Goal: Task Accomplishment & Management: Use online tool/utility

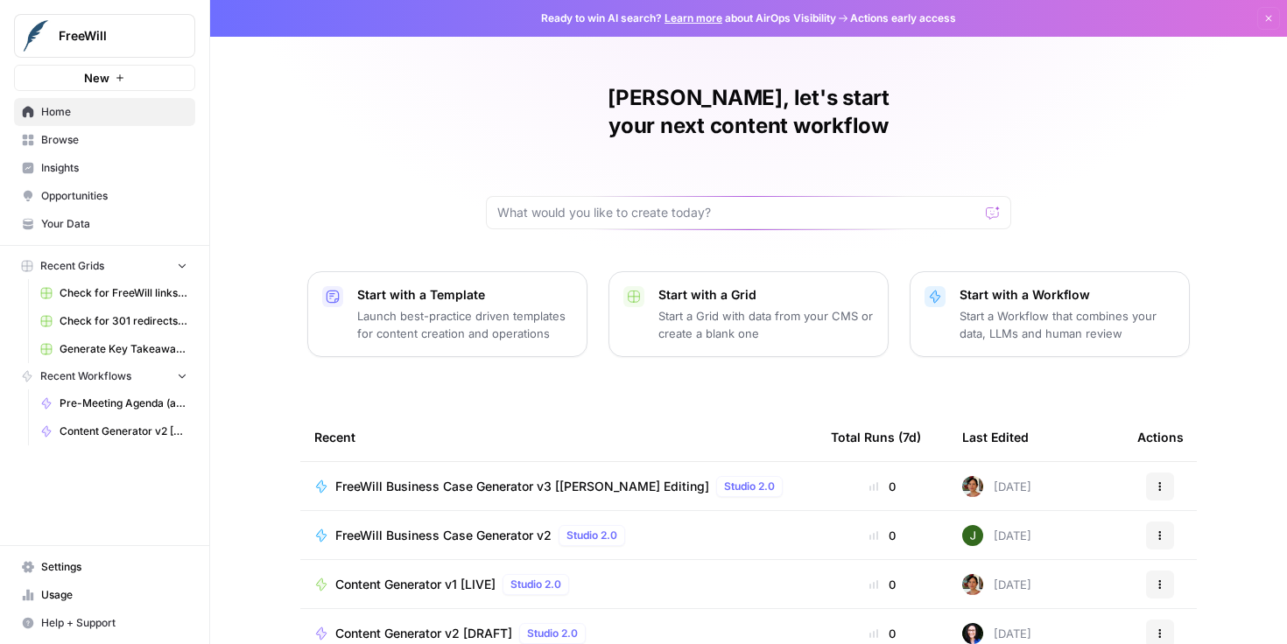
click at [144, 73] on button "New" at bounding box center [104, 78] width 181 height 26
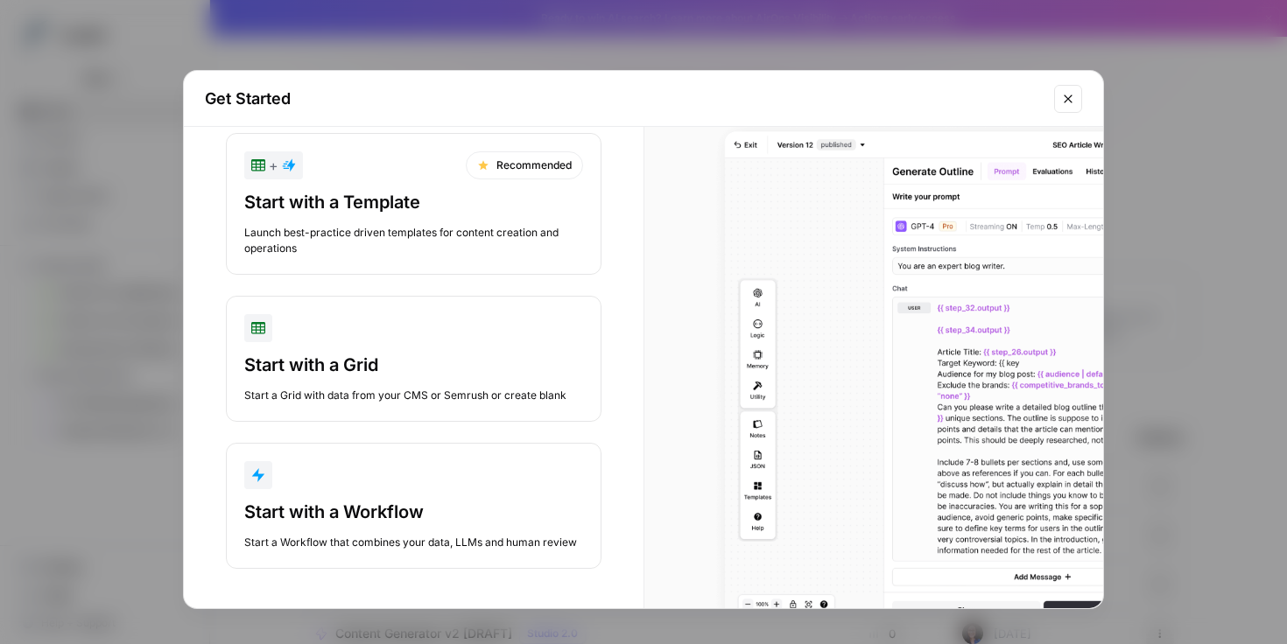
scroll to position [39, 0]
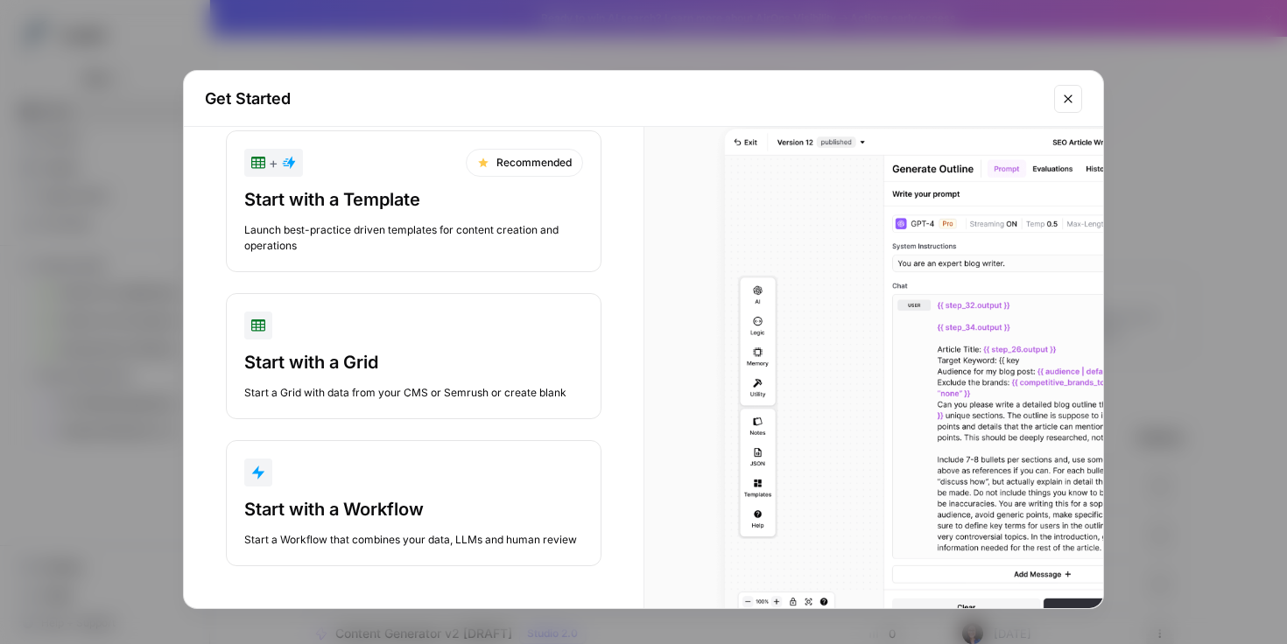
click at [484, 517] on div "Start with a Workflow" at bounding box center [413, 509] width 339 height 25
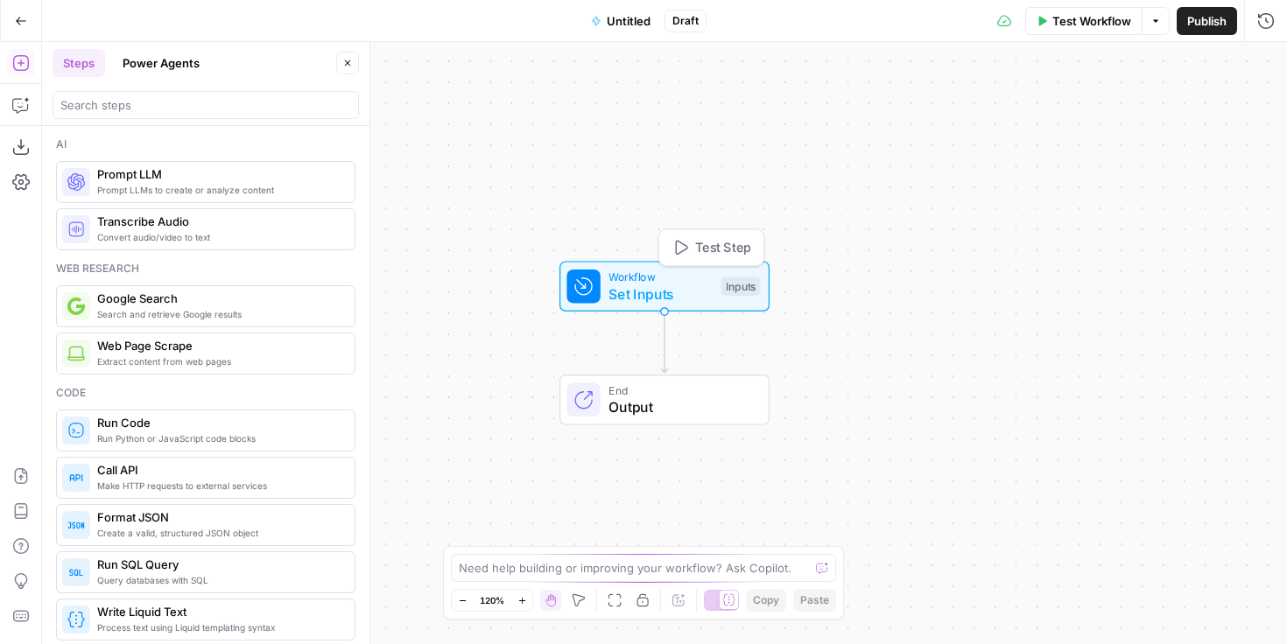
click at [660, 289] on span "Set Inputs" at bounding box center [660, 294] width 104 height 21
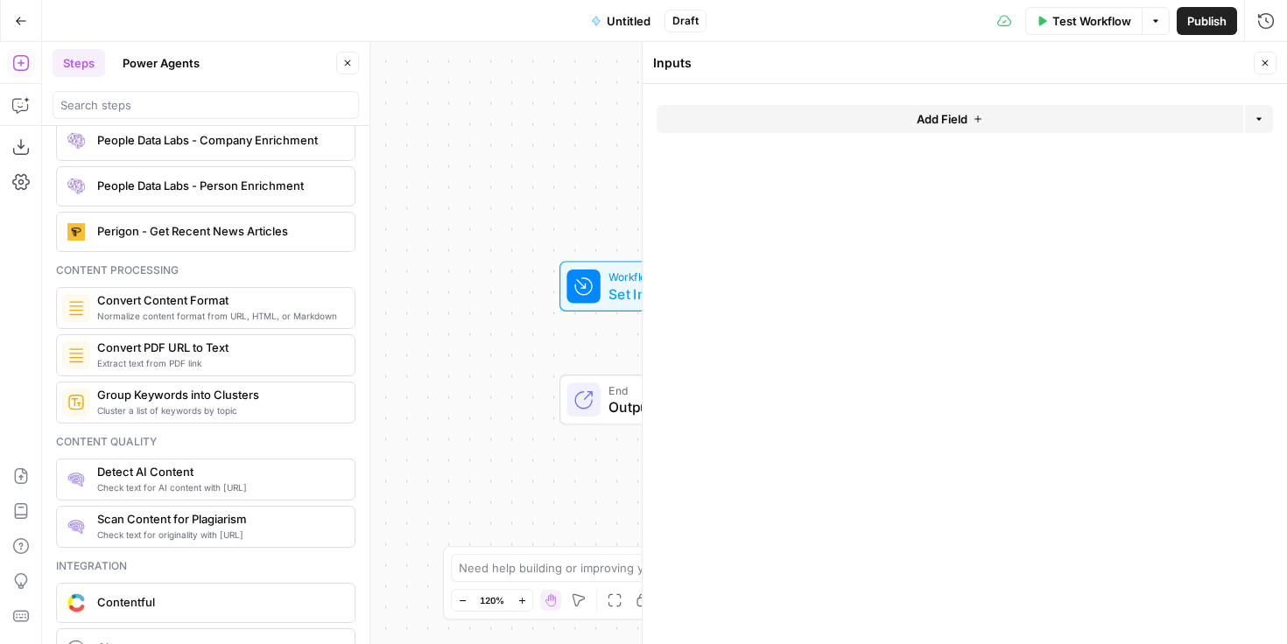
scroll to position [2429, 0]
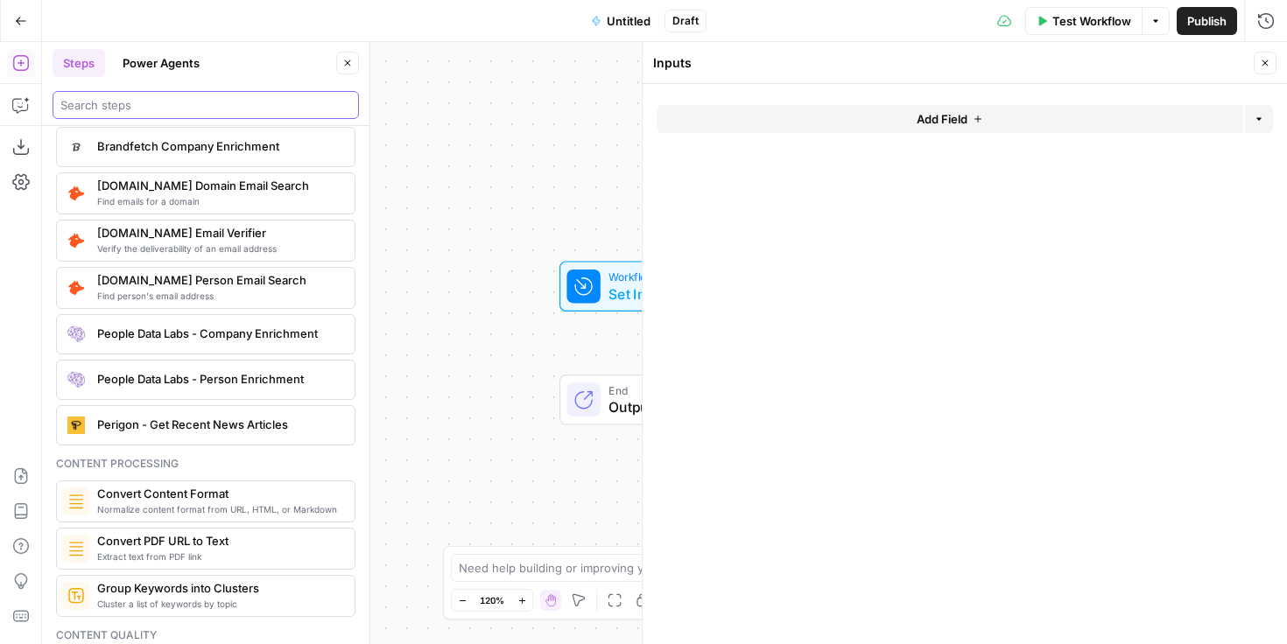
click at [137, 112] on input "search" at bounding box center [205, 105] width 291 height 18
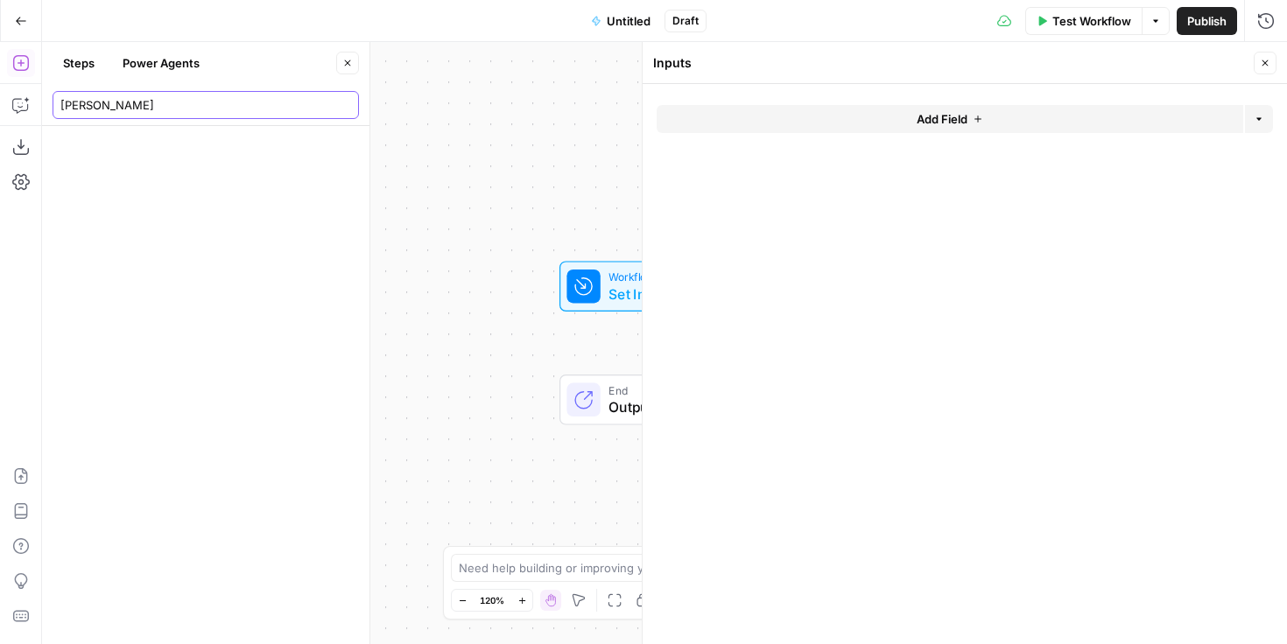
scroll to position [0, 0]
type input "calendar"
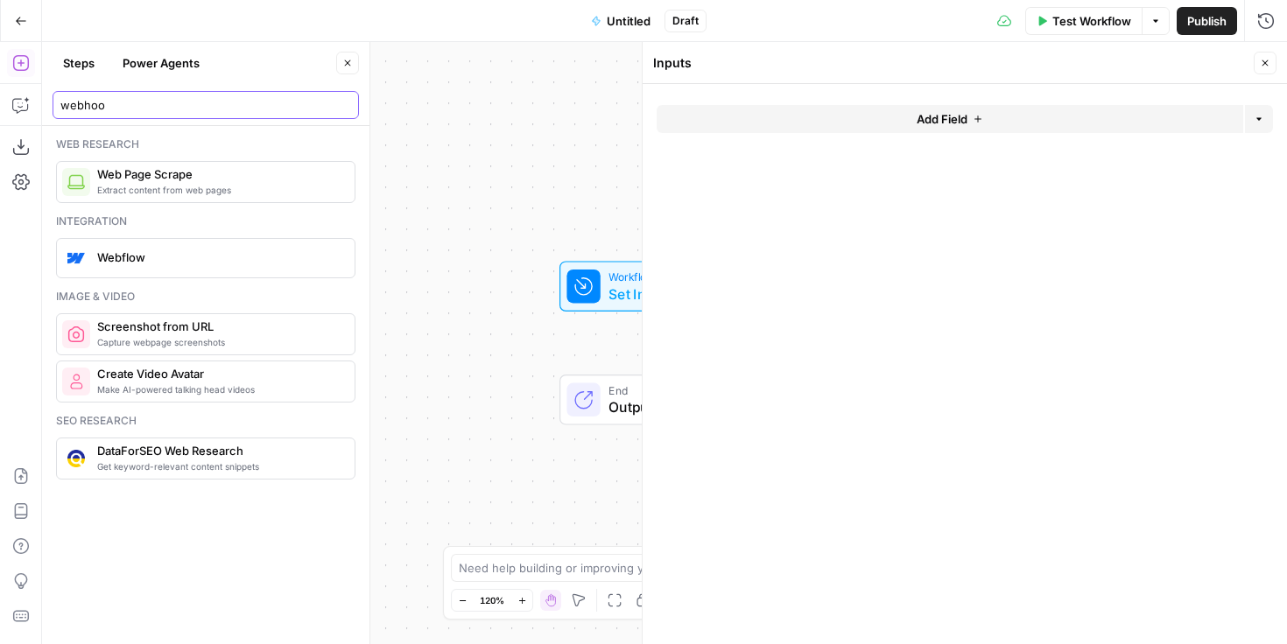
type input "webhook"
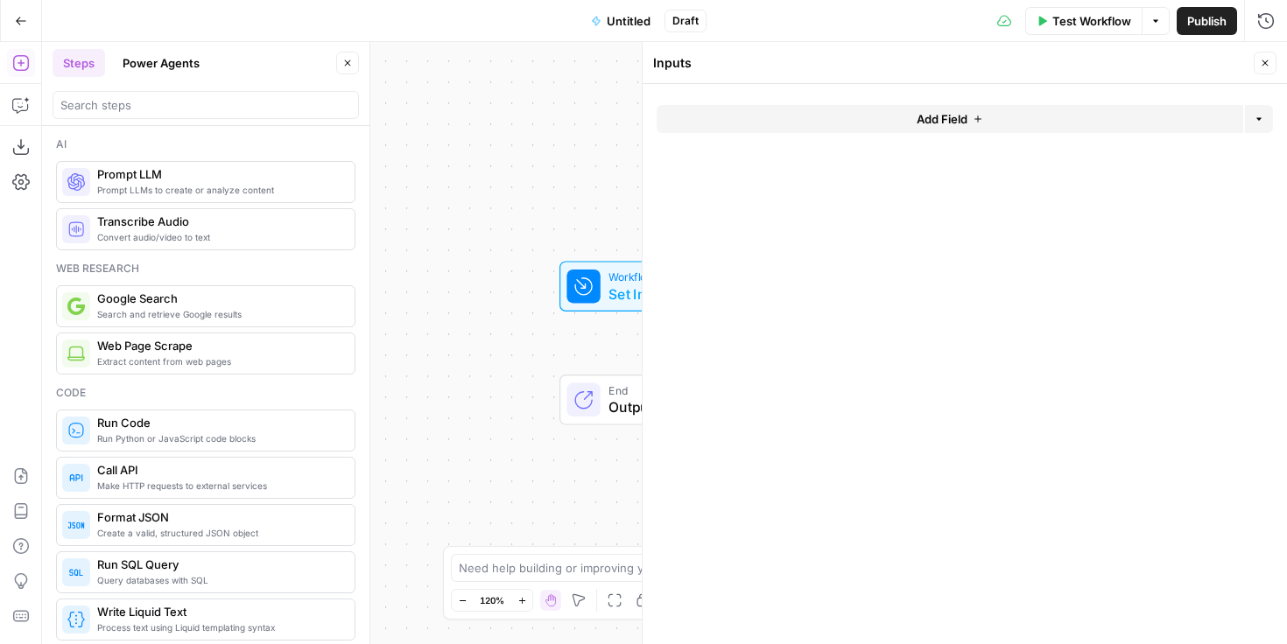
click at [1264, 61] on icon "button" at bounding box center [1265, 63] width 11 height 11
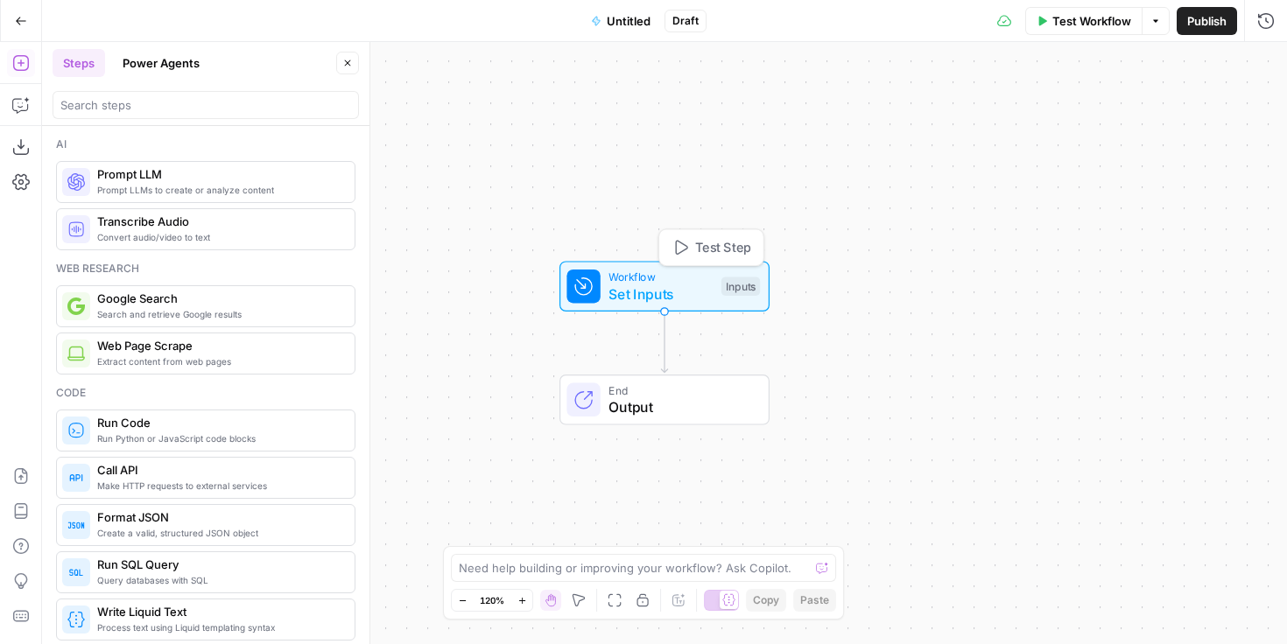
click at [699, 290] on span "Set Inputs" at bounding box center [660, 294] width 104 height 21
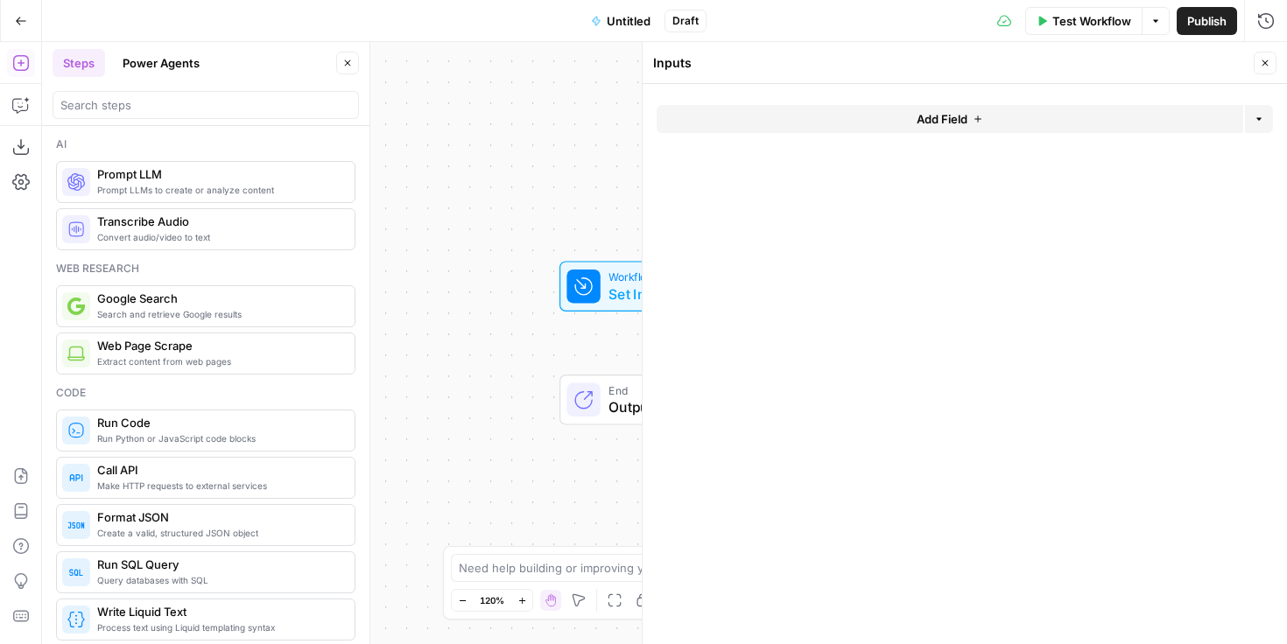
click at [1005, 115] on button "Add Field" at bounding box center [950, 119] width 587 height 28
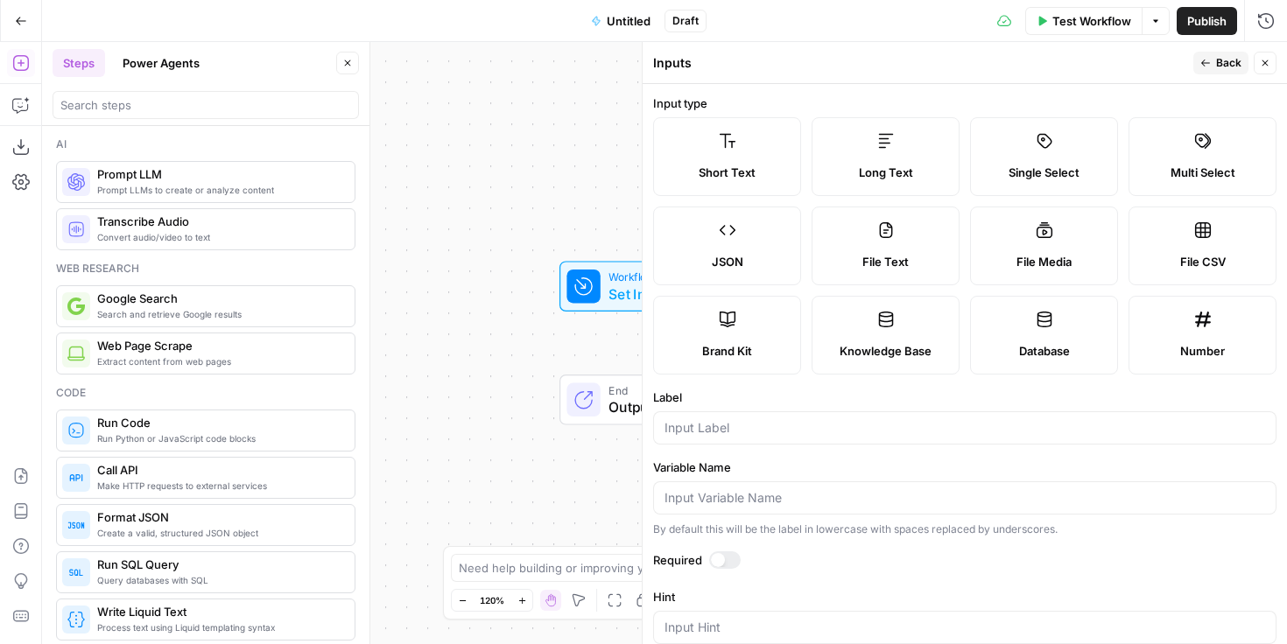
click at [1065, 338] on label "Database" at bounding box center [1044, 335] width 148 height 79
click at [1263, 63] on icon "button" at bounding box center [1265, 63] width 11 height 11
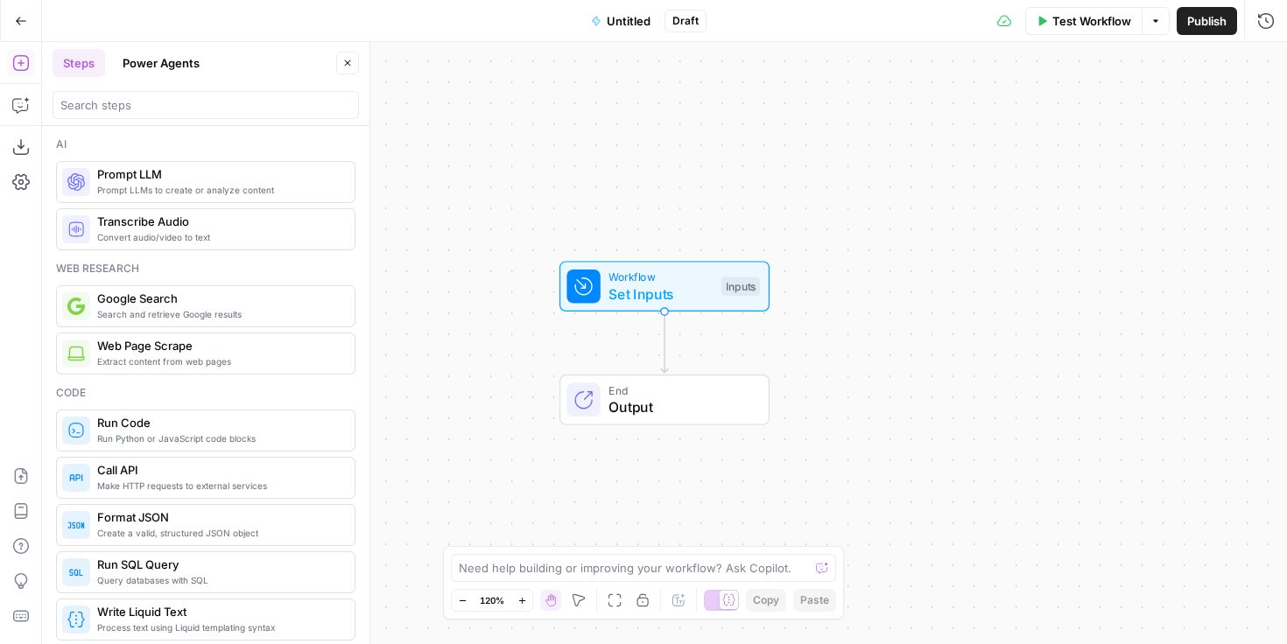
click at [170, 67] on button "Power Agents" at bounding box center [161, 63] width 98 height 28
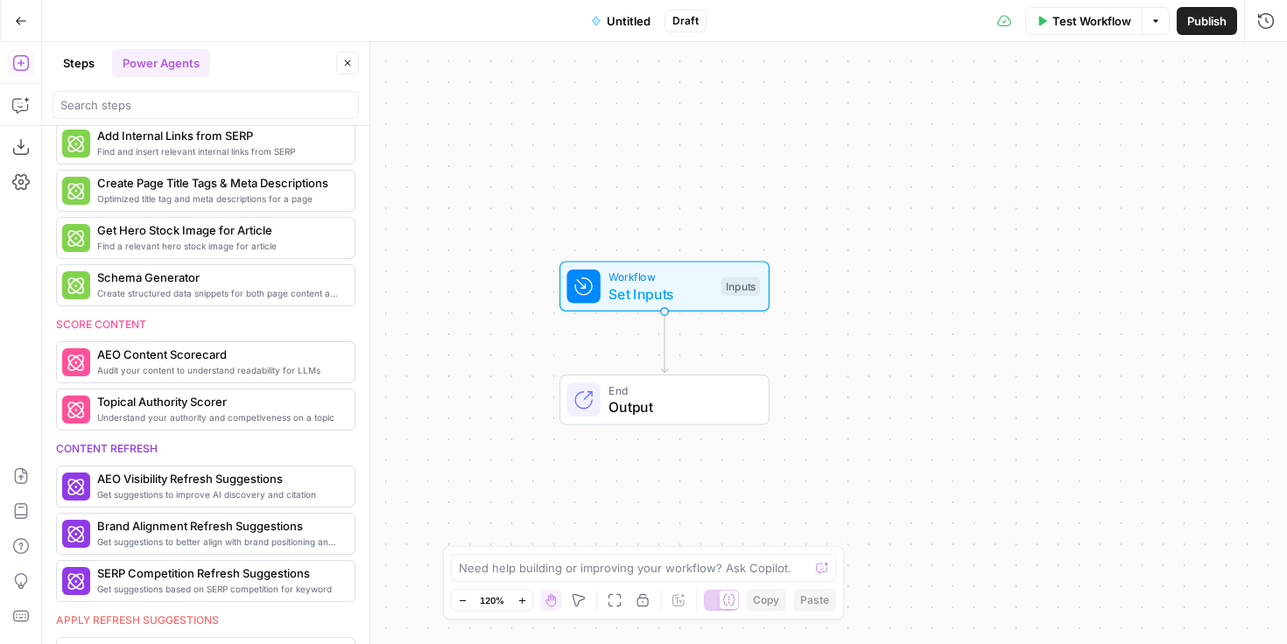
scroll to position [741, 0]
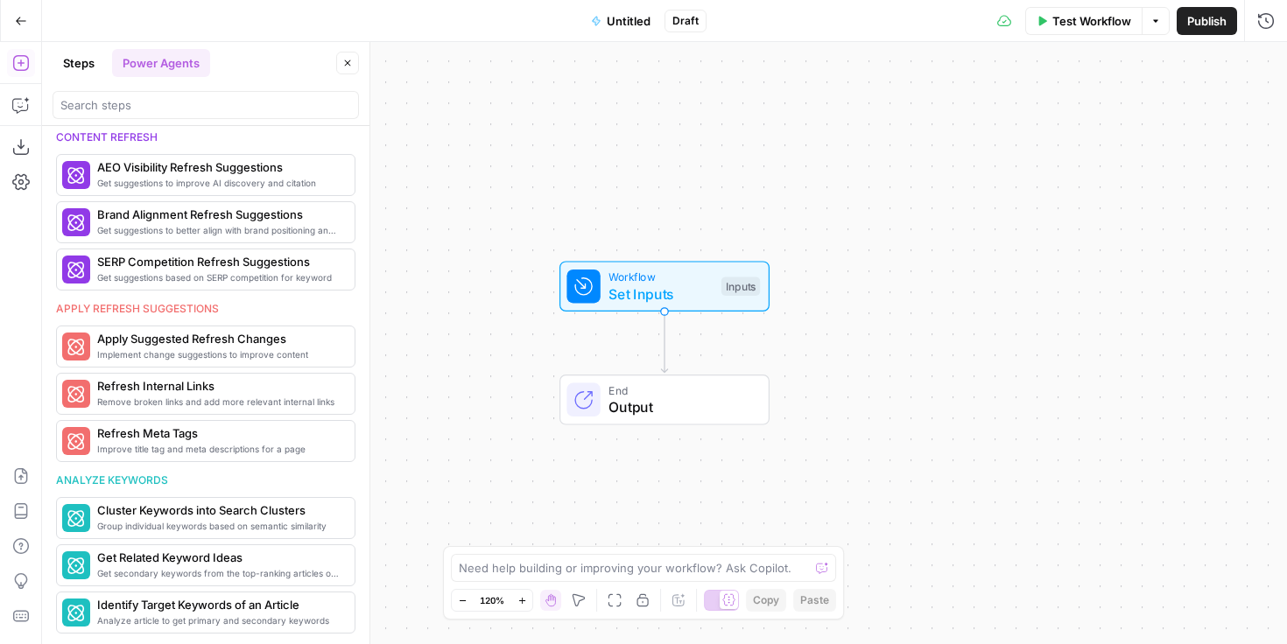
click at [96, 62] on button "Steps" at bounding box center [79, 63] width 53 height 28
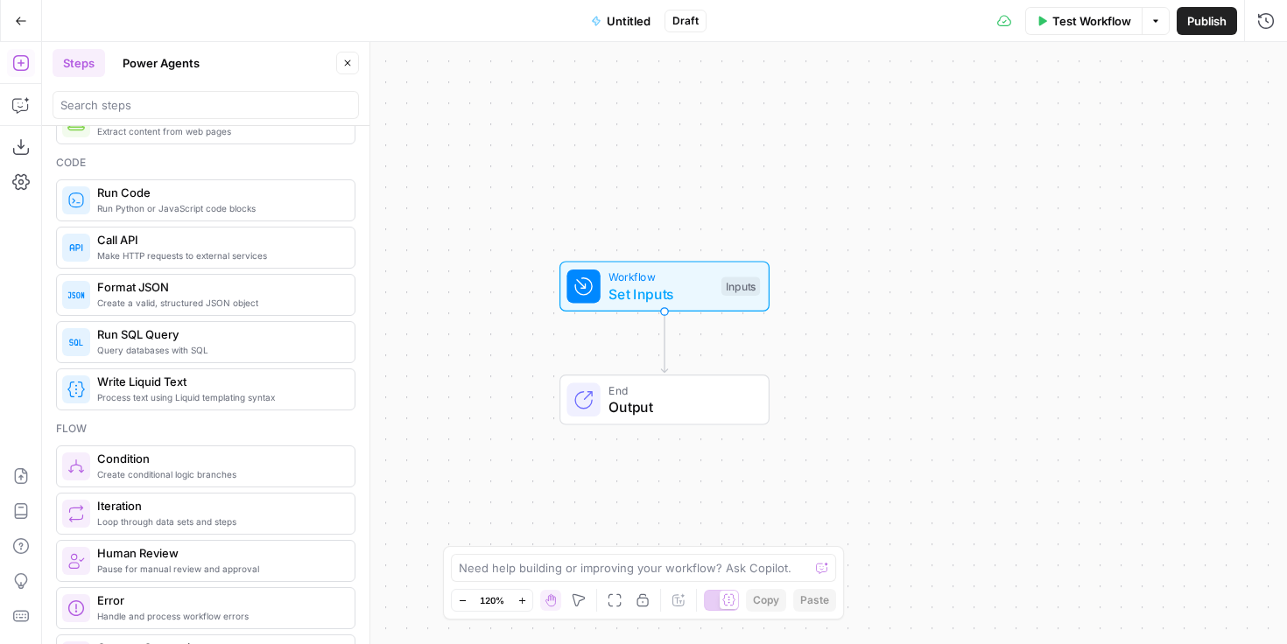
scroll to position [231, 0]
click at [197, 338] on span "Run SQL Query" at bounding box center [218, 334] width 243 height 18
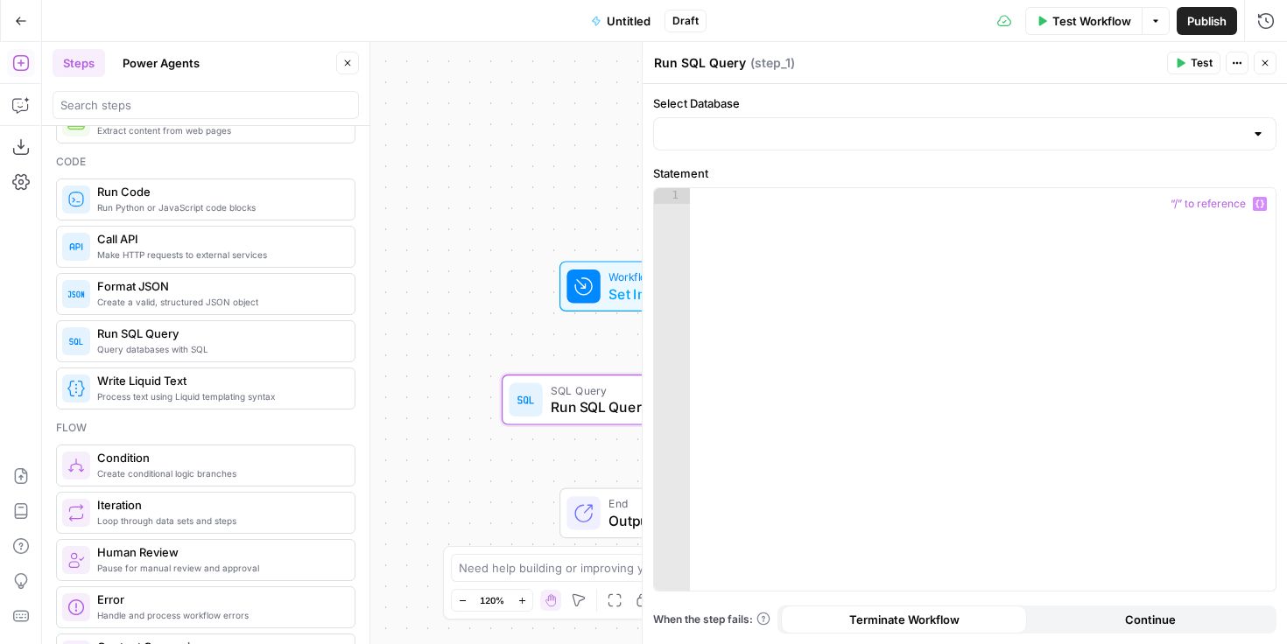
click at [774, 216] on div at bounding box center [983, 405] width 586 height 434
click at [749, 128] on input "Select Database" at bounding box center [954, 134] width 580 height 18
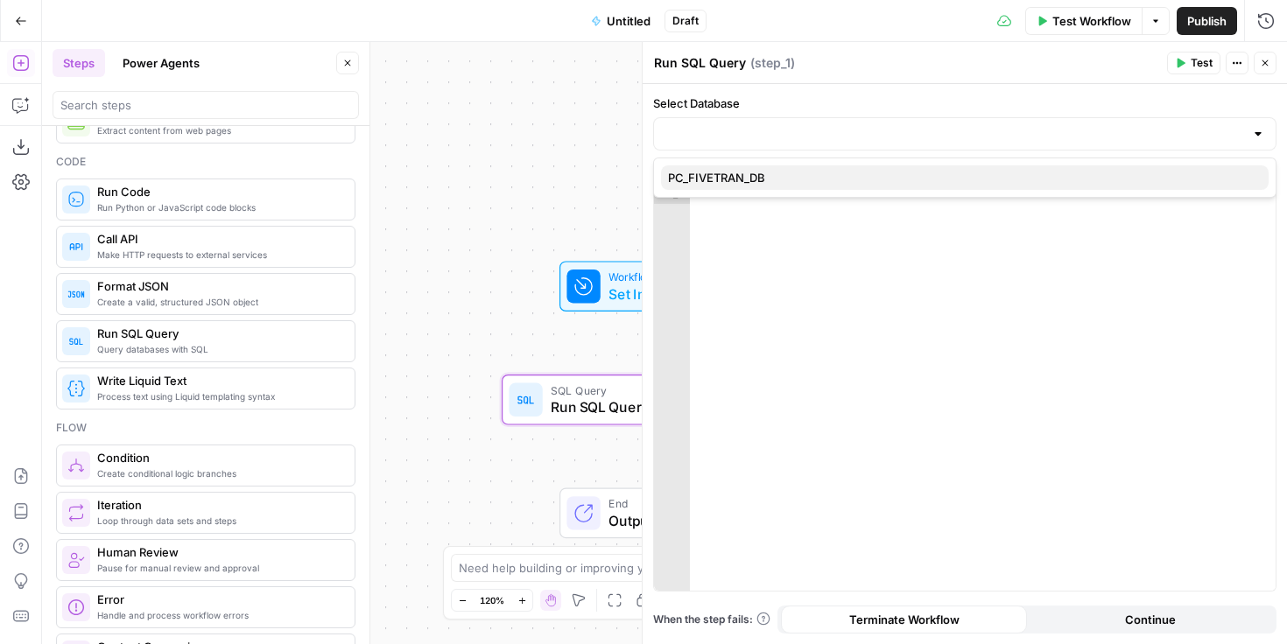
click at [833, 181] on span "PC_FIVETRAN_DB" at bounding box center [961, 178] width 587 height 18
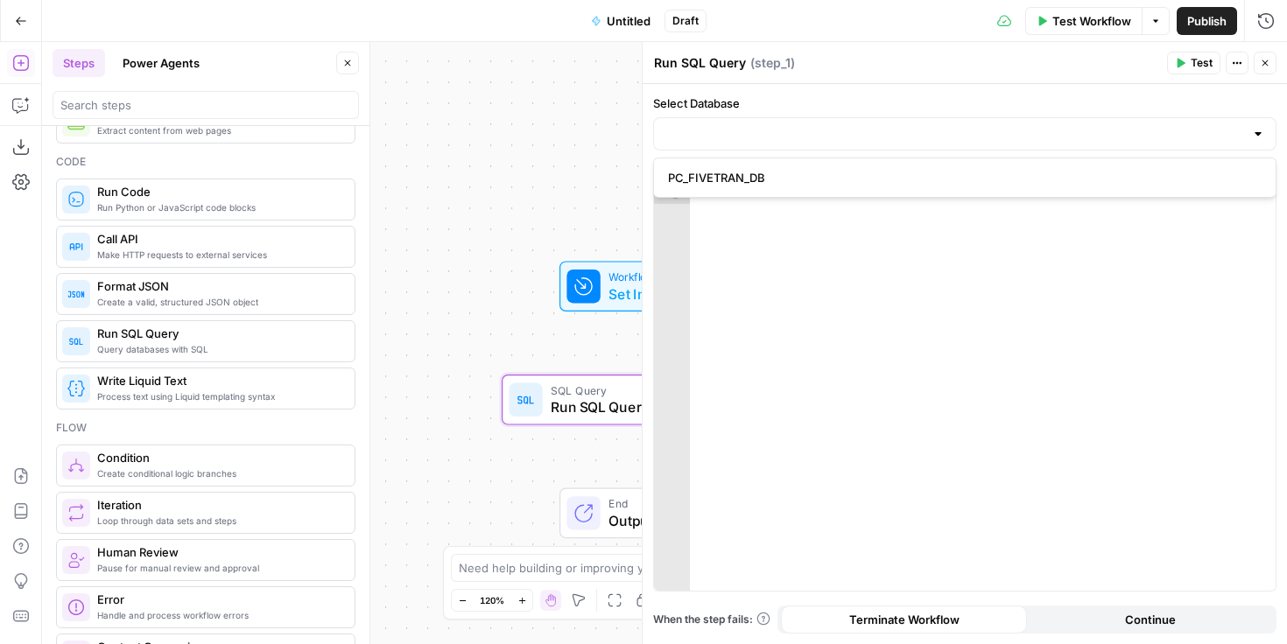
type input "PC_FIVETRAN_DB"
click at [805, 128] on input "Select Database" at bounding box center [954, 134] width 580 height 18
type input "PC_FIVETRAN_DB"
click at [1268, 61] on icon "button" at bounding box center [1265, 63] width 11 height 11
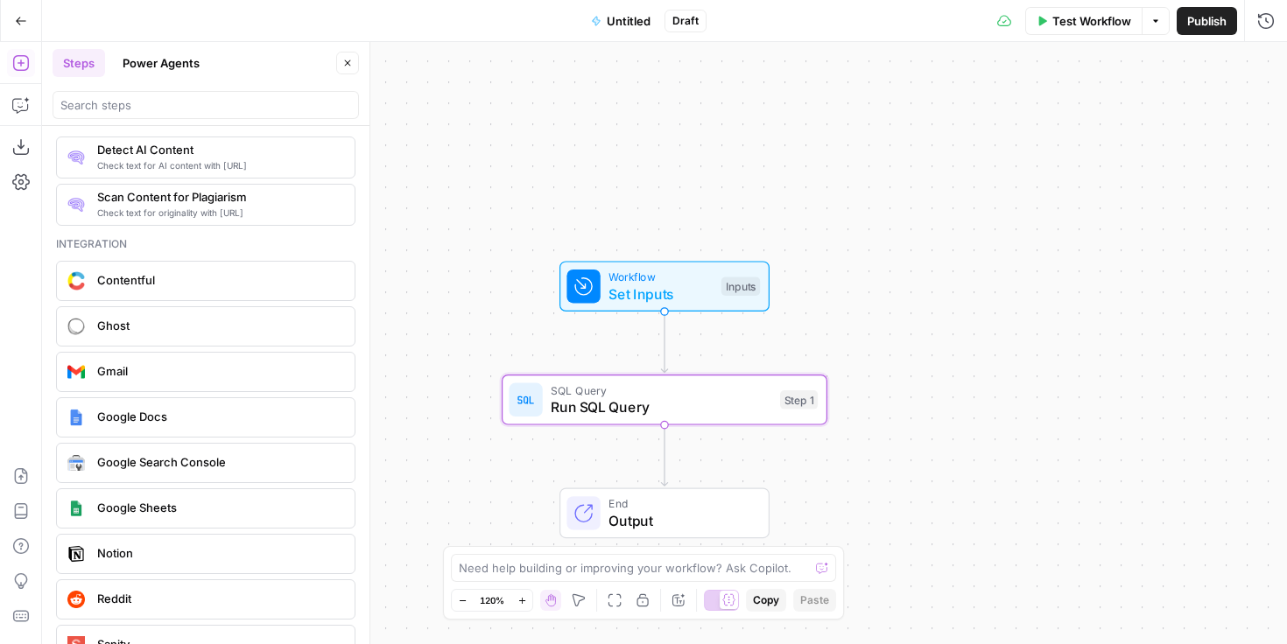
scroll to position [2953, 0]
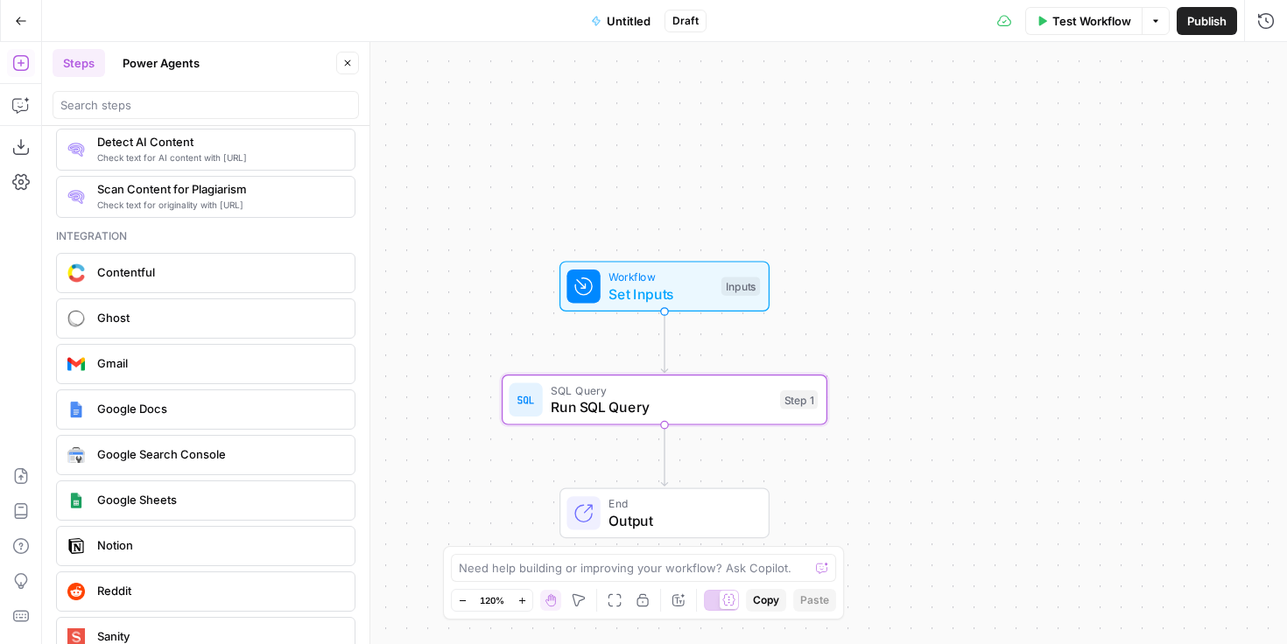
click at [174, 371] on span "Gmail" at bounding box center [218, 364] width 243 height 18
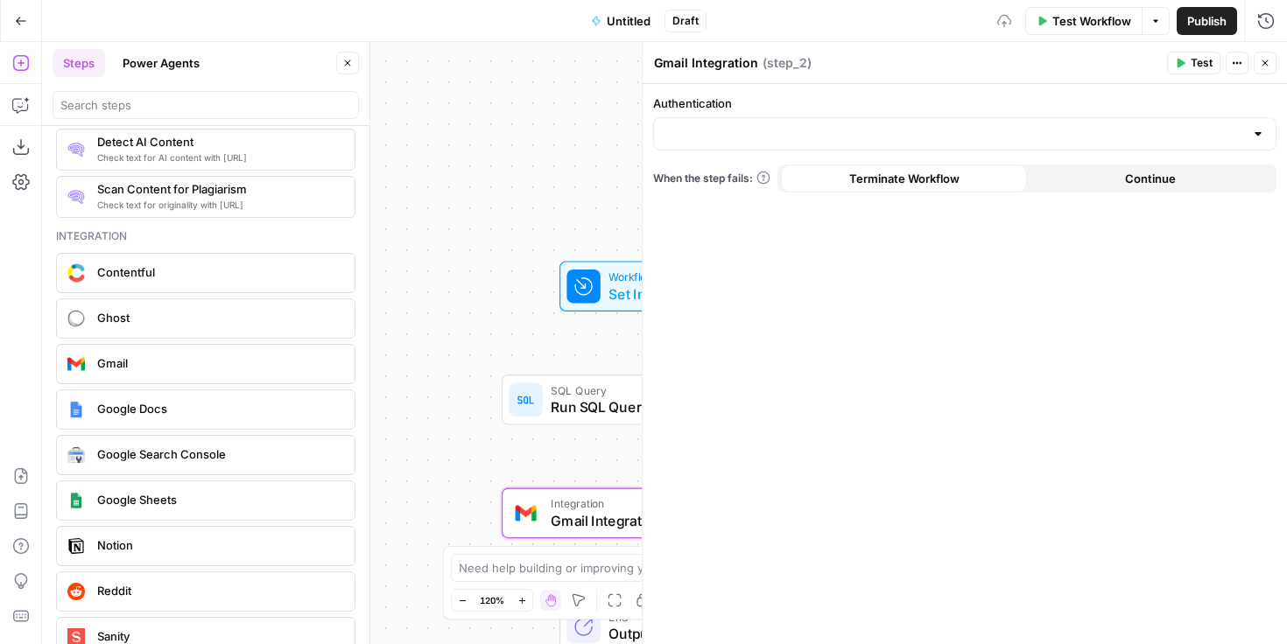
click at [854, 117] on div at bounding box center [964, 133] width 623 height 33
click at [825, 179] on span "Gmail 1" at bounding box center [961, 178] width 587 height 18
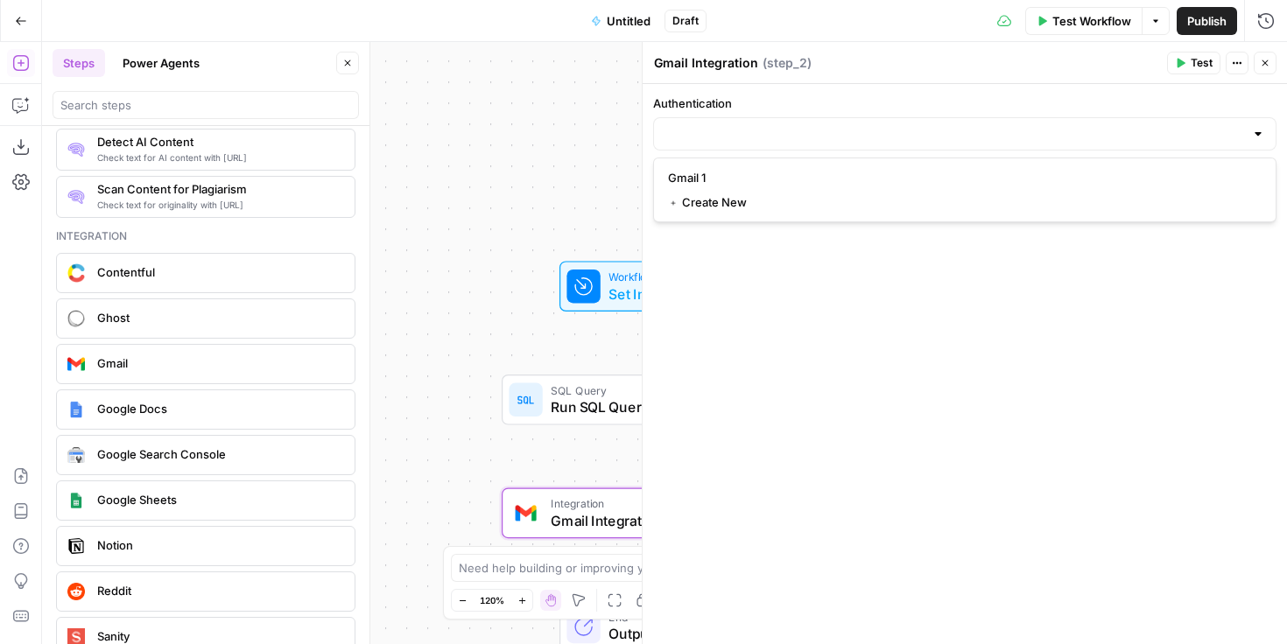
type input "Gmail 1"
click at [827, 203] on input "Action" at bounding box center [954, 204] width 580 height 18
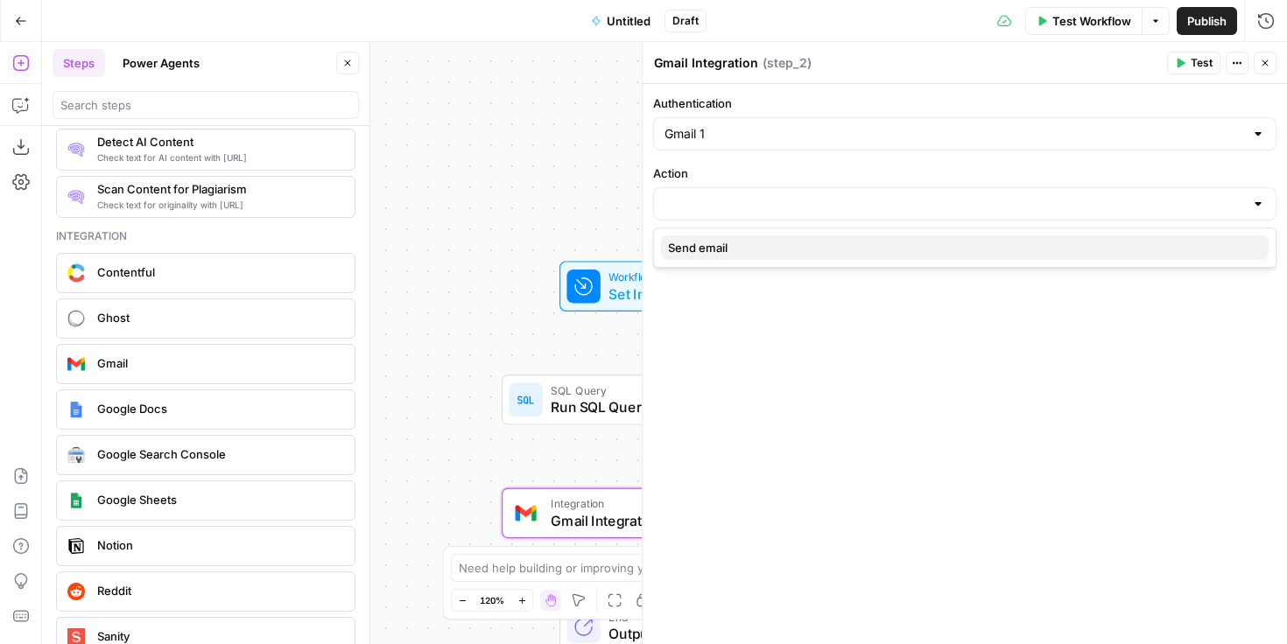
click at [819, 244] on span "Send email" at bounding box center [961, 248] width 587 height 18
type input "Send email"
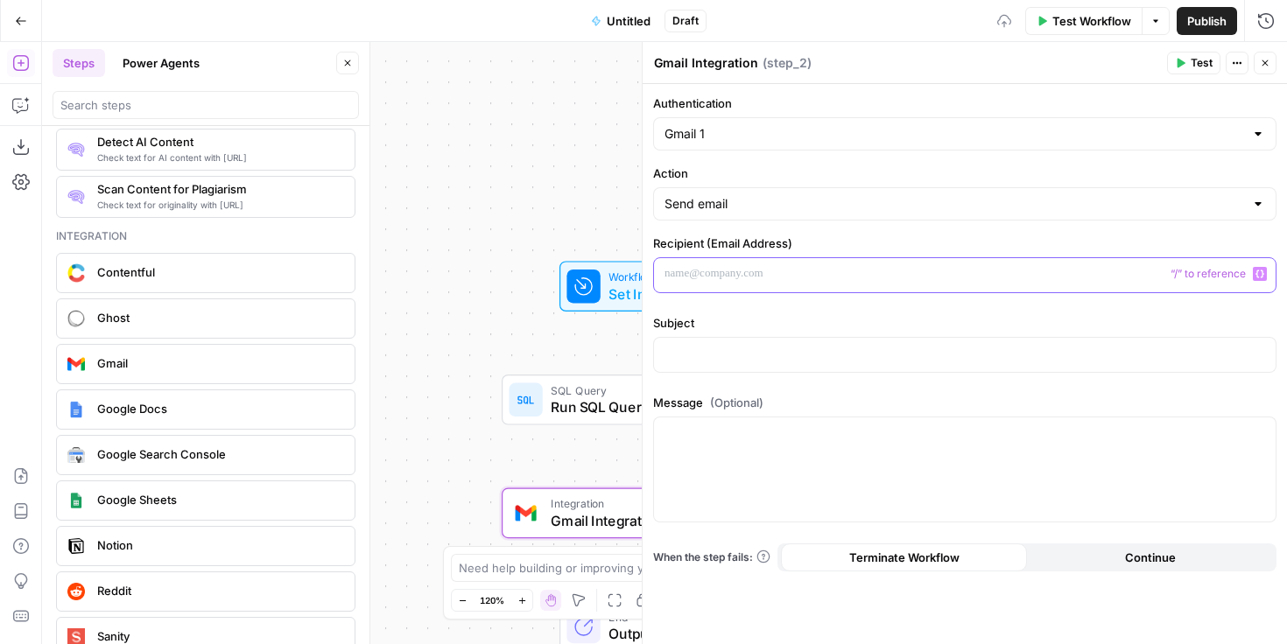
click at [840, 272] on p at bounding box center [964, 274] width 601 height 18
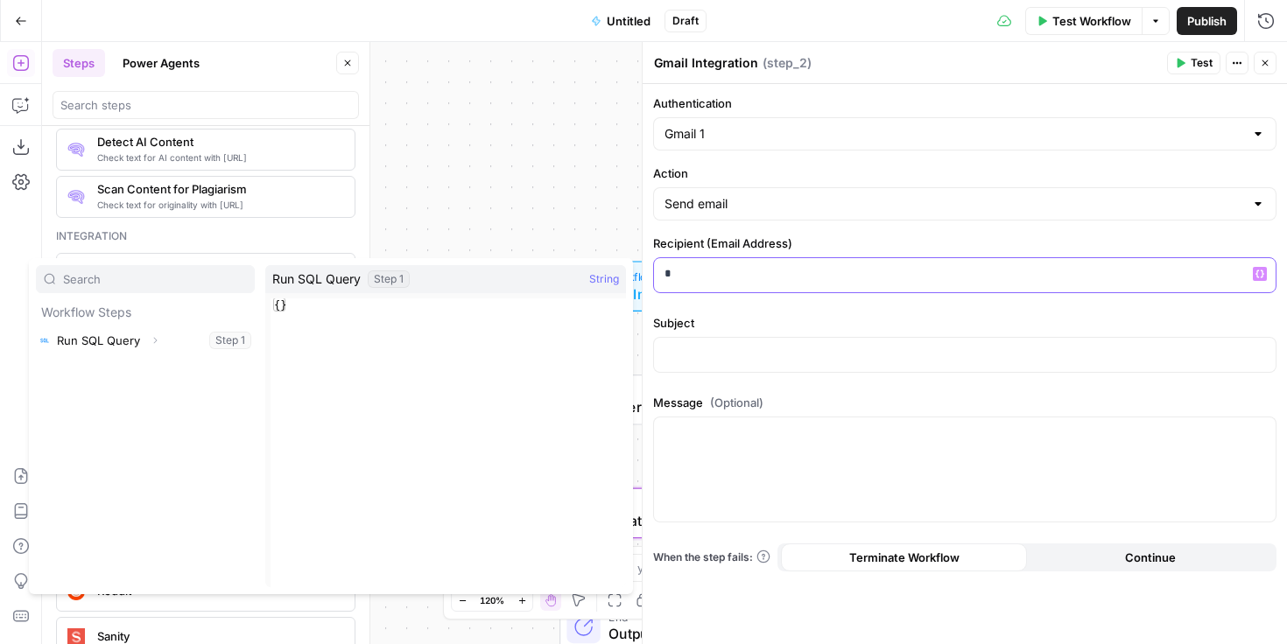
click at [1117, 285] on div "*" at bounding box center [965, 275] width 622 height 34
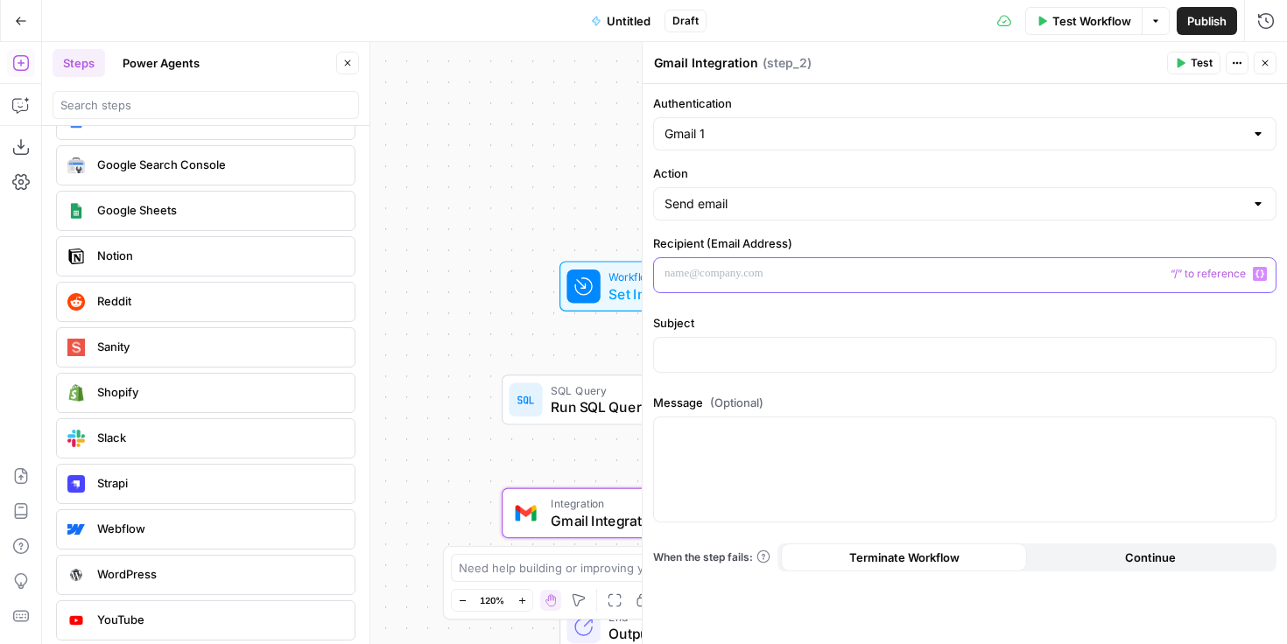
scroll to position [3250, 0]
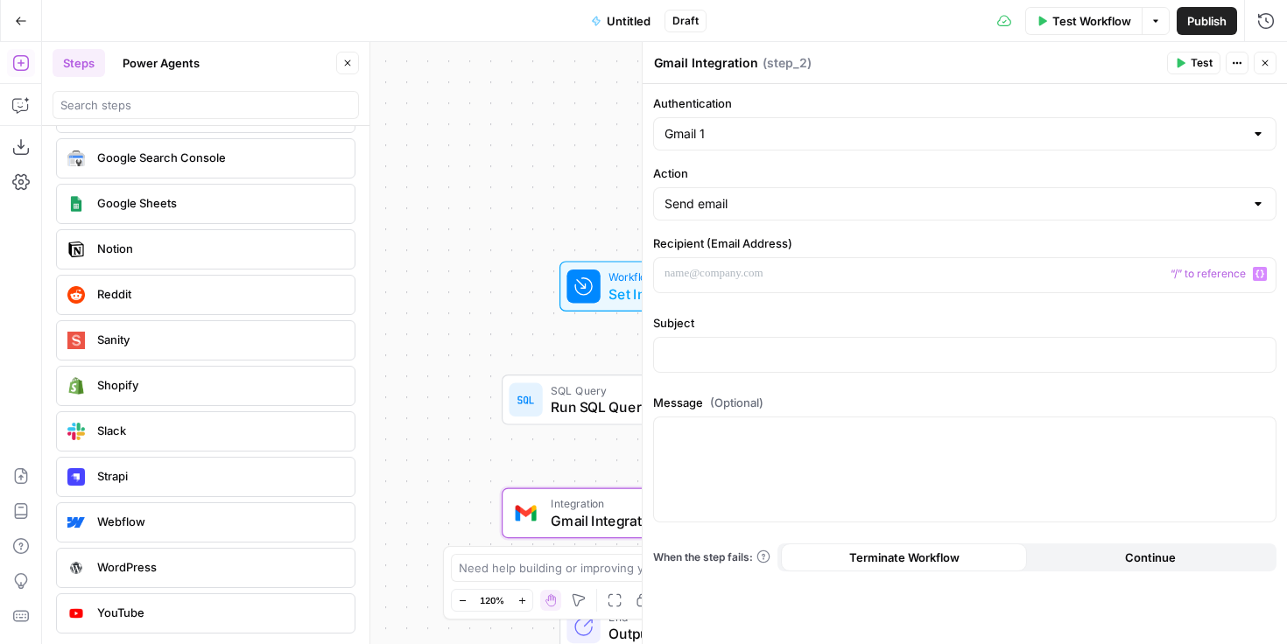
click at [156, 433] on span "Slack" at bounding box center [218, 431] width 243 height 18
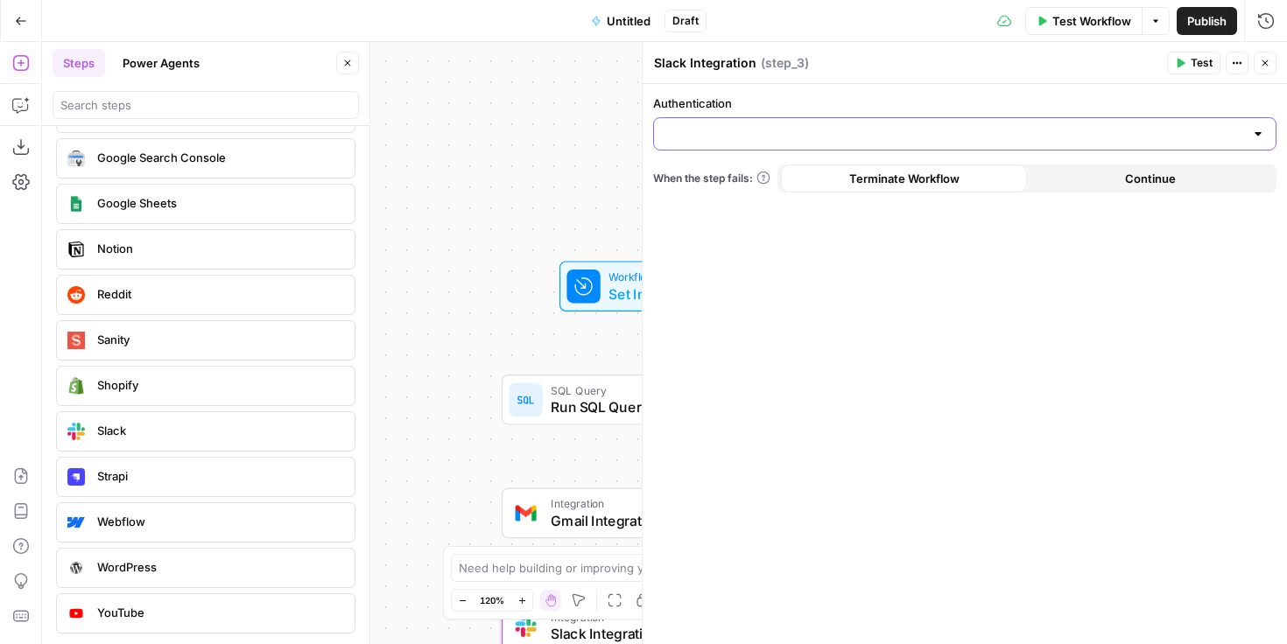
click at [970, 139] on input "Authentication" at bounding box center [954, 134] width 580 height 18
click at [901, 179] on span "Slack" at bounding box center [961, 178] width 587 height 18
type input "Slack"
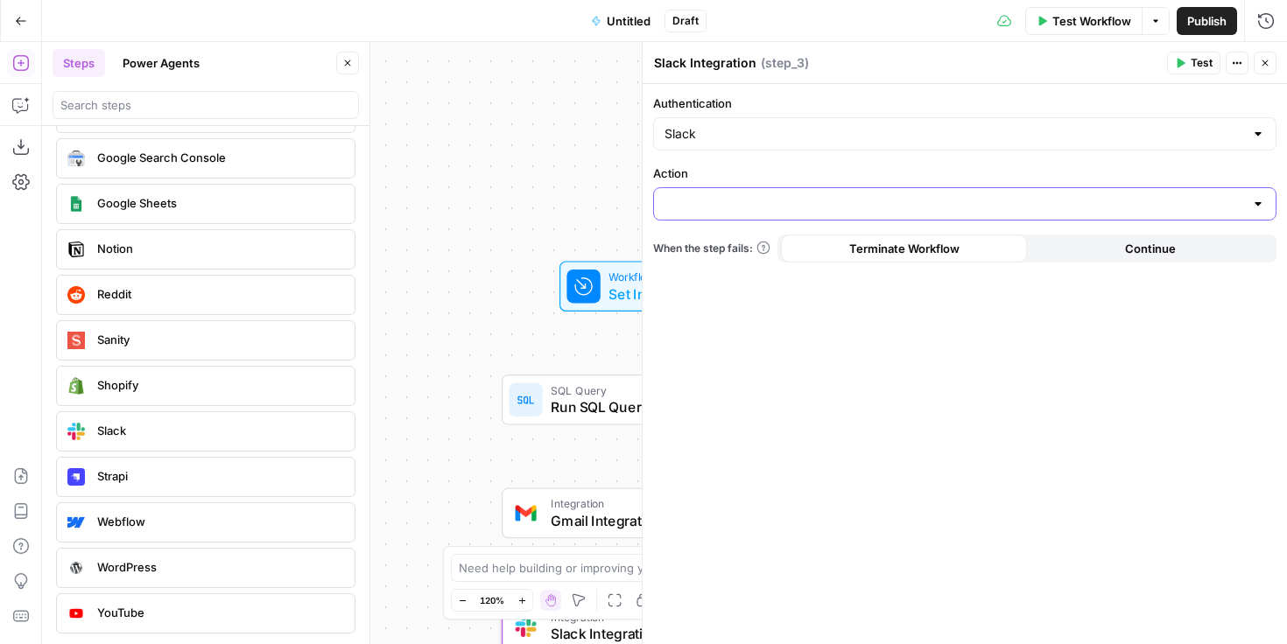
click at [881, 205] on input "Action" at bounding box center [954, 204] width 580 height 18
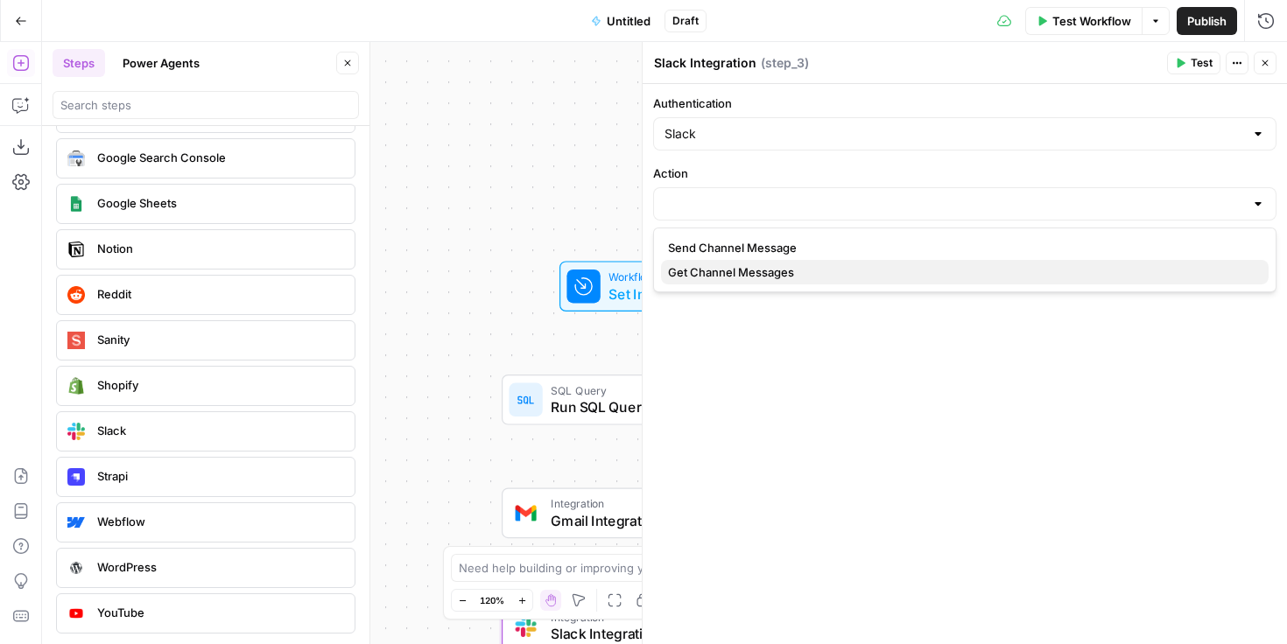
click at [741, 276] on span "Get Channel Messages" at bounding box center [961, 273] width 587 height 18
type input "Get Channel Messages"
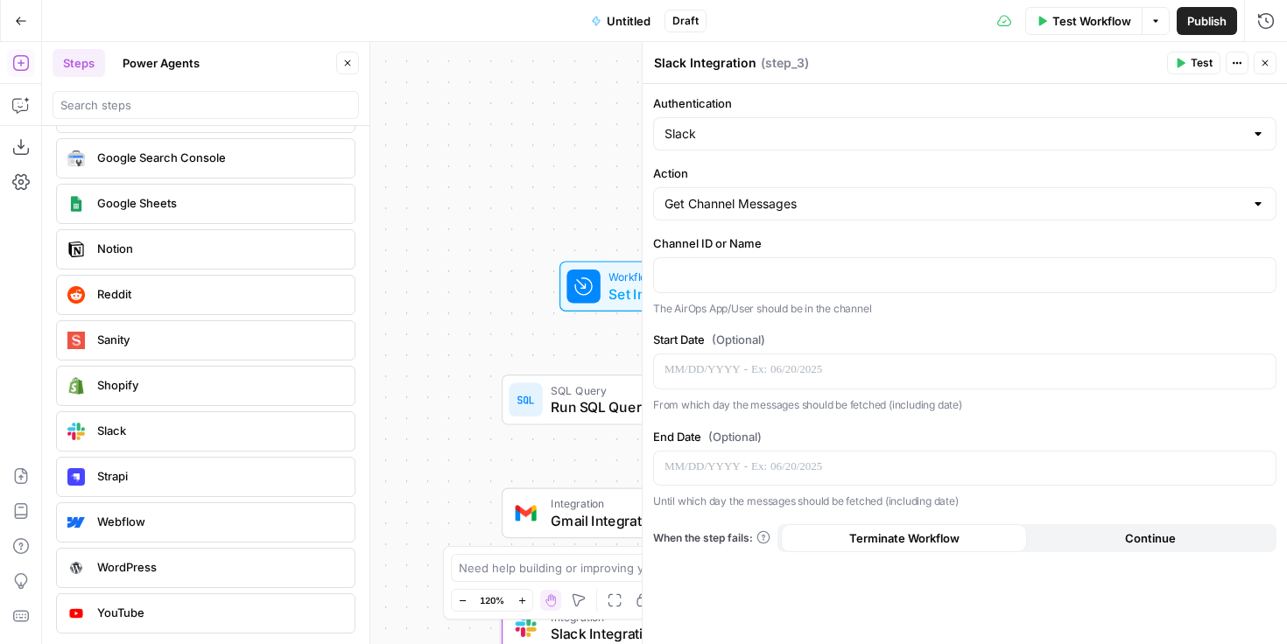
click at [158, 541] on div "Webflow" at bounding box center [205, 523] width 299 height 40
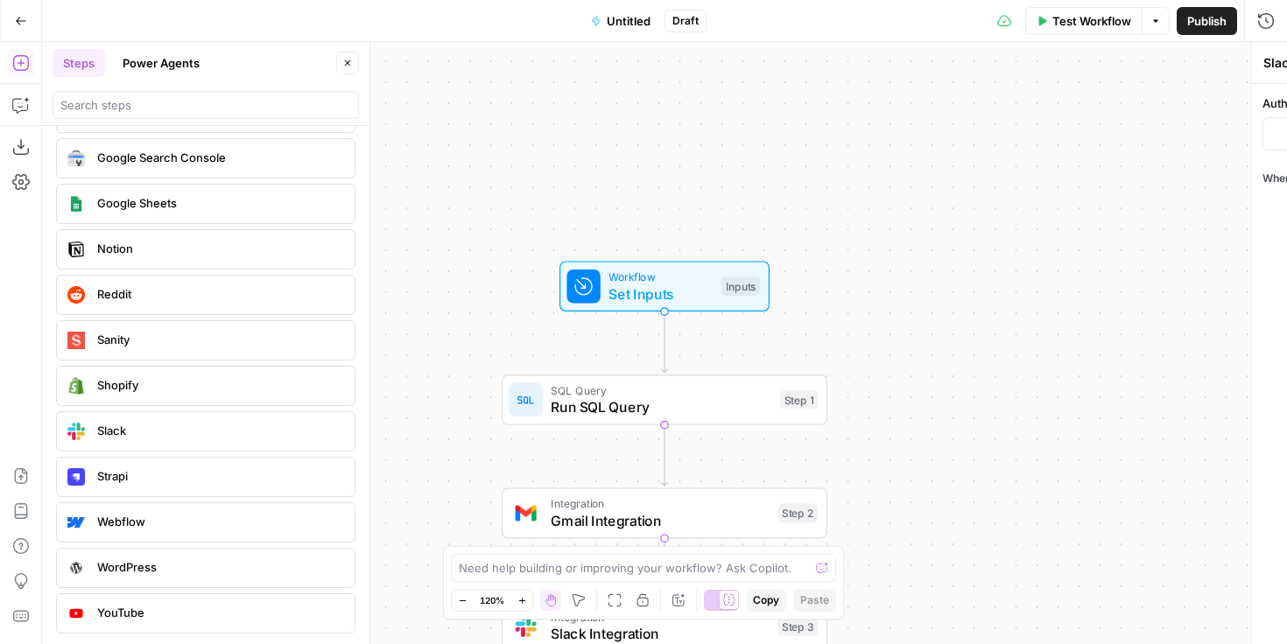
type textarea "Webflow Integration"
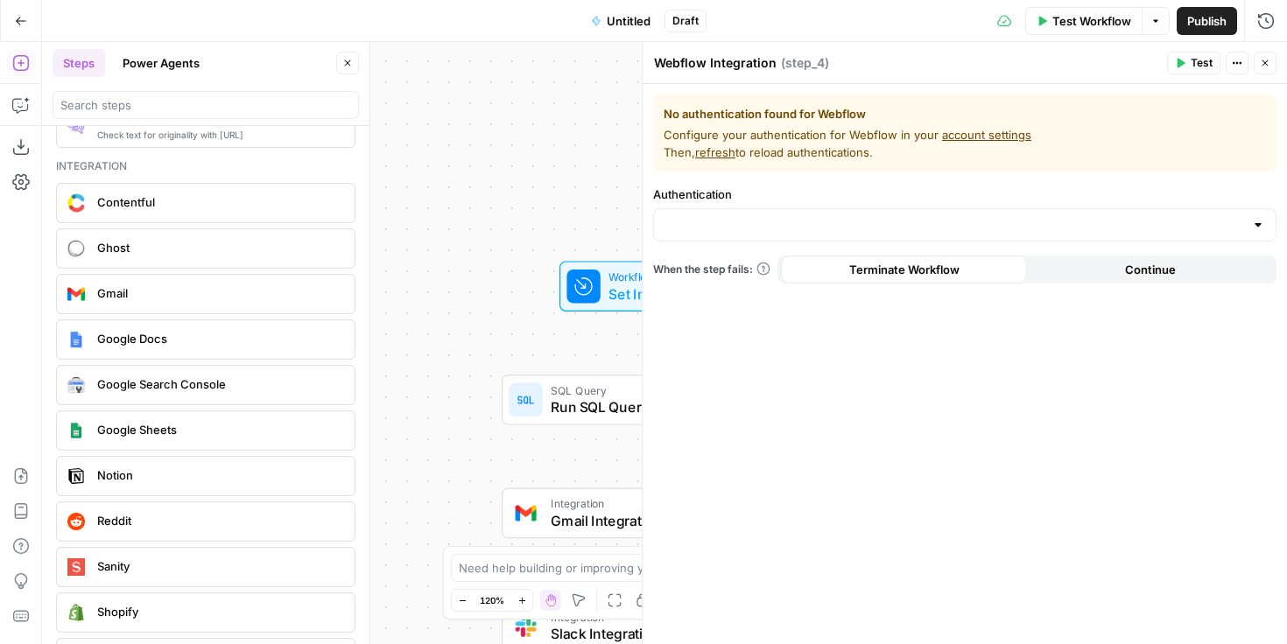
scroll to position [3015, 0]
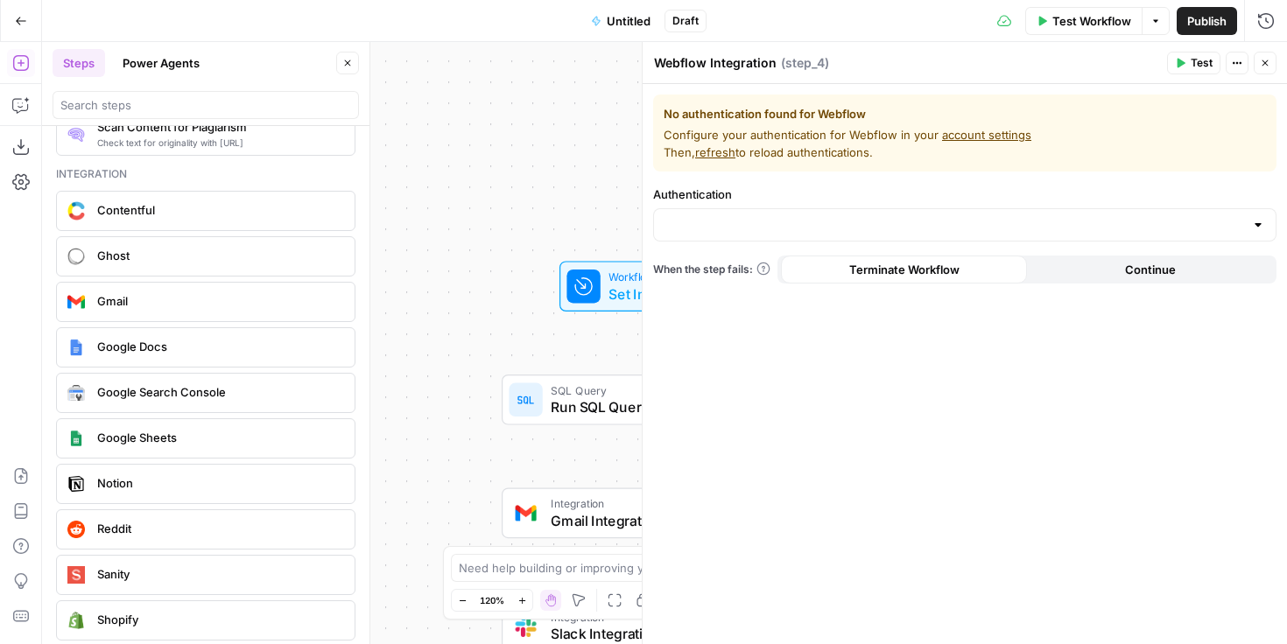
click at [164, 441] on span "Google Sheets" at bounding box center [218, 438] width 243 height 18
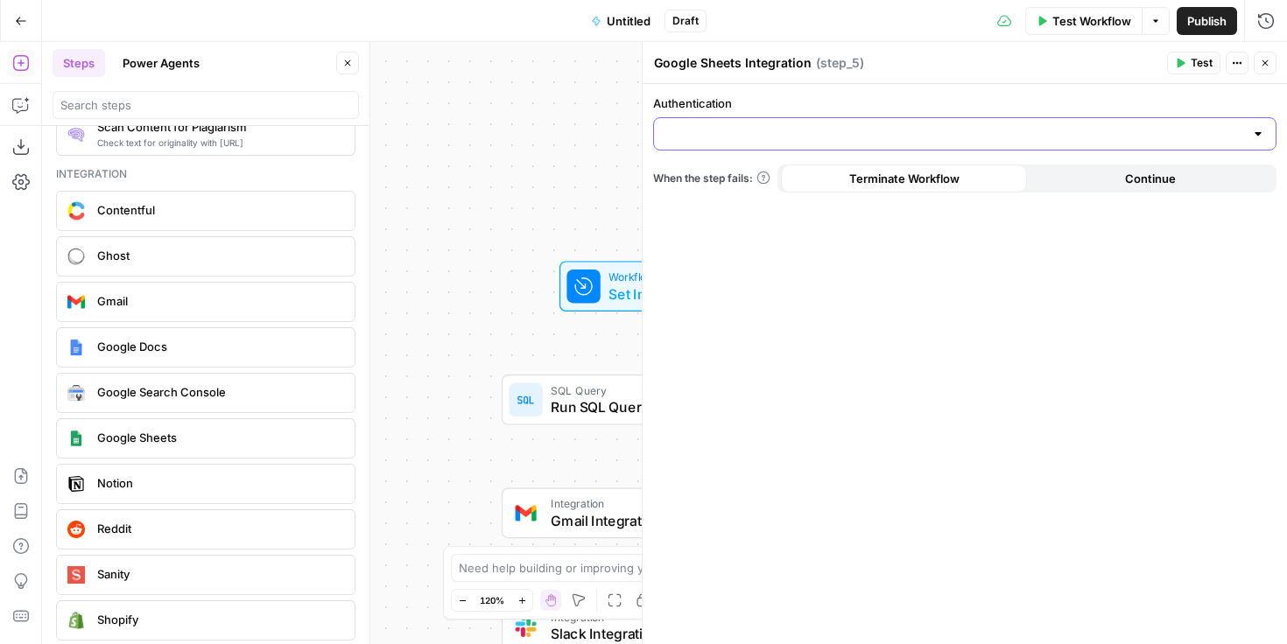
click at [1015, 137] on input "Authentication" at bounding box center [954, 134] width 580 height 18
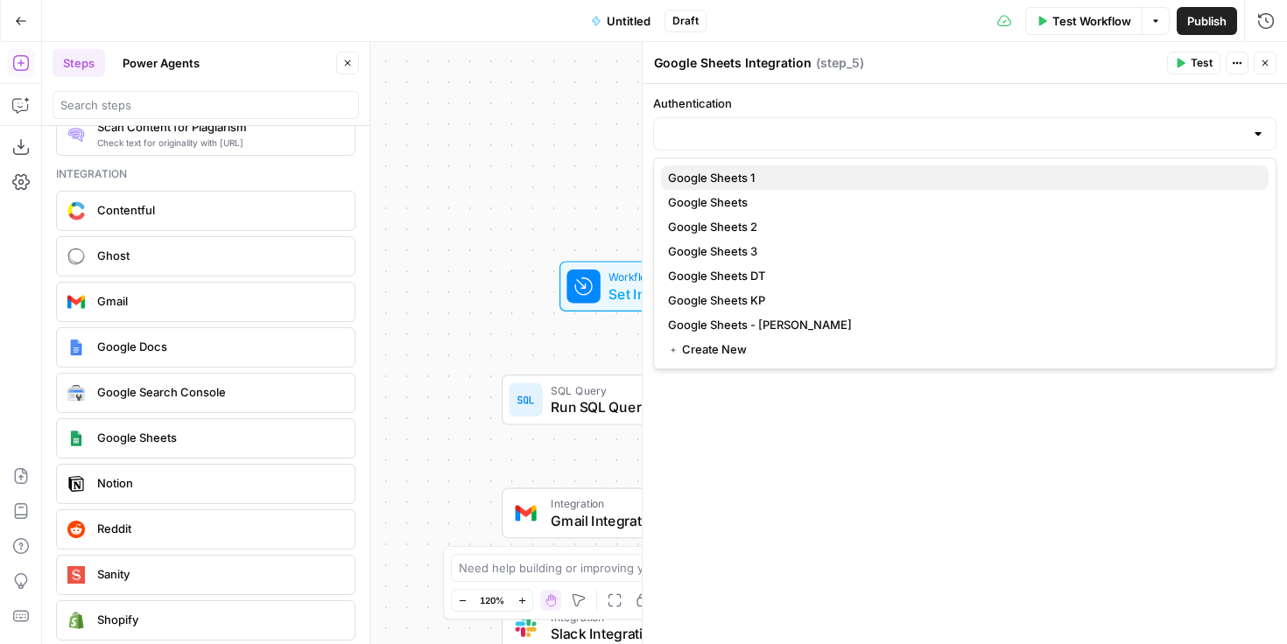
click at [996, 178] on span "Google Sheets 1" at bounding box center [961, 178] width 587 height 18
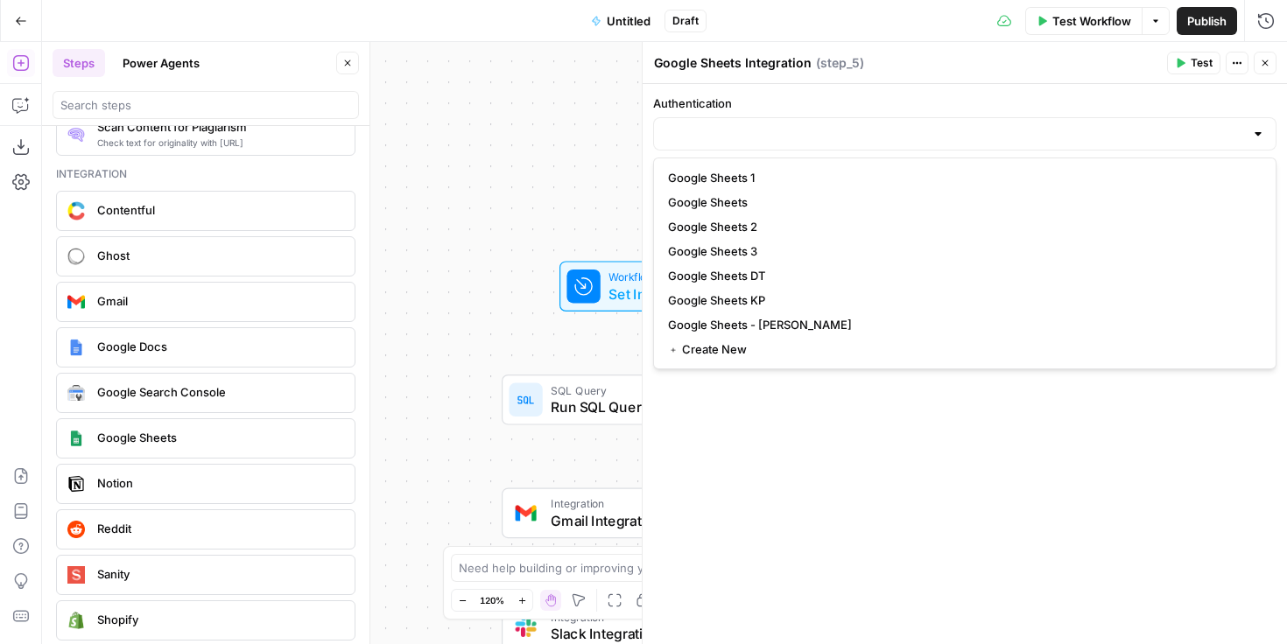
type input "Google Sheets 1"
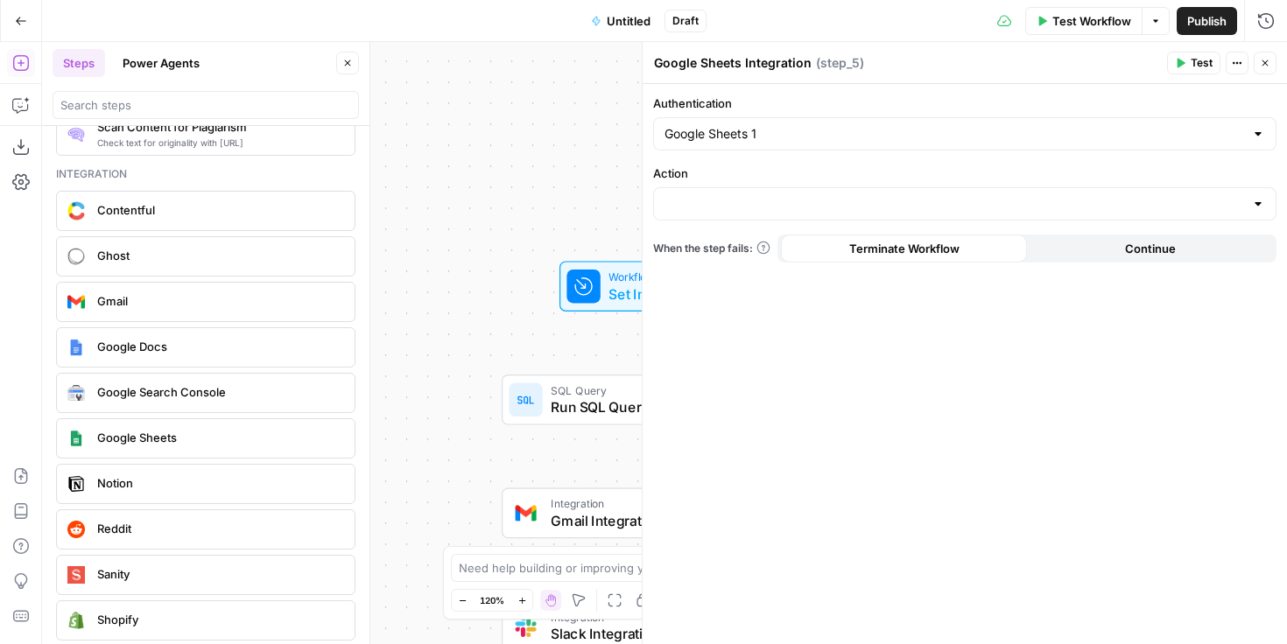
click at [983, 214] on div at bounding box center [964, 203] width 623 height 33
click at [951, 174] on label "Action" at bounding box center [964, 174] width 623 height 18
click at [951, 195] on input "Action" at bounding box center [954, 204] width 580 height 18
click at [959, 140] on input "Authentication" at bounding box center [954, 134] width 580 height 18
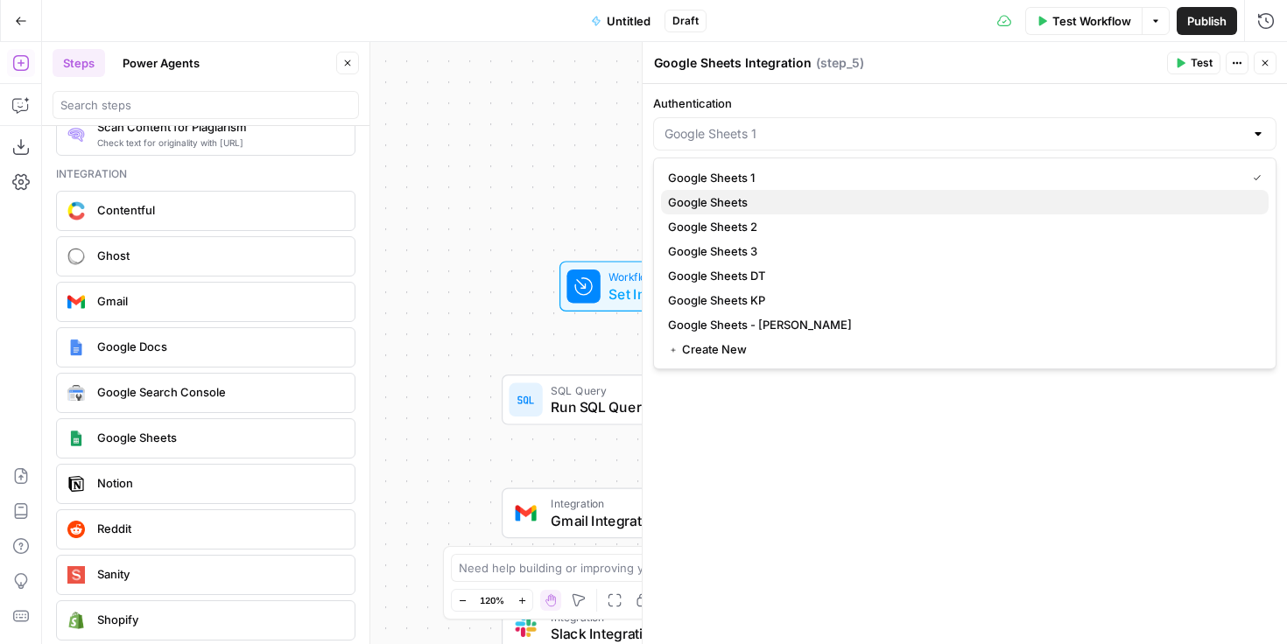
click at [924, 202] on span "Google Sheets" at bounding box center [961, 202] width 587 height 18
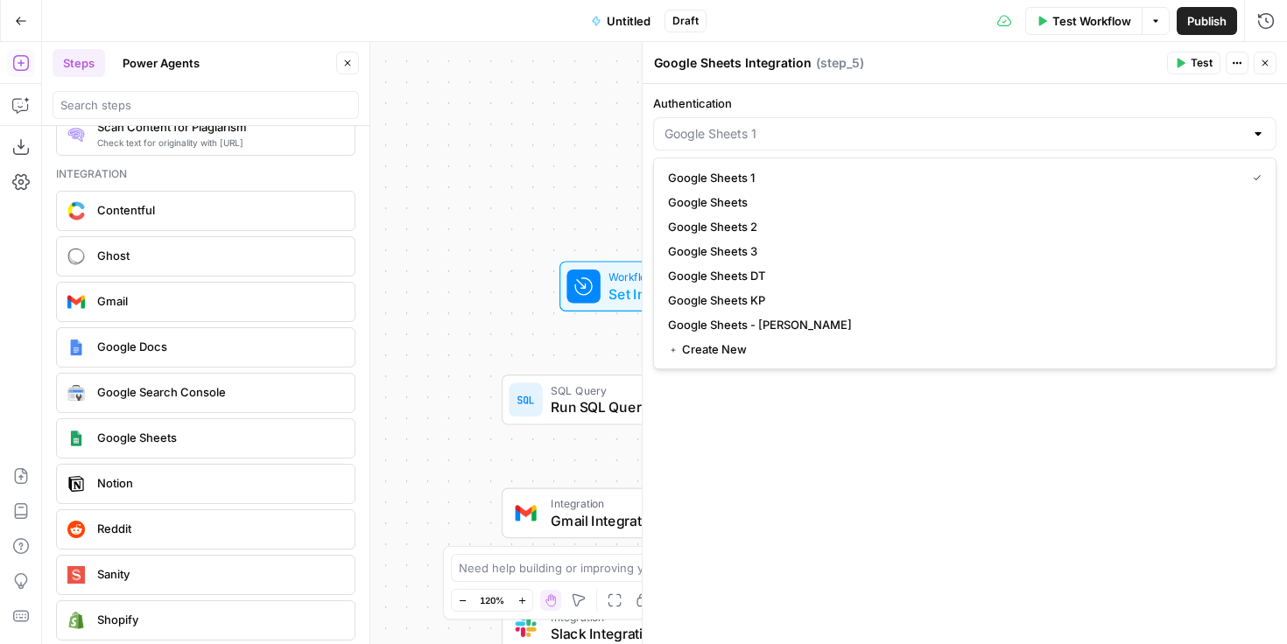
type input "Google Sheets"
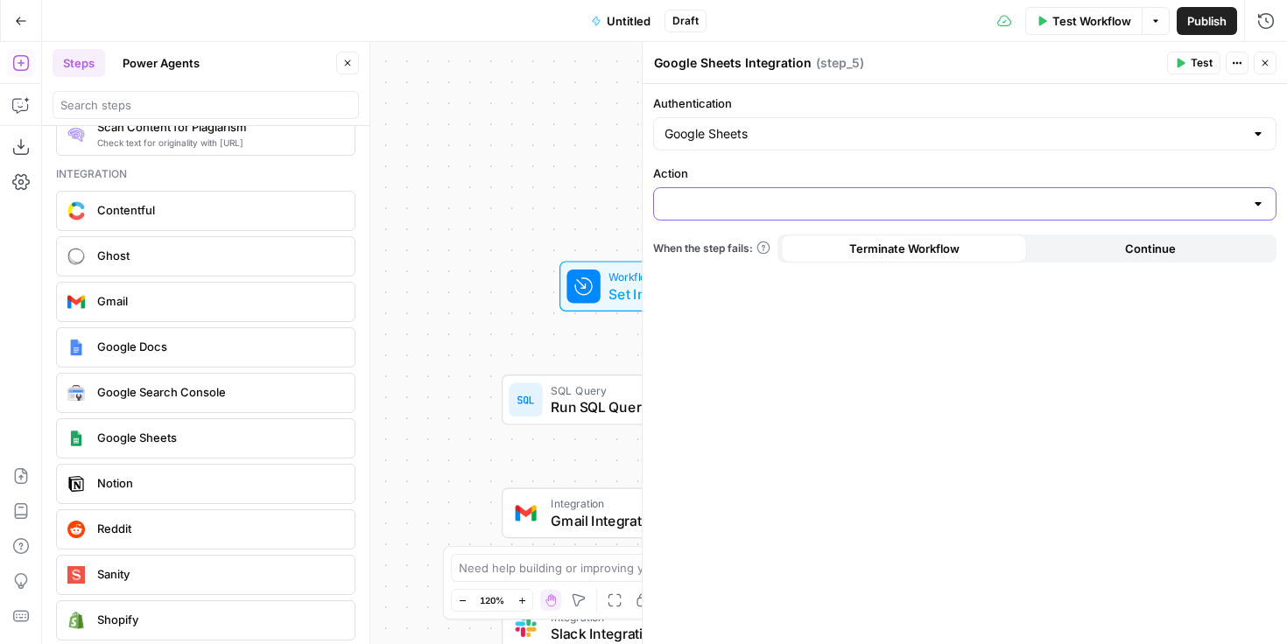
click at [936, 205] on input "Action" at bounding box center [954, 204] width 580 height 18
click at [960, 175] on label "Action" at bounding box center [964, 174] width 623 height 18
click at [960, 195] on input "Action" at bounding box center [954, 204] width 580 height 18
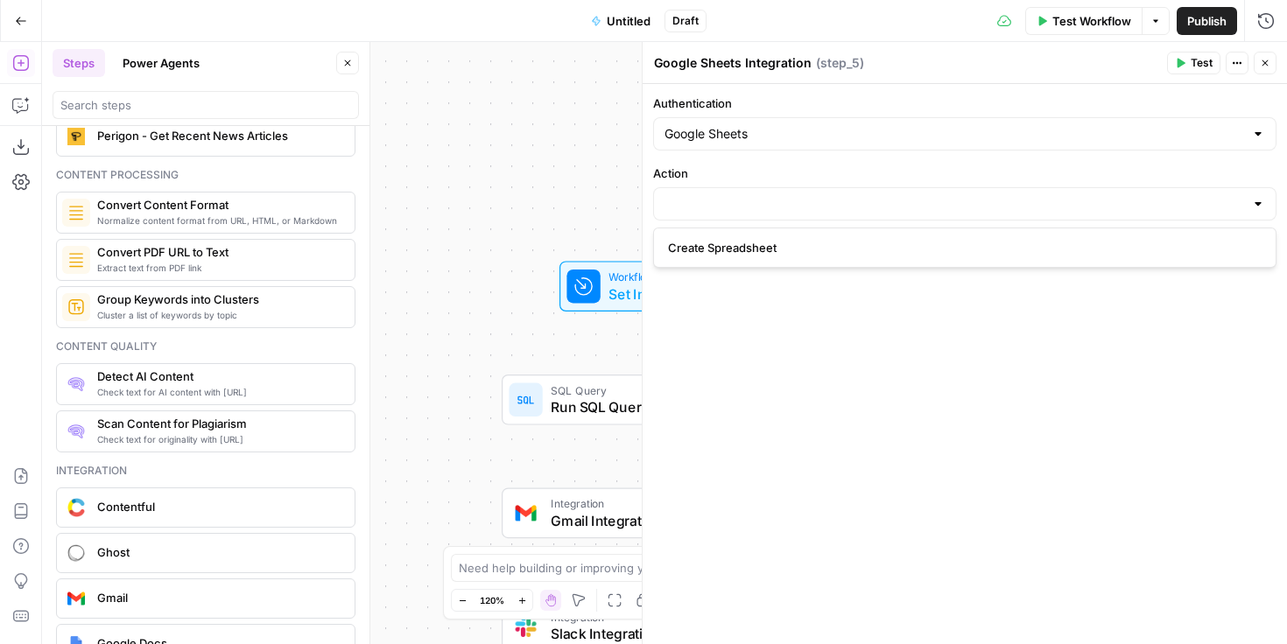
scroll to position [2626, 0]
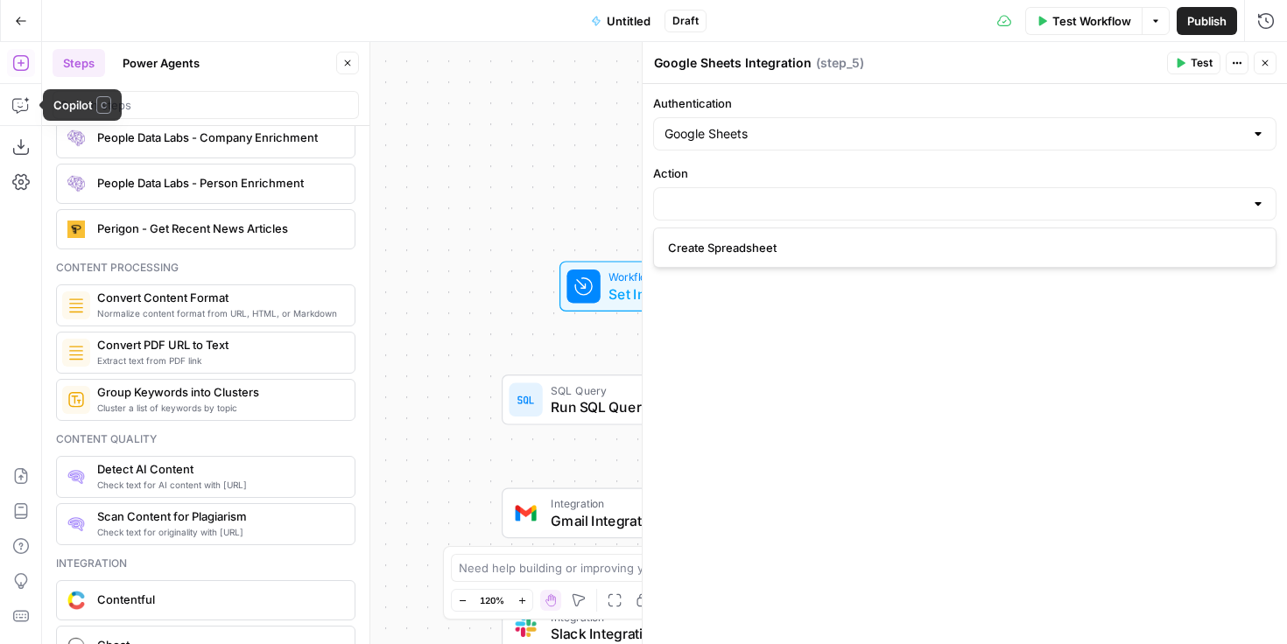
click at [166, 56] on button "Power Agents" at bounding box center [161, 63] width 98 height 28
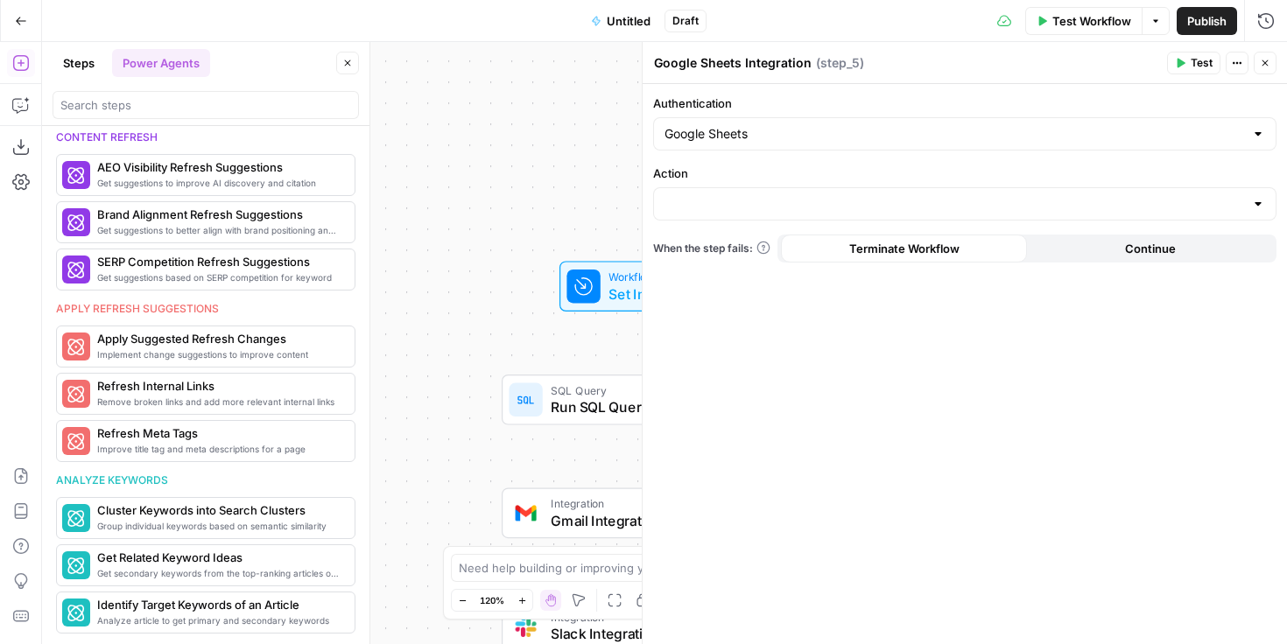
scroll to position [741, 0]
click at [87, 62] on button "Steps" at bounding box center [79, 63] width 53 height 28
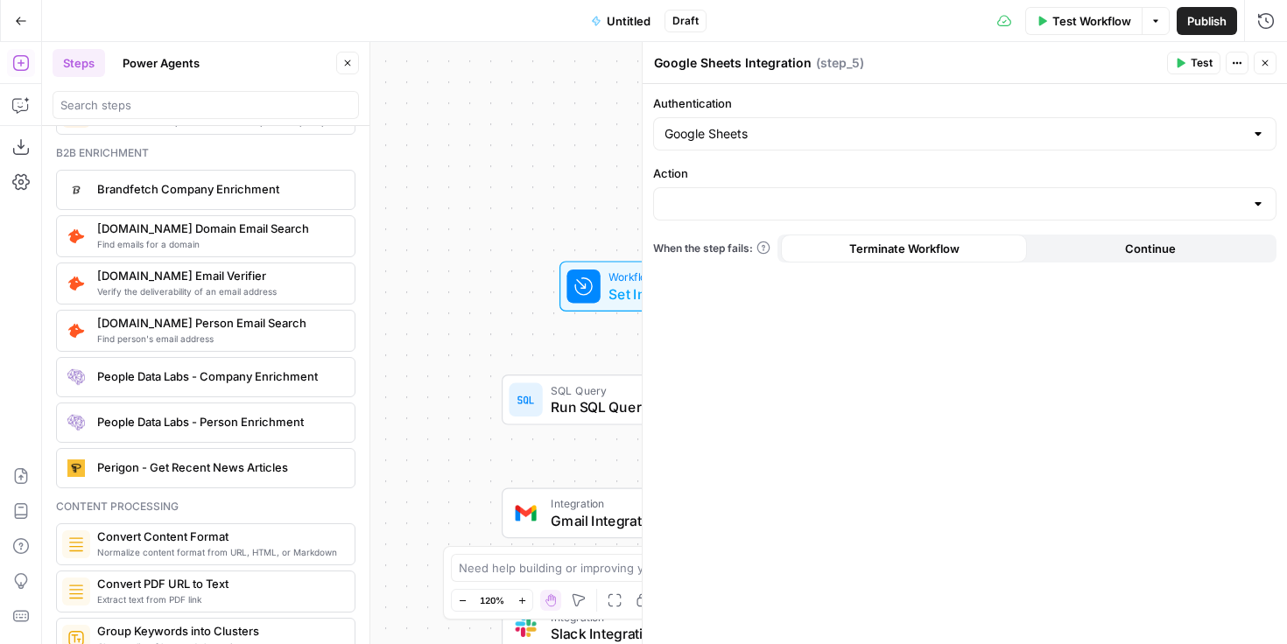
scroll to position [2416, 0]
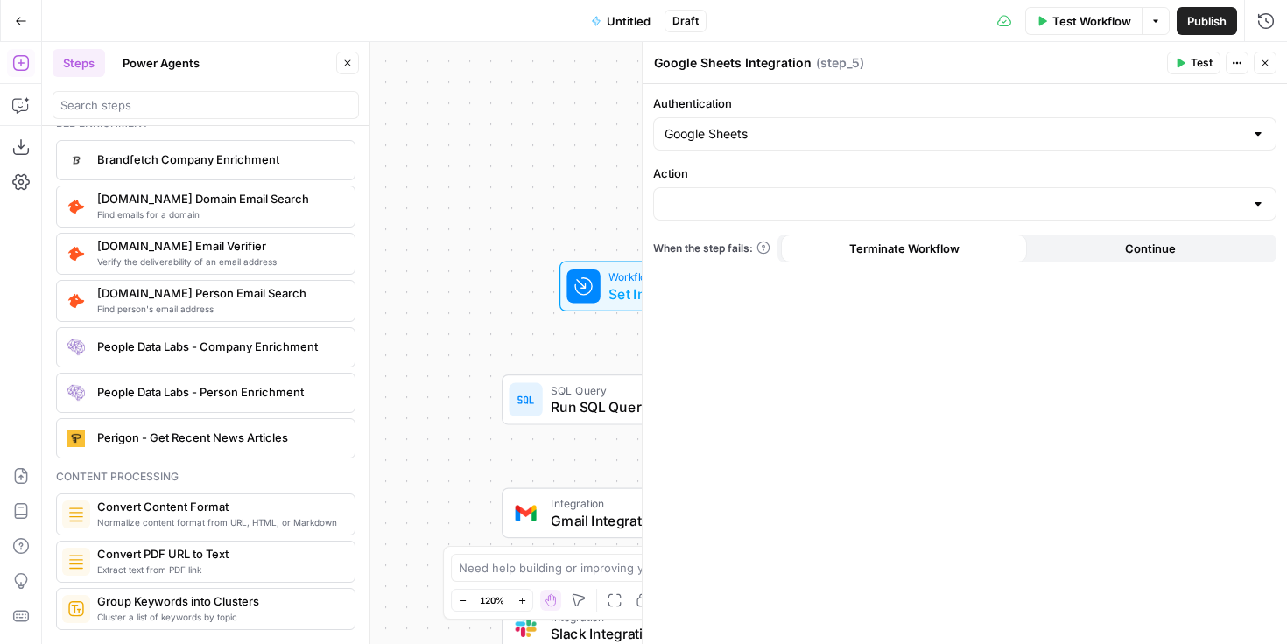
click at [1265, 60] on icon "button" at bounding box center [1265, 63] width 11 height 11
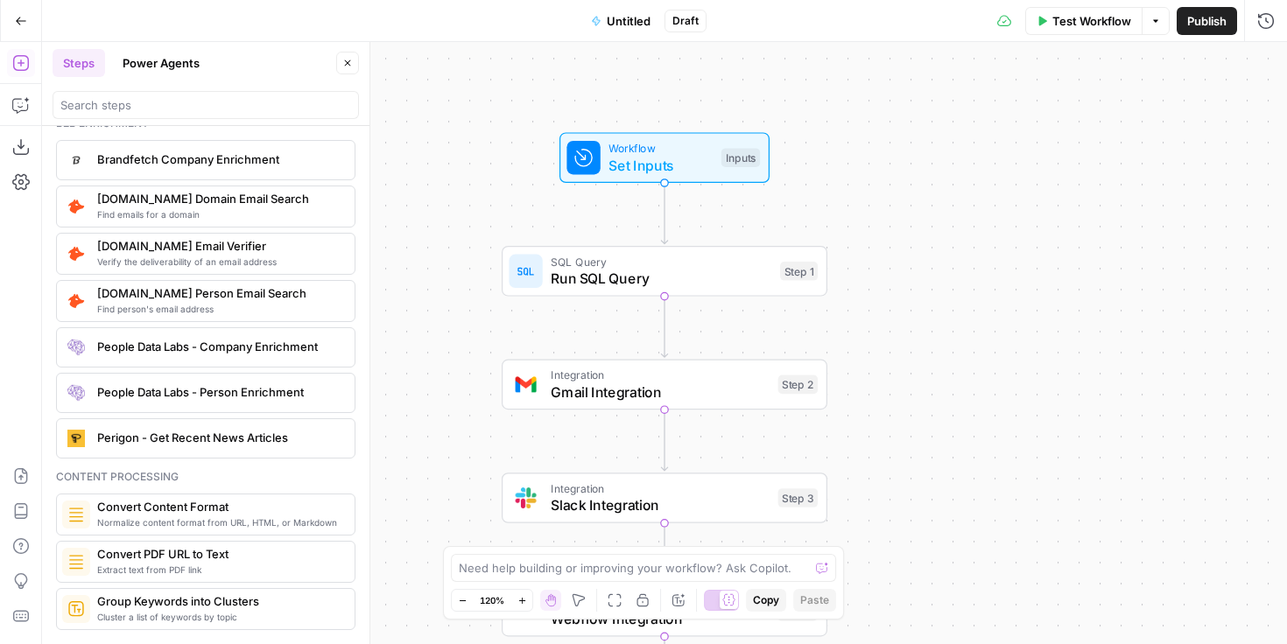
drag, startPoint x: 838, startPoint y: 334, endPoint x: 838, endPoint y: 203, distance: 130.4
click at [838, 203] on div "Workflow Set Inputs Inputs SQL Query Run SQL Query Step 1 Integration Gmail Int…" at bounding box center [664, 343] width 1245 height 602
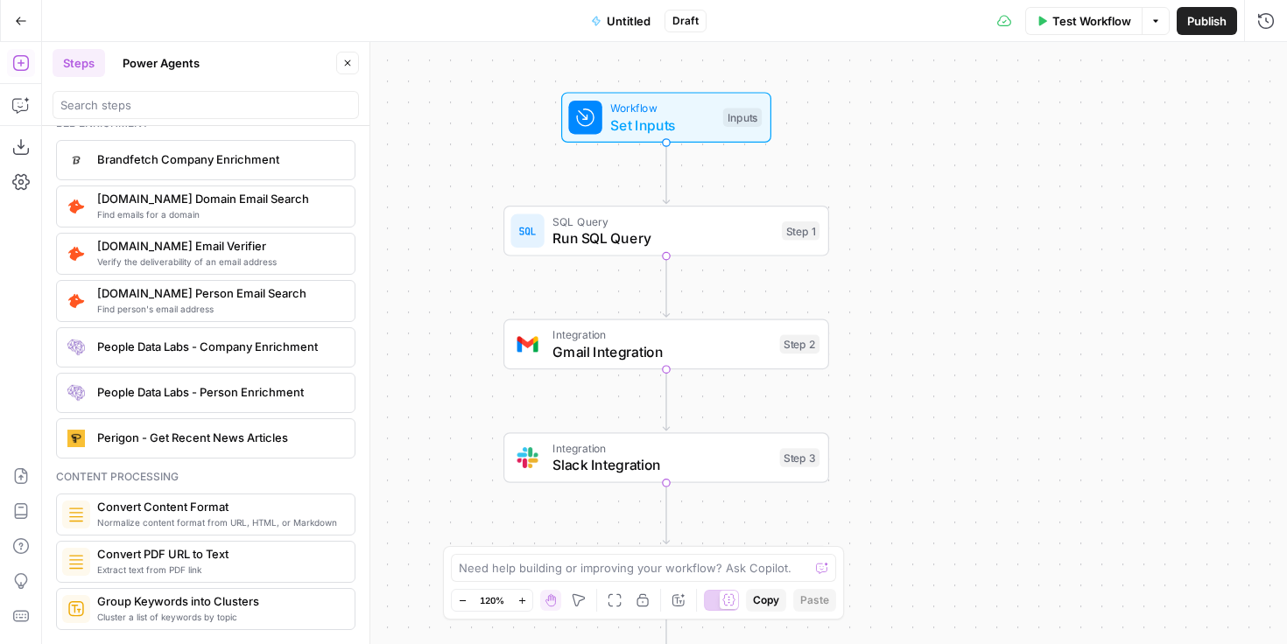
drag, startPoint x: 838, startPoint y: 212, endPoint x: 842, endPoint y: 152, distance: 59.7
click at [842, 152] on div "Workflow Set Inputs Inputs SQL Query Run SQL Query Step 1 Integration Gmail Int…" at bounding box center [664, 343] width 1245 height 602
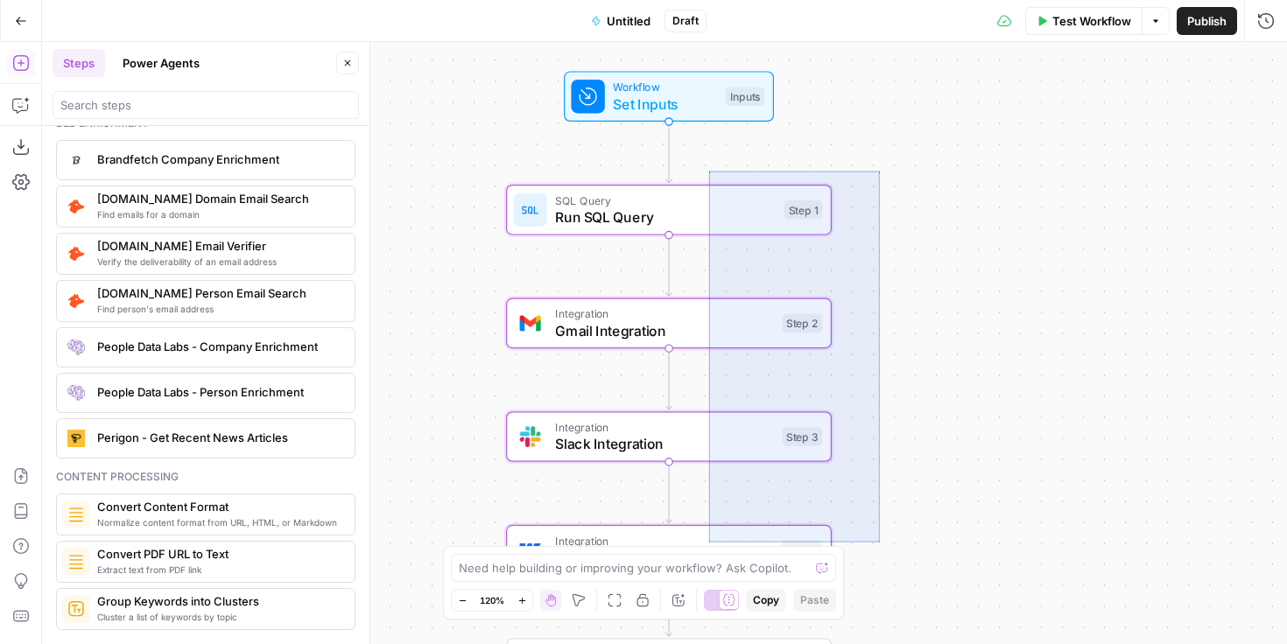
drag, startPoint x: 879, startPoint y: 171, endPoint x: 708, endPoint y: 539, distance: 406.2
click at [708, 540] on div "Workflow Set Inputs Inputs SQL Query Run SQL Query Step 1 Integration Gmail Int…" at bounding box center [664, 343] width 1245 height 602
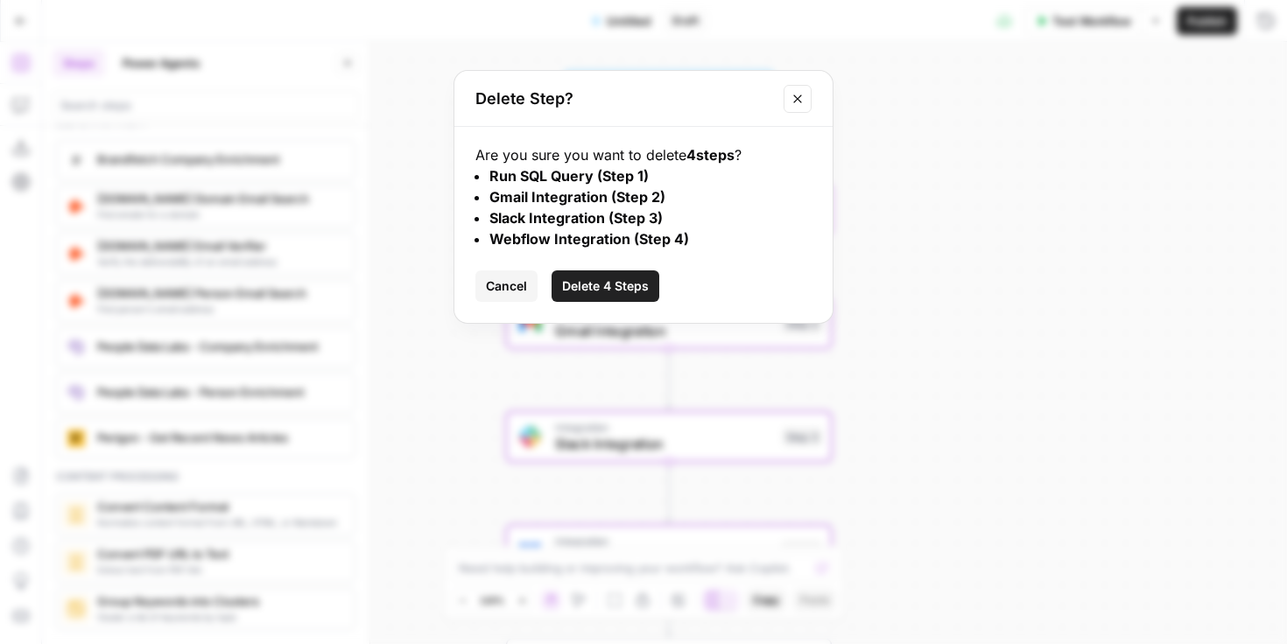
click at [606, 287] on span "Delete 4 Steps" at bounding box center [605, 287] width 87 height 18
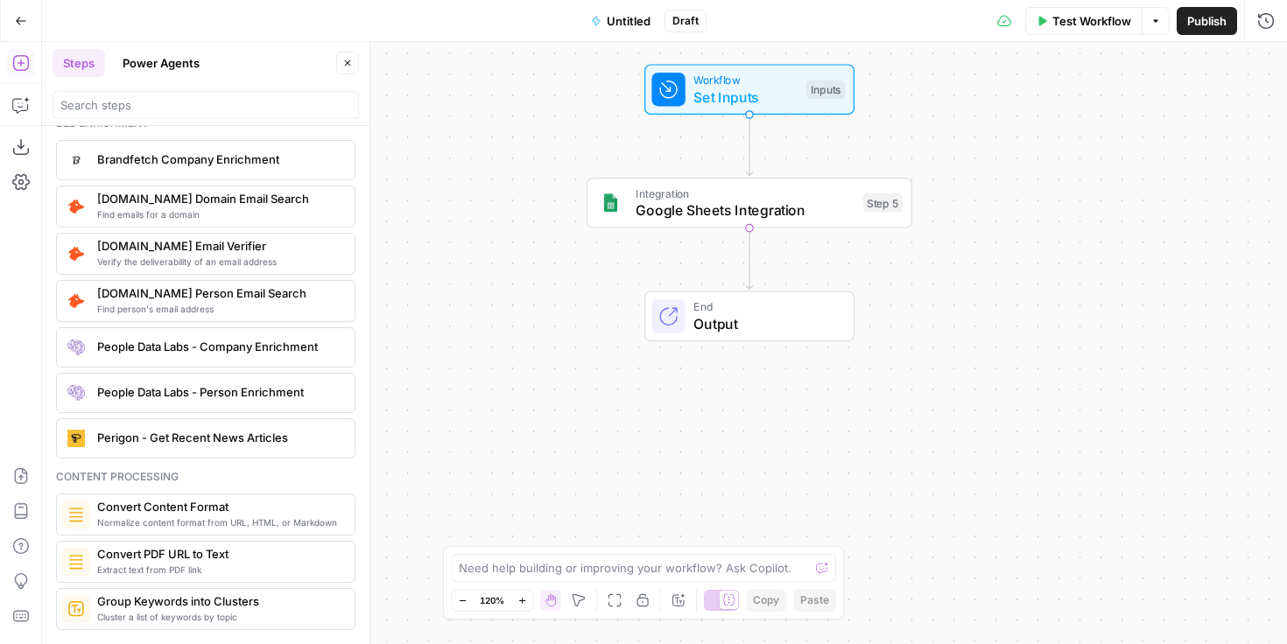
drag, startPoint x: 887, startPoint y: 177, endPoint x: 967, endPoint y: 170, distance: 80.8
click at [967, 170] on div "Workflow Set Inputs Inputs Integration Google Sheets Integration Step 5 End Out…" at bounding box center [664, 343] width 1245 height 602
drag, startPoint x: 924, startPoint y: 174, endPoint x: 831, endPoint y: 215, distance: 101.5
click at [831, 218] on div "Workflow Set Inputs Inputs Integration Google Sheets Integration Step 5 End Out…" at bounding box center [664, 343] width 1245 height 602
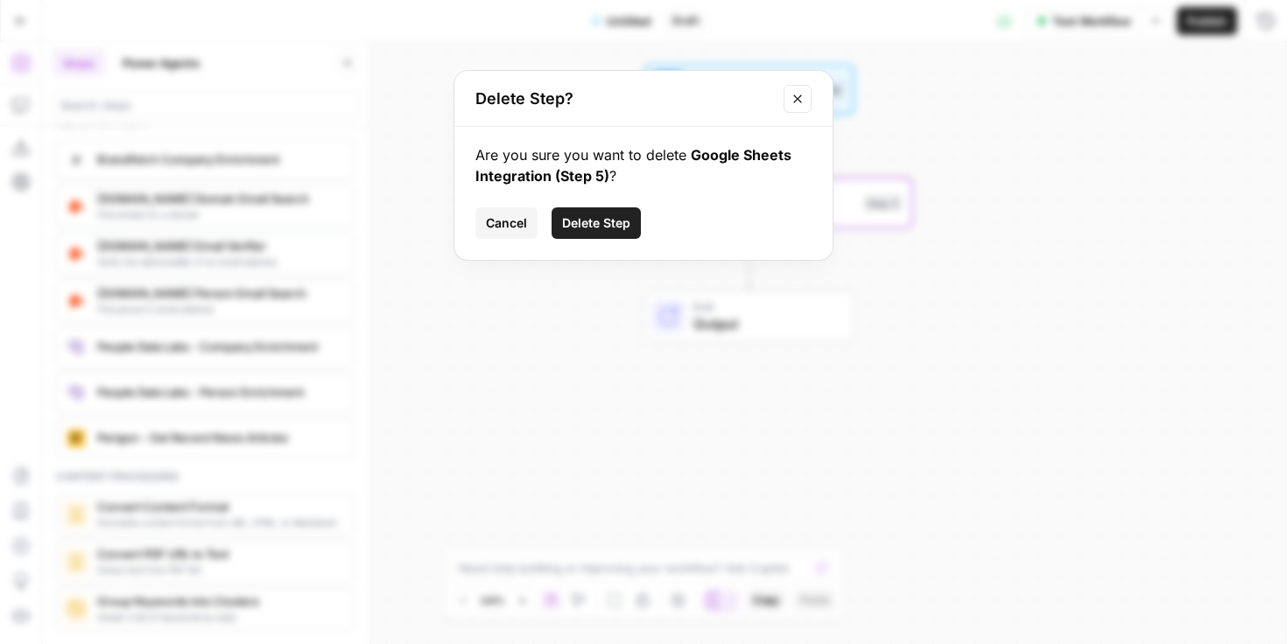
click at [588, 212] on button "Delete Step" at bounding box center [596, 223] width 89 height 32
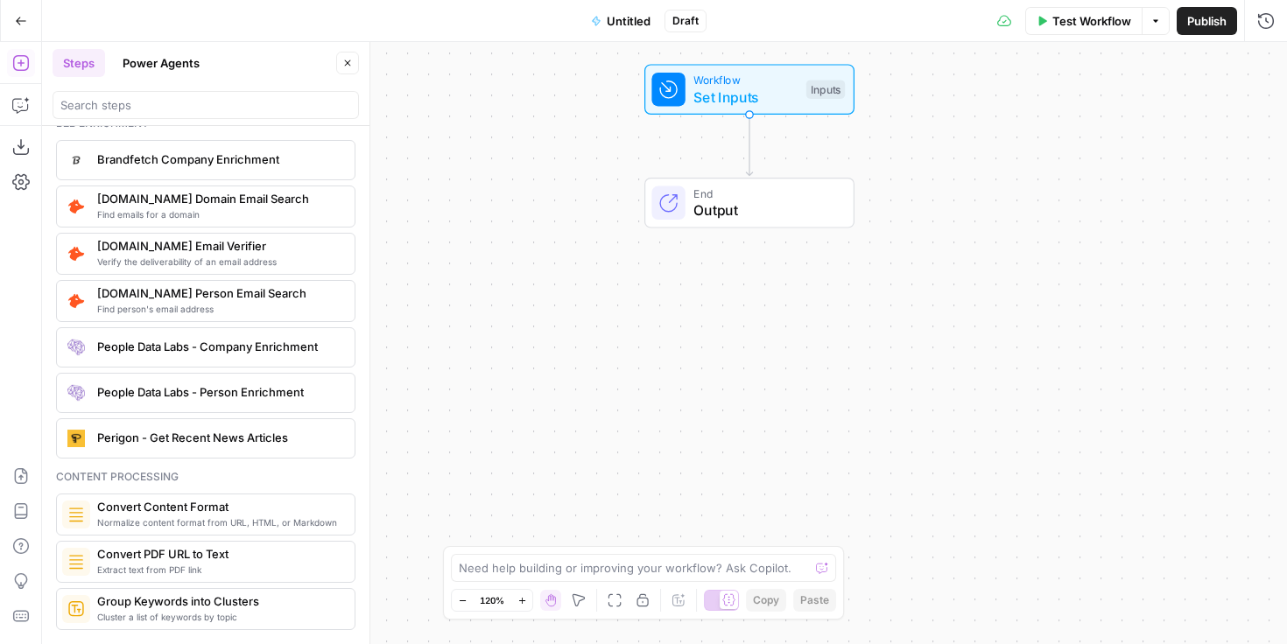
click at [18, 32] on button "Go Back" at bounding box center [21, 21] width 32 height 32
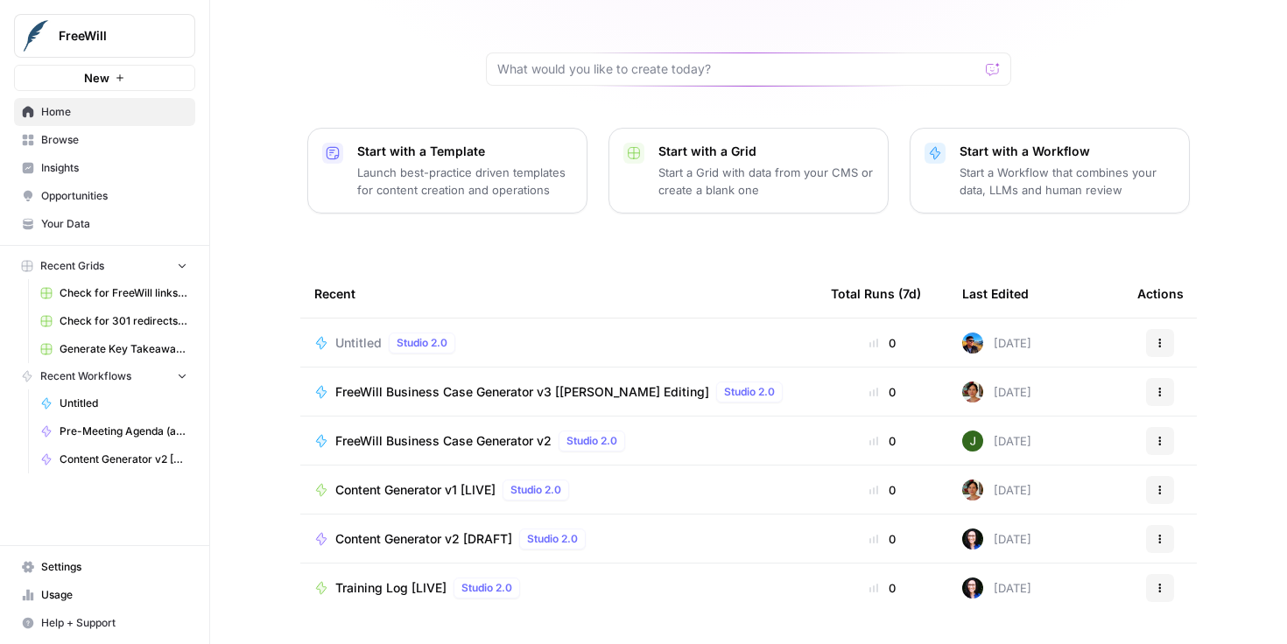
scroll to position [161, 0]
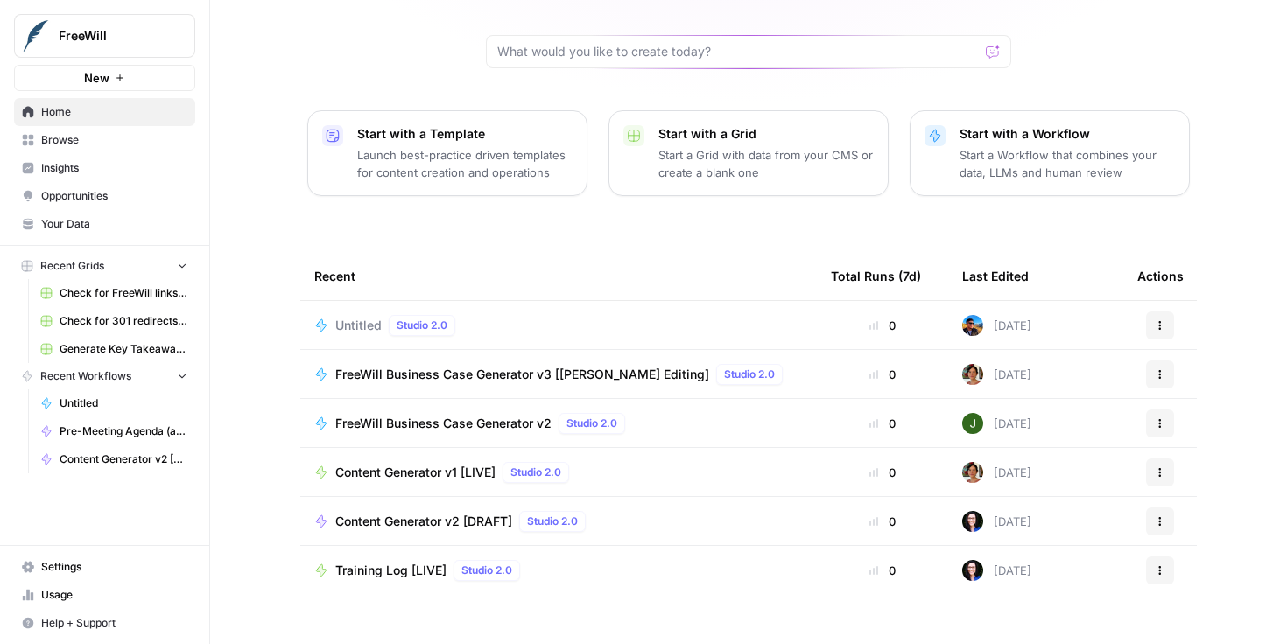
click at [1166, 312] on button "Actions" at bounding box center [1160, 326] width 28 height 28
click at [1047, 371] on span "Delete" at bounding box center [1082, 378] width 140 height 18
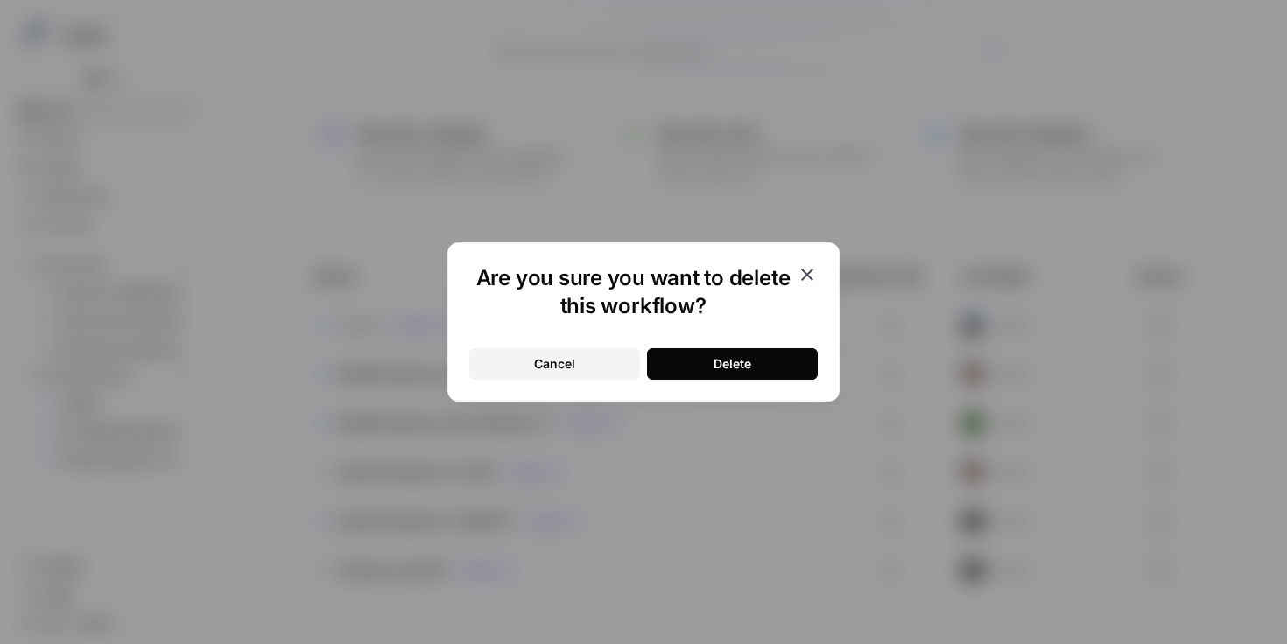
click at [747, 362] on div "Delete" at bounding box center [732, 364] width 38 height 18
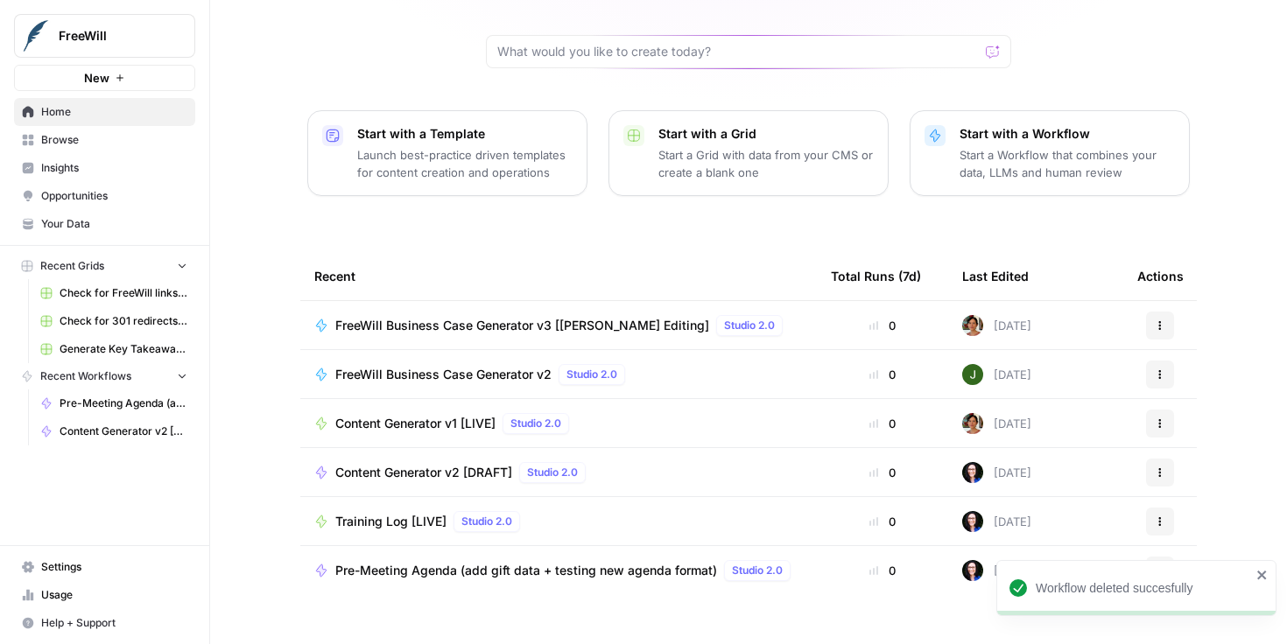
click at [453, 464] on span "Content Generator v2 [DRAFT]" at bounding box center [423, 473] width 177 height 18
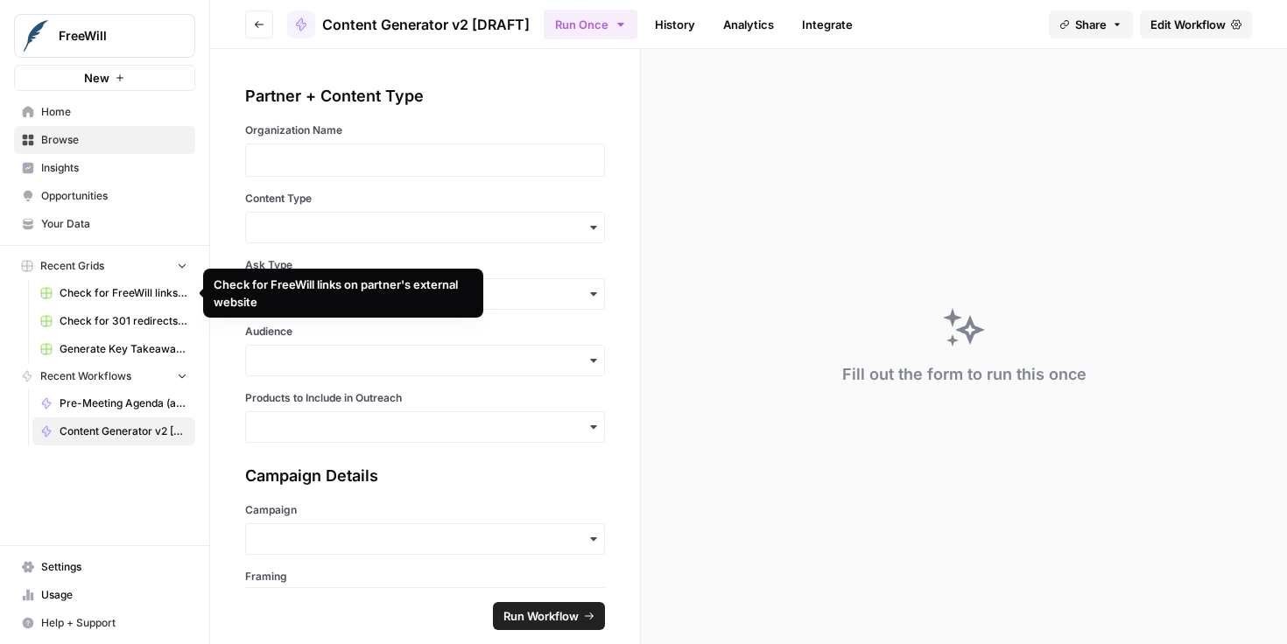
click at [138, 297] on span "Check for FreeWill links on partner's external website" at bounding box center [124, 293] width 128 height 16
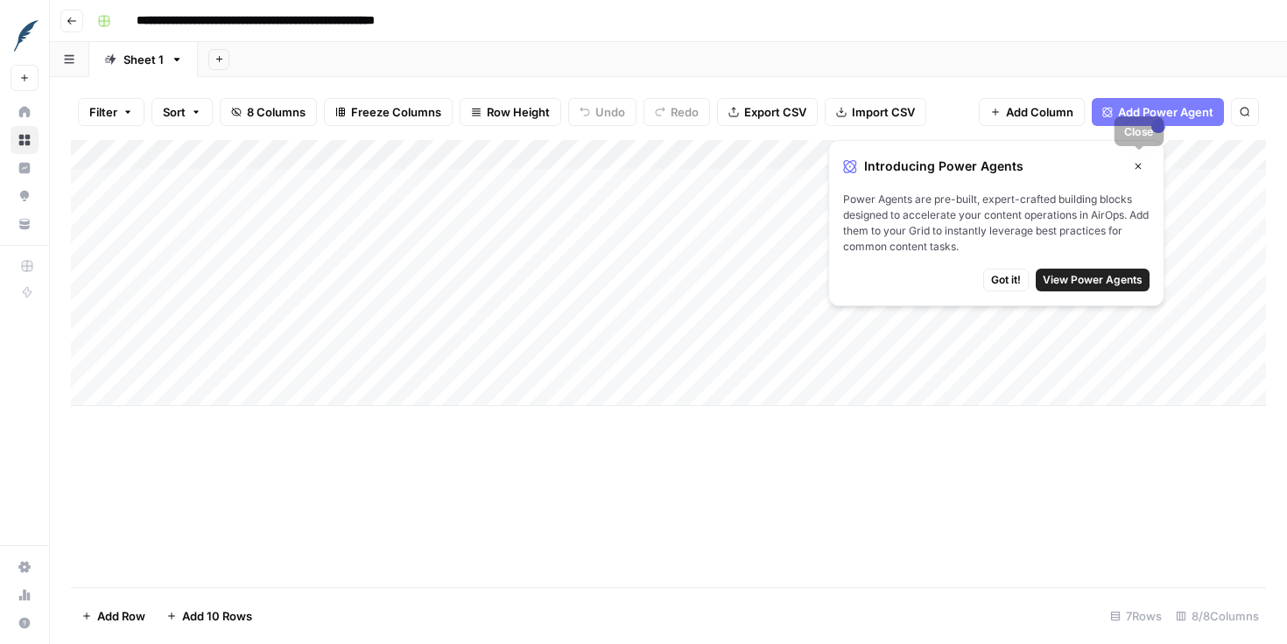
click at [1135, 166] on icon "button" at bounding box center [1138, 166] width 11 height 11
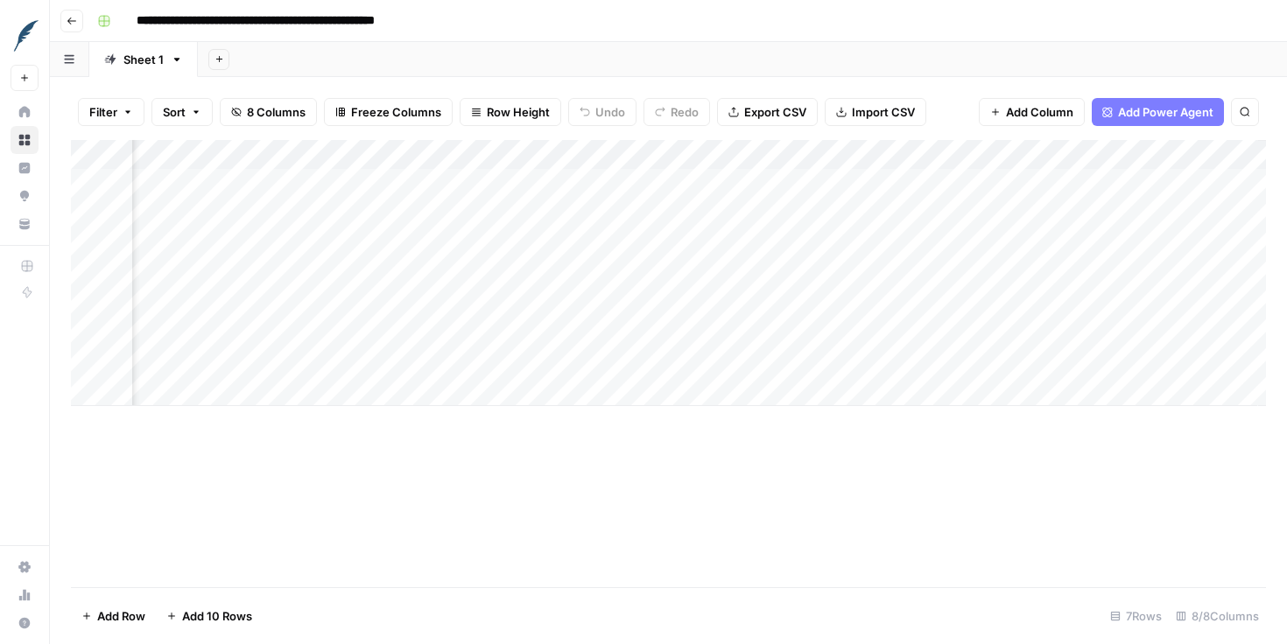
scroll to position [0, 706]
click at [74, 18] on icon "button" at bounding box center [72, 21] width 11 height 11
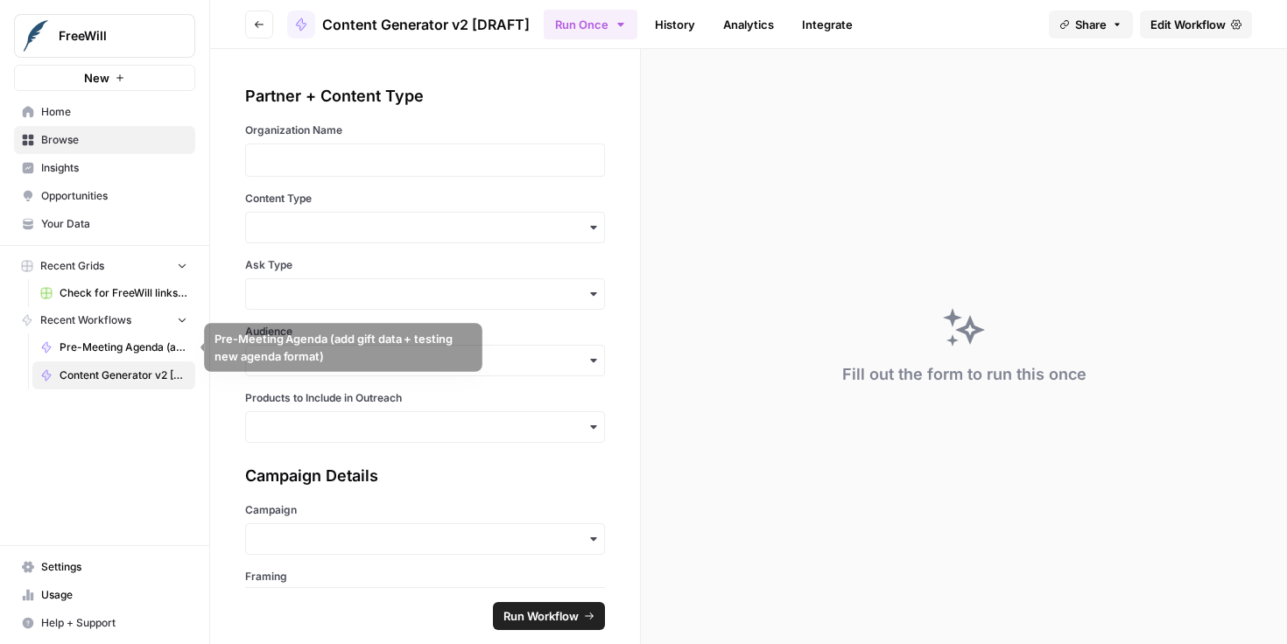
click at [116, 354] on span "Pre-Meeting Agenda (add gift data + testing new agenda format)" at bounding box center [124, 348] width 128 height 16
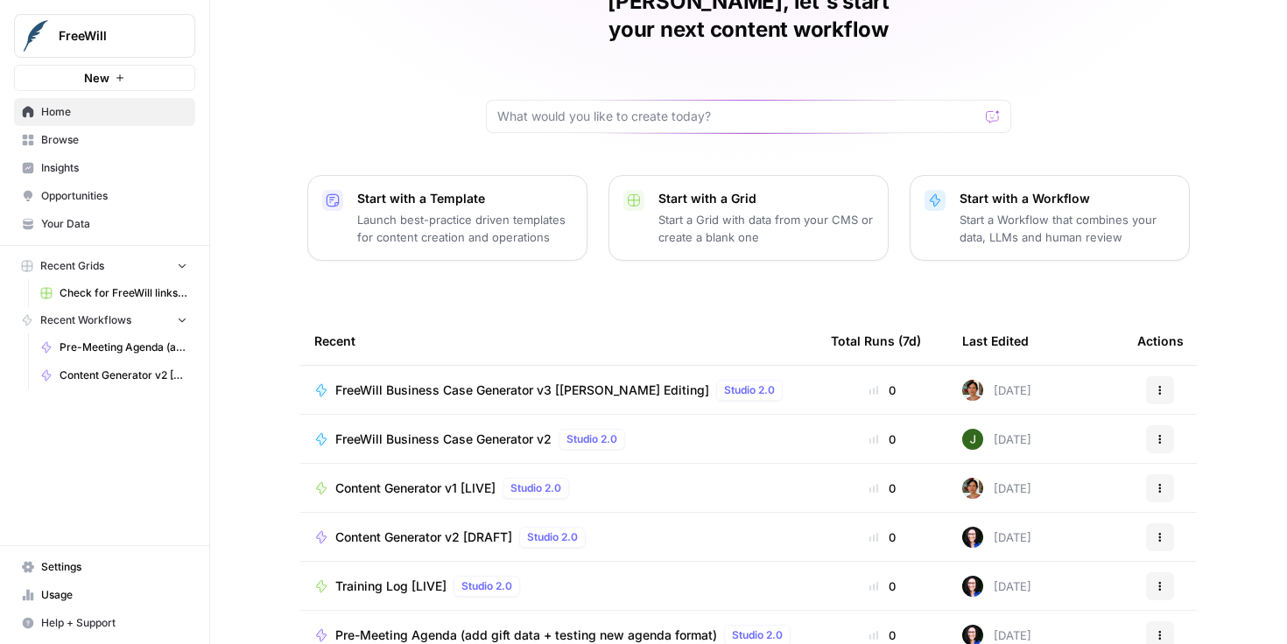
scroll to position [161, 0]
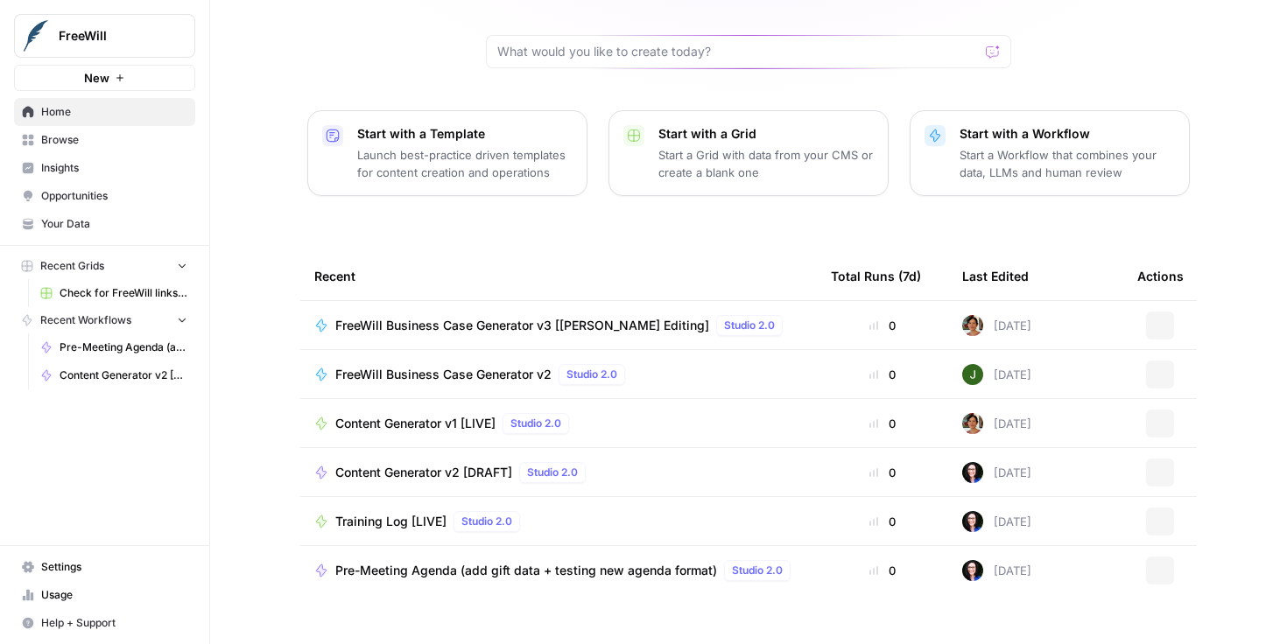
click at [93, 135] on span "Browse" at bounding box center [114, 140] width 146 height 16
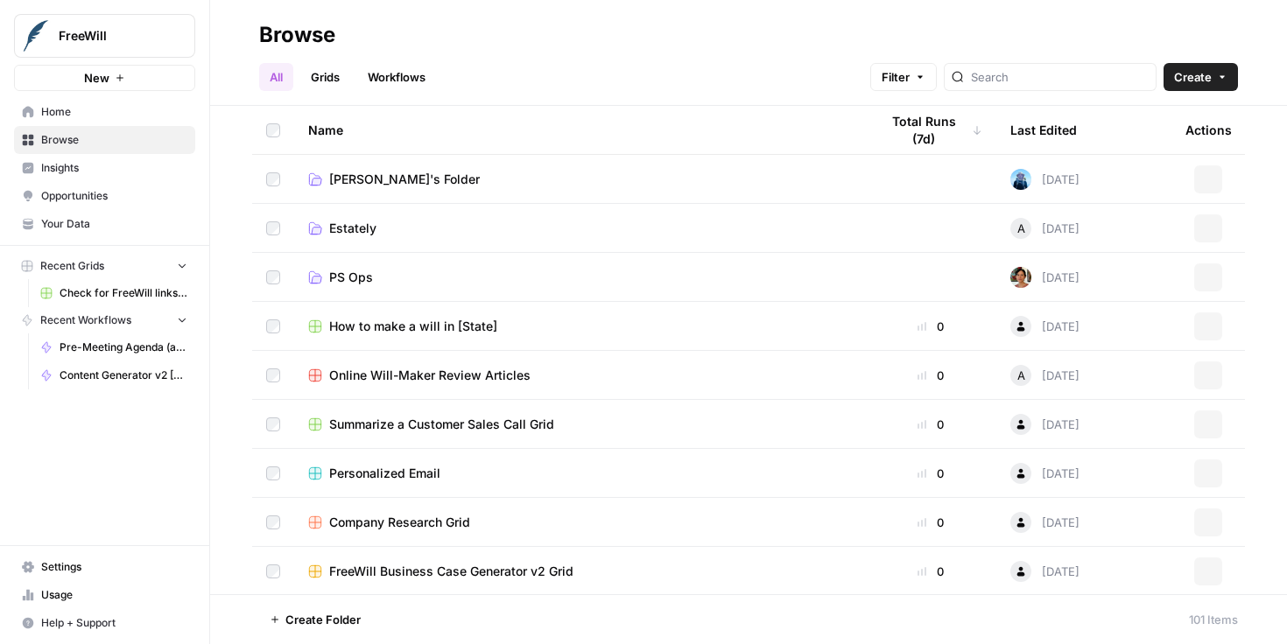
click at [110, 171] on span "Insights" at bounding box center [114, 168] width 146 height 16
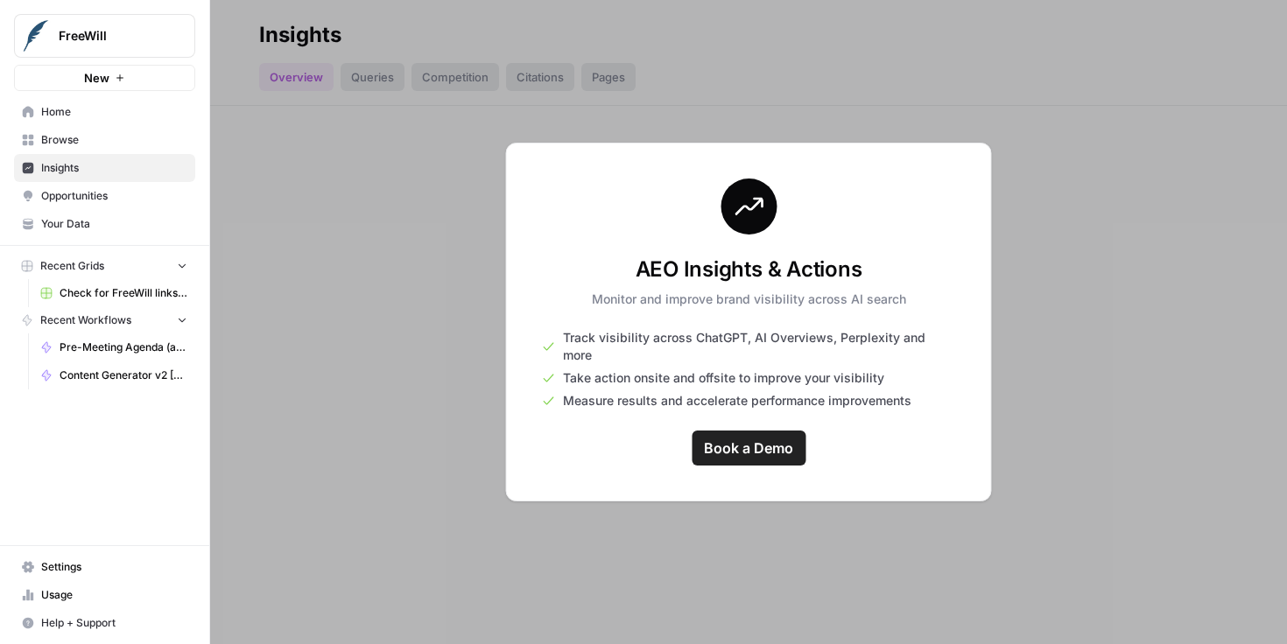
click at [85, 188] on span "Opportunities" at bounding box center [114, 196] width 146 height 16
click at [86, 219] on span "Your Data" at bounding box center [114, 224] width 146 height 16
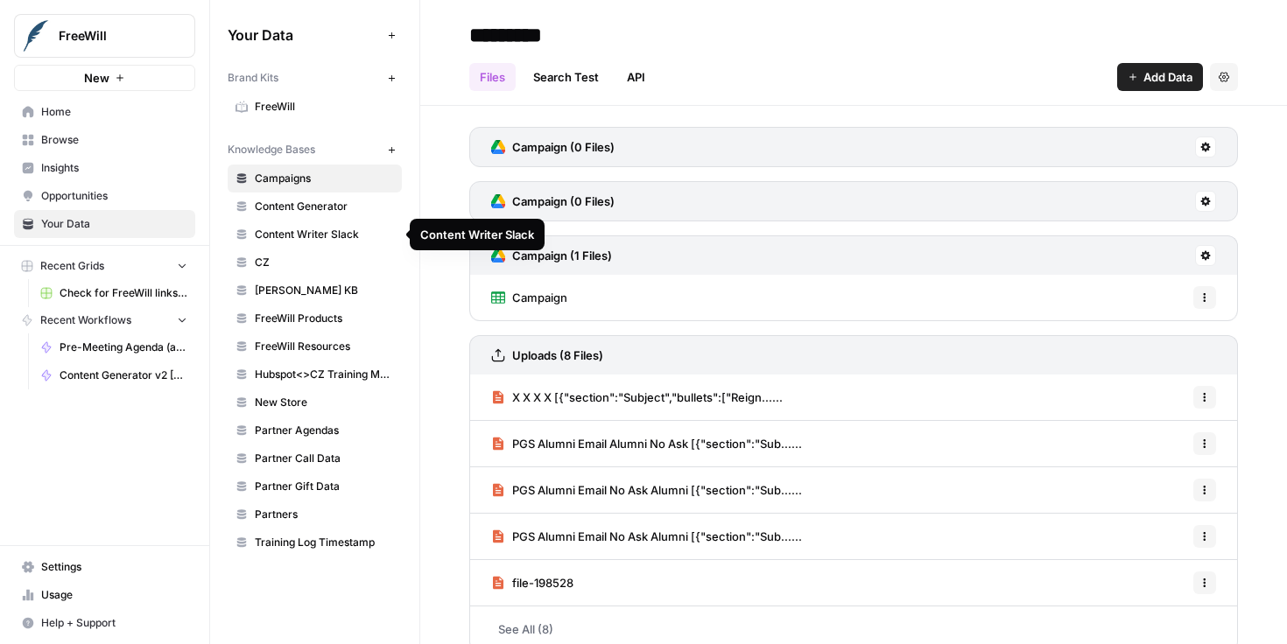
click at [313, 255] on span "CZ" at bounding box center [324, 263] width 139 height 16
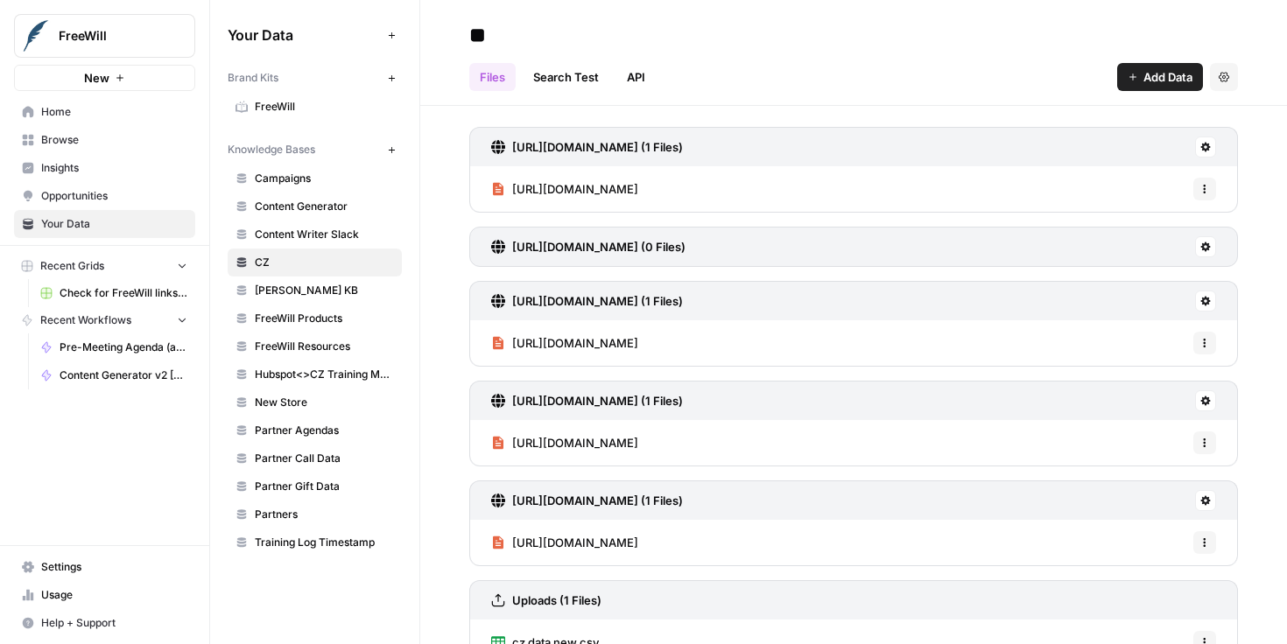
click at [638, 192] on span "https://app.churnzero.net/developers#api-reference" at bounding box center [575, 189] width 126 height 18
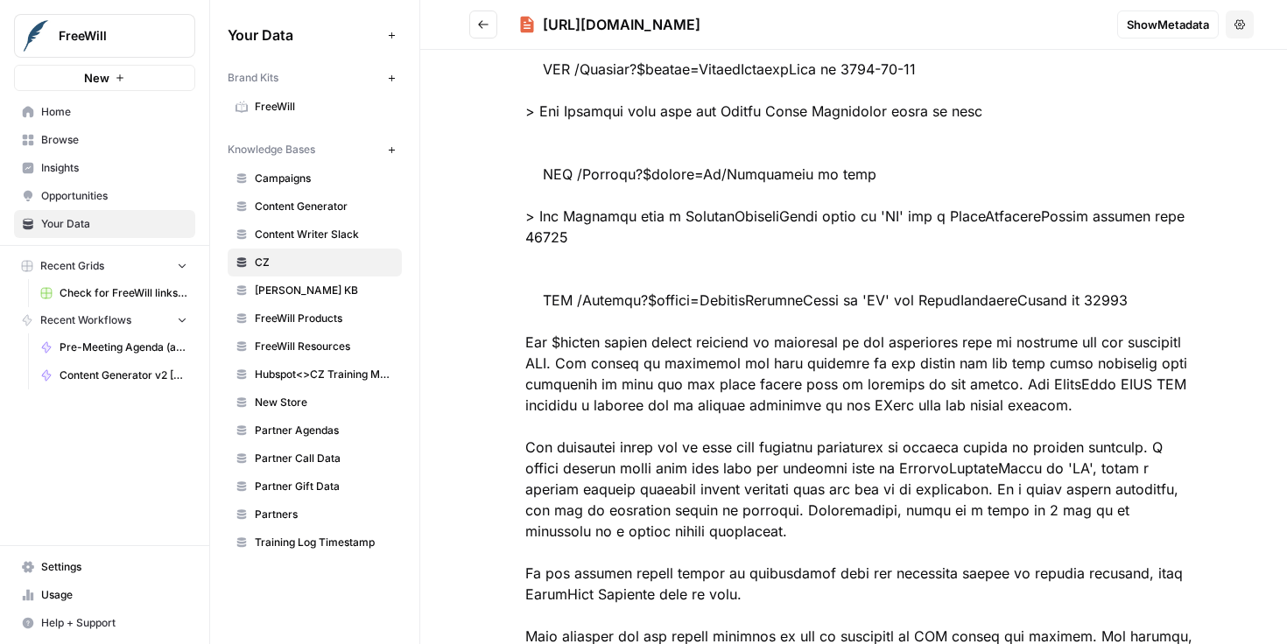
scroll to position [3321, 0]
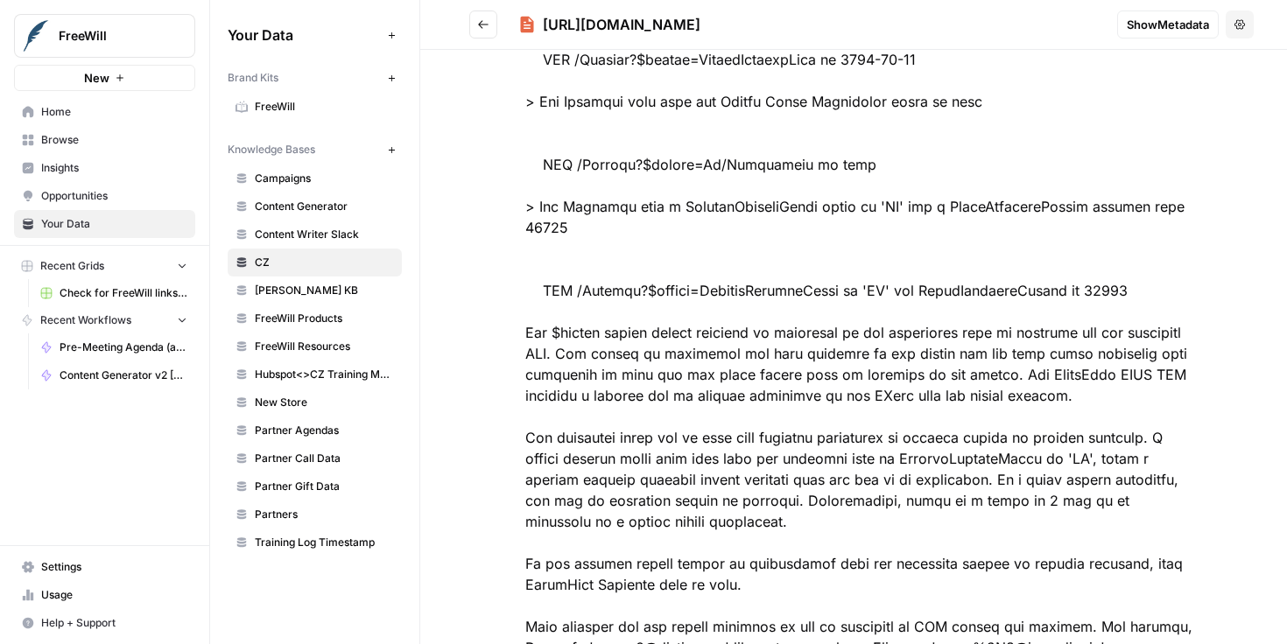
drag, startPoint x: 909, startPoint y: 29, endPoint x: 546, endPoint y: 23, distance: 362.5
click at [546, 23] on h2 "https://app.churnzero.net/developers#api-reference" at bounding box center [786, 25] width 634 height 28
copy div "https://app.churnzero.net/developers#api-reference"
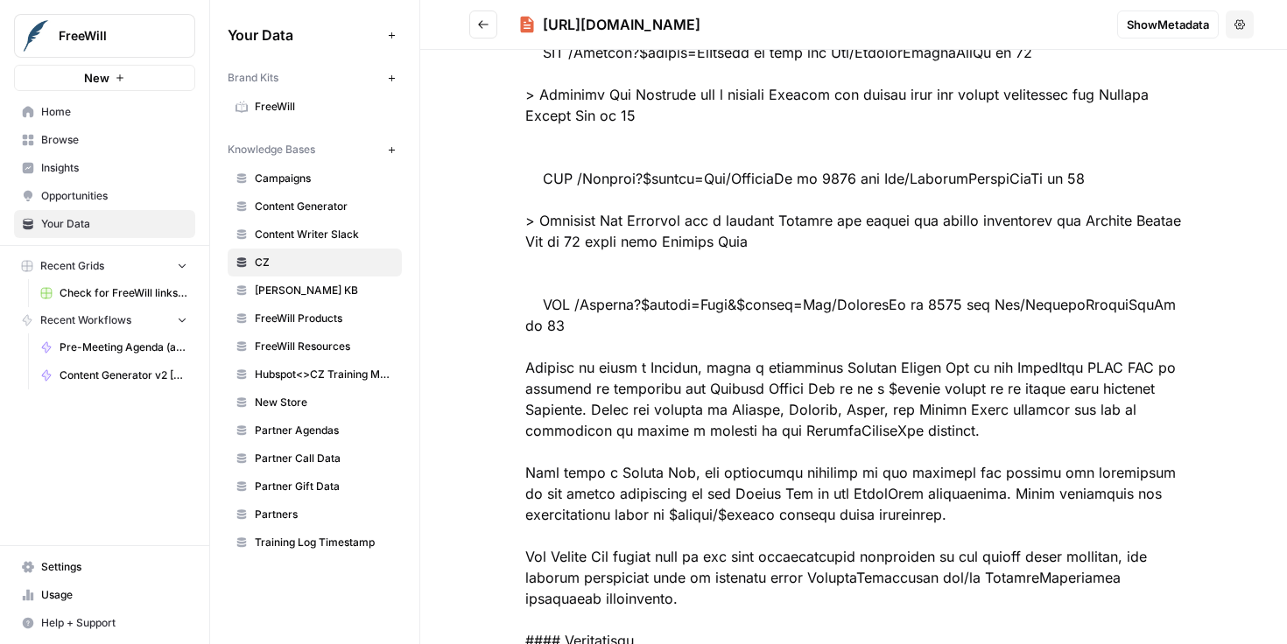
scroll to position [8187, 0]
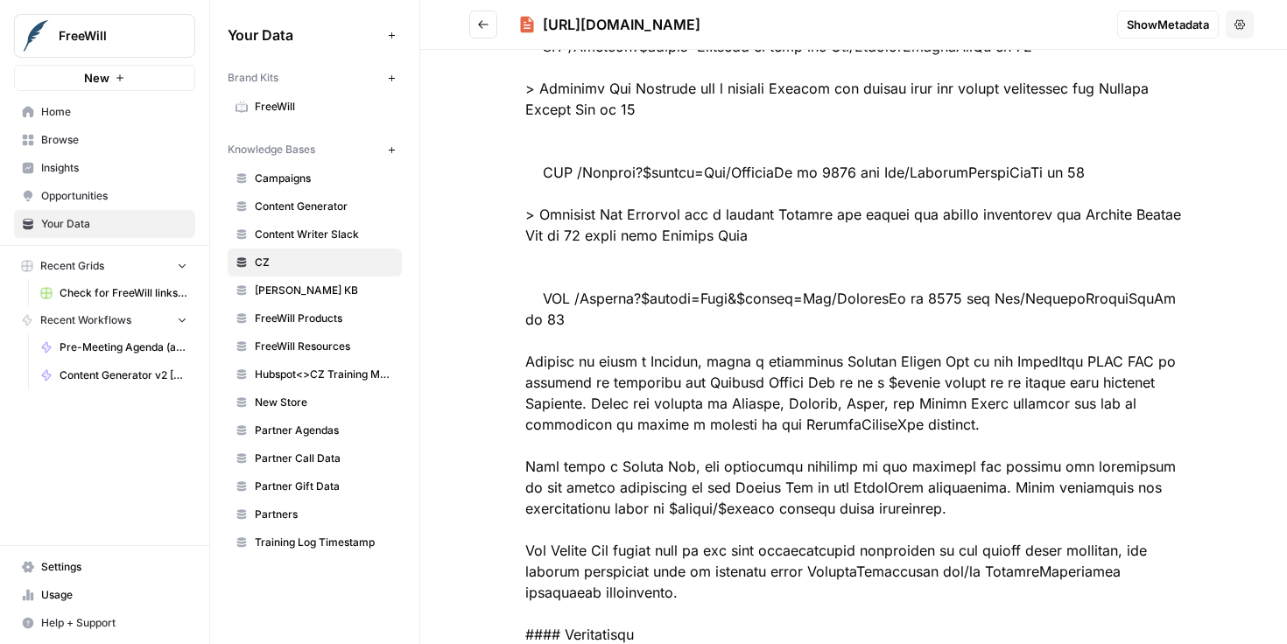
click at [126, 139] on span "Browse" at bounding box center [114, 140] width 146 height 16
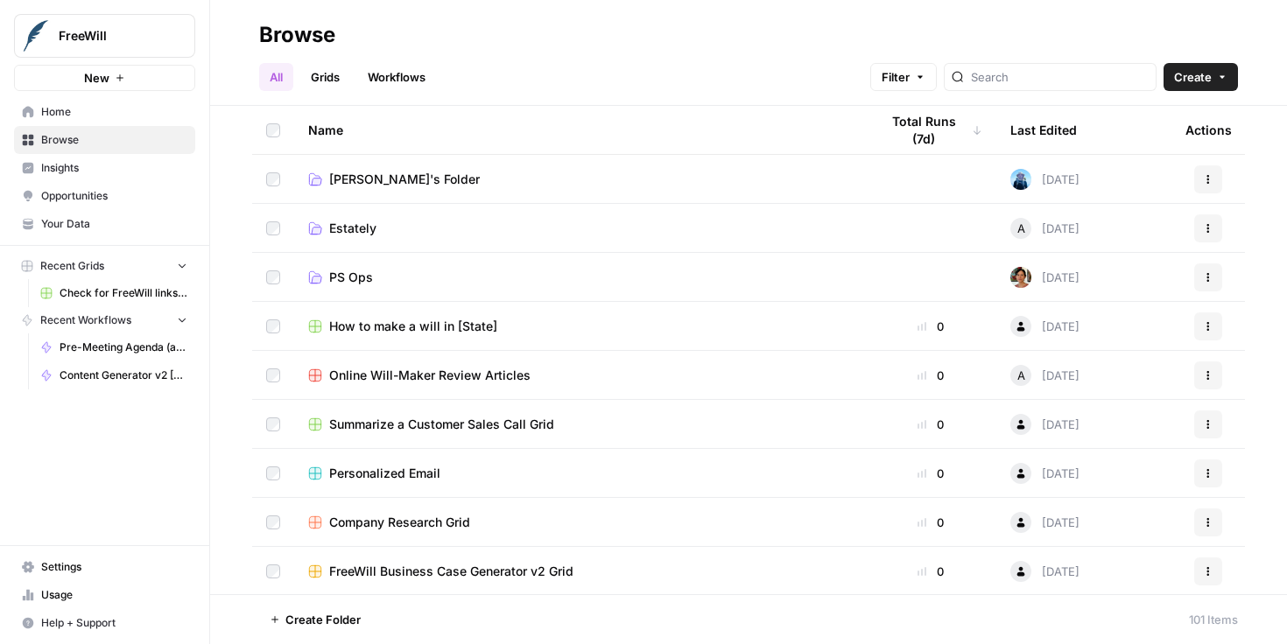
click at [125, 86] on button "New" at bounding box center [104, 78] width 181 height 26
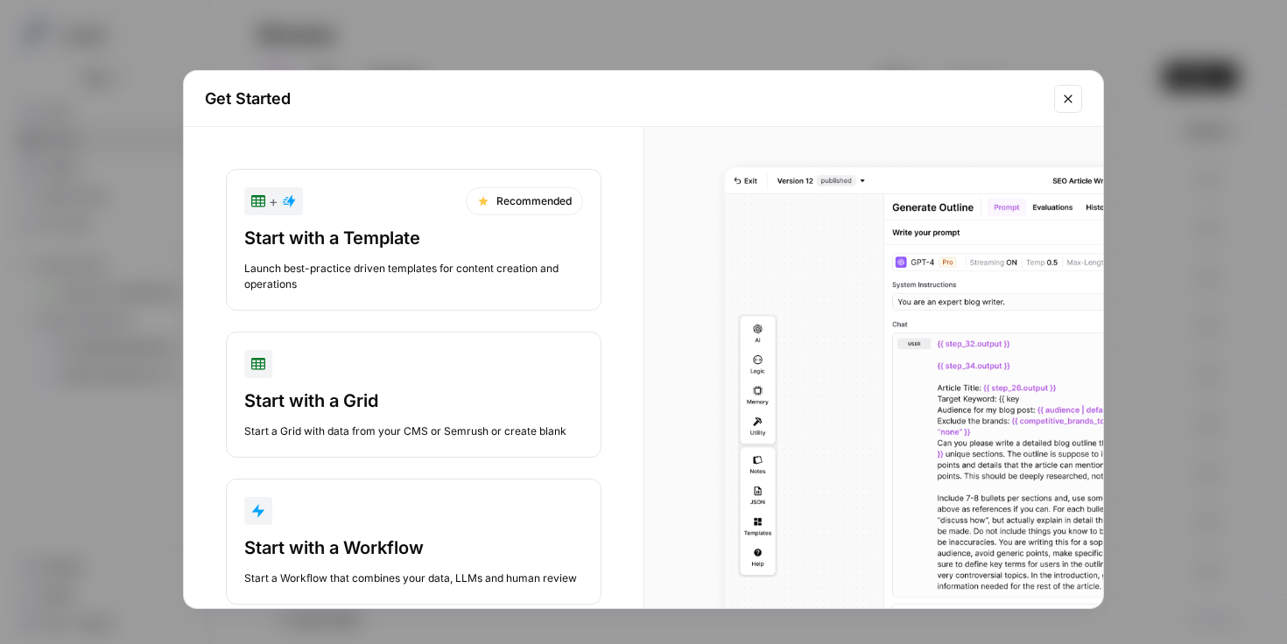
click at [418, 565] on div "Start with a Workflow Start a Workflow that combines your data, LLMs and human …" at bounding box center [413, 561] width 339 height 51
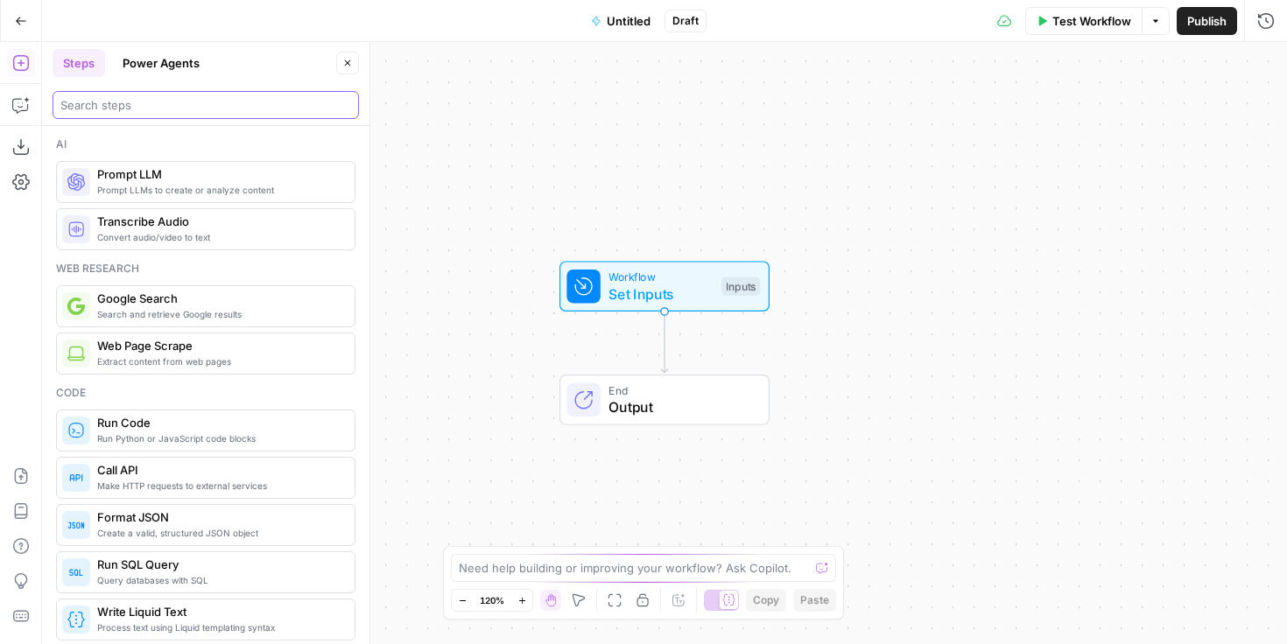
click at [183, 108] on input "search" at bounding box center [205, 105] width 291 height 18
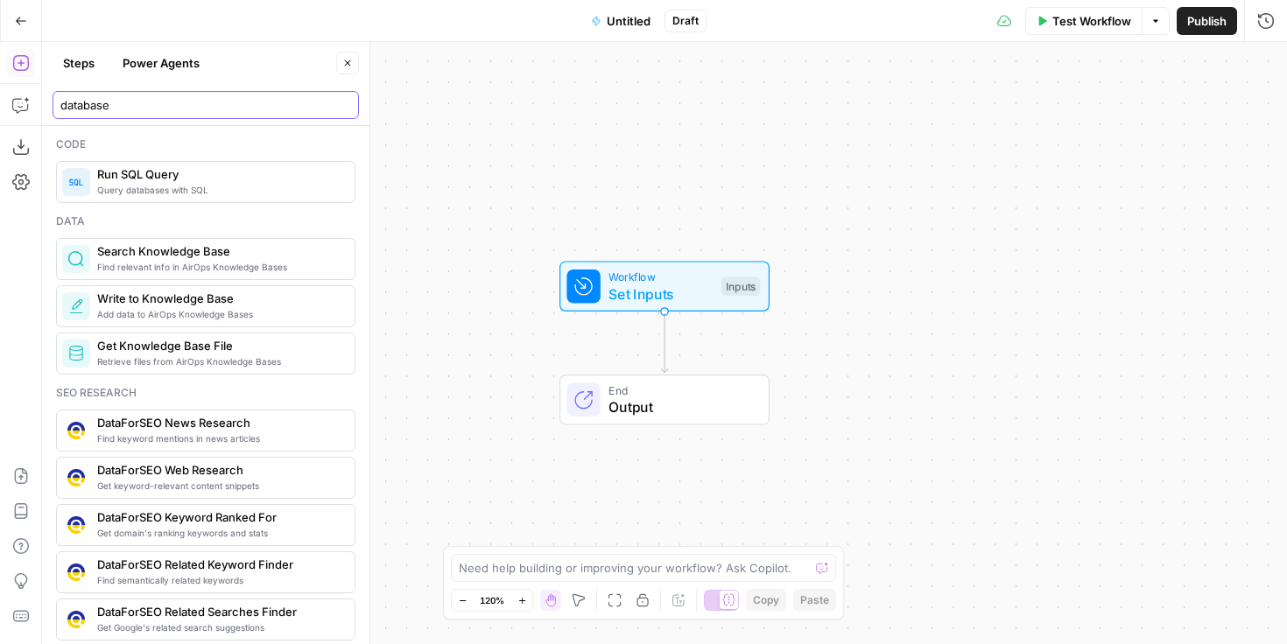
type input "database"
click at [202, 179] on span "Run SQL Query" at bounding box center [218, 174] width 243 height 18
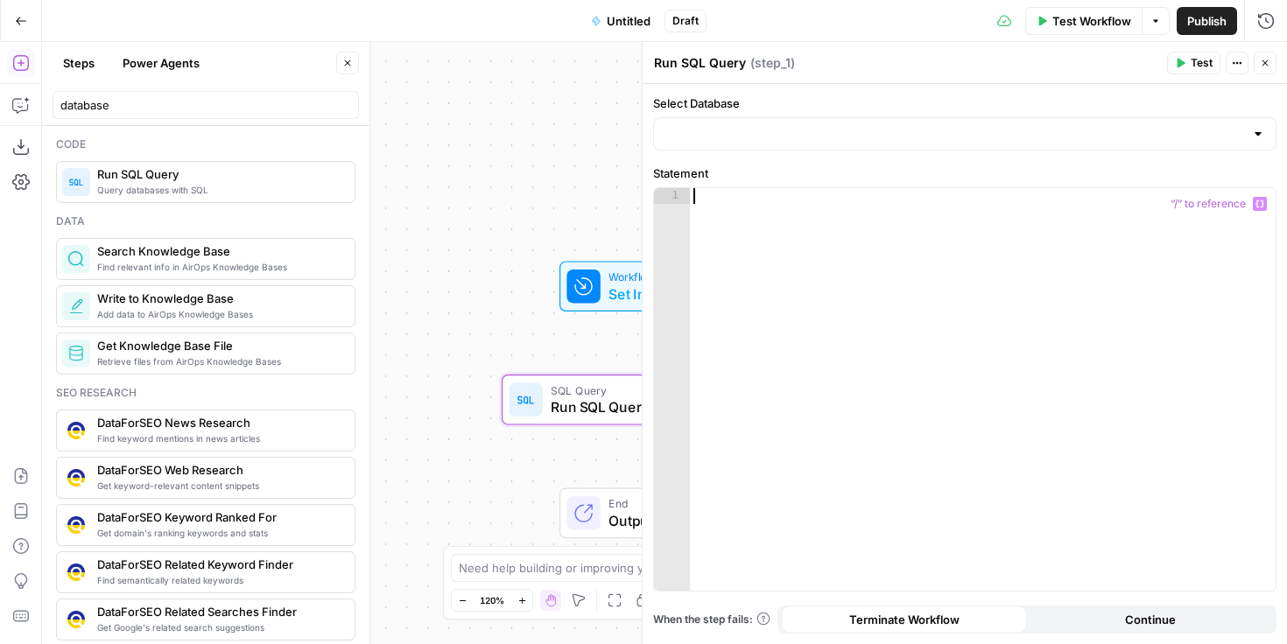
click at [740, 208] on div at bounding box center [983, 405] width 586 height 434
paste textarea "**********"
type textarea "**********"
click at [847, 123] on div at bounding box center [964, 133] width 623 height 33
paste input "https://app.churnzero.net/developers#api-reference"
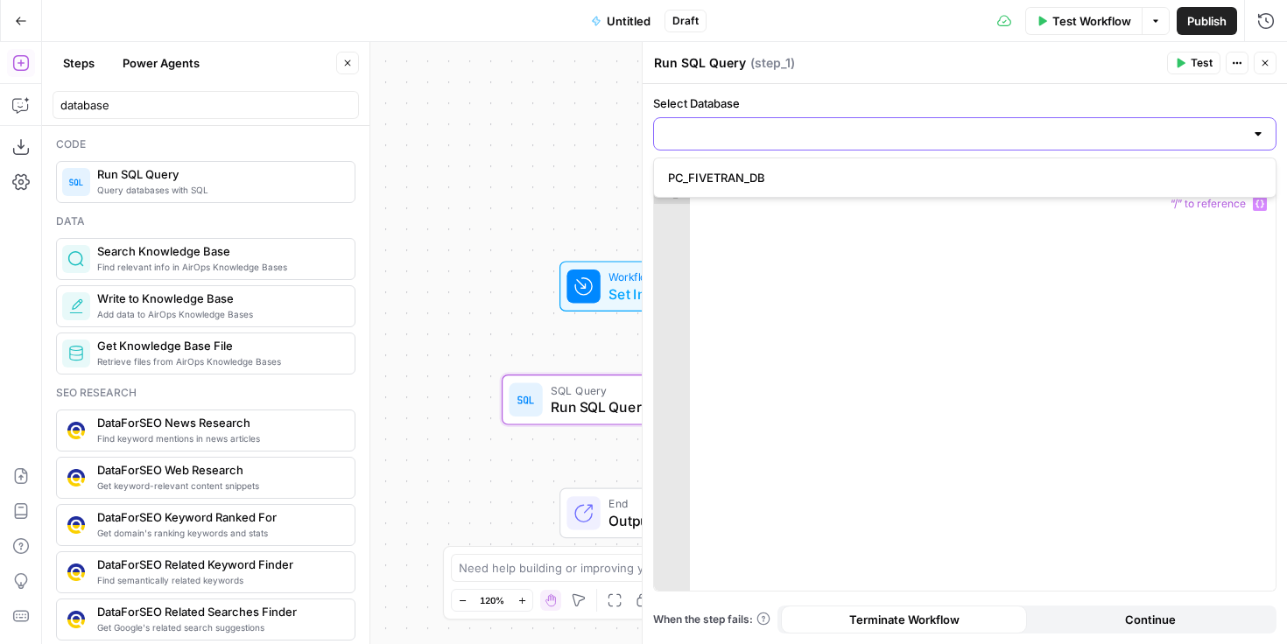
type input "https://app.churnzero.net/developers#api-reference"
type input "api"
click at [342, 65] on icon "button" at bounding box center [347, 63] width 11 height 11
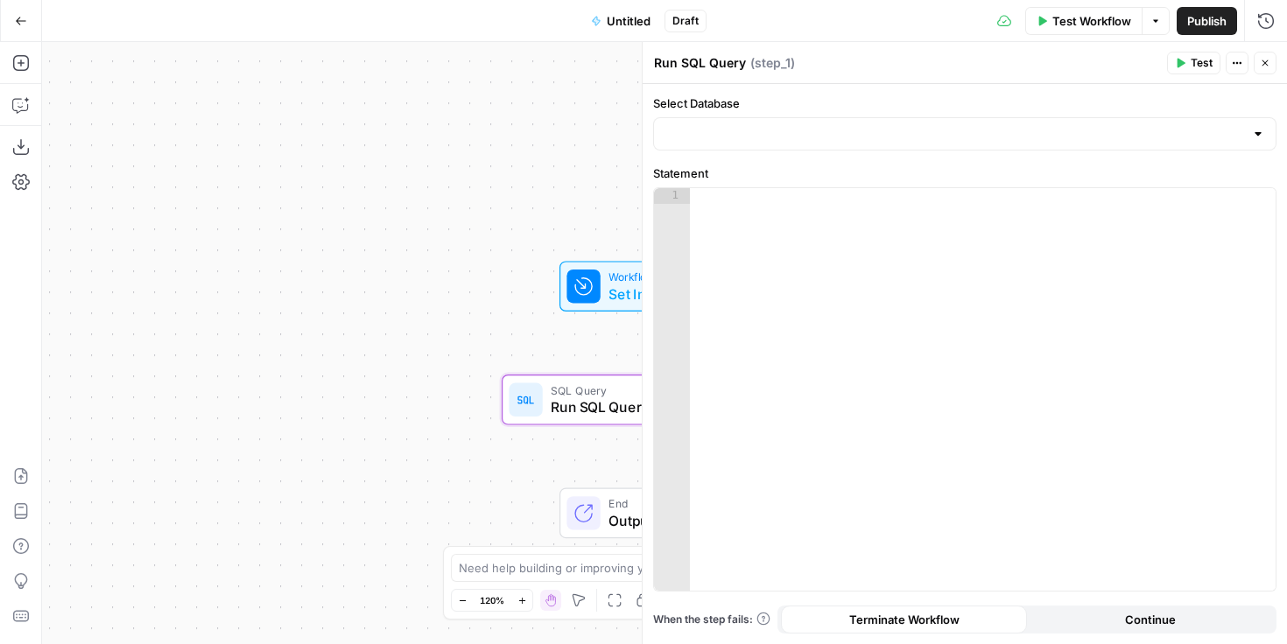
click at [1267, 60] on icon "button" at bounding box center [1265, 63] width 6 height 6
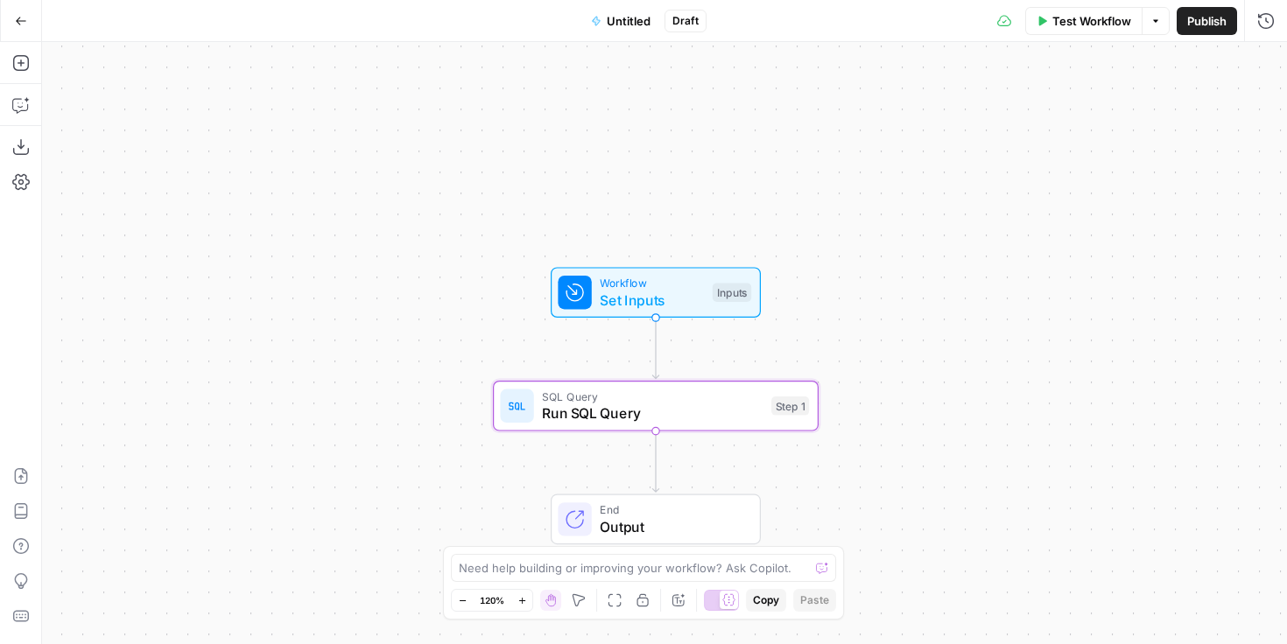
drag, startPoint x: 904, startPoint y: 429, endPoint x: 897, endPoint y: 435, distance: 9.3
click at [897, 435] on div "Workflow Set Inputs Inputs SQL Query Run SQL Query Step 1 End Output" at bounding box center [664, 343] width 1245 height 602
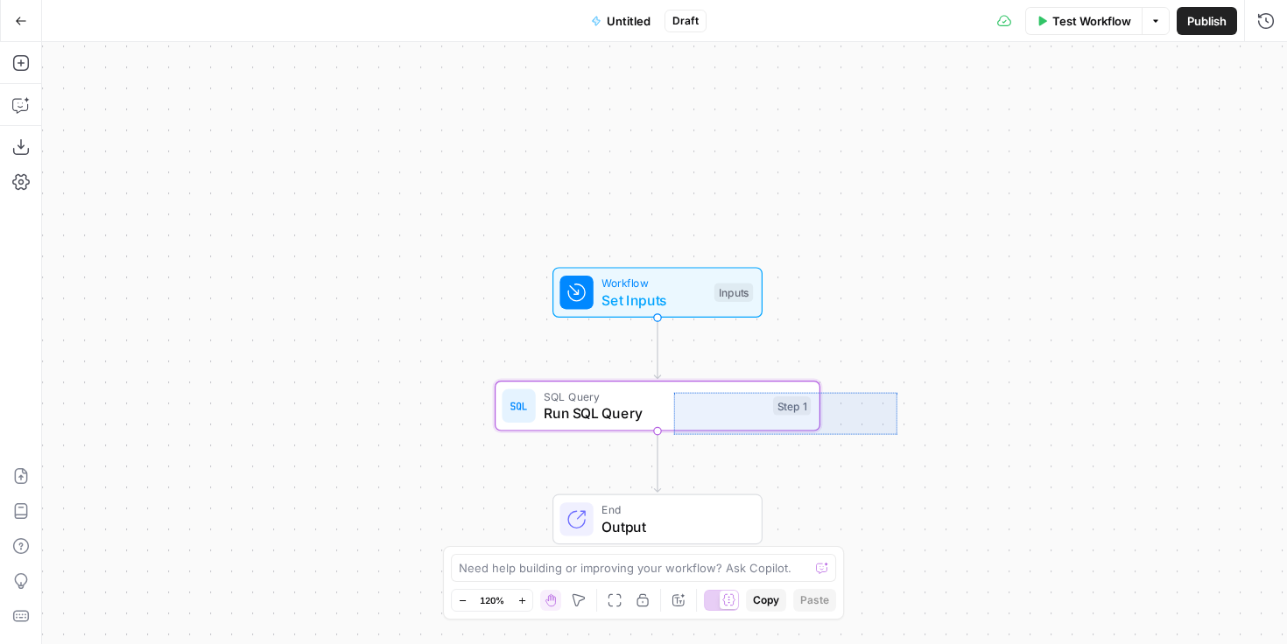
drag, startPoint x: 896, startPoint y: 435, endPoint x: 677, endPoint y: 296, distance: 260.1
click at [657, 377] on div "Workflow Set Inputs Inputs SQL Query Run SQL Query Step 1 End Output" at bounding box center [664, 343] width 1245 height 602
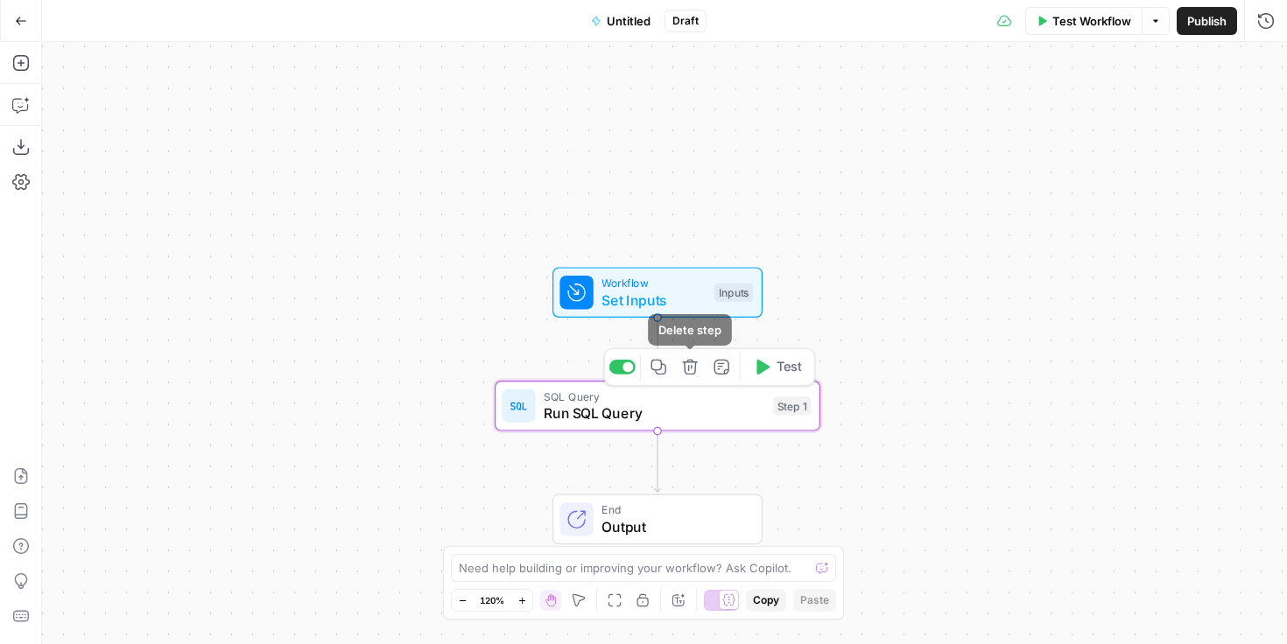
click at [692, 377] on button "Delete step" at bounding box center [690, 367] width 27 height 27
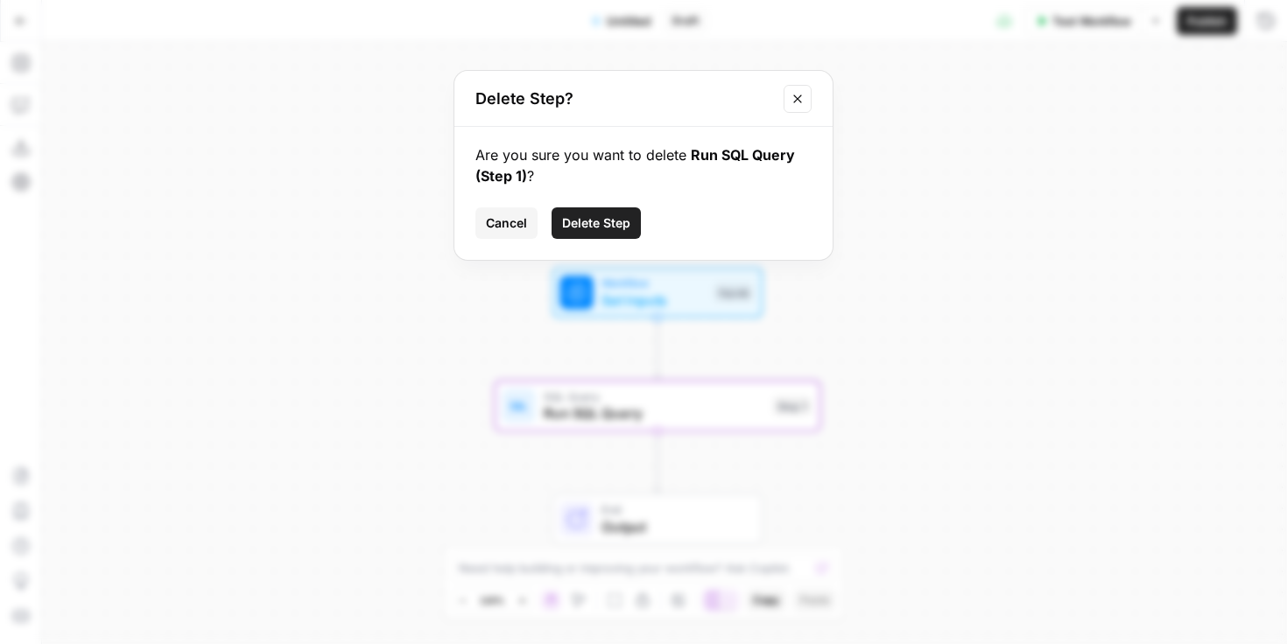
click at [622, 221] on span "Delete Step" at bounding box center [596, 223] width 68 height 18
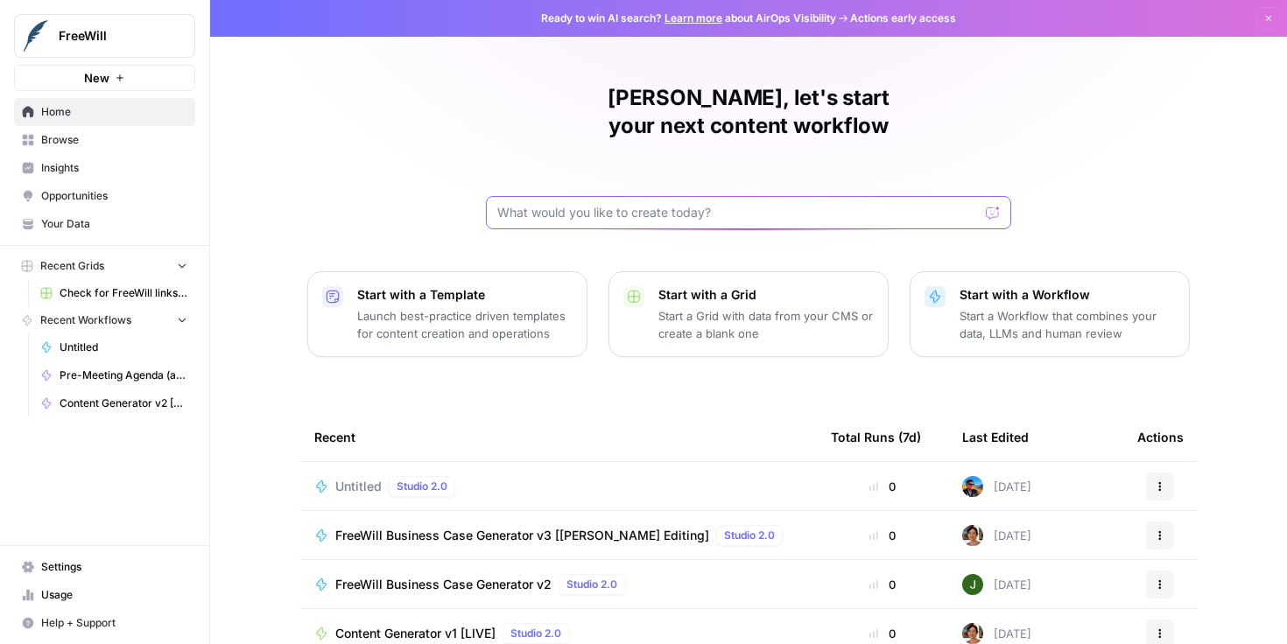
click at [525, 204] on input "text" at bounding box center [738, 213] width 482 height 18
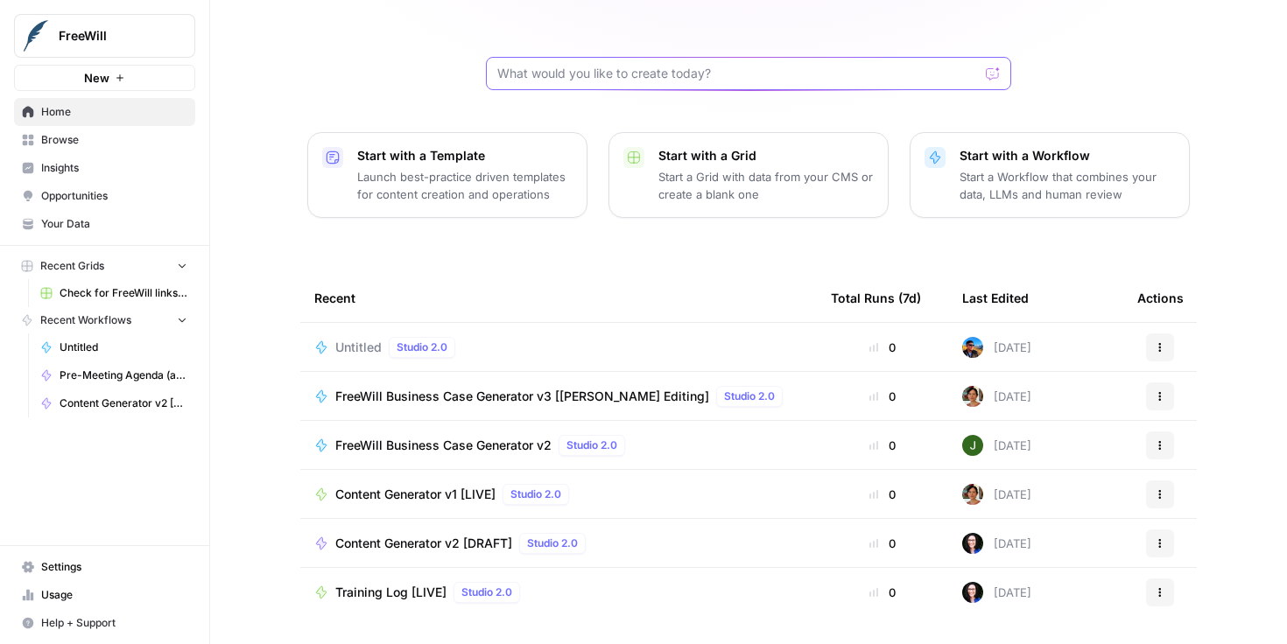
scroll to position [161, 0]
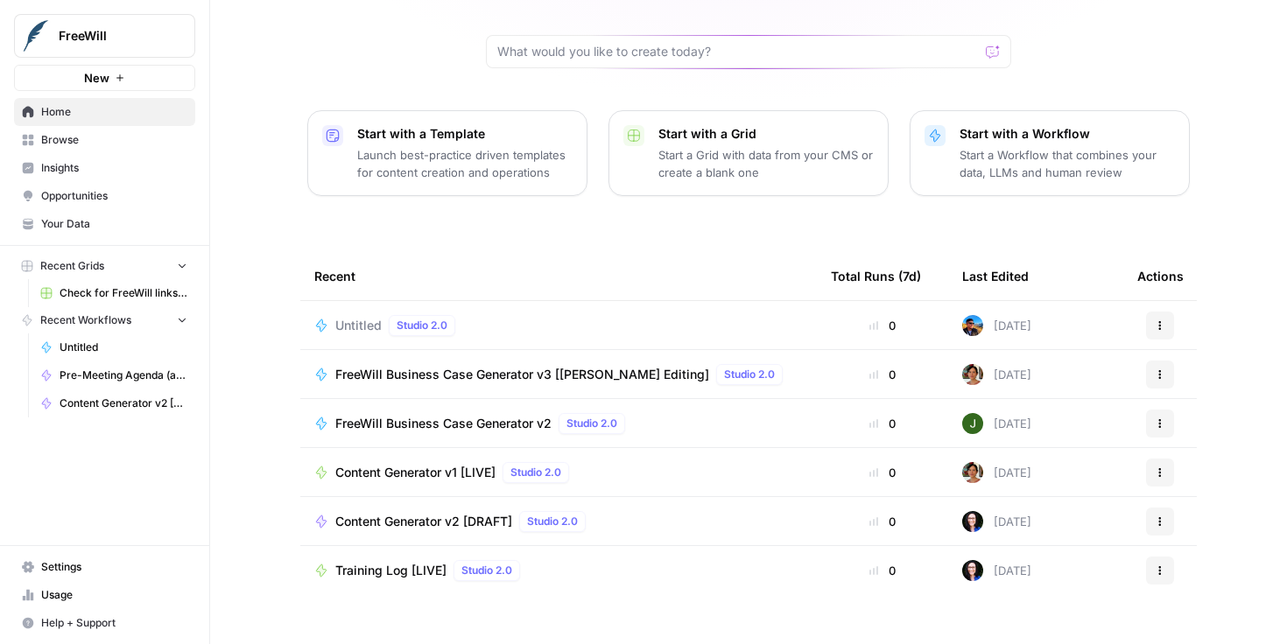
click at [88, 146] on span "Browse" at bounding box center [114, 140] width 146 height 16
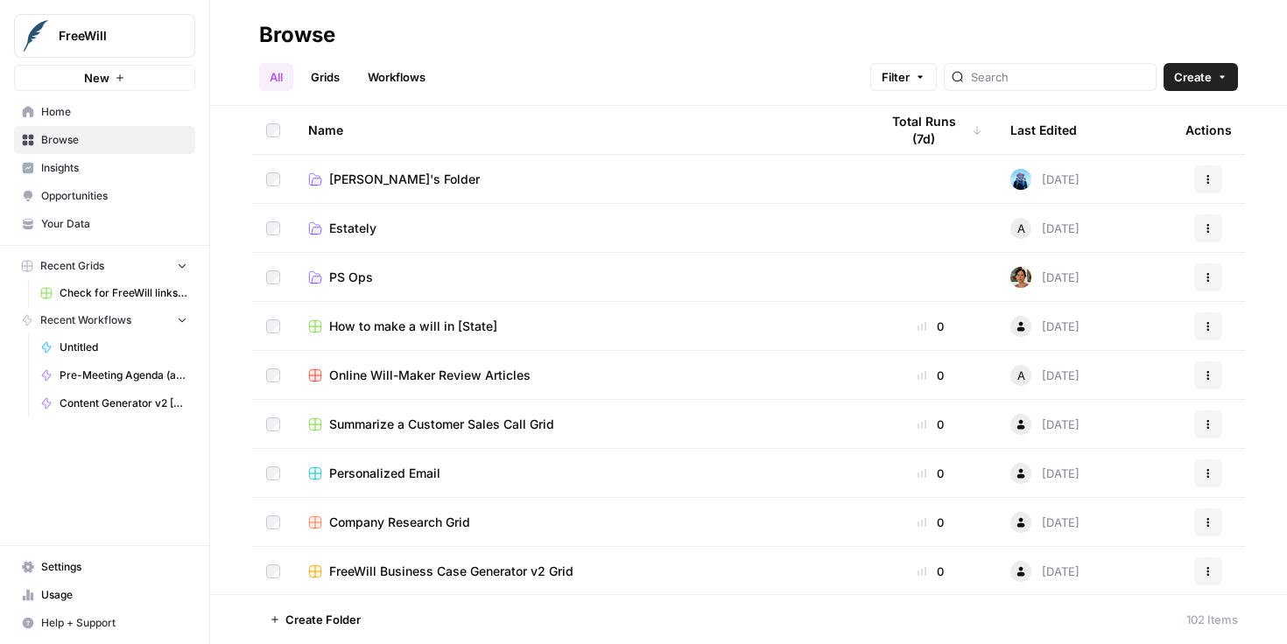
click at [418, 62] on div "All Grids Workflows Filter Create" at bounding box center [748, 70] width 979 height 42
click at [402, 73] on link "Workflows" at bounding box center [396, 77] width 79 height 28
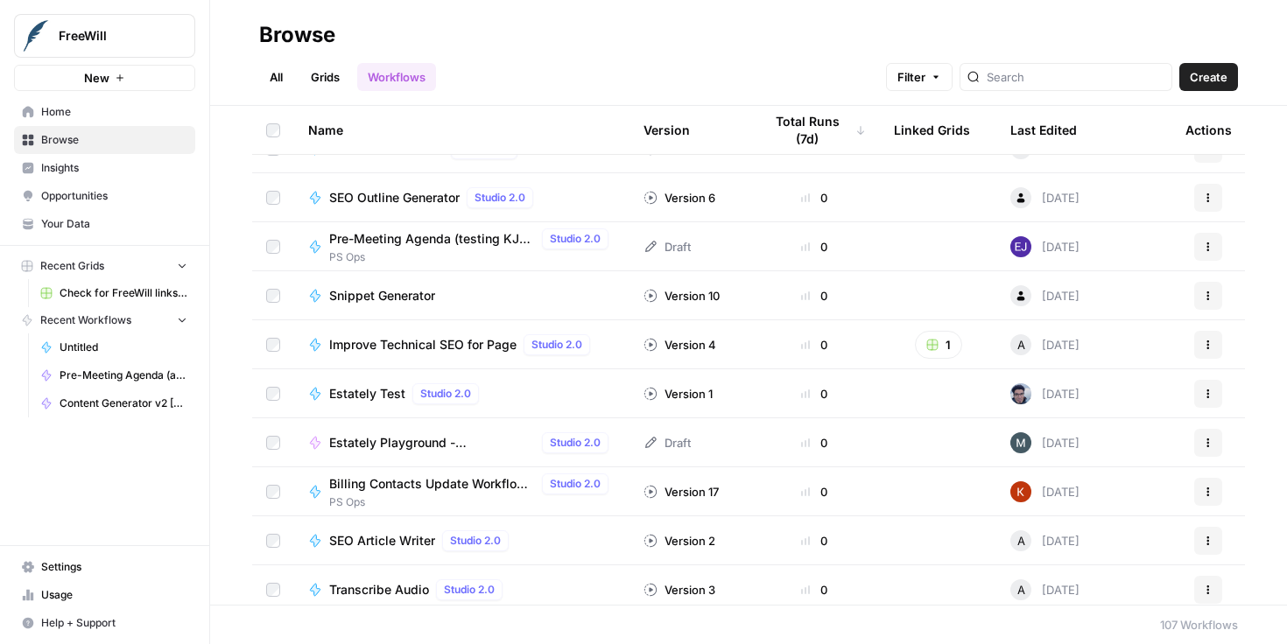
scroll to position [614, 0]
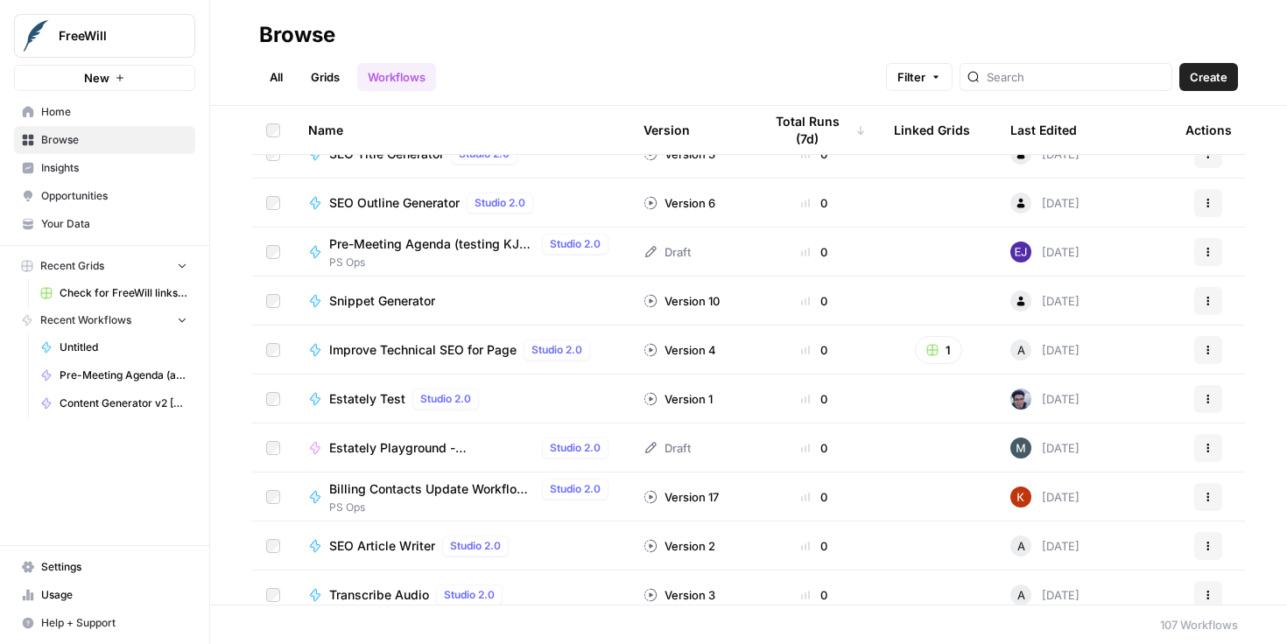
click at [1080, 67] on div at bounding box center [1066, 77] width 213 height 28
type input "agenda generator"
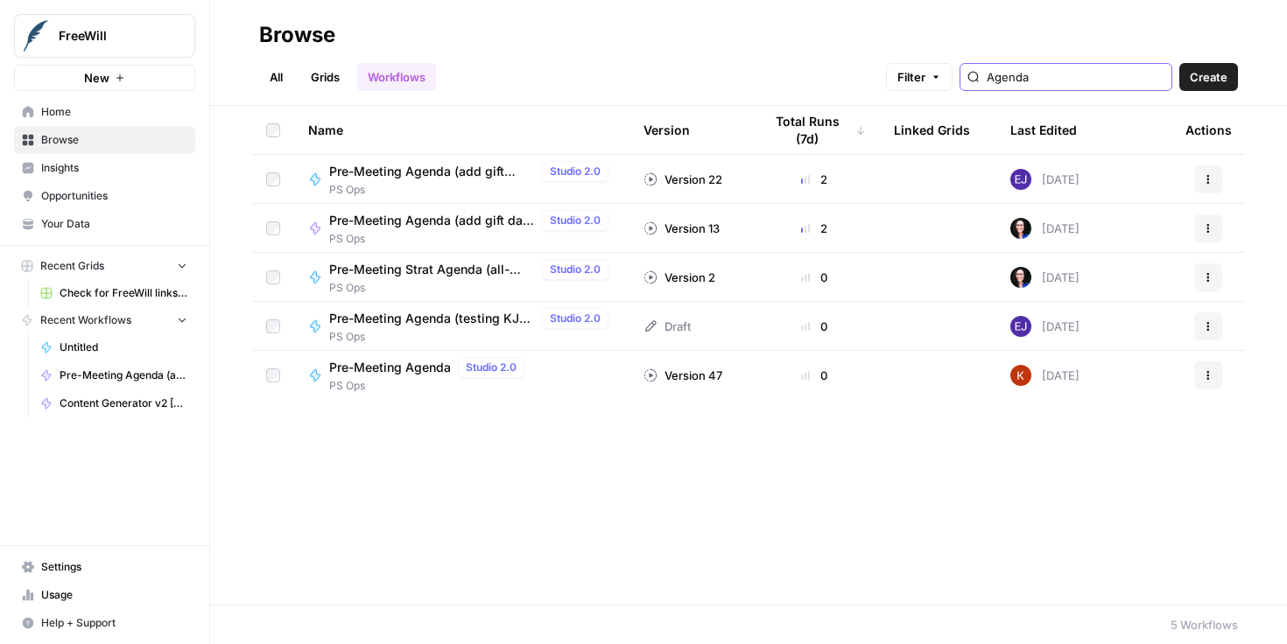
type input "Agenda"
click at [391, 367] on span "Pre-Meeting Agenda" at bounding box center [390, 368] width 122 height 18
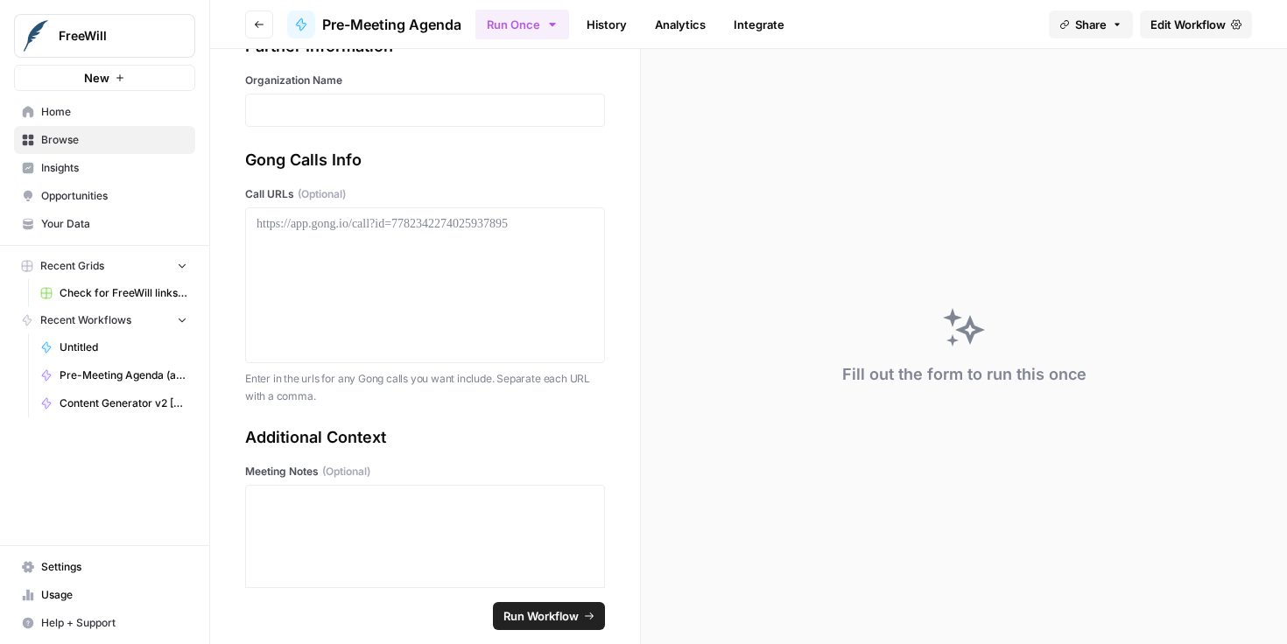
scroll to position [66, 0]
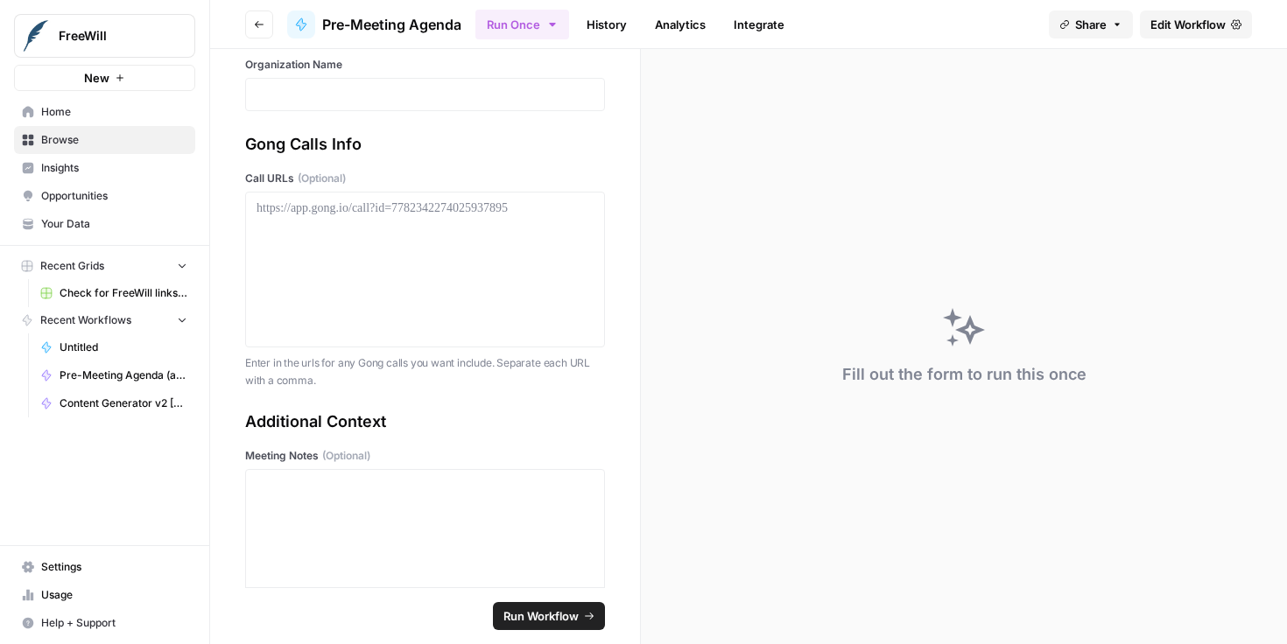
click at [1177, 28] on span "Edit Workflow" at bounding box center [1187, 25] width 75 height 18
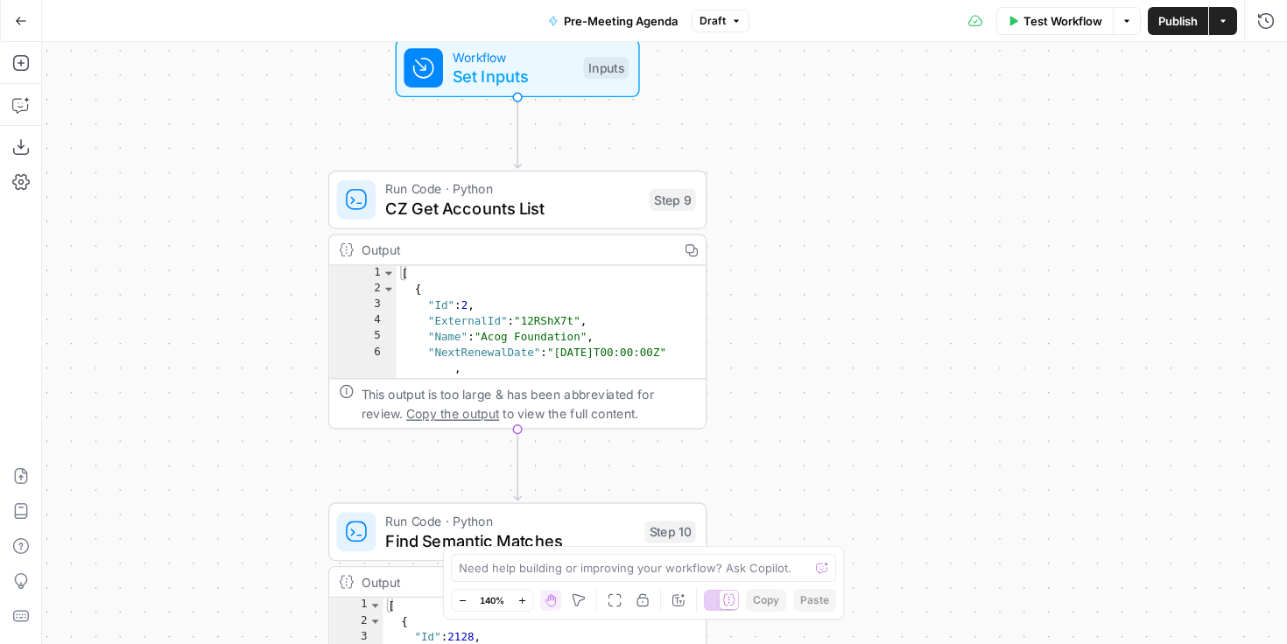
click at [445, 413] on span "Copy the output" at bounding box center [452, 413] width 93 height 15
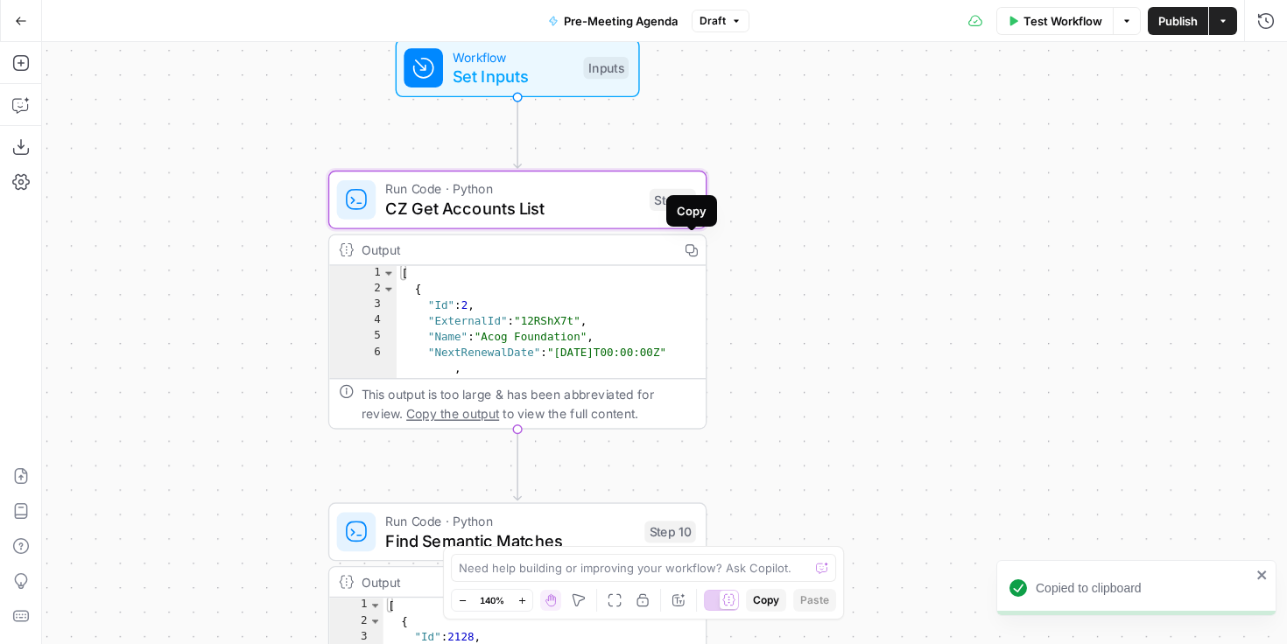
click at [692, 244] on icon "button" at bounding box center [691, 250] width 12 height 12
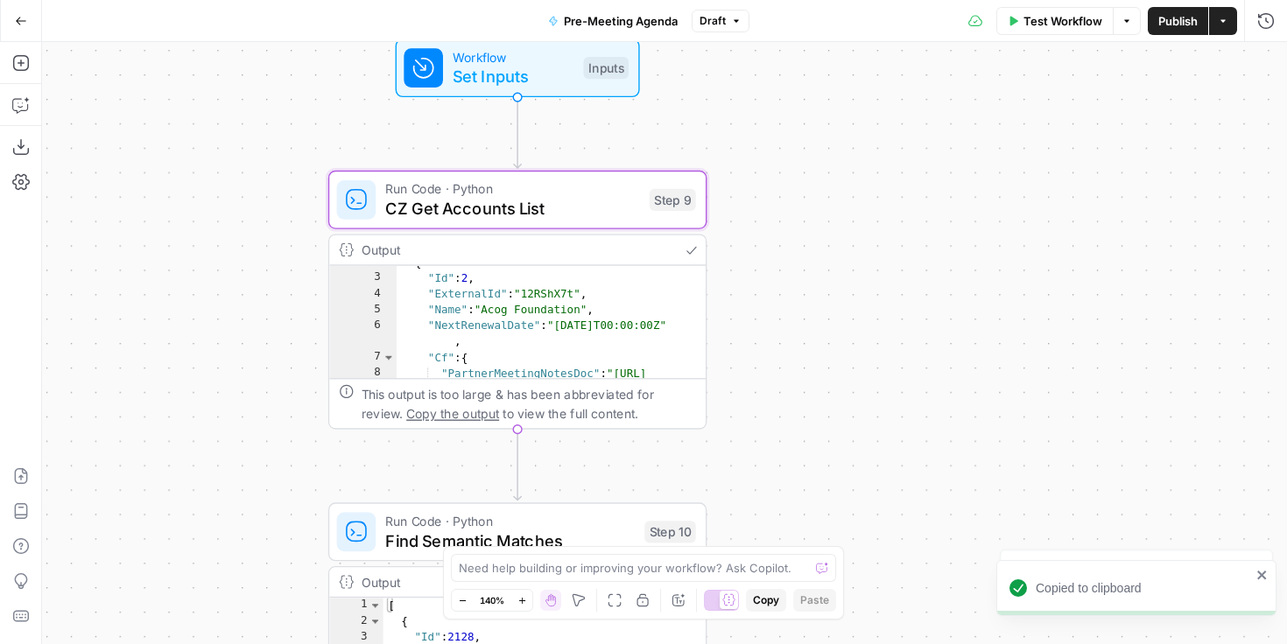
scroll to position [15, 0]
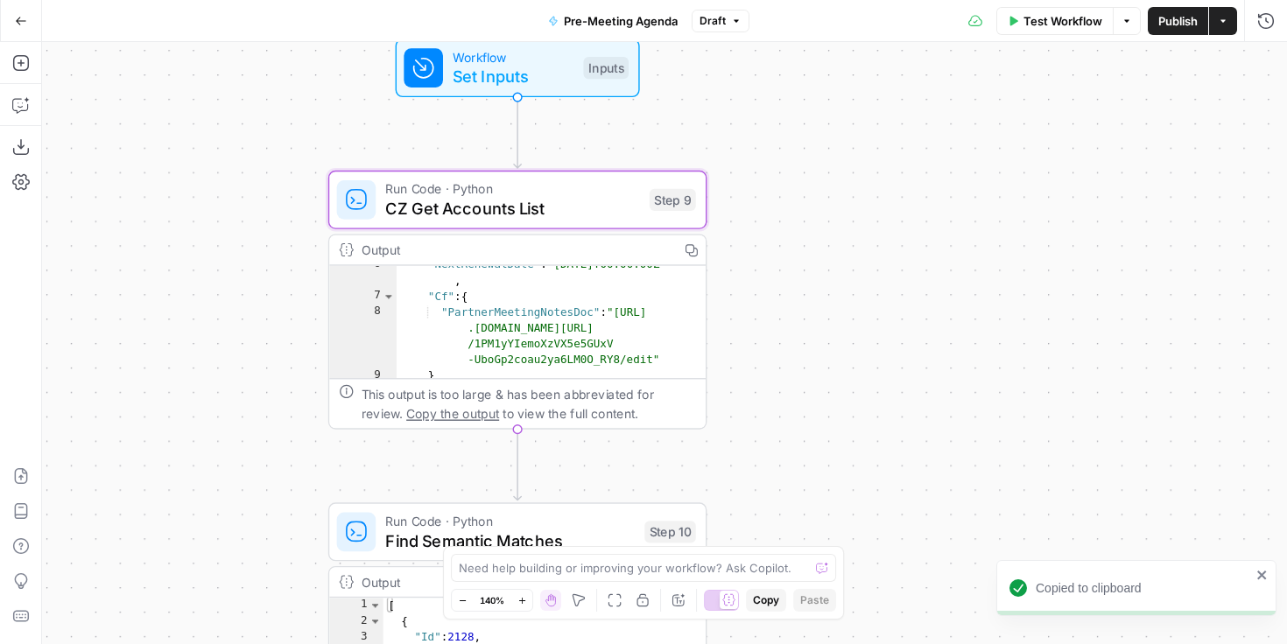
click at [665, 348] on div ""NextRenewalDate" : "2025-06-28T00:00:00Z" , "Cf" : { "PartnerMeetingNotesDoc" …" at bounding box center [552, 338] width 310 height 163
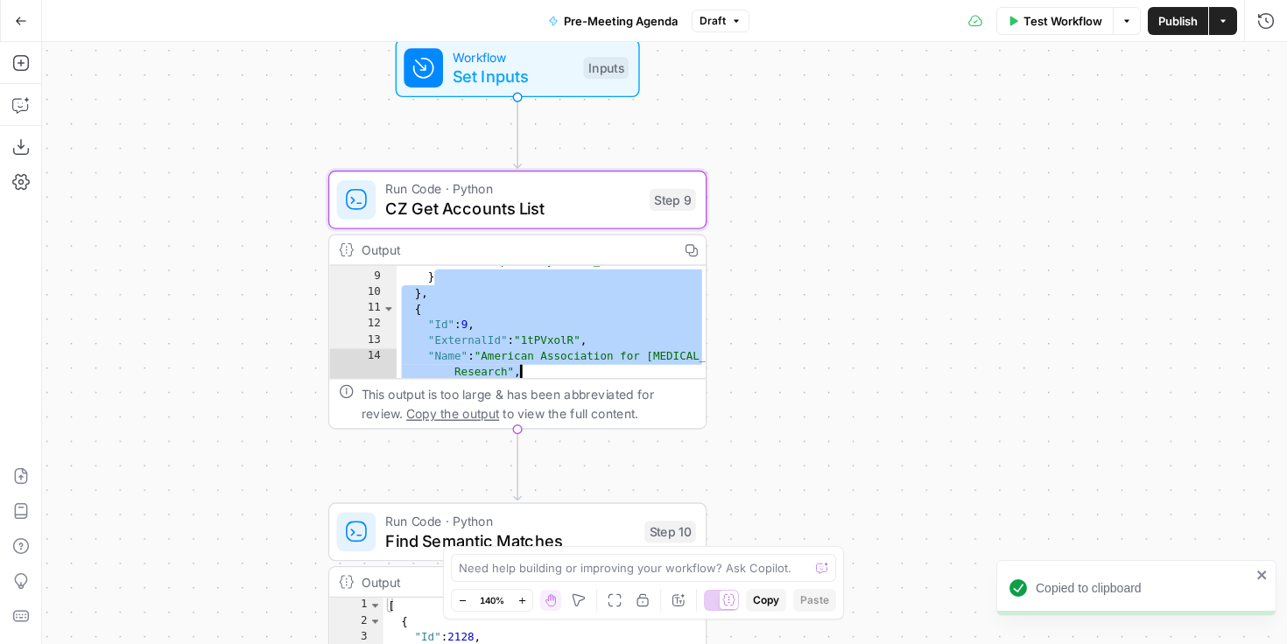
click at [573, 239] on div "Output Copy" at bounding box center [517, 250] width 376 height 31
click at [580, 250] on div "Output" at bounding box center [516, 249] width 308 height 19
click at [636, 401] on div "This output is too large & has been abbreviated for review. Copy the output to …" at bounding box center [529, 403] width 334 height 39
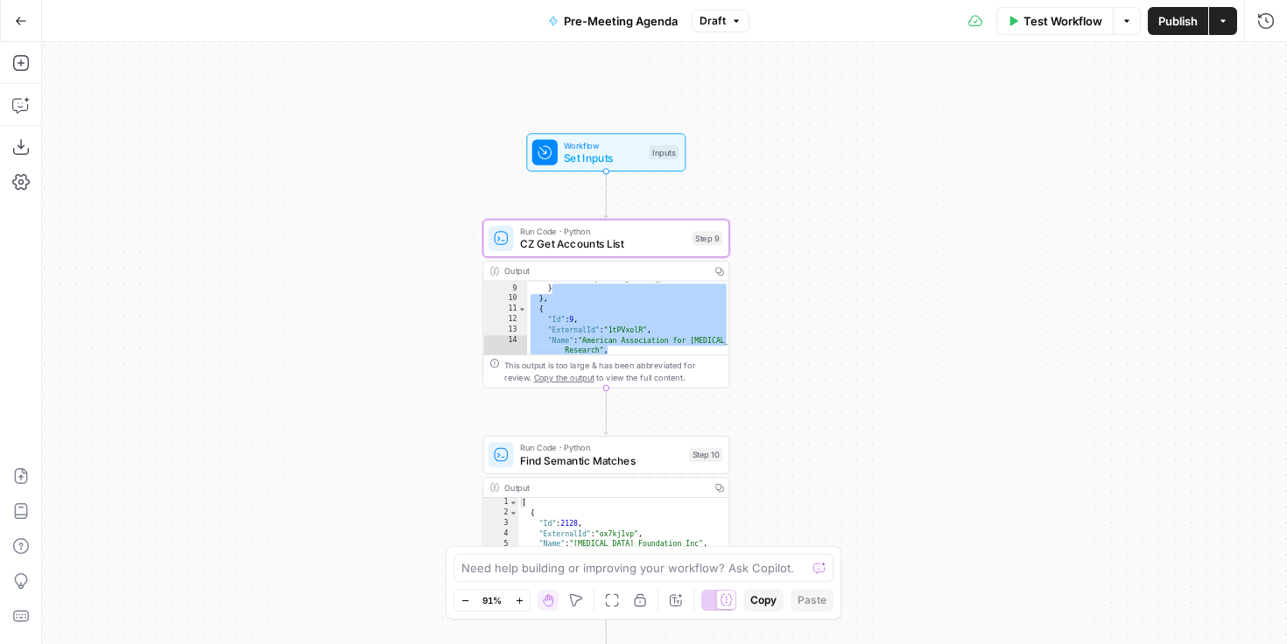
type textarea "*"
click at [538, 292] on div ""PartnerMeetingNotesDoc" : "https://docs .google.com/document/d /1PM1yYIemoXzVX…" at bounding box center [628, 311] width 202 height 137
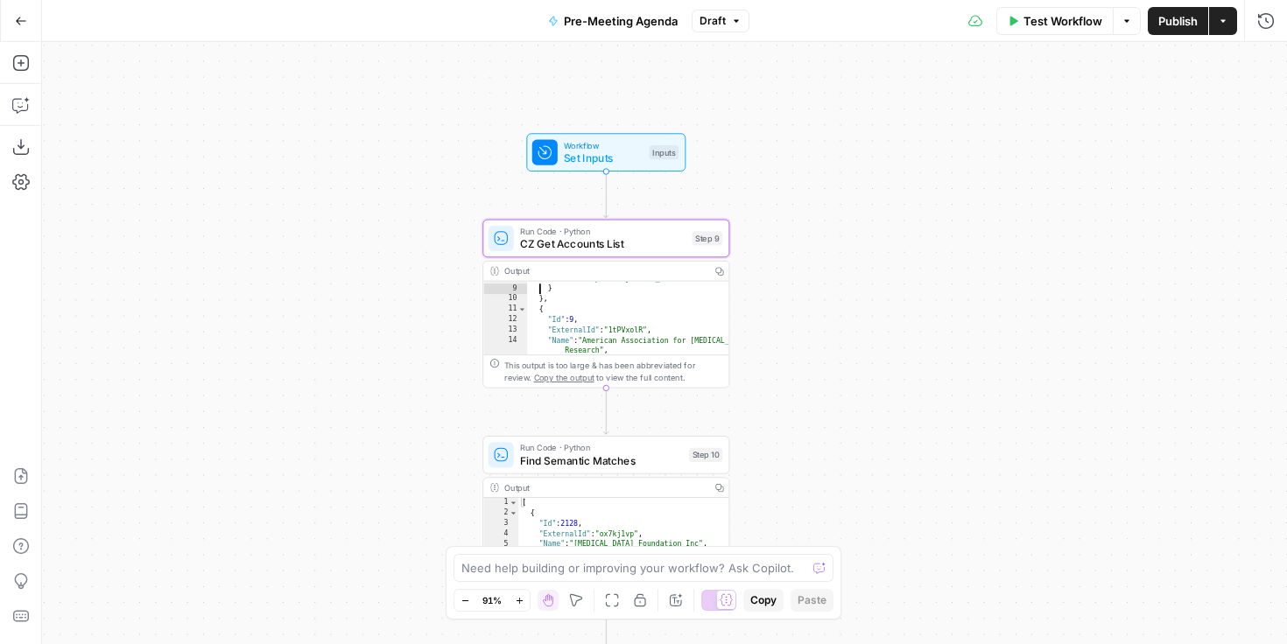
click at [557, 292] on div ""PartnerMeetingNotesDoc" : "https://docs .google.com/document/d /1PM1yYIemoXzVX…" at bounding box center [628, 311] width 202 height 137
click at [503, 267] on div "Output Copy" at bounding box center [605, 272] width 245 height 20
click at [554, 379] on span "Copy the output" at bounding box center [564, 378] width 60 height 10
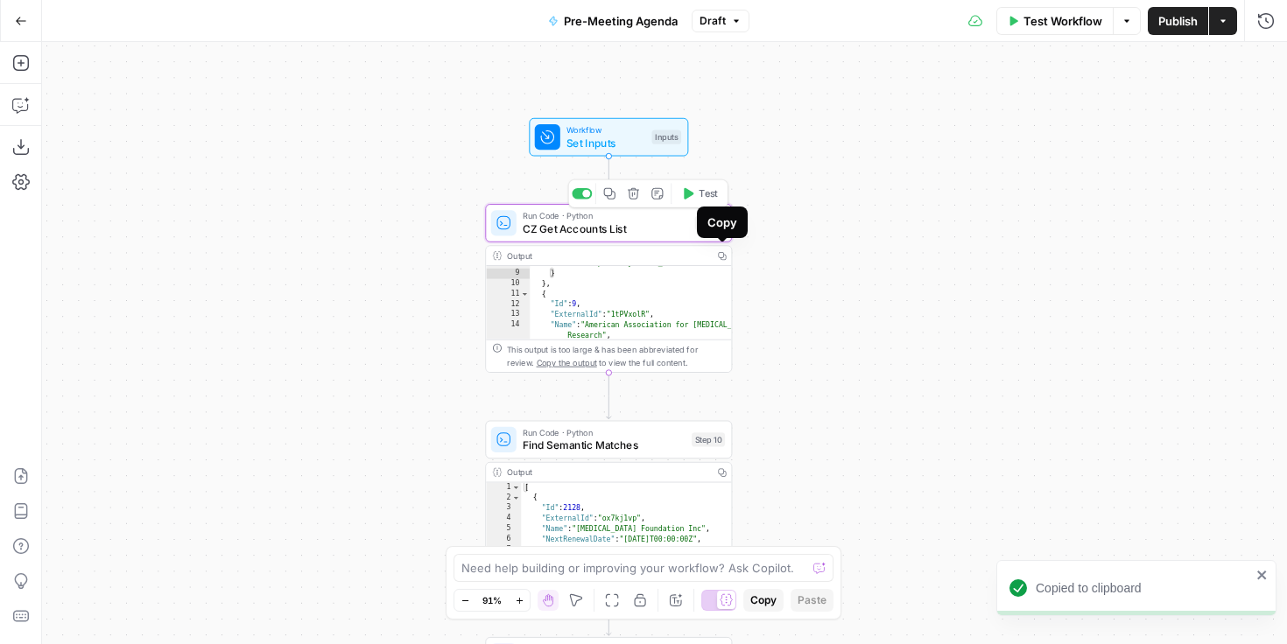
click at [662, 221] on span "CZ Get Accounts List" at bounding box center [605, 229] width 165 height 16
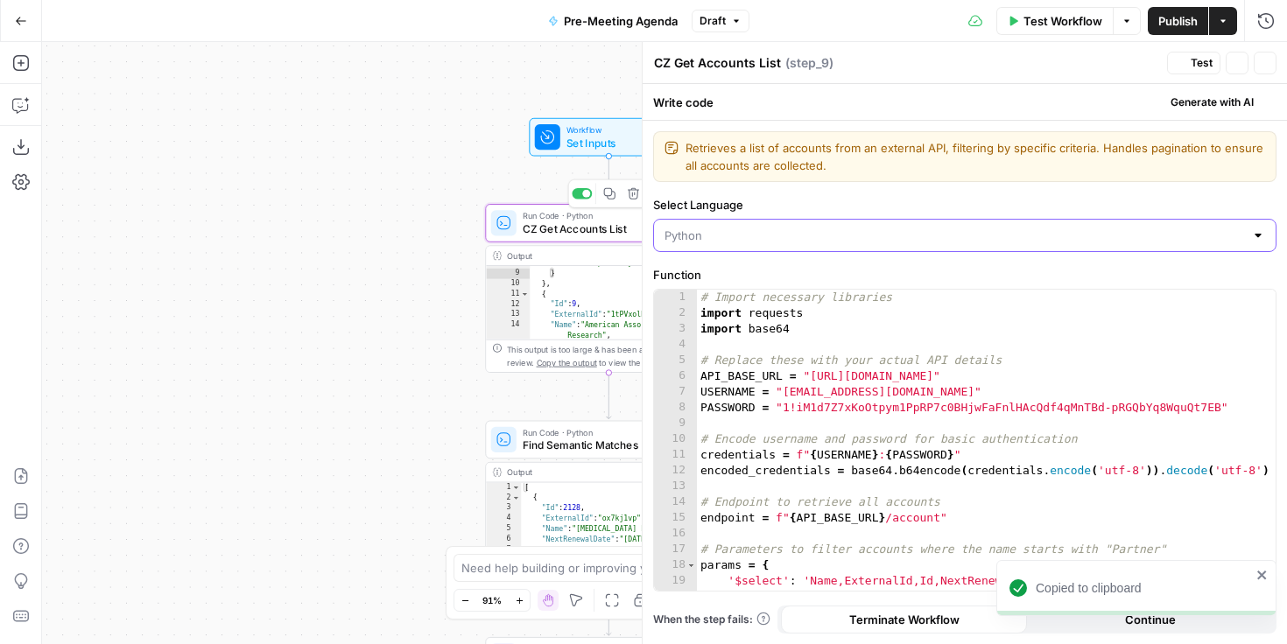
click at [699, 235] on input "Select Language" at bounding box center [954, 236] width 580 height 18
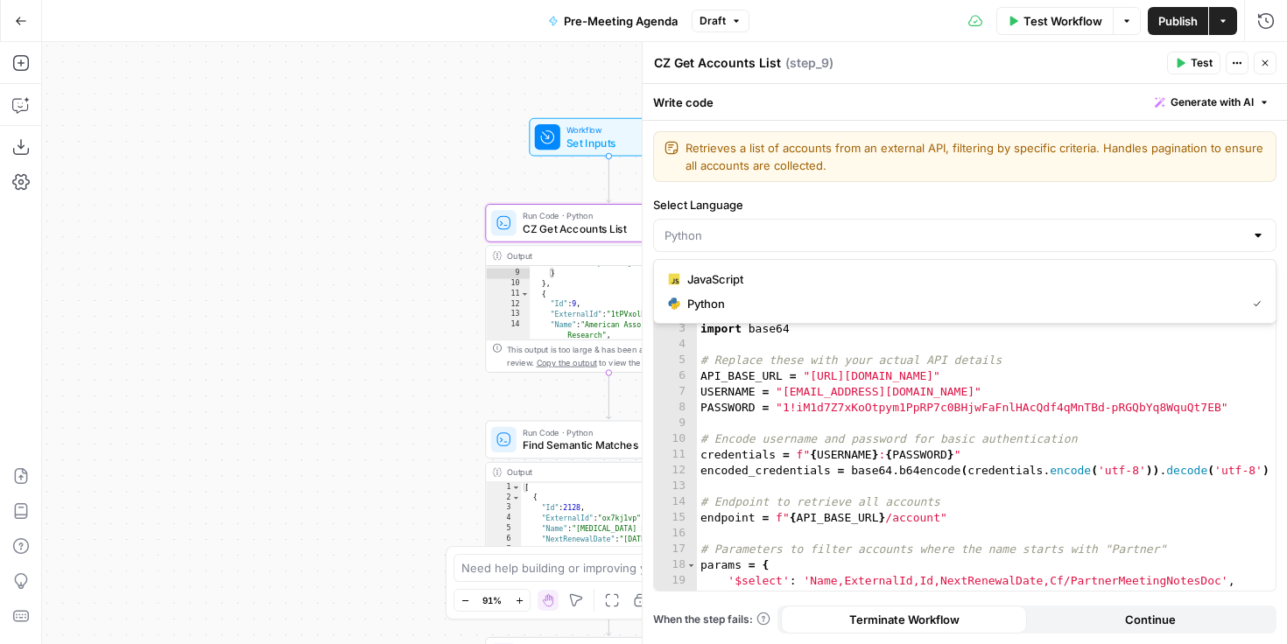
type input "Python"
click at [816, 198] on label "Select Language" at bounding box center [964, 205] width 623 height 18
click at [816, 227] on input "Python" at bounding box center [954, 236] width 580 height 18
type input "Python"
click at [858, 174] on div "Retrieves a list of accounts from an external API, filtering by specific criter…" at bounding box center [964, 156] width 623 height 51
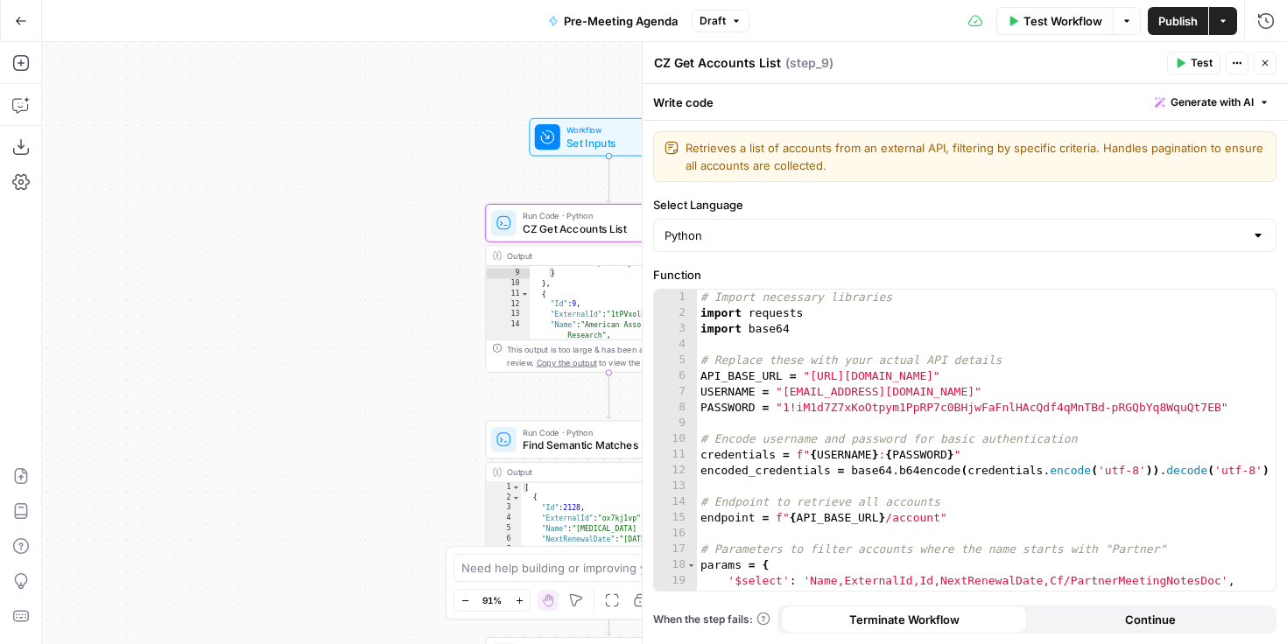
click at [874, 61] on div "CZ Get Accounts List CZ Get Accounts List ( step_9 )" at bounding box center [907, 62] width 509 height 19
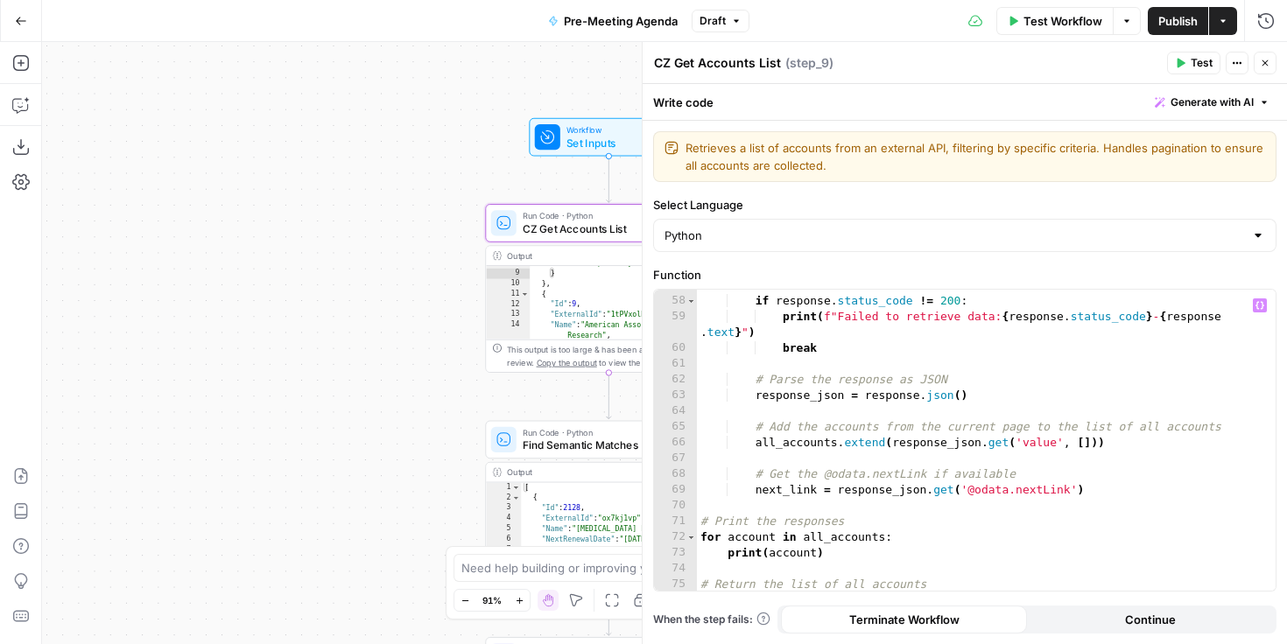
scroll to position [928, 0]
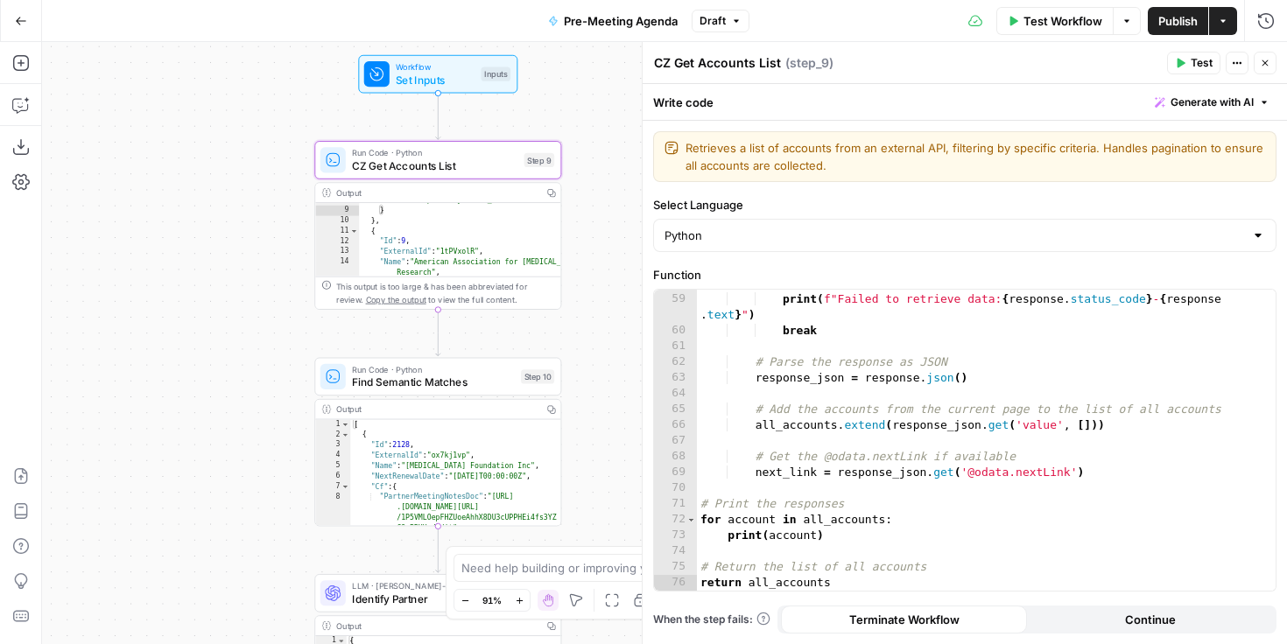
drag, startPoint x: 313, startPoint y: 395, endPoint x: 33, endPoint y: 274, distance: 304.3
click at [33, 276] on div "Add Steps Copilot Download as JSON Settings Import JSON AirOps Academy Help Giv…" at bounding box center [643, 343] width 1287 height 602
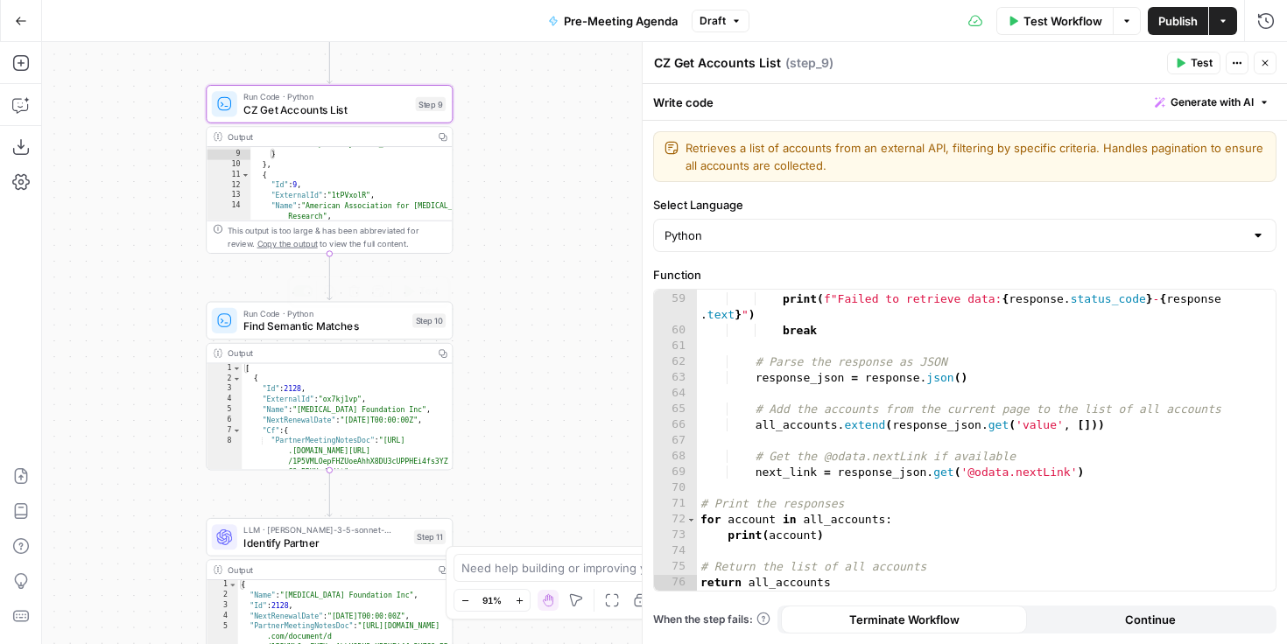
click at [341, 323] on span "Find Semantic Matches" at bounding box center [324, 327] width 163 height 16
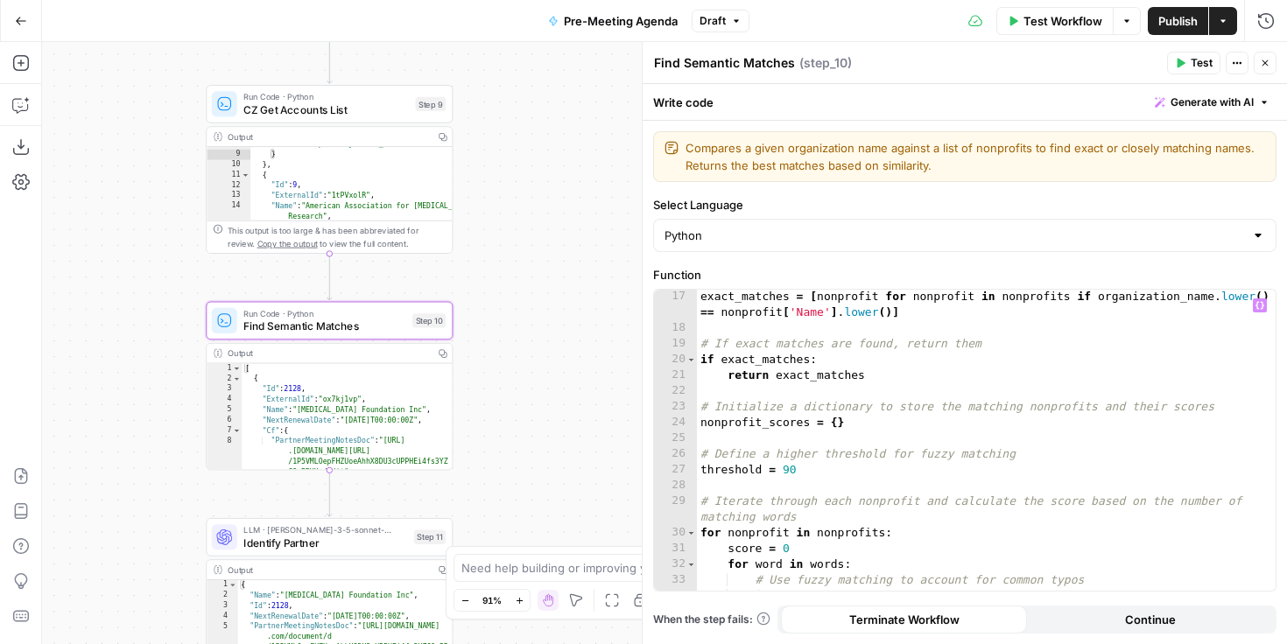
scroll to position [550, 0]
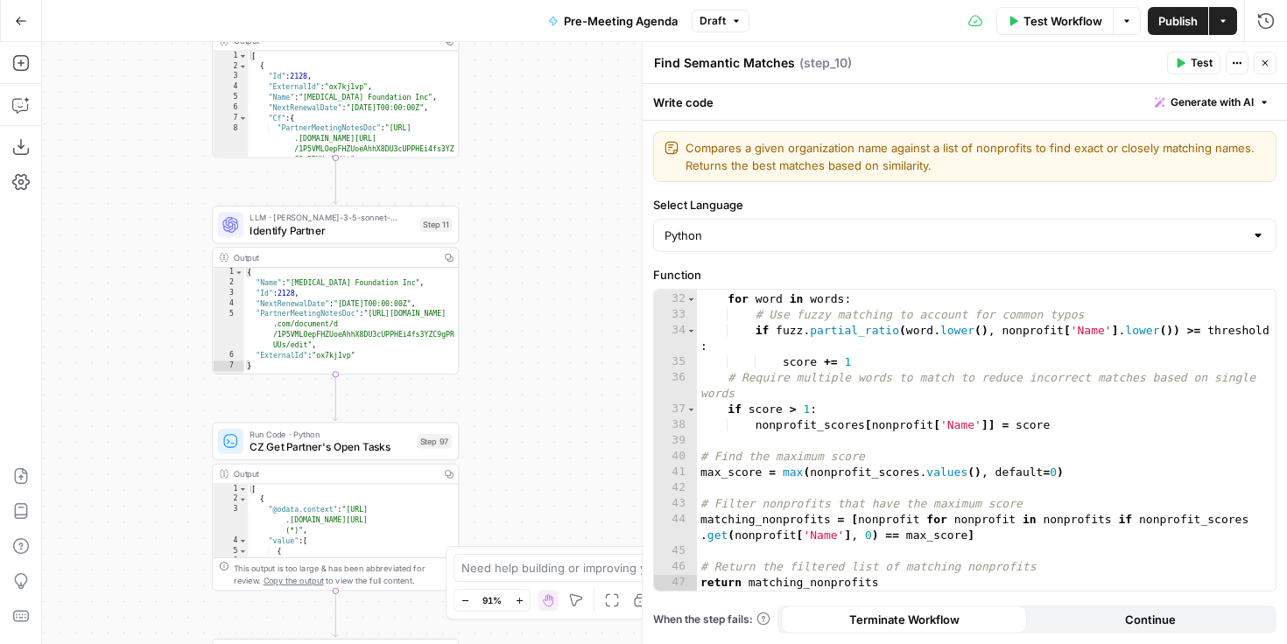
drag, startPoint x: 531, startPoint y: 376, endPoint x: 537, endPoint y: 63, distance: 312.6
click at [537, 63] on div "true false Workflow Set Inputs Inputs Run Code · Python CZ Get Accounts List St…" at bounding box center [664, 343] width 1245 height 602
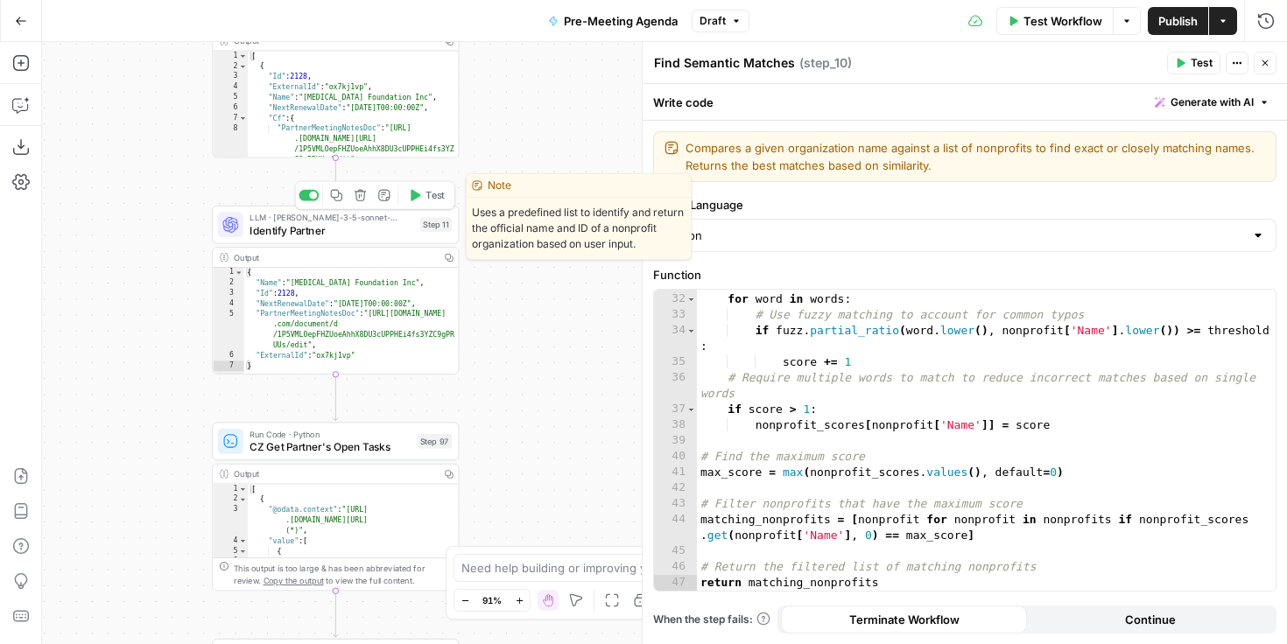
click at [371, 233] on span "Identify Partner" at bounding box center [332, 230] width 164 height 16
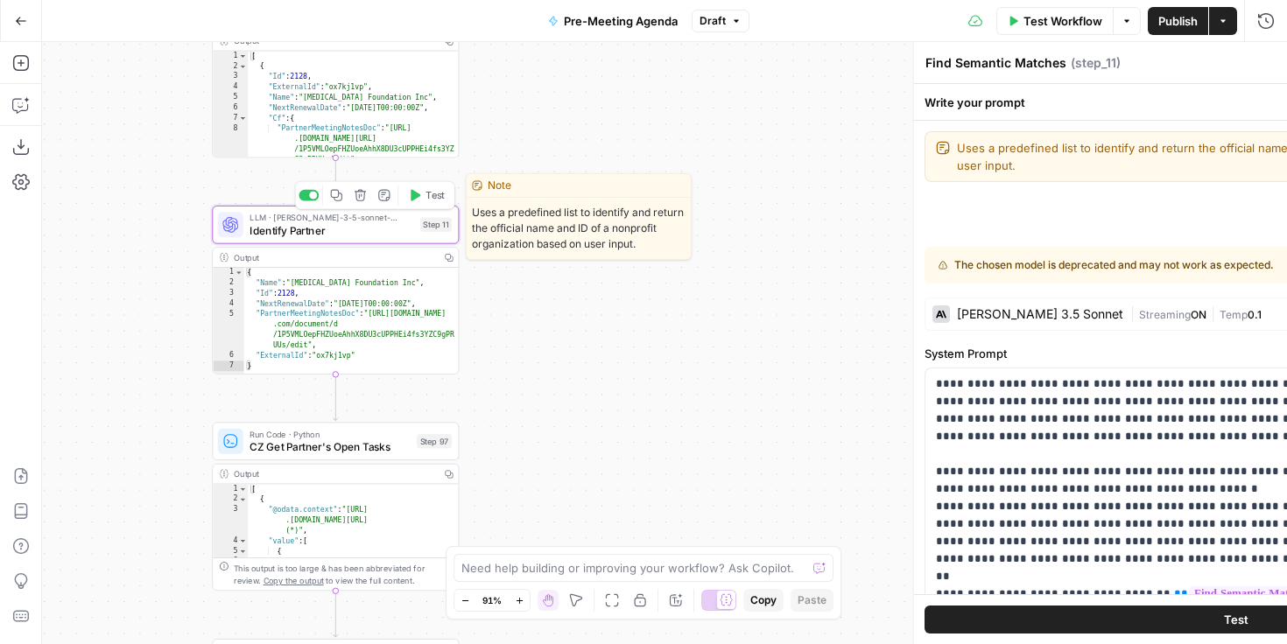
type textarea "Identify Partner"
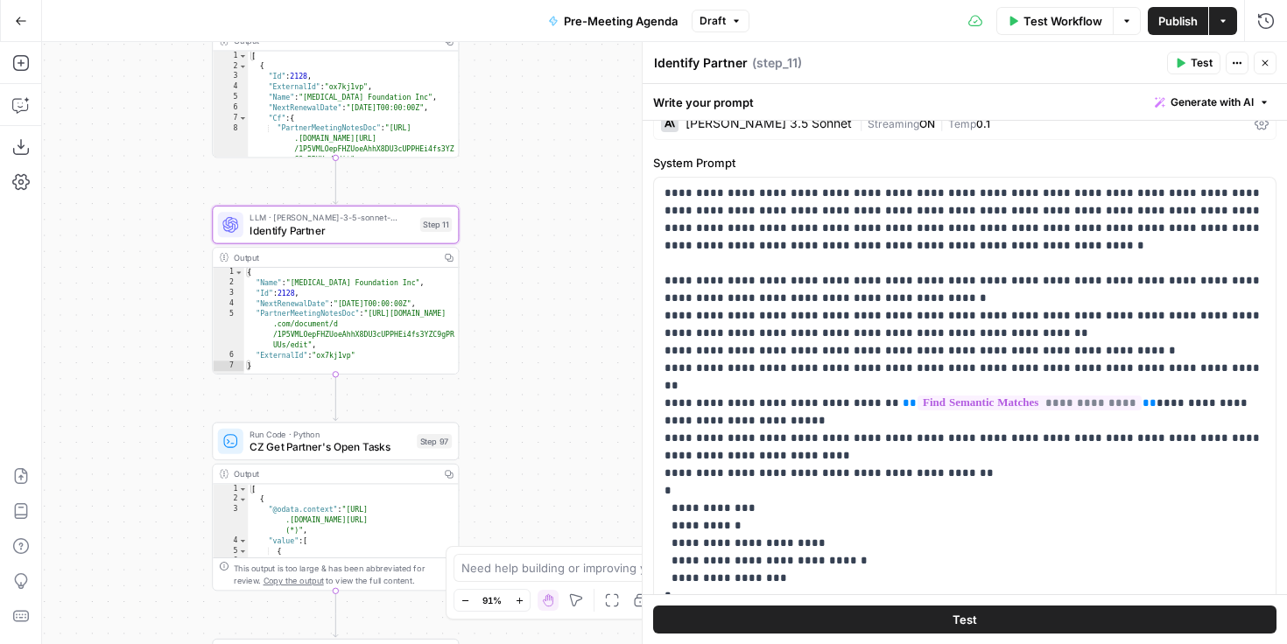
scroll to position [153, 0]
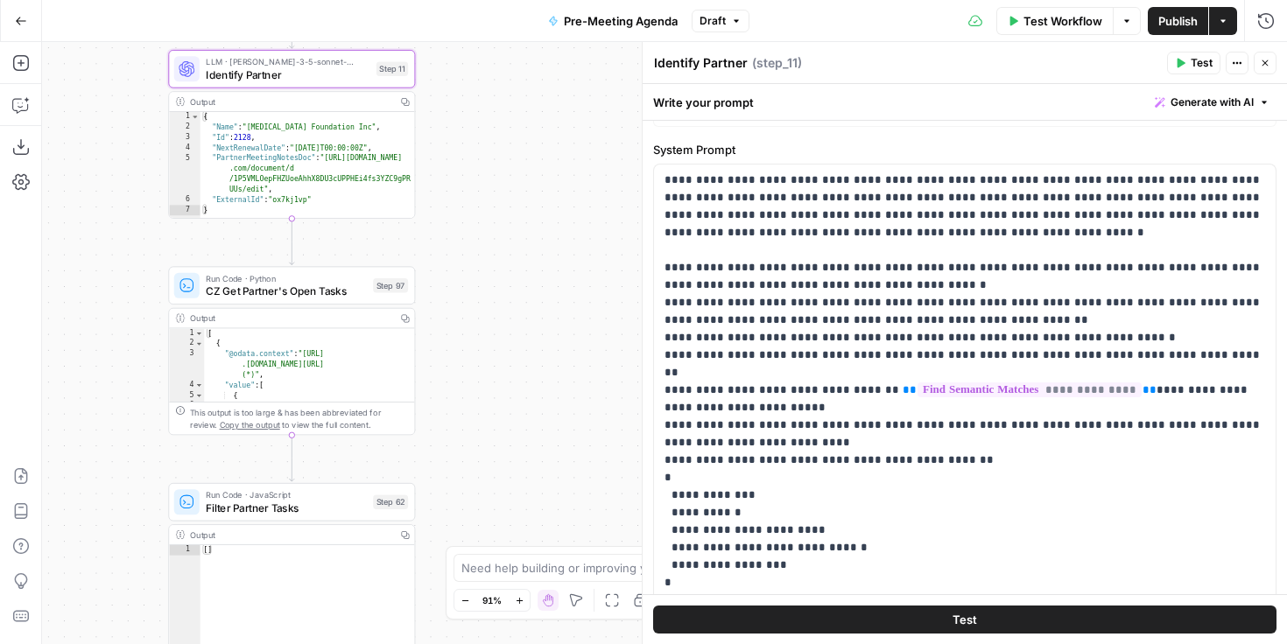
drag, startPoint x: 600, startPoint y: 301, endPoint x: 545, endPoint y: 87, distance: 221.5
click at [545, 87] on div "true false Workflow Set Inputs Inputs Run Code · Python CZ Get Accounts List St…" at bounding box center [664, 343] width 1245 height 602
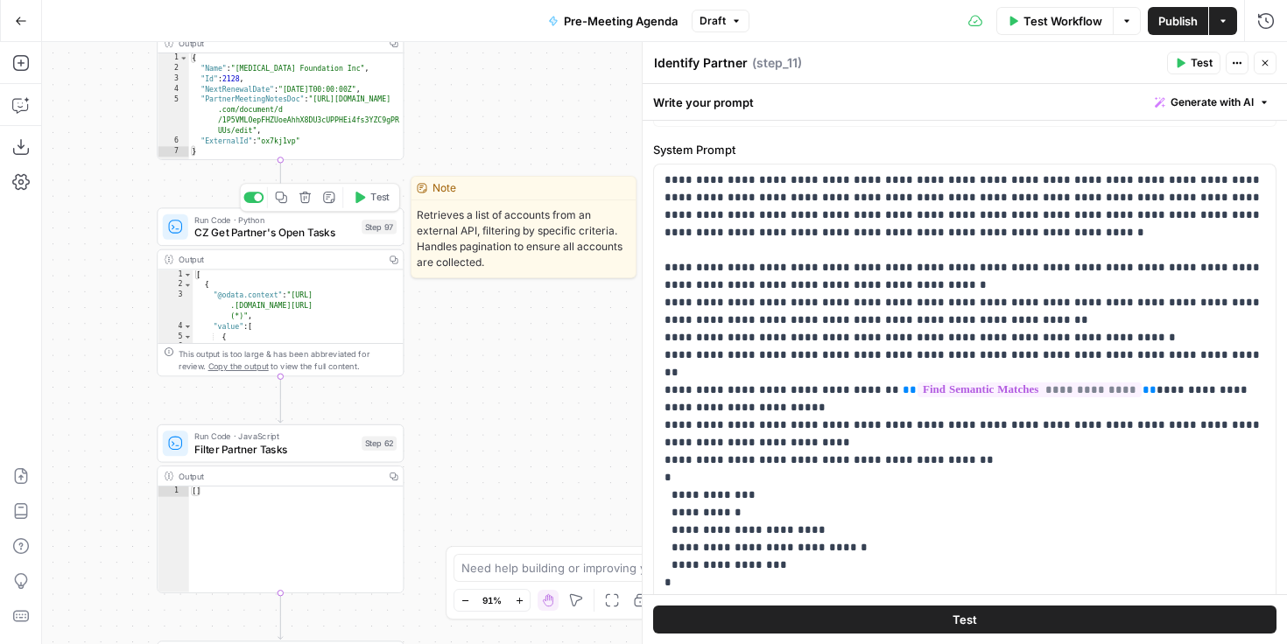
drag, startPoint x: 300, startPoint y: 232, endPoint x: 375, endPoint y: 262, distance: 80.1
click at [300, 232] on span "CZ Get Partner's Open Tasks" at bounding box center [274, 233] width 161 height 16
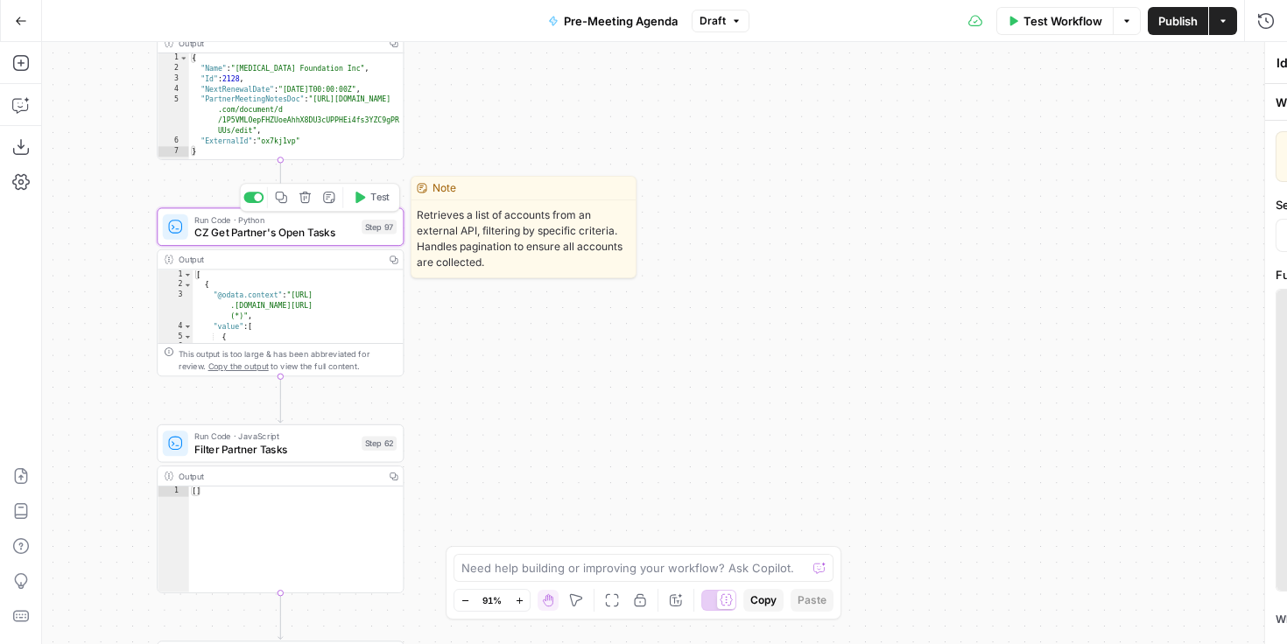
type textarea "CZ Get Partner's Open Tasks"
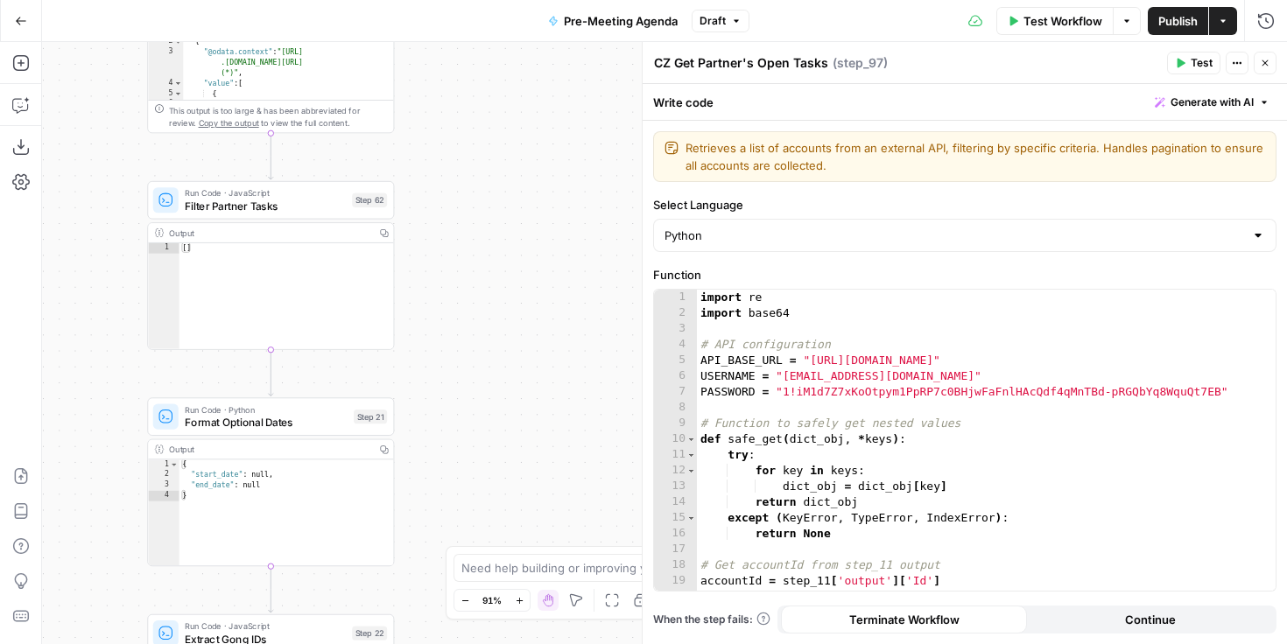
drag, startPoint x: 421, startPoint y: 341, endPoint x: 411, endPoint y: 94, distance: 248.0
click at [411, 94] on div "true false Workflow Set Inputs Inputs Run Code · Python CZ Get Accounts List St…" at bounding box center [664, 343] width 1245 height 602
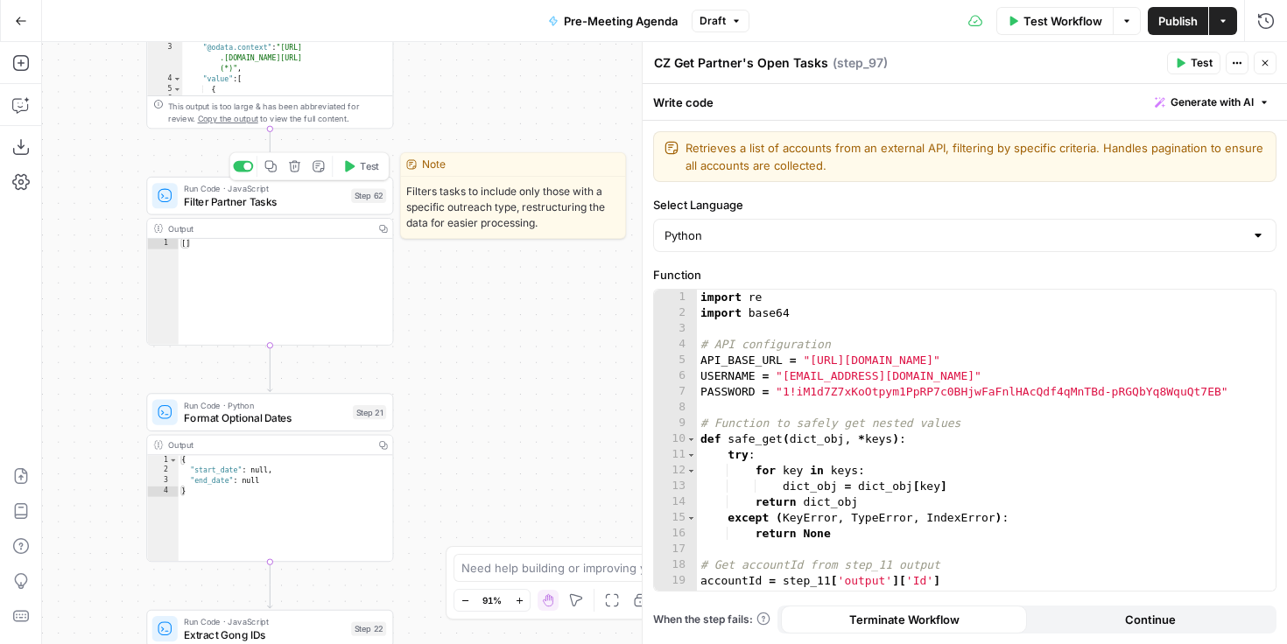
click at [298, 199] on span "Filter Partner Tasks" at bounding box center [264, 201] width 161 height 16
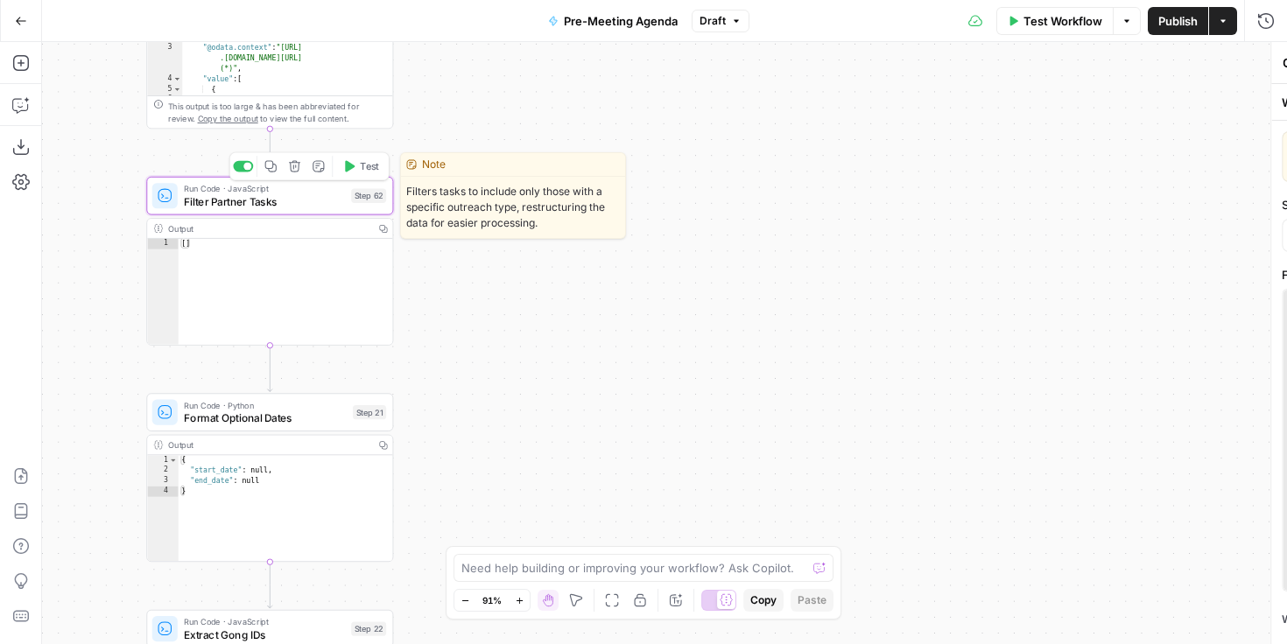
type textarea "Filter Partner Tasks"
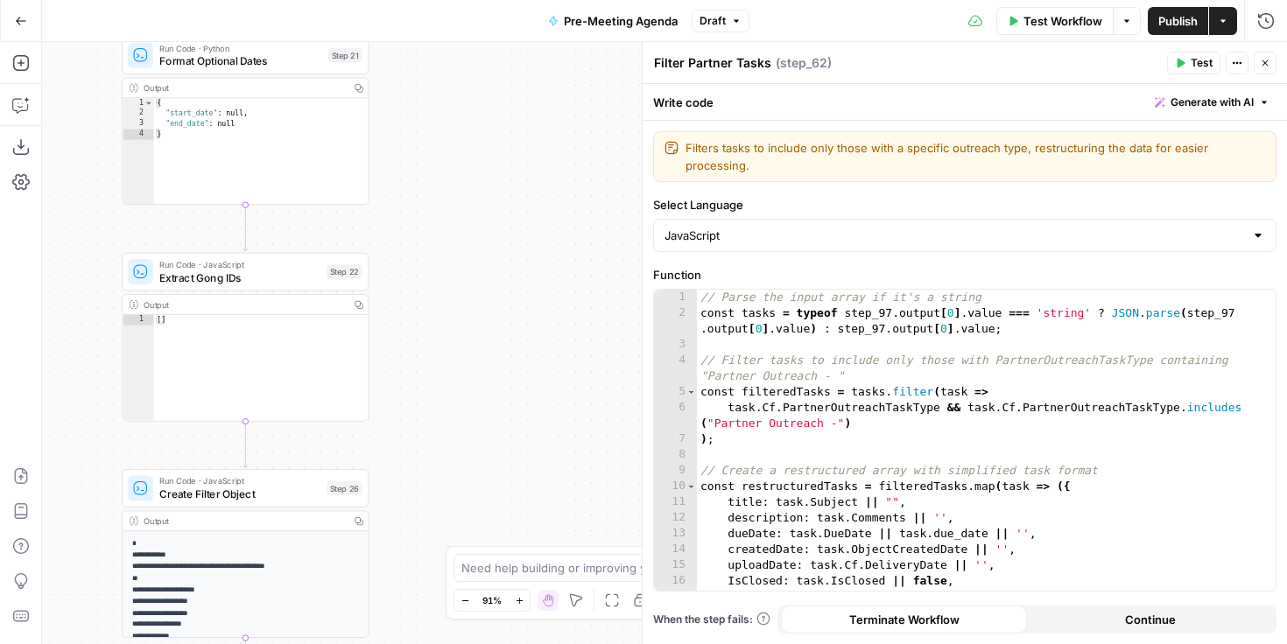
drag, startPoint x: 425, startPoint y: 421, endPoint x: 400, endPoint y: 61, distance: 360.6
click at [400, 64] on div "true false Workflow Set Inputs Inputs Run Code · Python CZ Get Accounts List St…" at bounding box center [664, 343] width 1245 height 602
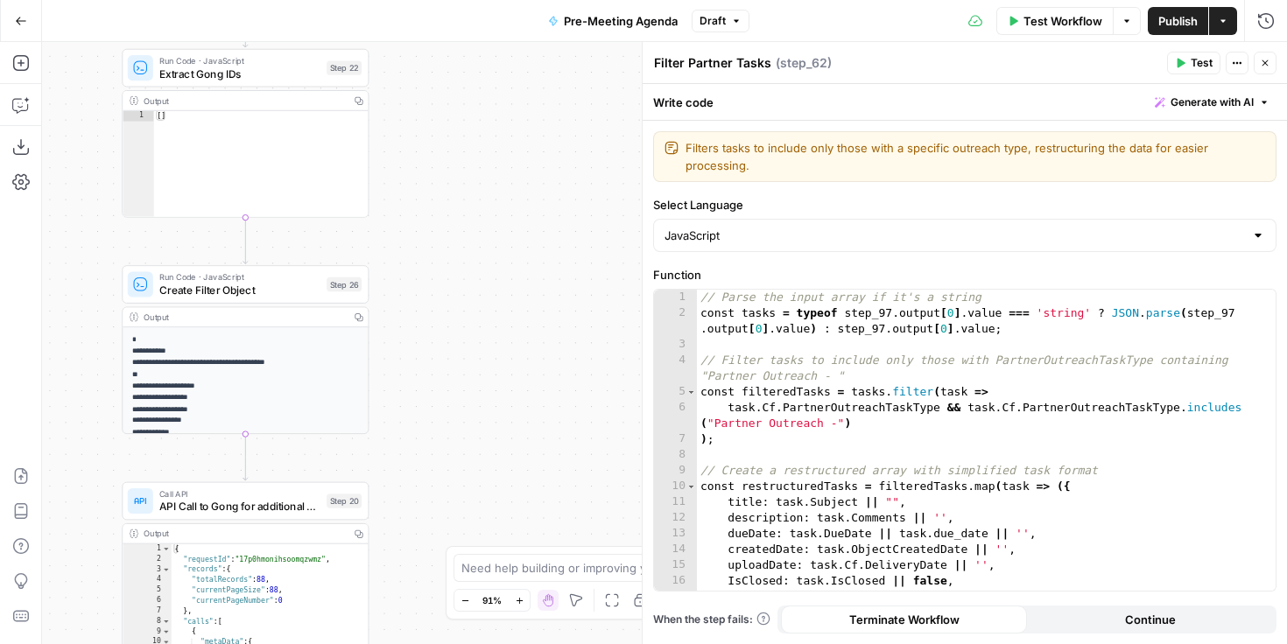
drag, startPoint x: 411, startPoint y: 355, endPoint x: 411, endPoint y: 151, distance: 204.0
click at [411, 151] on div "true false Workflow Set Inputs Inputs Run Code · Python CZ Get Accounts List St…" at bounding box center [664, 343] width 1245 height 602
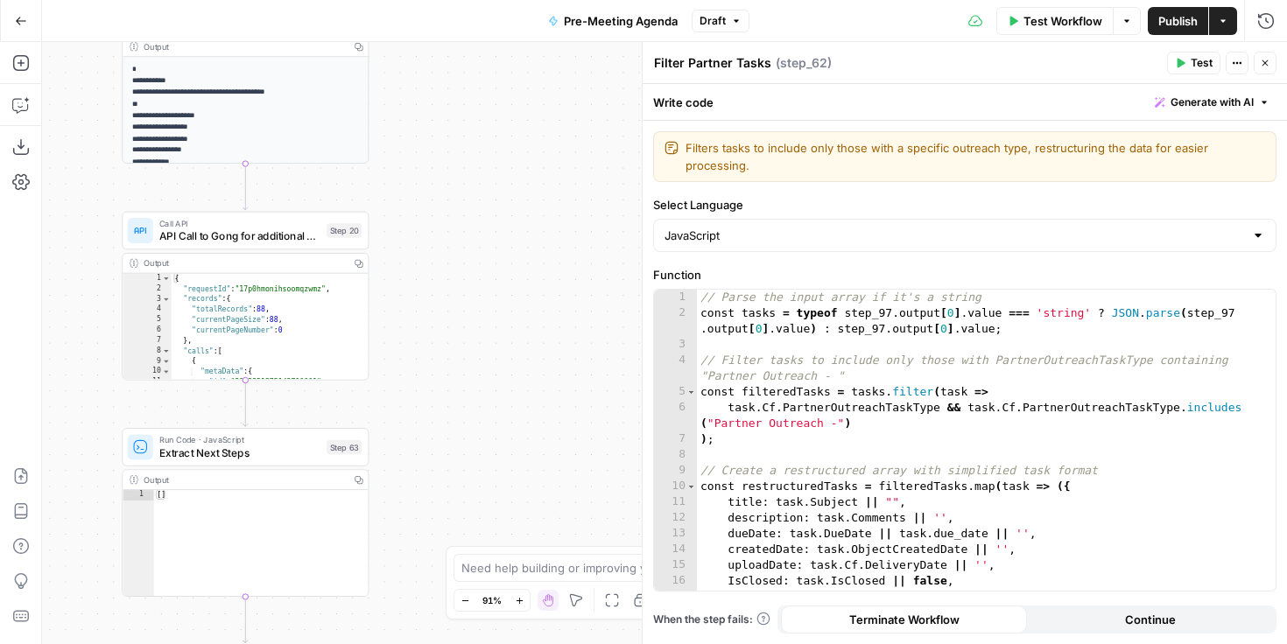
drag, startPoint x: 408, startPoint y: 404, endPoint x: 408, endPoint y: 134, distance: 270.5
click at [408, 134] on div "true false Workflow Set Inputs Inputs Run Code · Python CZ Get Accounts List St…" at bounding box center [664, 343] width 1245 height 602
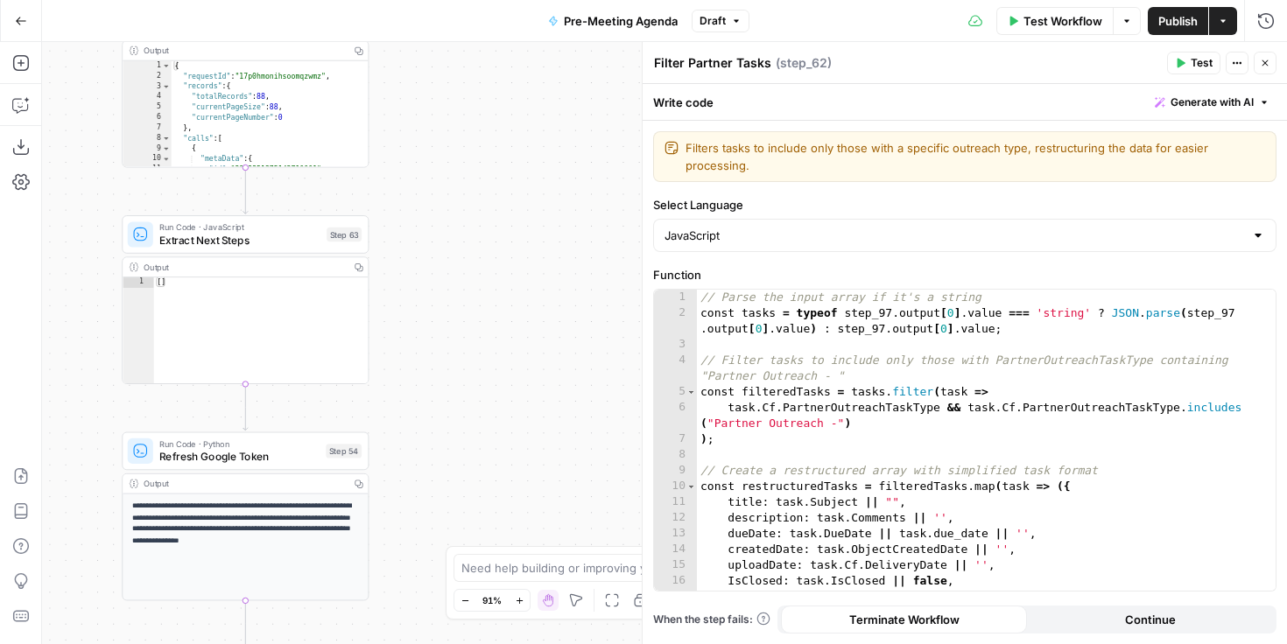
drag, startPoint x: 410, startPoint y: 350, endPoint x: 410, endPoint y: 137, distance: 212.7
click at [410, 137] on div "true false Workflow Set Inputs Inputs Run Code · Python CZ Get Accounts List St…" at bounding box center [664, 343] width 1245 height 602
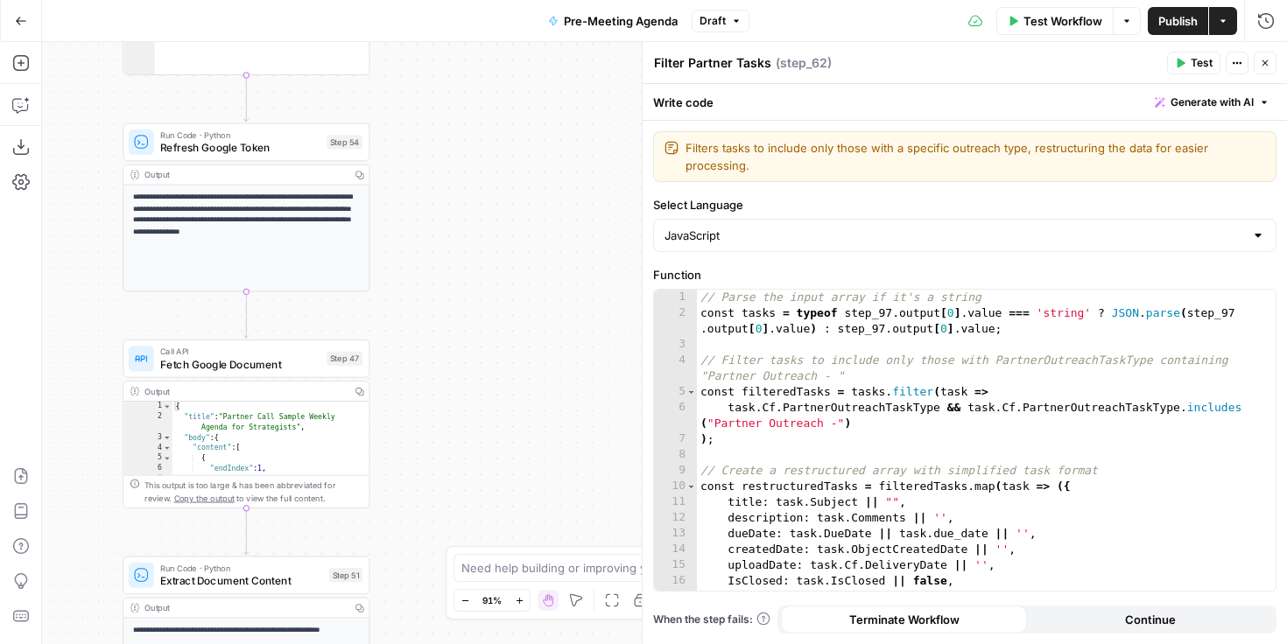
drag, startPoint x: 397, startPoint y: 438, endPoint x: 399, endPoint y: 116, distance: 322.2
click at [399, 116] on div "true false Workflow Set Inputs Inputs Run Code · Python CZ Get Accounts List St…" at bounding box center [664, 343] width 1245 height 602
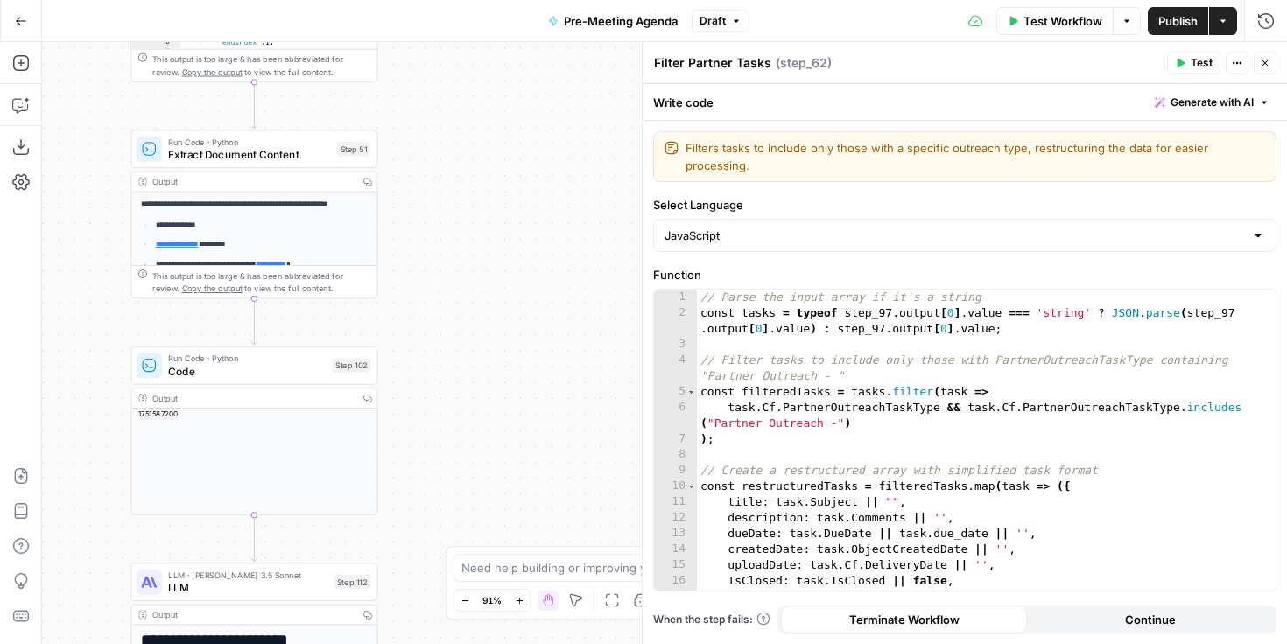
drag, startPoint x: 387, startPoint y: 408, endPoint x: 394, endPoint y: -5, distance: 413.3
click at [394, 0] on html "FreeWill New Home Browse Insights Opportunities Your Data Recent Grids Check fo…" at bounding box center [643, 322] width 1287 height 644
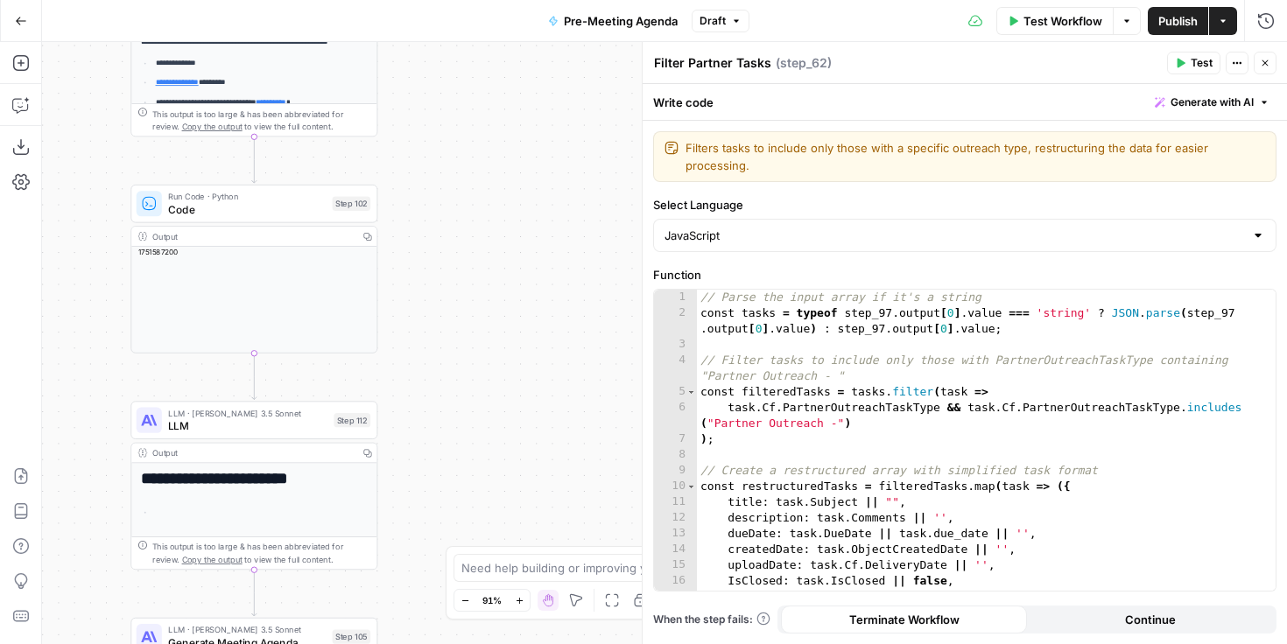
drag, startPoint x: 409, startPoint y: 278, endPoint x: 409, endPoint y: 116, distance: 162.0
click at [409, 116] on div "true false Workflow Set Inputs Inputs Run Code · Python CZ Get Accounts List St…" at bounding box center [664, 343] width 1245 height 602
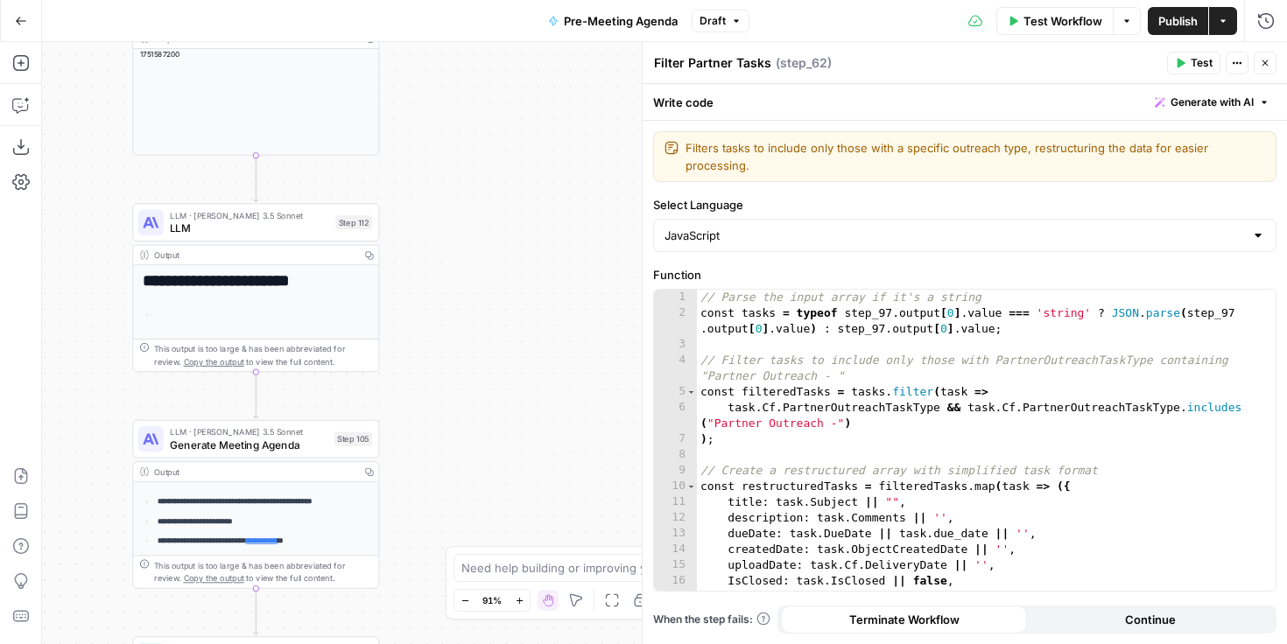
drag, startPoint x: 420, startPoint y: 461, endPoint x: 425, endPoint y: 250, distance: 211.0
click at [425, 250] on div "true false Workflow Set Inputs Inputs Run Code · Python CZ Get Accounts List St…" at bounding box center [664, 343] width 1245 height 602
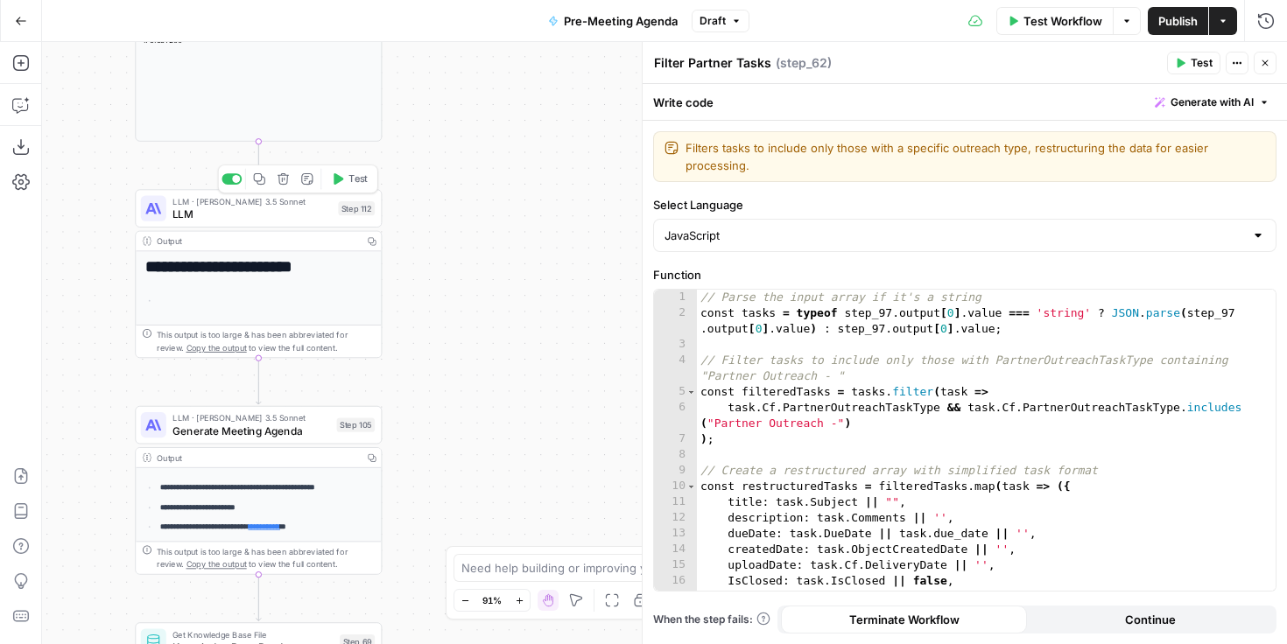
click at [273, 218] on span "LLM" at bounding box center [251, 214] width 159 height 16
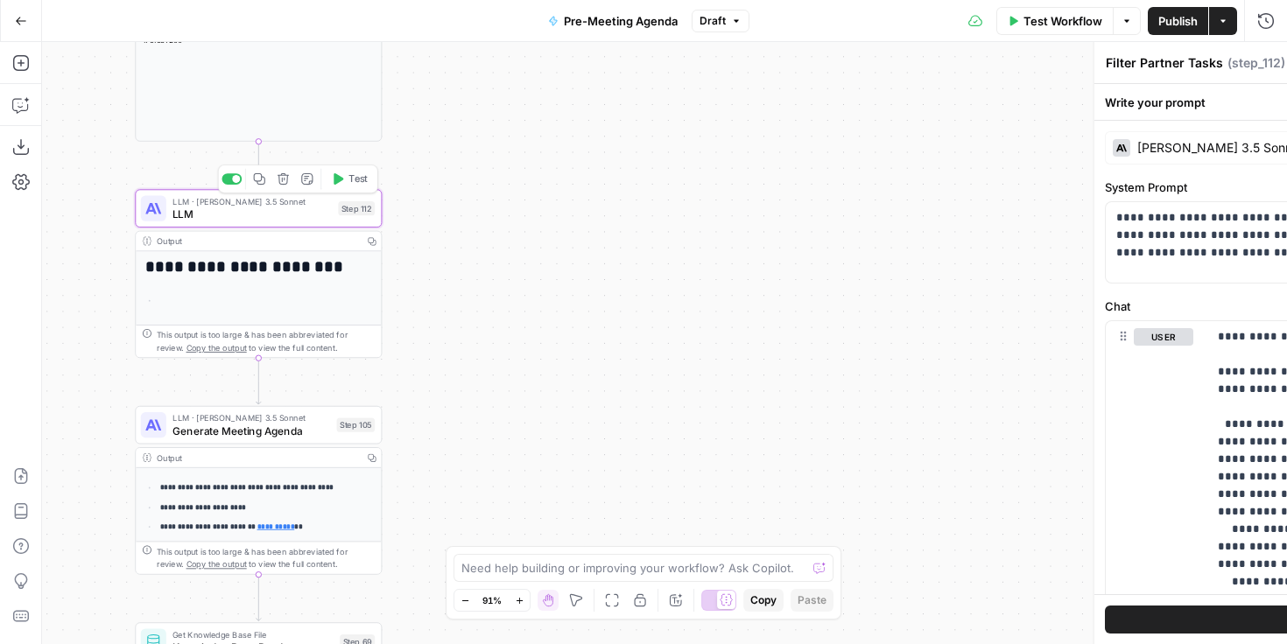
type textarea "LLM"
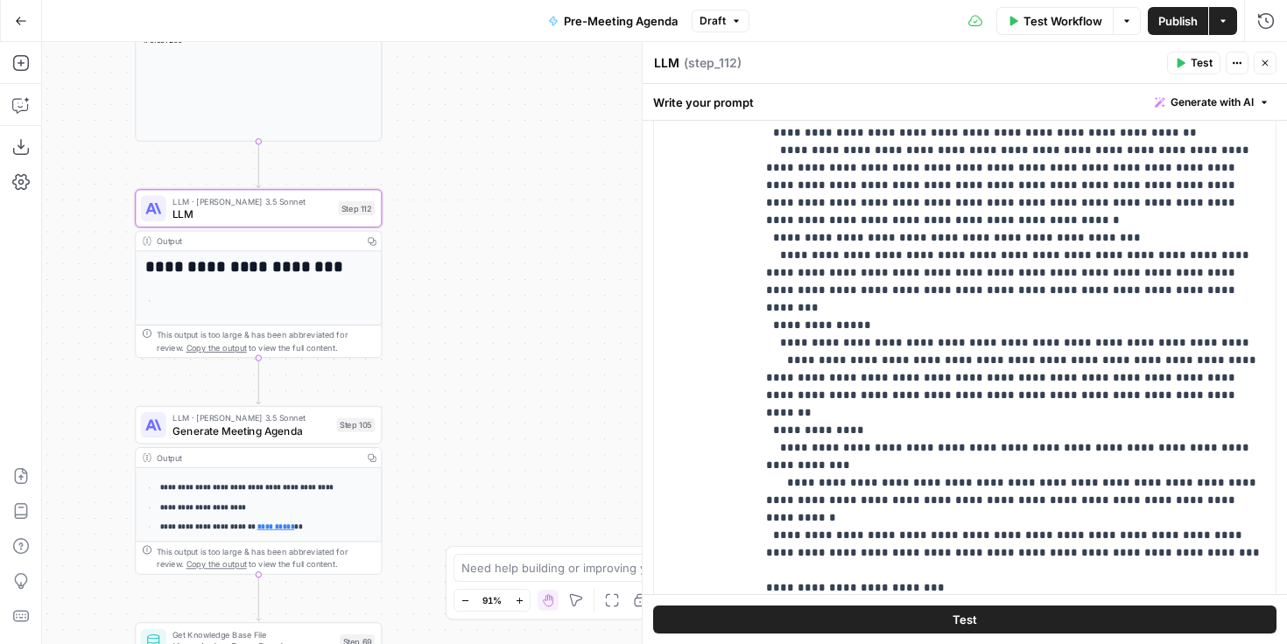
scroll to position [173, 0]
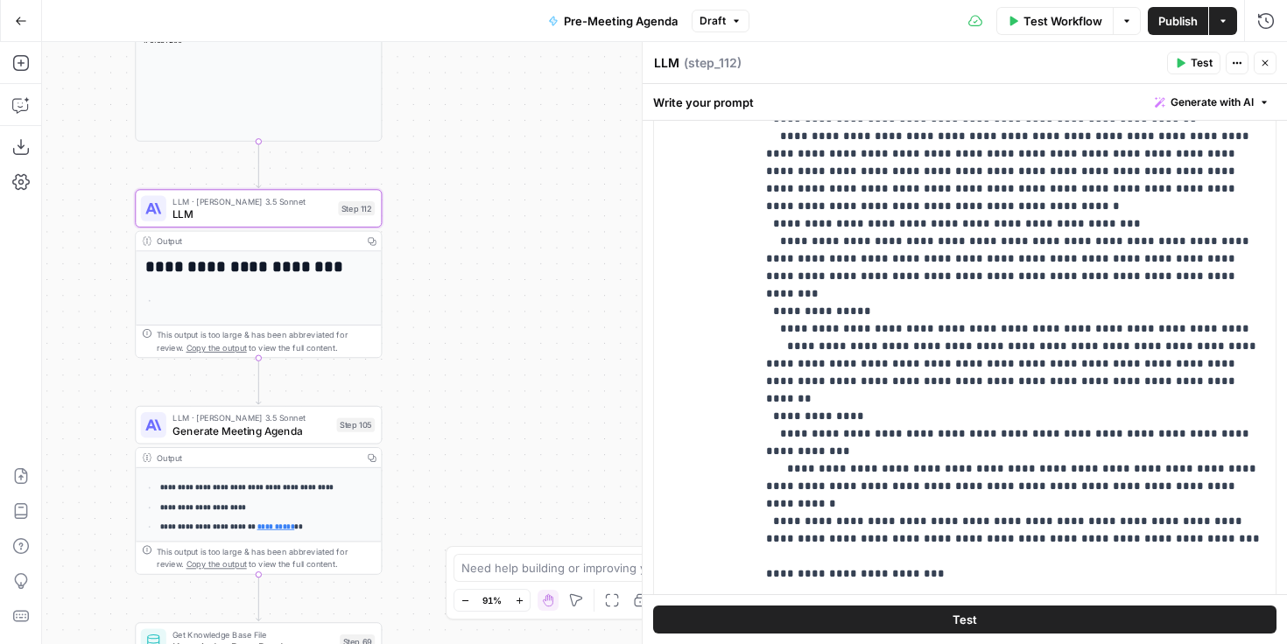
click at [306, 317] on div "**********" at bounding box center [258, 485] width 245 height 468
click at [276, 348] on div "This output is too large & has been abbreviated for review. Copy the output to …" at bounding box center [266, 341] width 218 height 25
drag, startPoint x: 280, startPoint y: 278, endPoint x: 280, endPoint y: 262, distance: 16.6
click at [280, 262] on div "**********" at bounding box center [258, 485] width 245 height 468
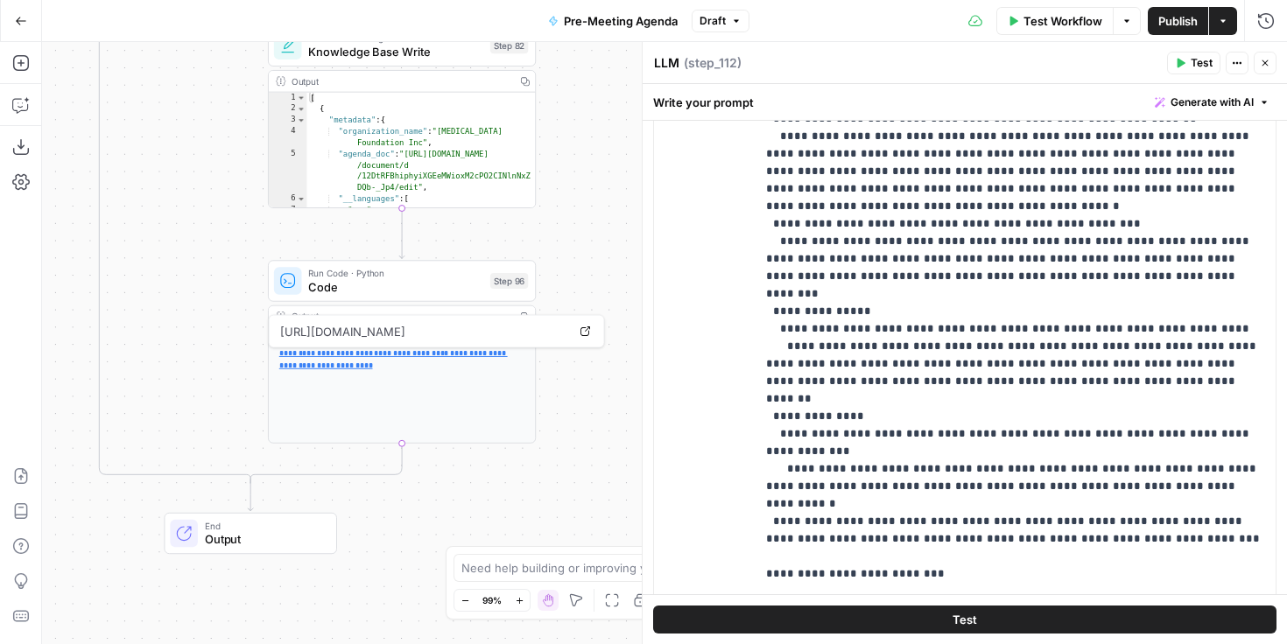
click at [420, 349] on link "**********" at bounding box center [393, 359] width 228 height 20
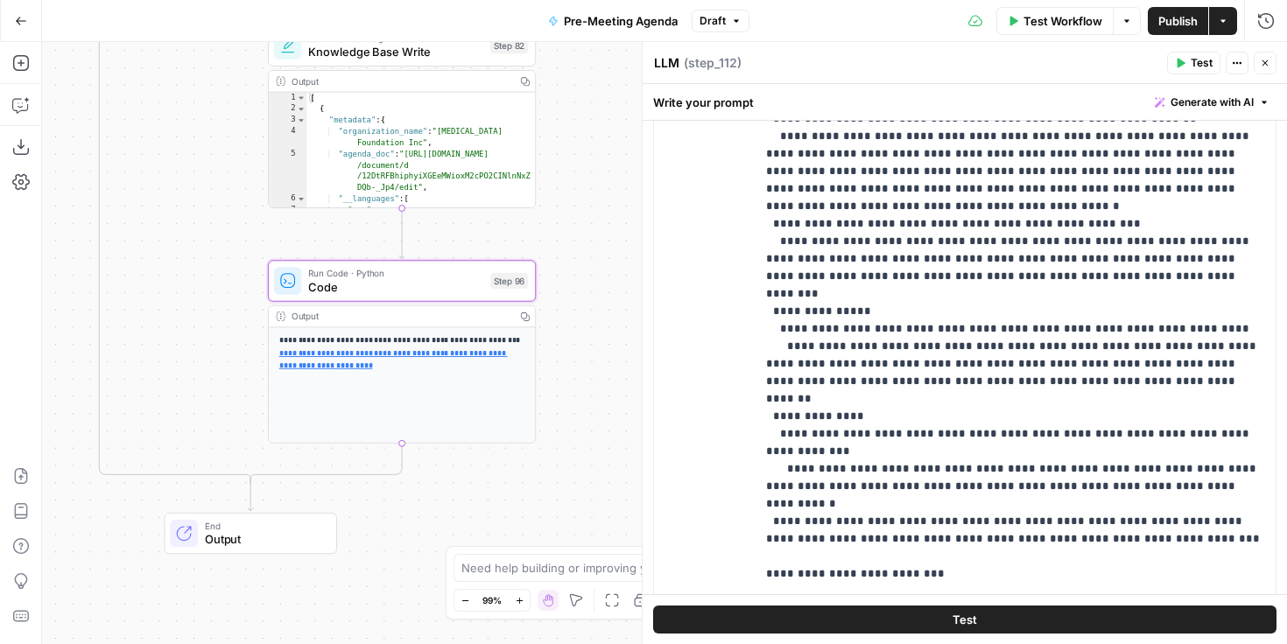
click at [13, 11] on button "Go Back" at bounding box center [21, 21] width 32 height 32
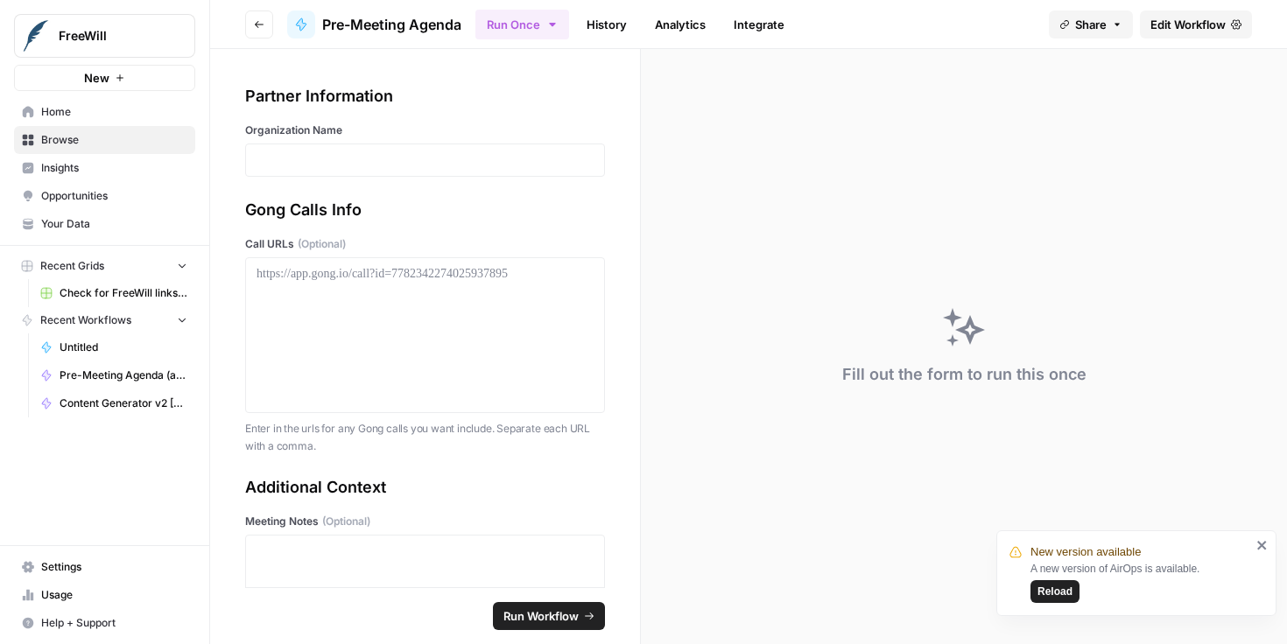
click at [1065, 587] on span "Reload" at bounding box center [1054, 592] width 35 height 16
click at [474, 163] on p at bounding box center [425, 160] width 337 height 18
click at [594, 162] on icon "button" at bounding box center [590, 161] width 14 height 14
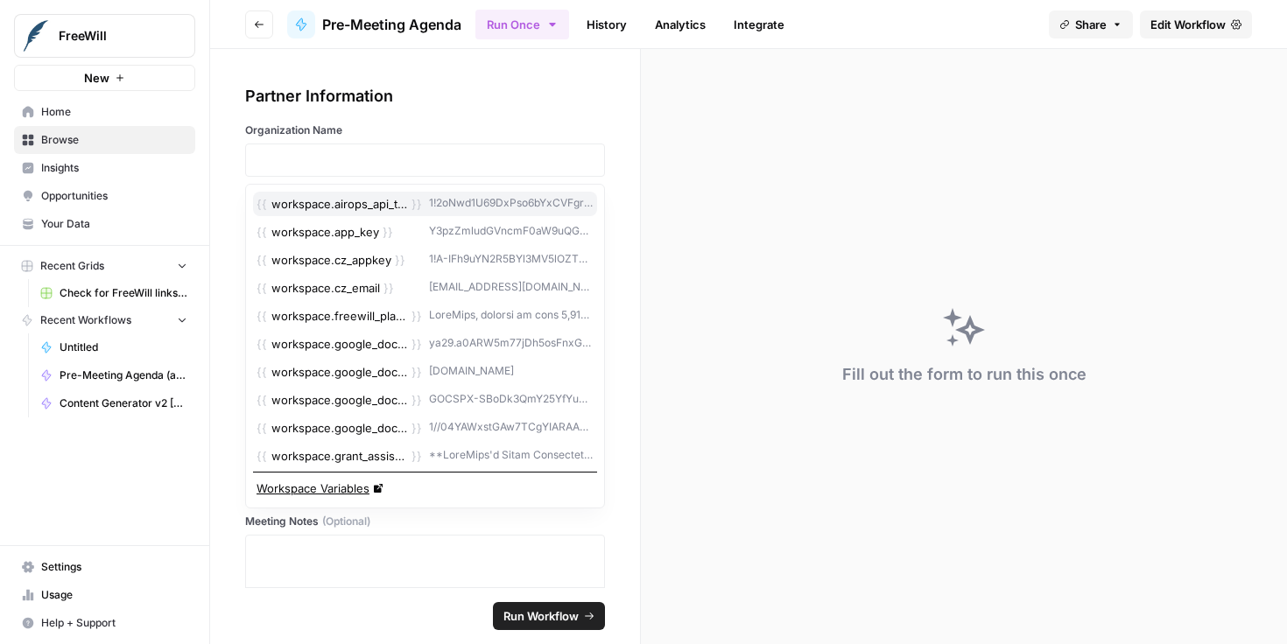
click at [533, 94] on div "Partner Information" at bounding box center [425, 96] width 360 height 25
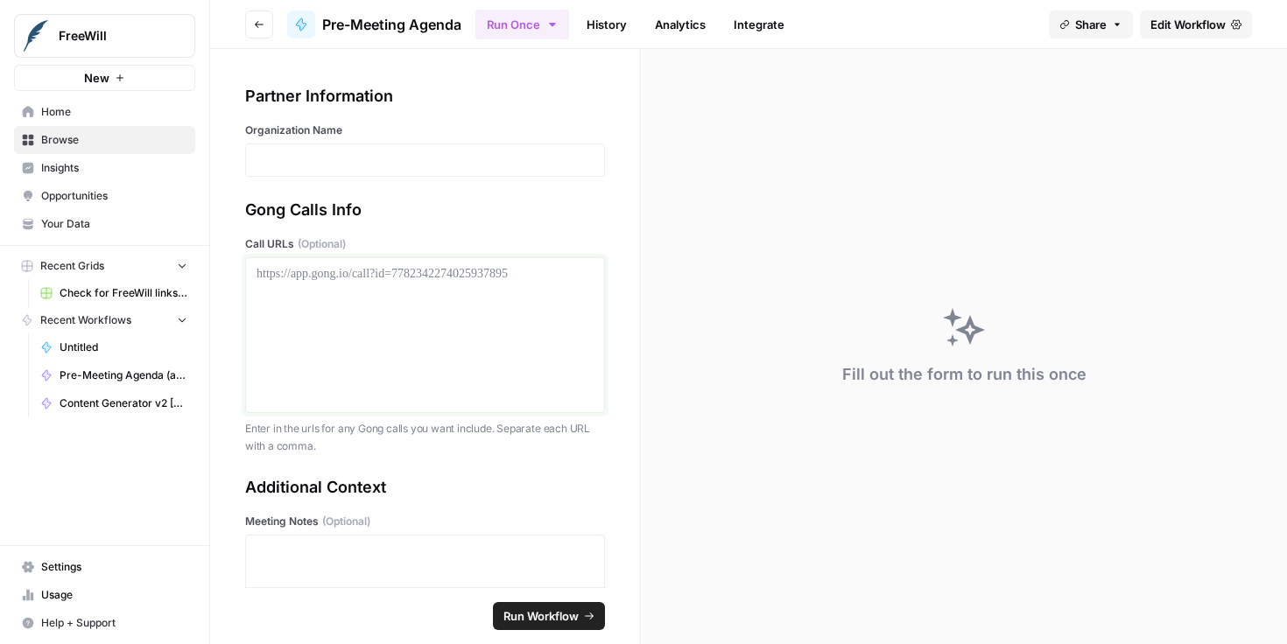
click at [456, 285] on div at bounding box center [425, 335] width 337 height 140
click at [542, 170] on div at bounding box center [425, 160] width 360 height 33
click at [470, 165] on p at bounding box center [425, 160] width 337 height 18
click at [477, 198] on div "Gong Calls Info" at bounding box center [425, 210] width 360 height 25
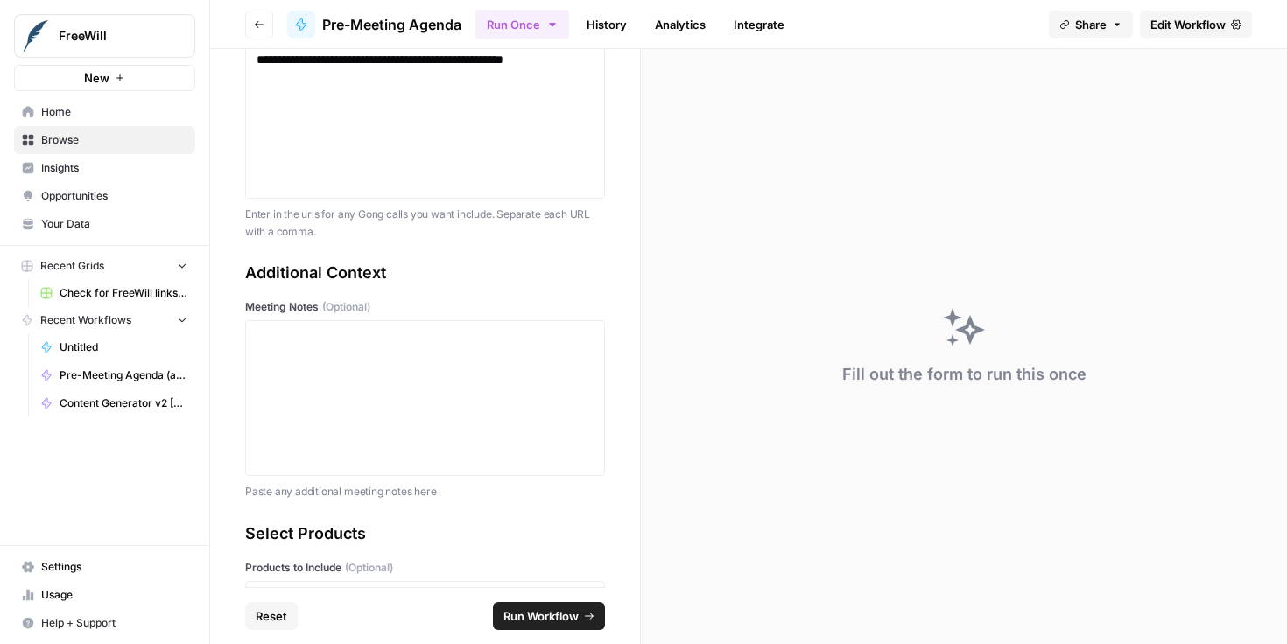
scroll to position [225, 0]
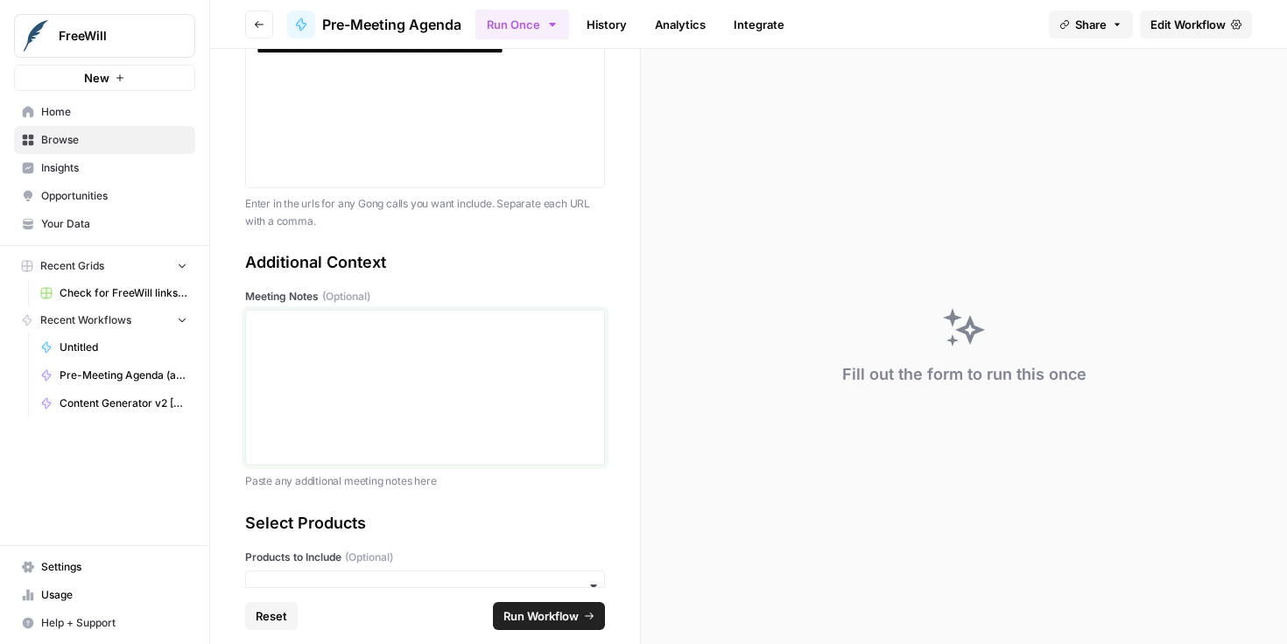
click at [473, 361] on div at bounding box center [425, 388] width 337 height 140
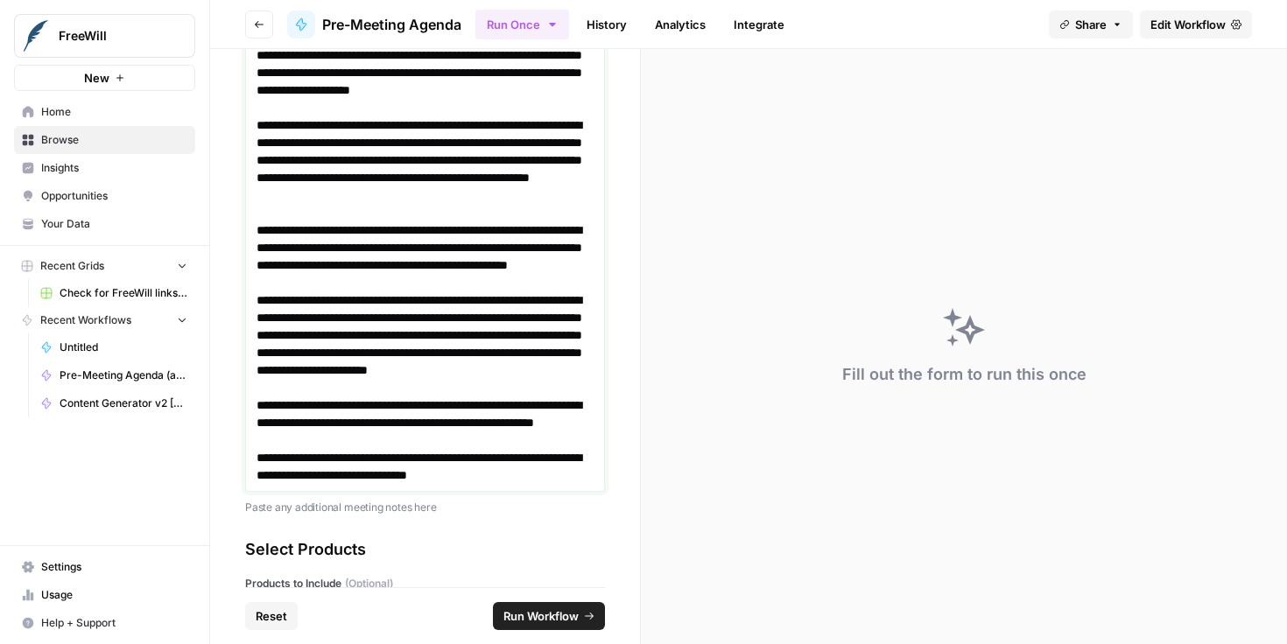
scroll to position [5268, 0]
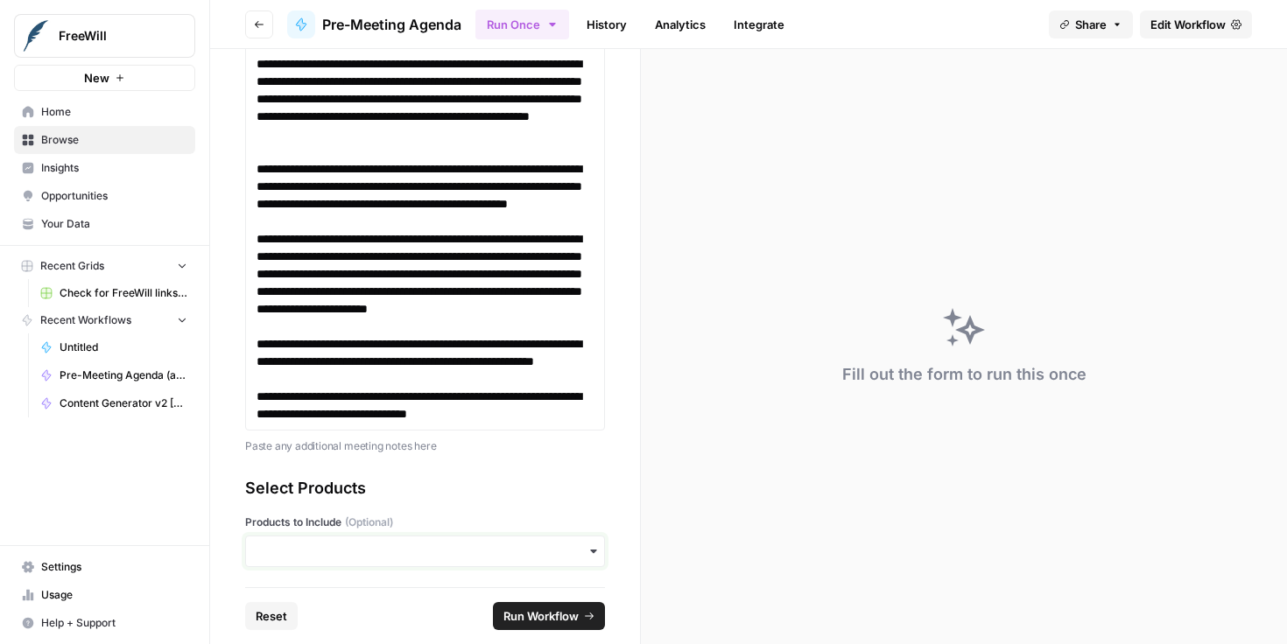
click at [436, 556] on input "Products to Include (Optional)" at bounding box center [425, 552] width 337 height 18
click at [628, 474] on div "**********" at bounding box center [425, 318] width 430 height 538
click at [442, 554] on input "Products to Include (Optional)" at bounding box center [425, 552] width 337 height 18
click at [376, 521] on div "PGS SGS" at bounding box center [425, 487] width 360 height 82
click at [376, 514] on div "SGS" at bounding box center [425, 503] width 358 height 33
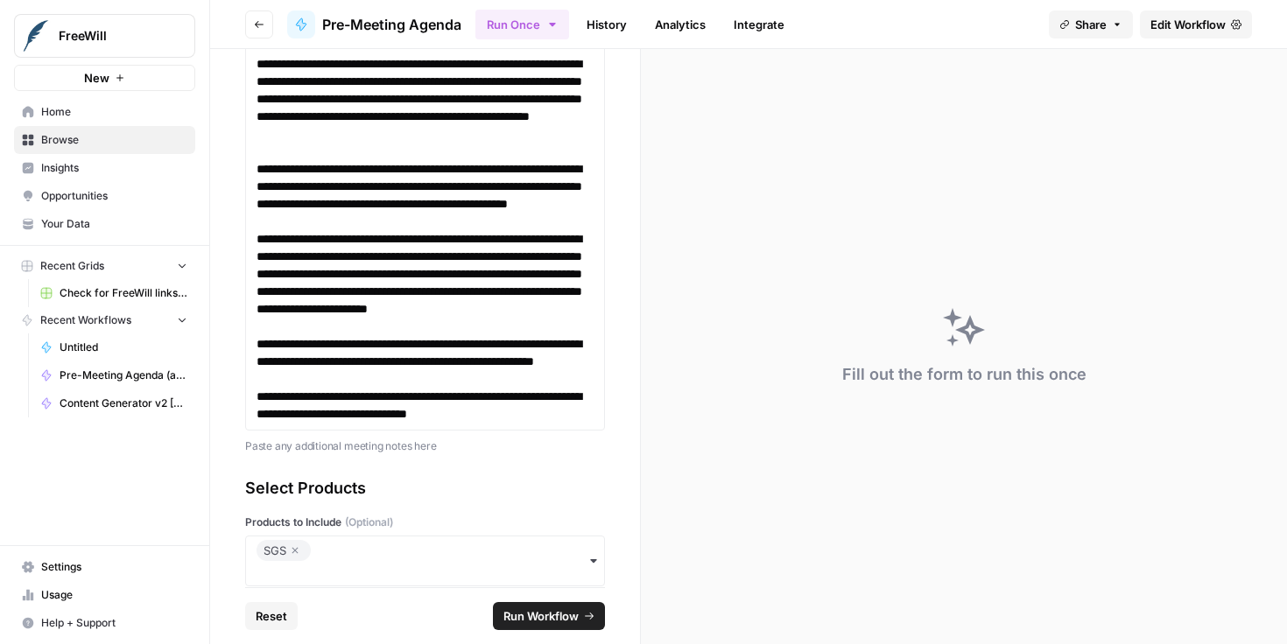
click at [449, 512] on div "Select Products Products to Include (Optional) SGS" at bounding box center [425, 531] width 360 height 110
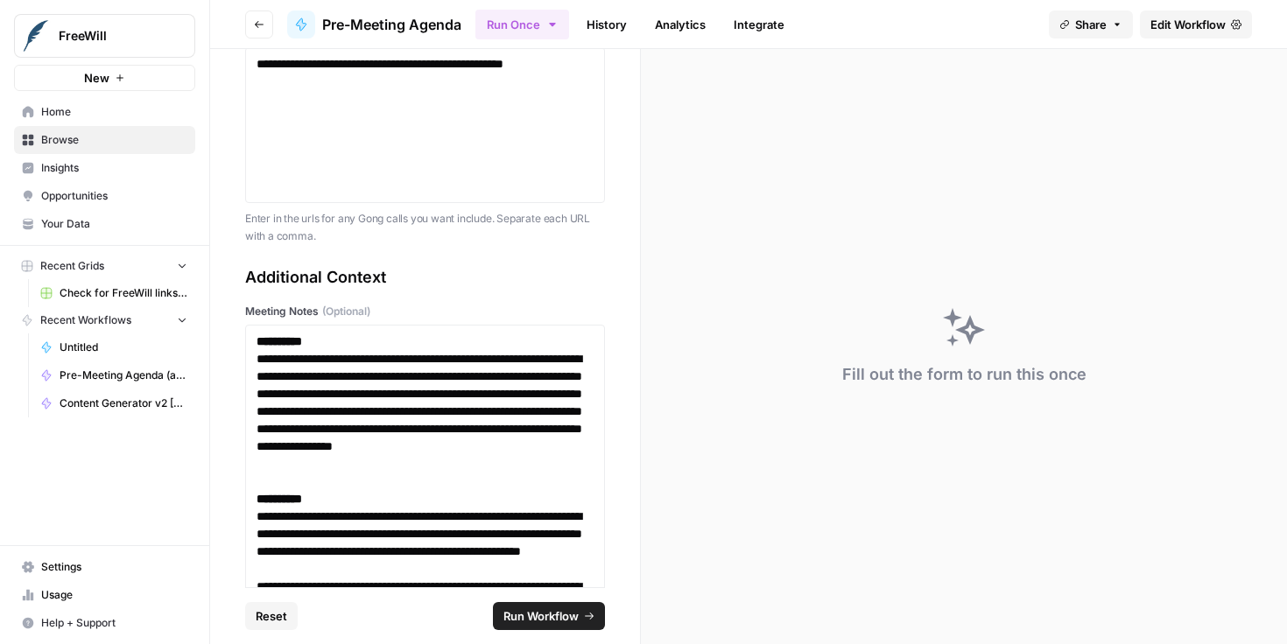
scroll to position [0, 0]
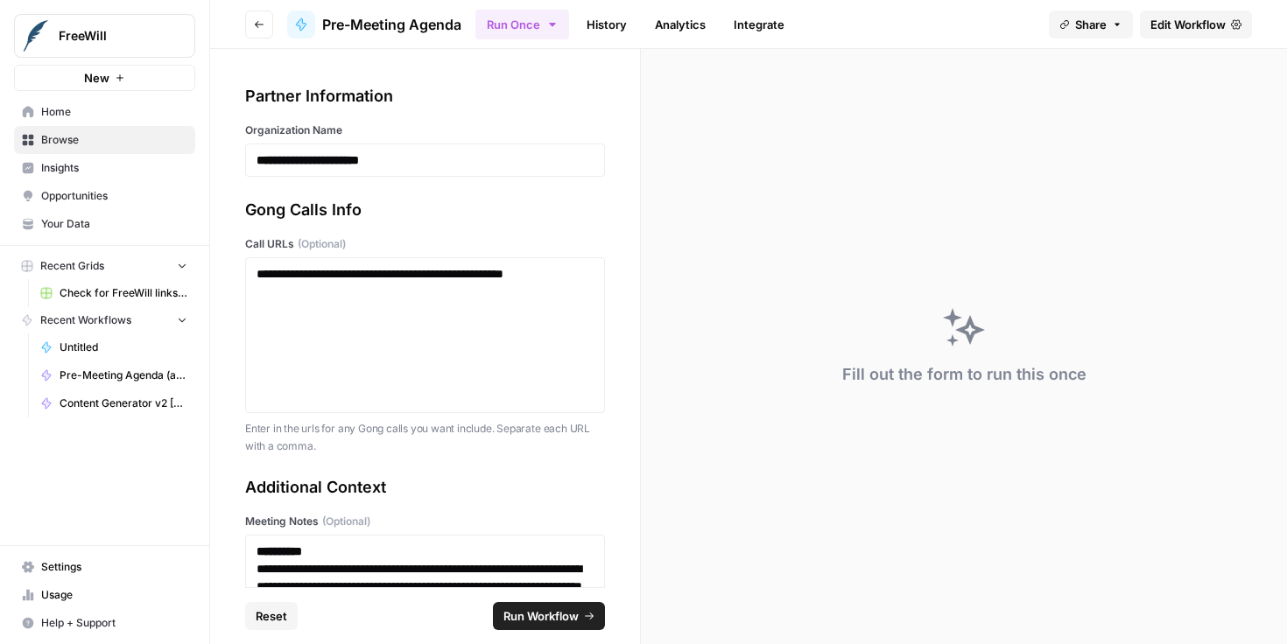
click at [552, 613] on span "Run Workflow" at bounding box center [540, 617] width 75 height 18
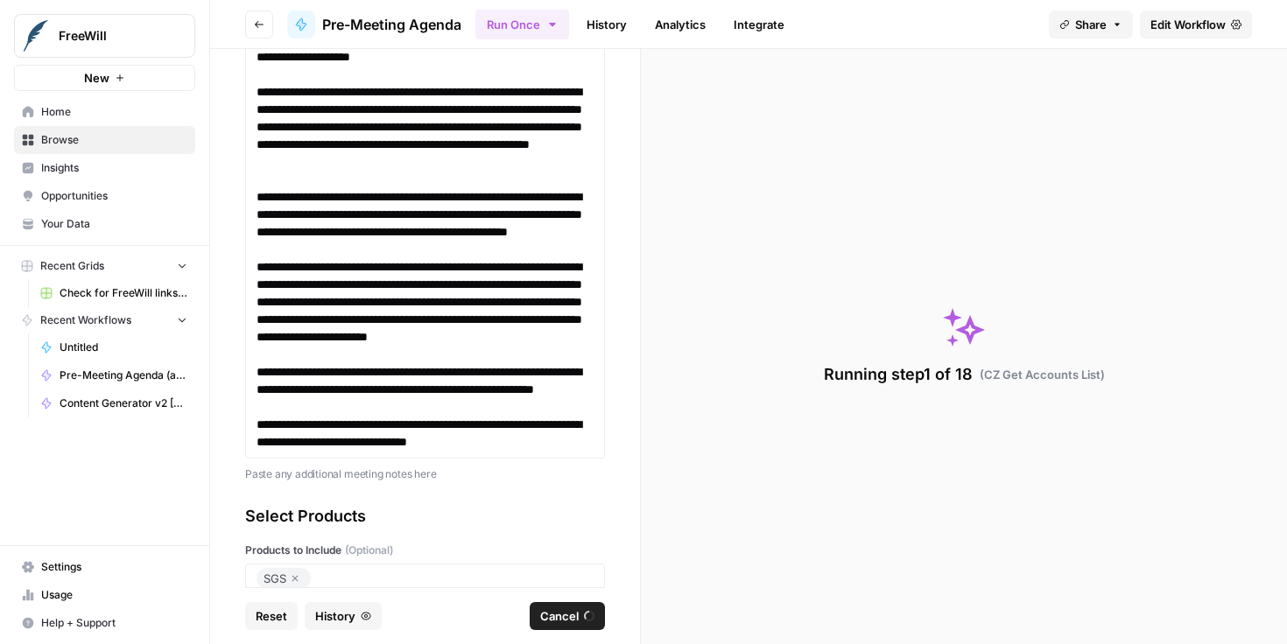
scroll to position [5245, 0]
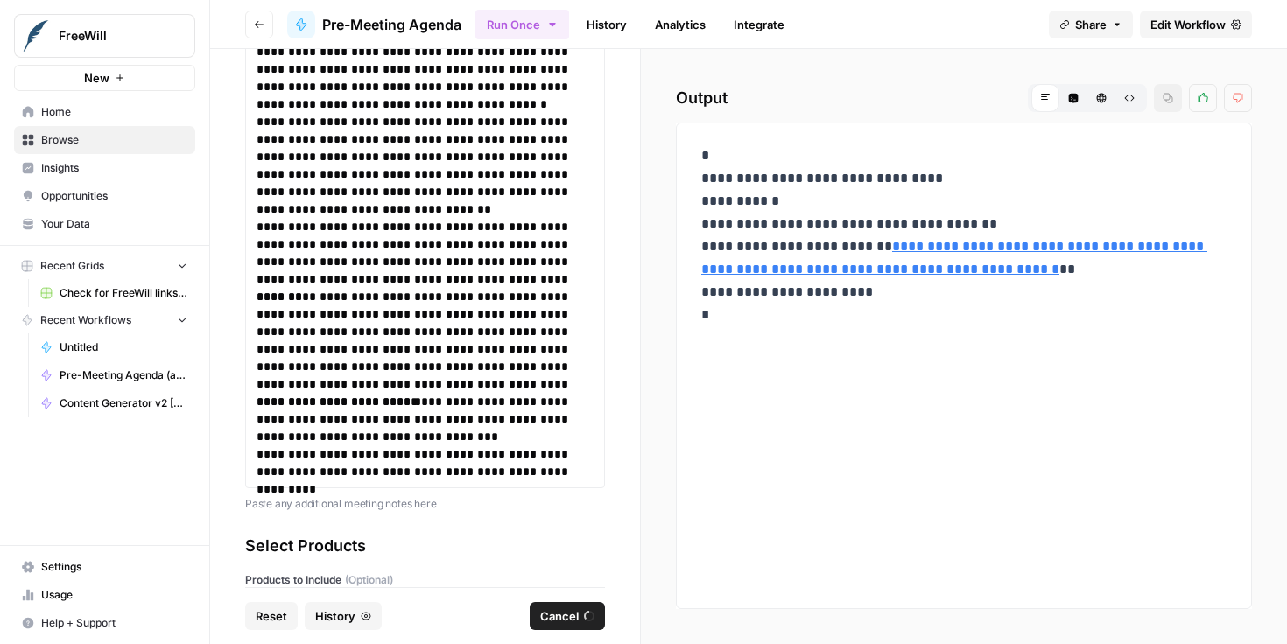
click at [777, 270] on link "**********" at bounding box center [954, 258] width 506 height 36
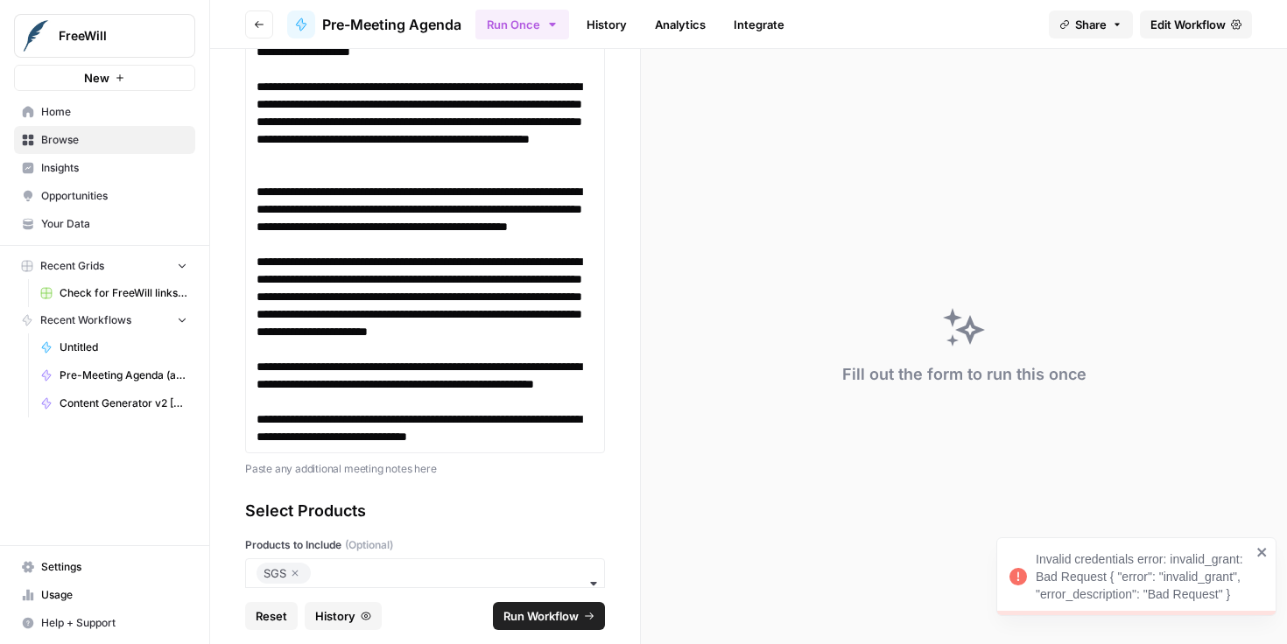
click at [1159, 587] on div "Invalid credentials error: invalid_grant: Bad Request { "error": "invalid_grant…" at bounding box center [1143, 577] width 215 height 53
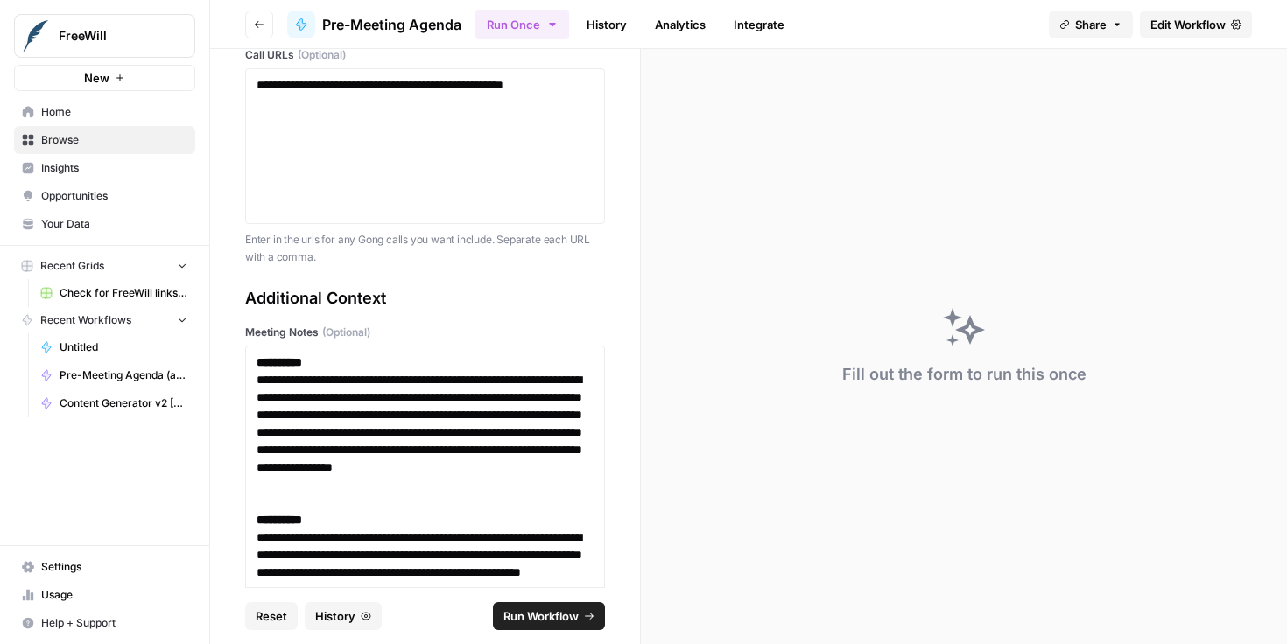
scroll to position [0, 0]
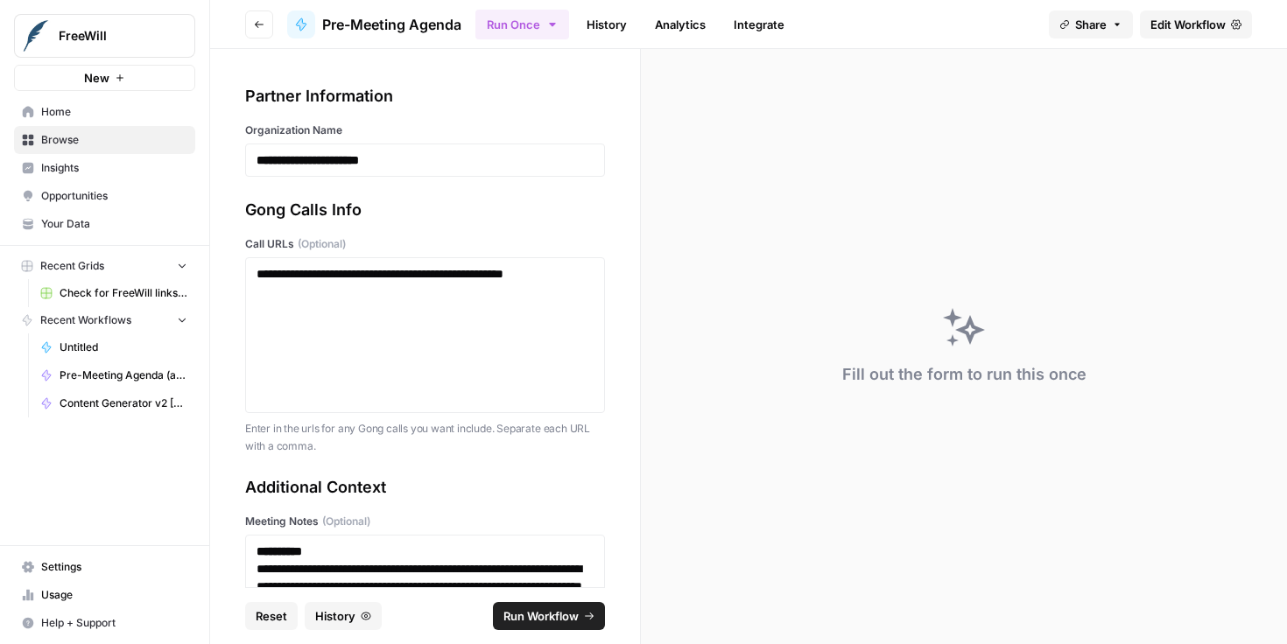
click at [1182, 30] on span "Edit Workflow" at bounding box center [1187, 25] width 75 height 18
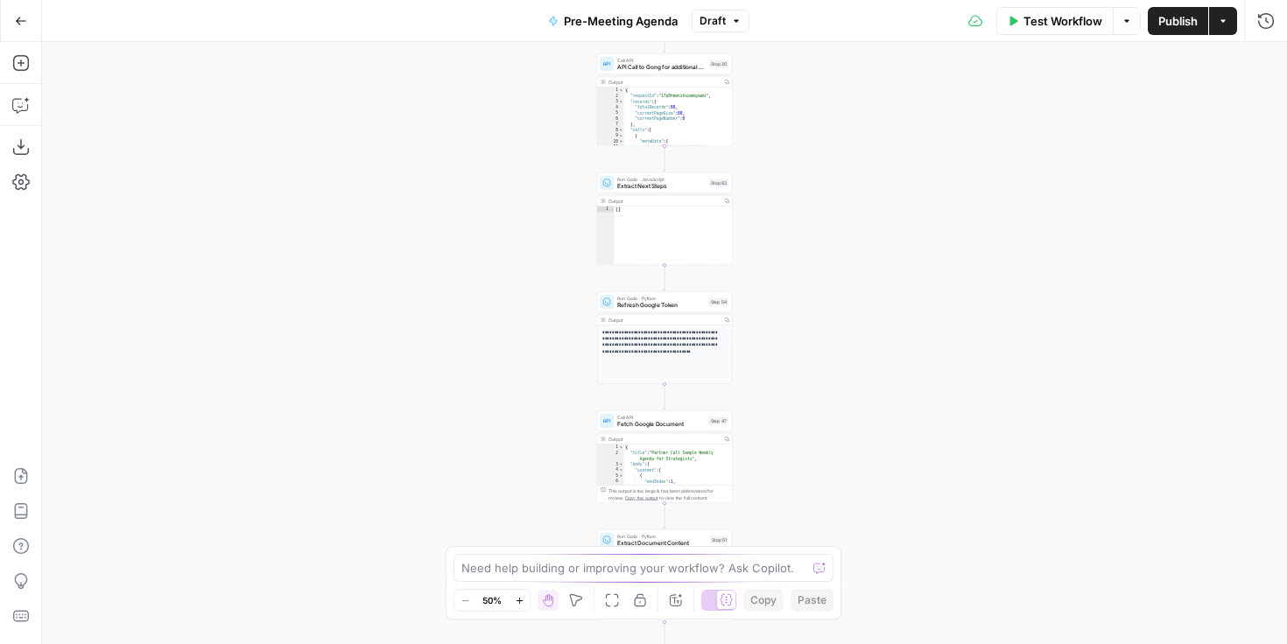
click at [786, 271] on div "true false Workflow Set Inputs Inputs Run Code · Python CZ Get Accounts List St…" at bounding box center [664, 343] width 1245 height 602
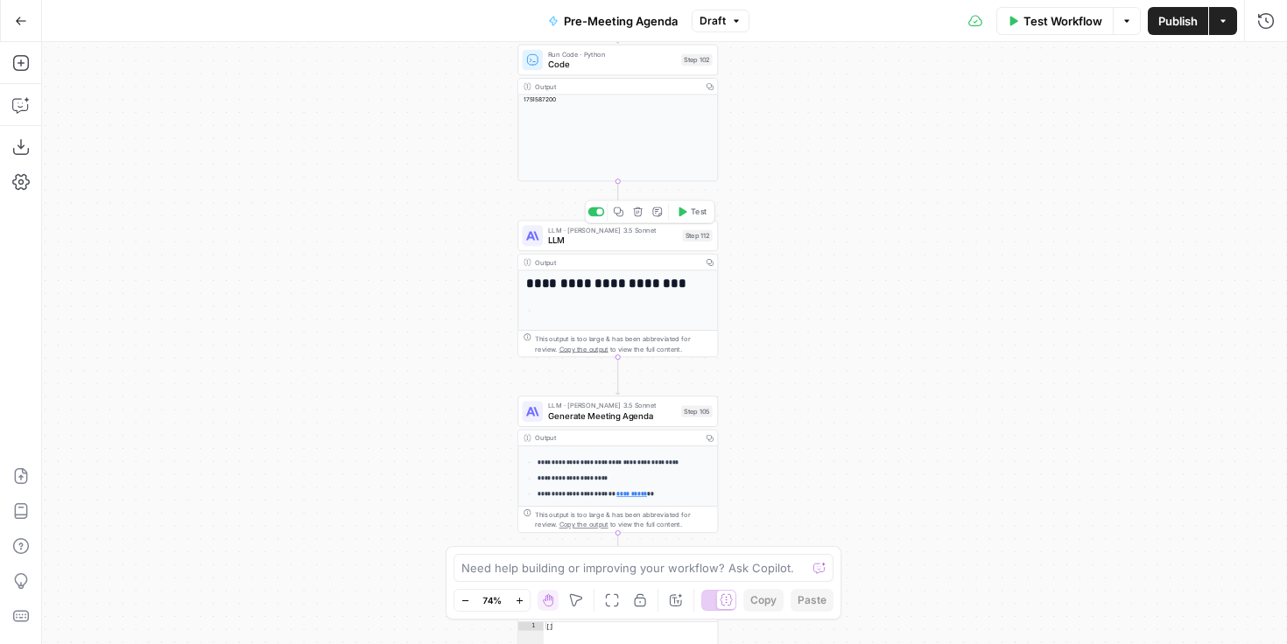
click at [684, 239] on div "Step 112" at bounding box center [698, 235] width 30 height 11
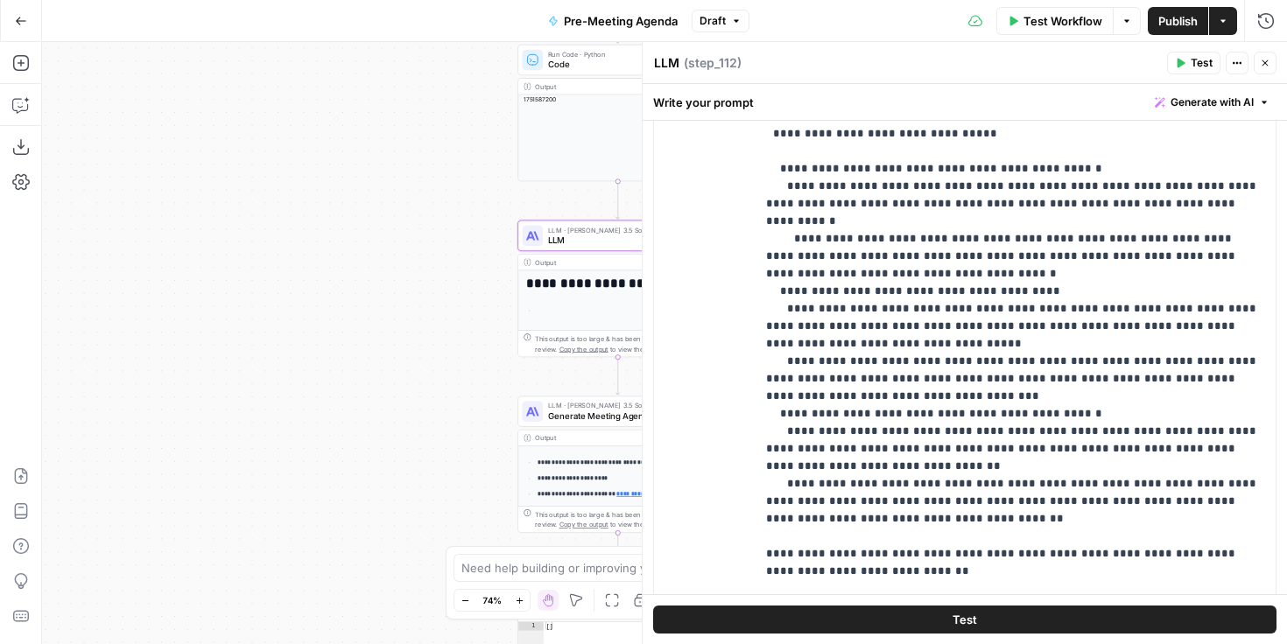
scroll to position [841, 0]
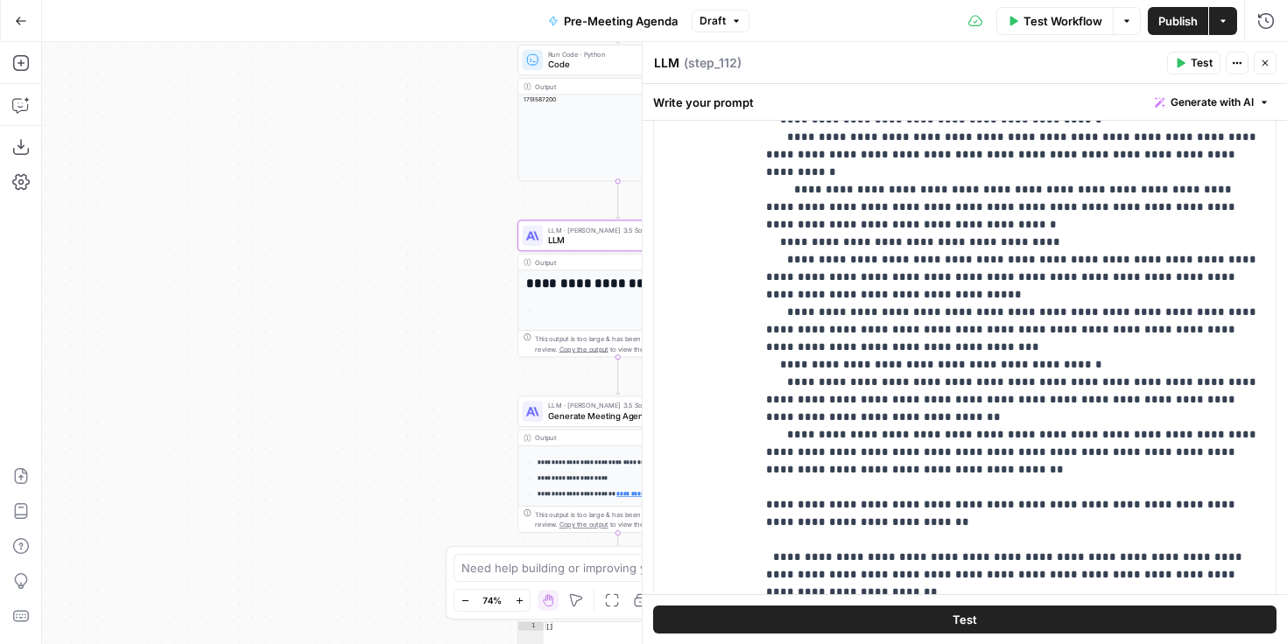
click at [1260, 67] on icon "button" at bounding box center [1265, 63] width 11 height 11
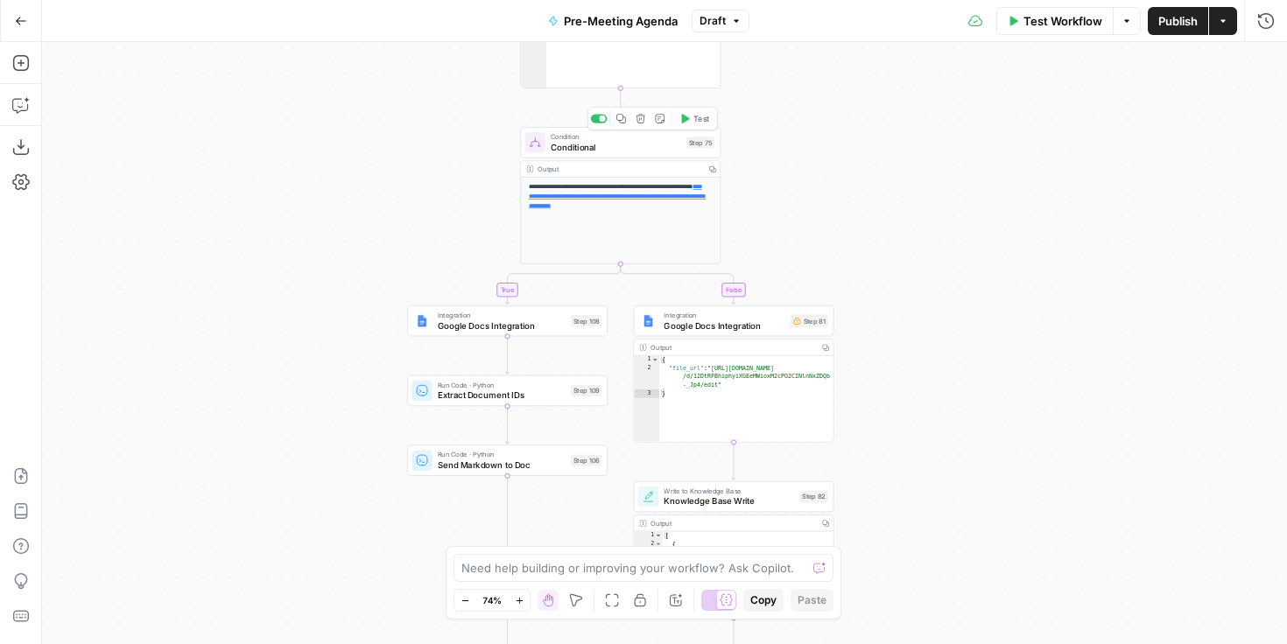
click at [702, 141] on div "Step 75" at bounding box center [700, 142] width 28 height 11
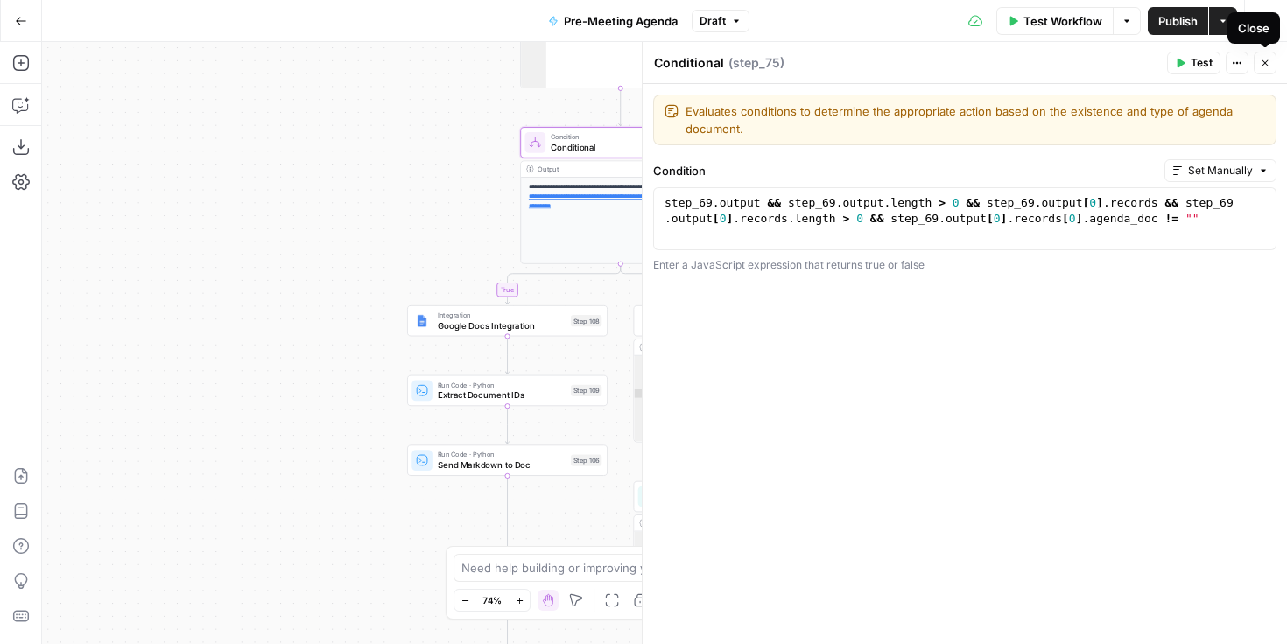
click at [1264, 62] on icon "button" at bounding box center [1265, 63] width 6 height 6
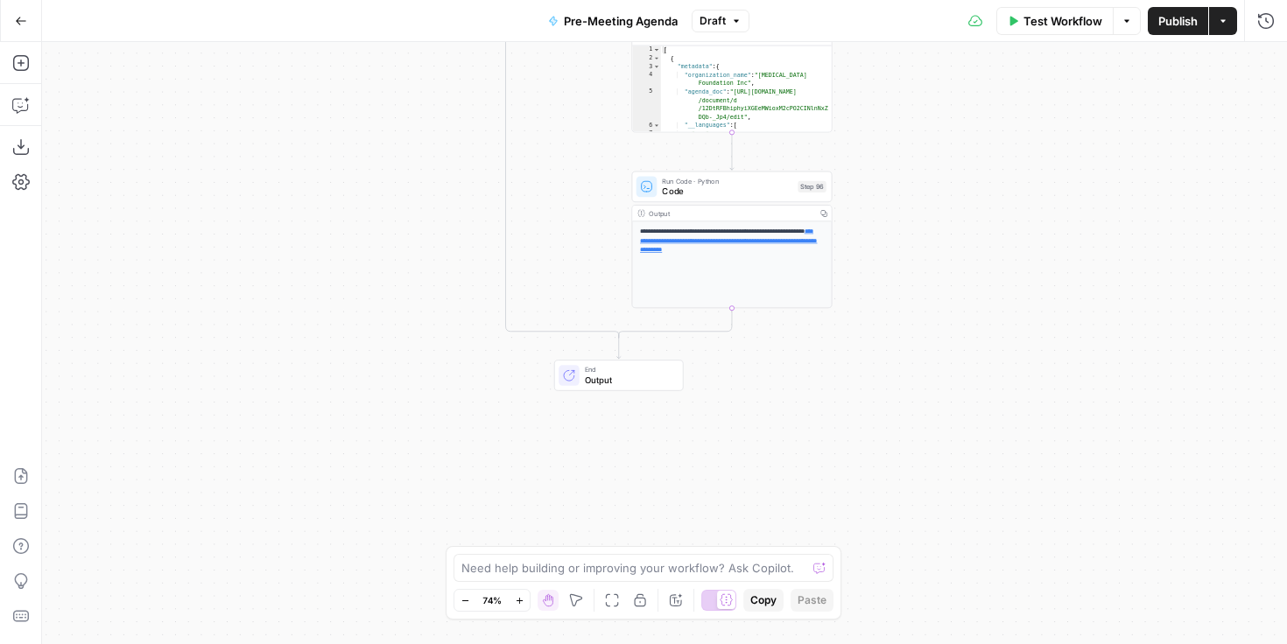
click at [657, 381] on span "Output" at bounding box center [629, 380] width 88 height 13
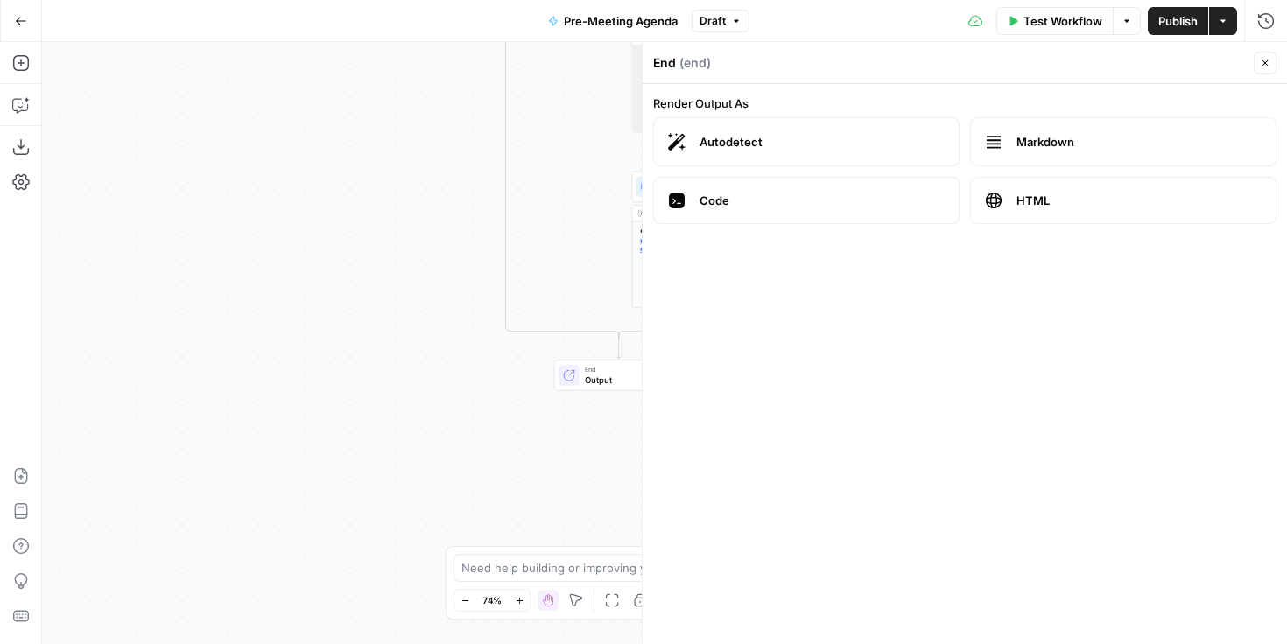
click at [1268, 64] on icon "button" at bounding box center [1265, 63] width 11 height 11
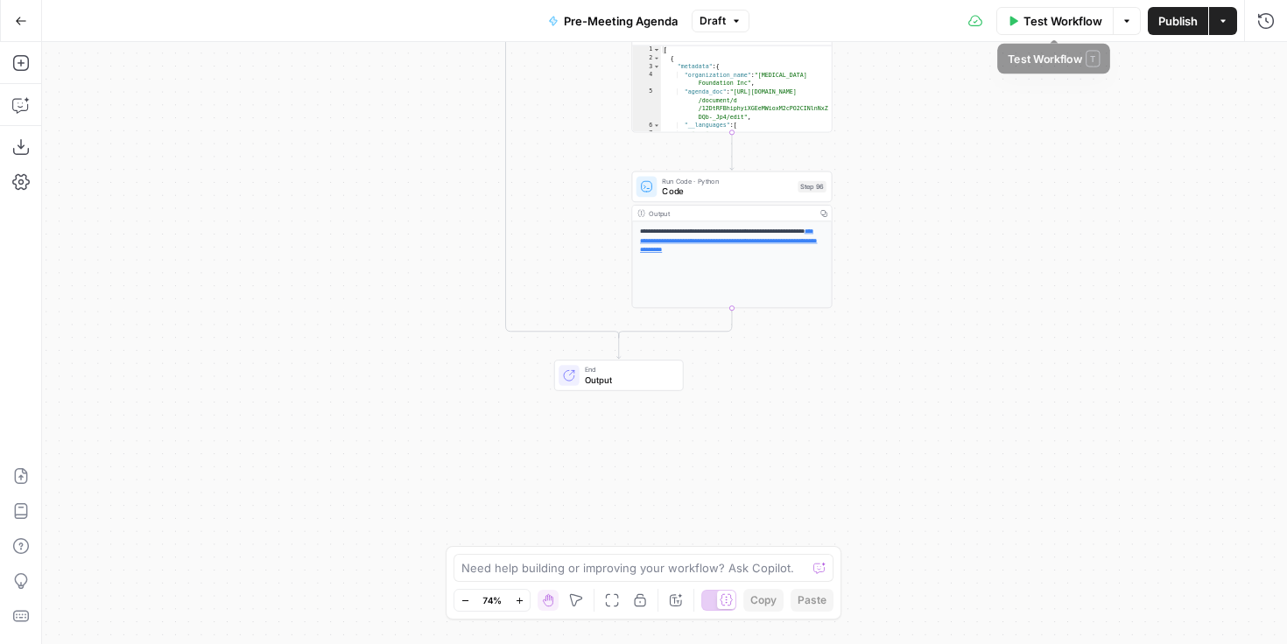
click at [1093, 21] on span "Test Workflow" at bounding box center [1062, 21] width 79 height 18
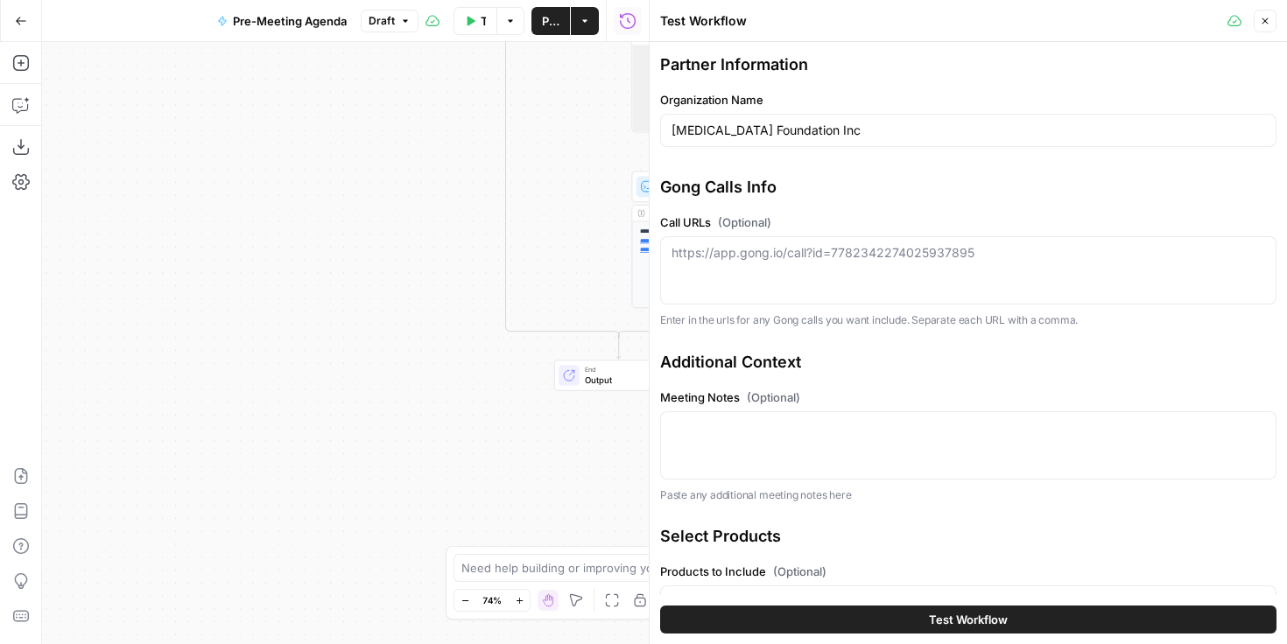
scroll to position [41, 0]
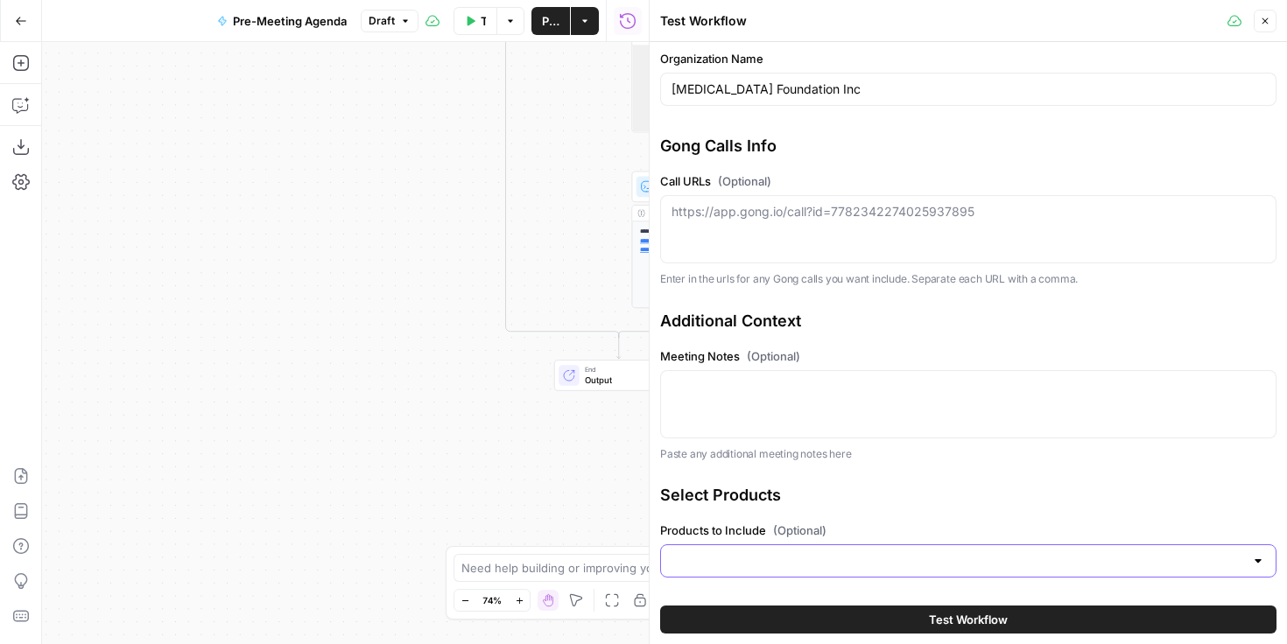
click at [944, 562] on input "Products to Include (Optional)" at bounding box center [957, 561] width 573 height 18
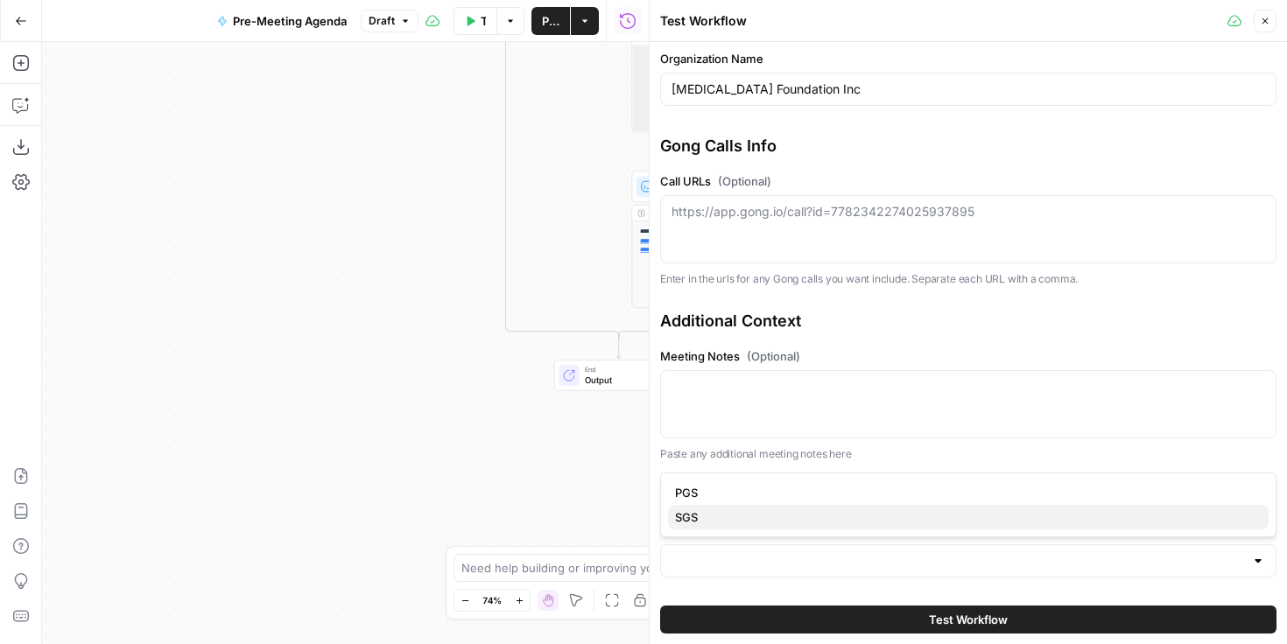
click at [874, 513] on span "SGS" at bounding box center [965, 518] width 580 height 18
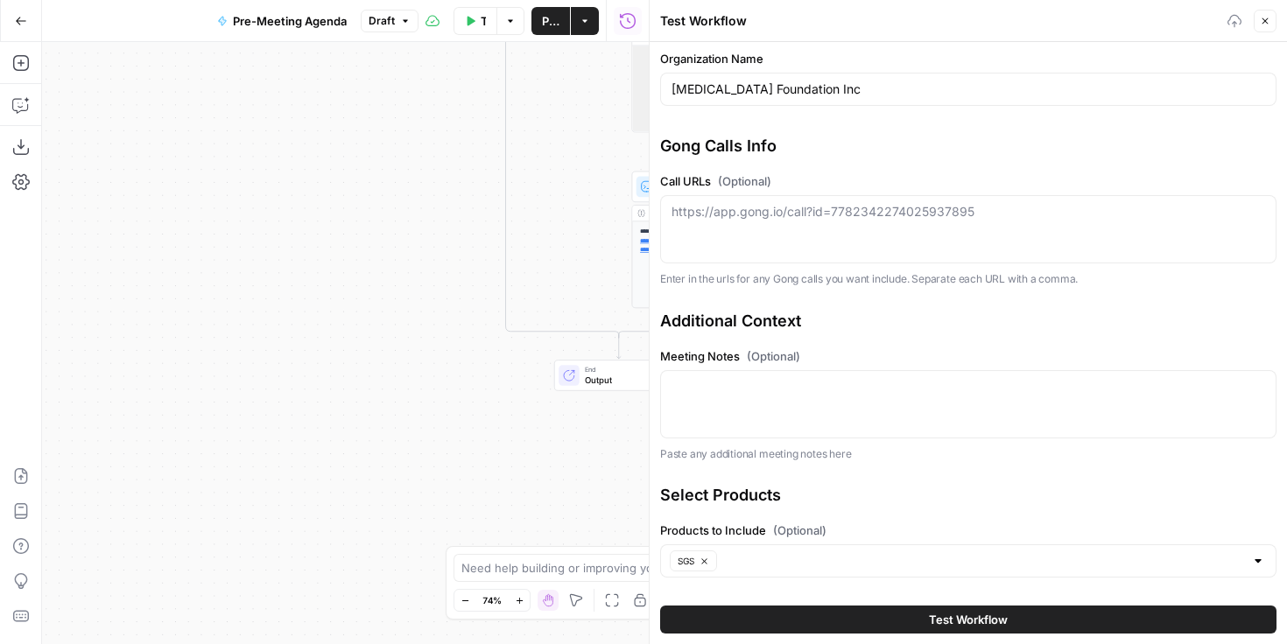
click at [925, 458] on p "Paste any additional meeting notes here" at bounding box center [968, 455] width 616 height 18
click at [947, 622] on span "Test Workflow" at bounding box center [968, 620] width 79 height 18
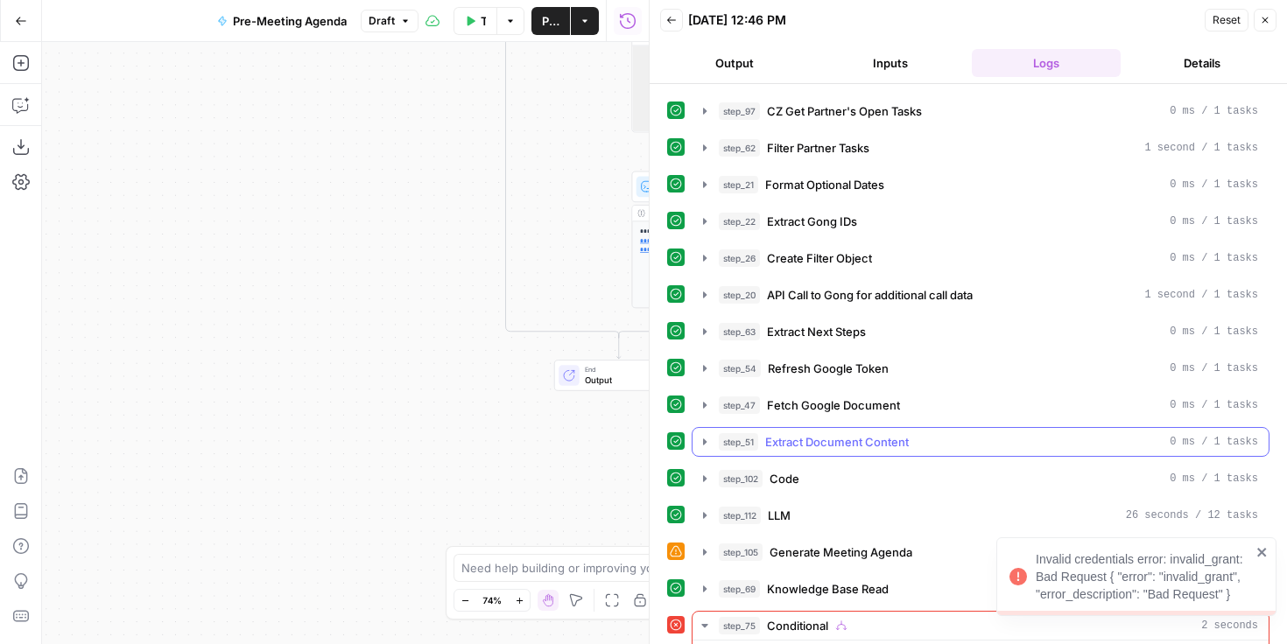
scroll to position [157, 0]
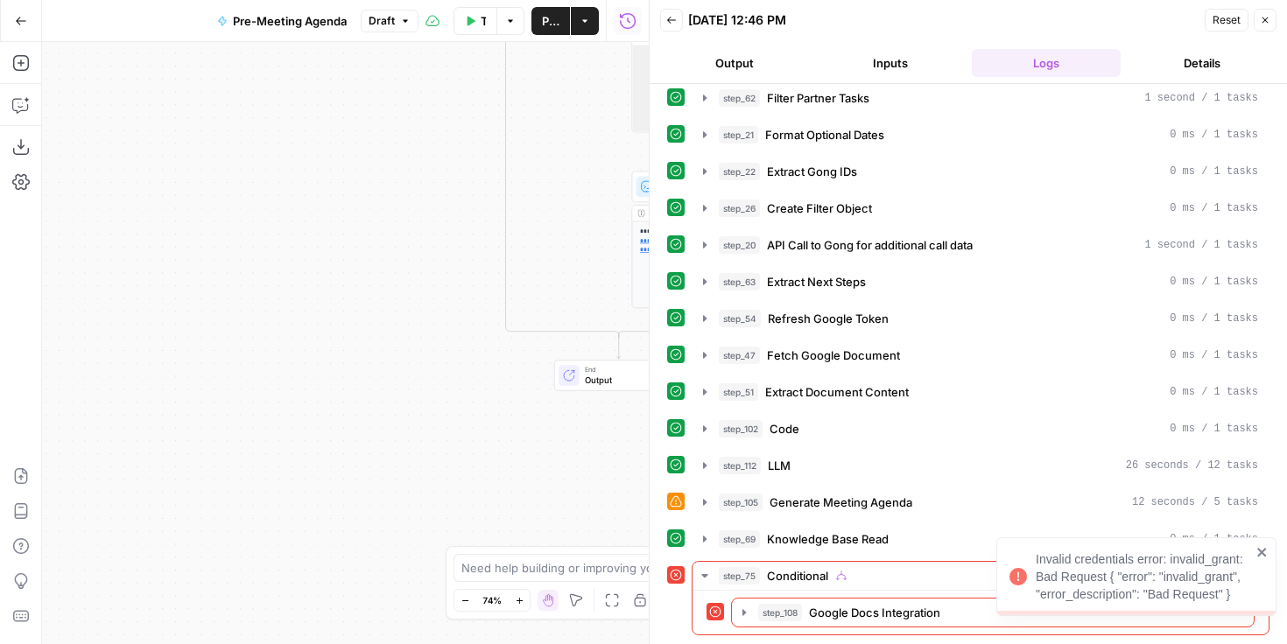
click at [676, 501] on icon at bounding box center [675, 501] width 11 height 11
click at [699, 501] on icon "button" at bounding box center [705, 503] width 14 height 14
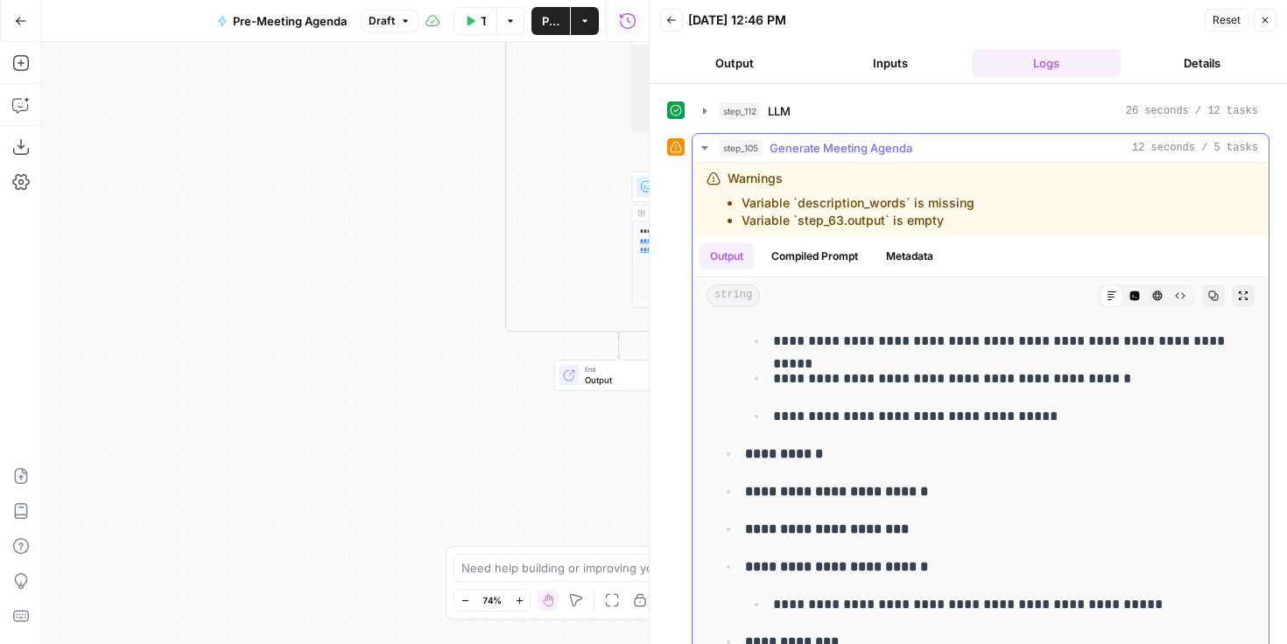
scroll to position [509, 0]
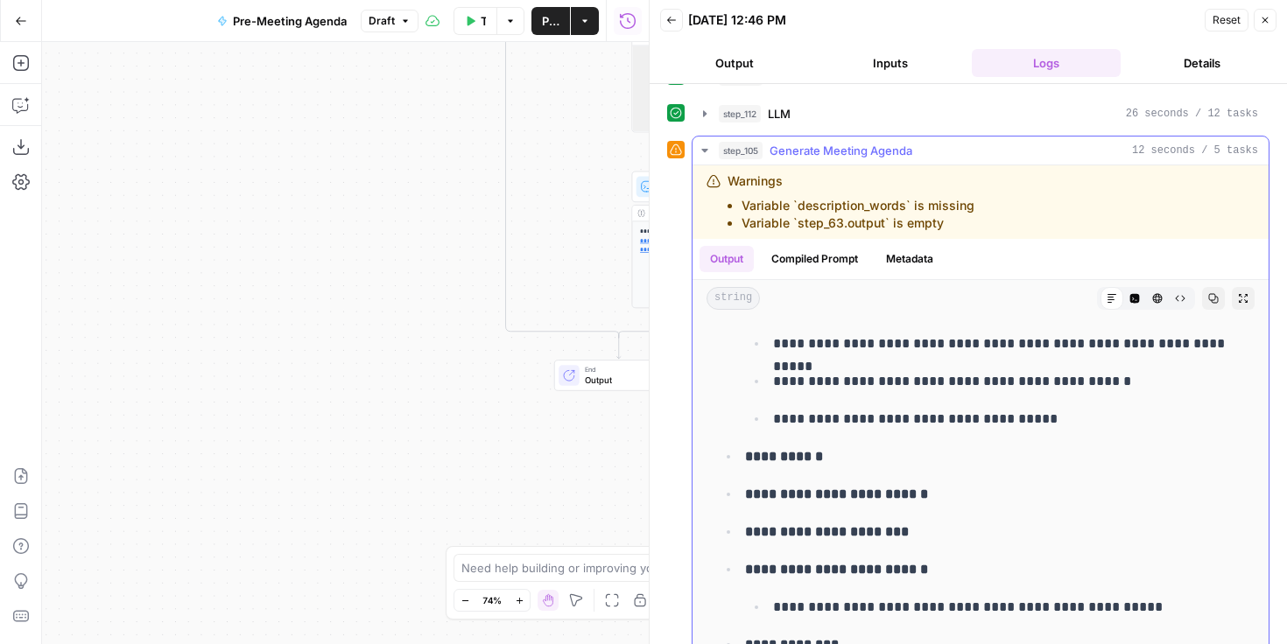
click at [709, 150] on icon "button" at bounding box center [705, 151] width 14 height 14
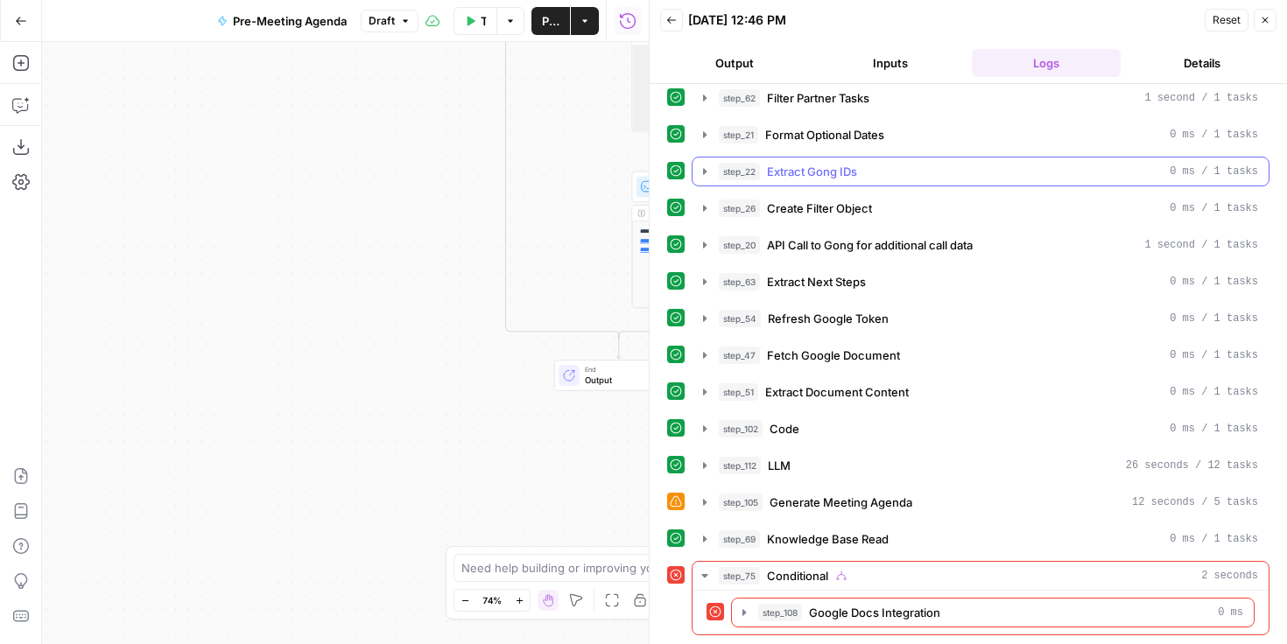
scroll to position [157, 0]
click at [699, 572] on icon "button" at bounding box center [705, 576] width 14 height 14
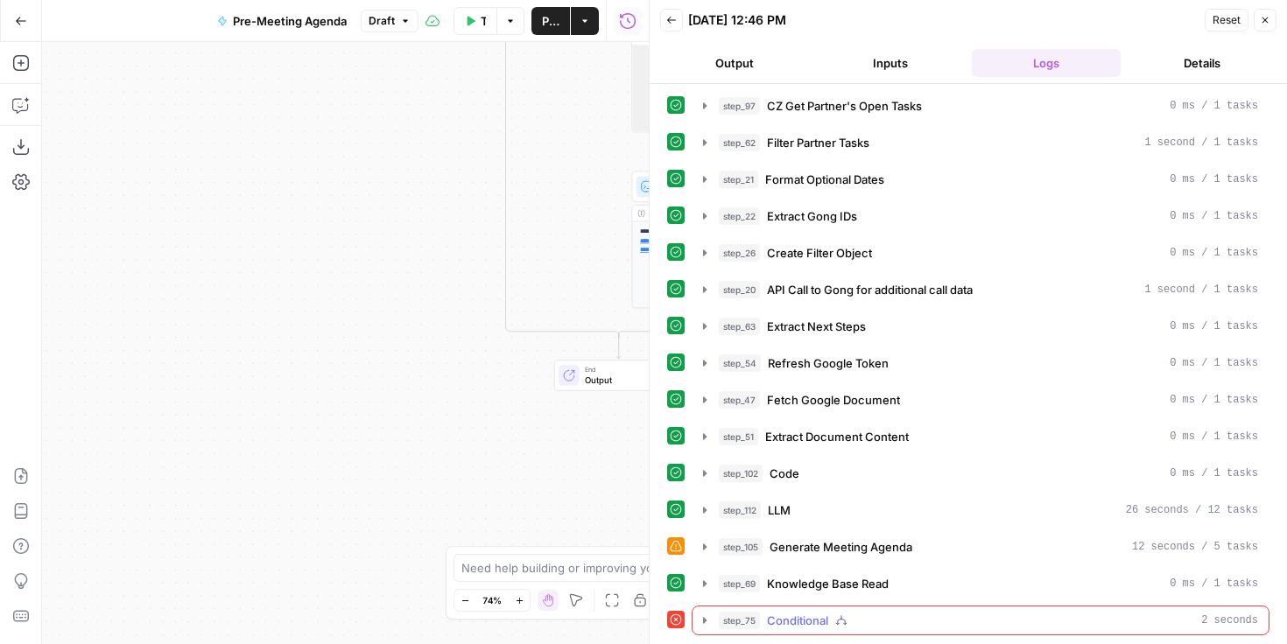
click at [704, 622] on icon "button" at bounding box center [705, 620] width 4 height 6
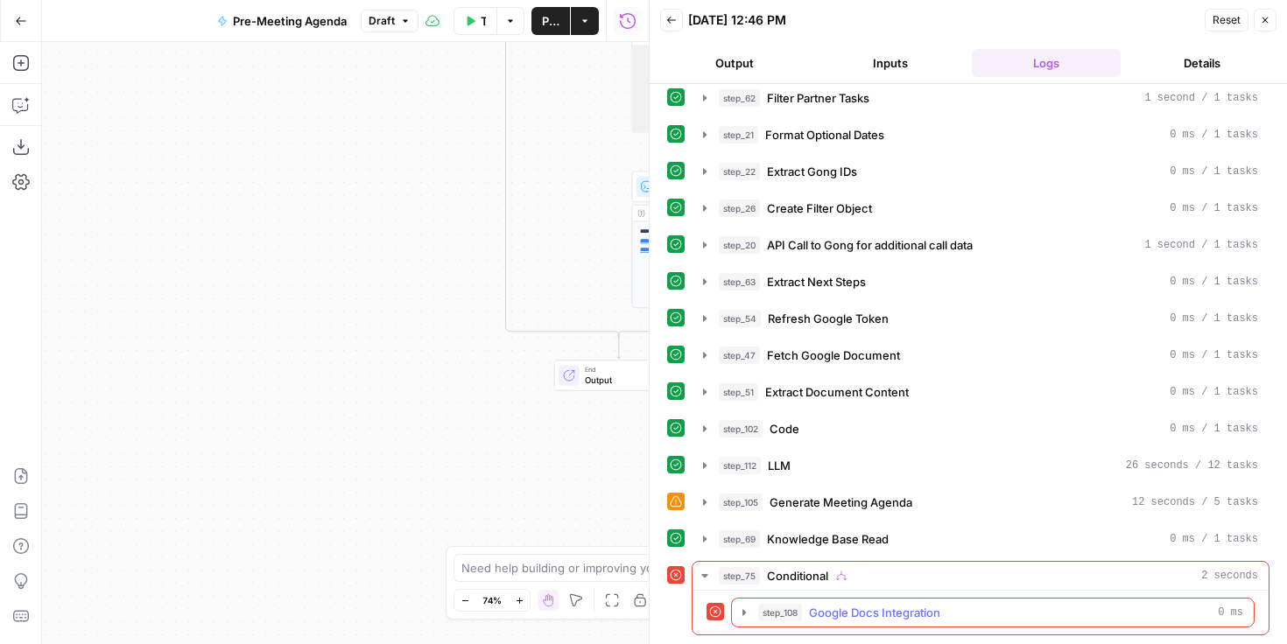
click at [747, 610] on icon "button" at bounding box center [744, 613] width 14 height 14
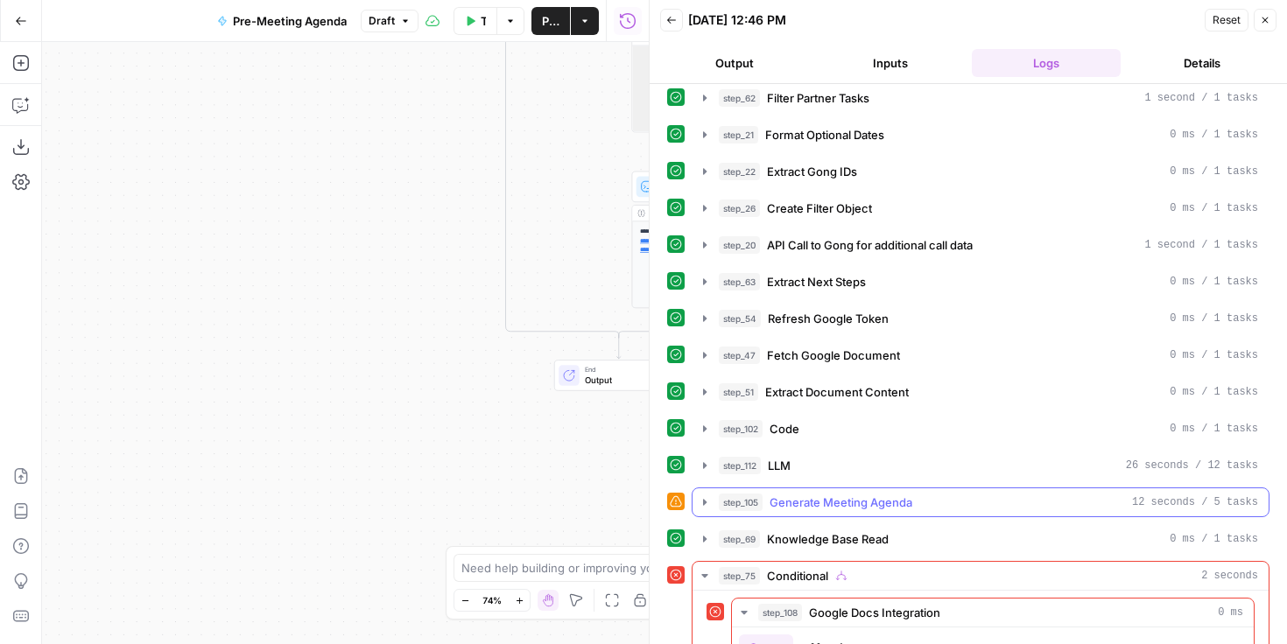
scroll to position [337, 0]
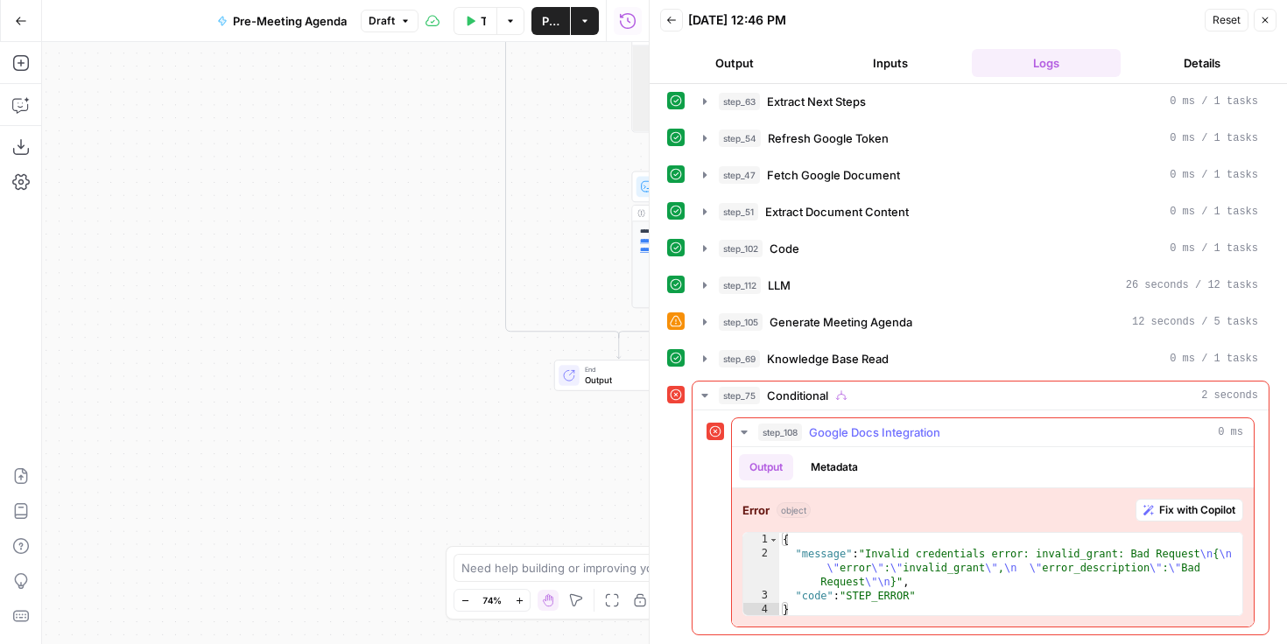
click at [1169, 511] on span "Fix with Copilot" at bounding box center [1197, 511] width 76 height 16
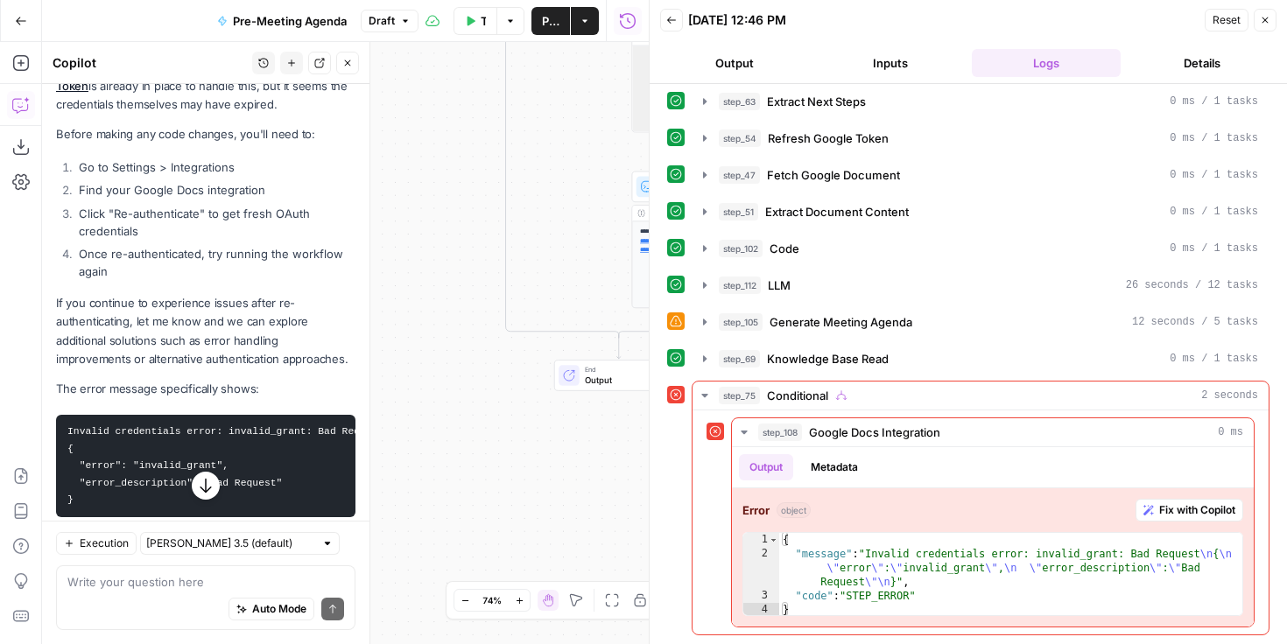
scroll to position [330, 0]
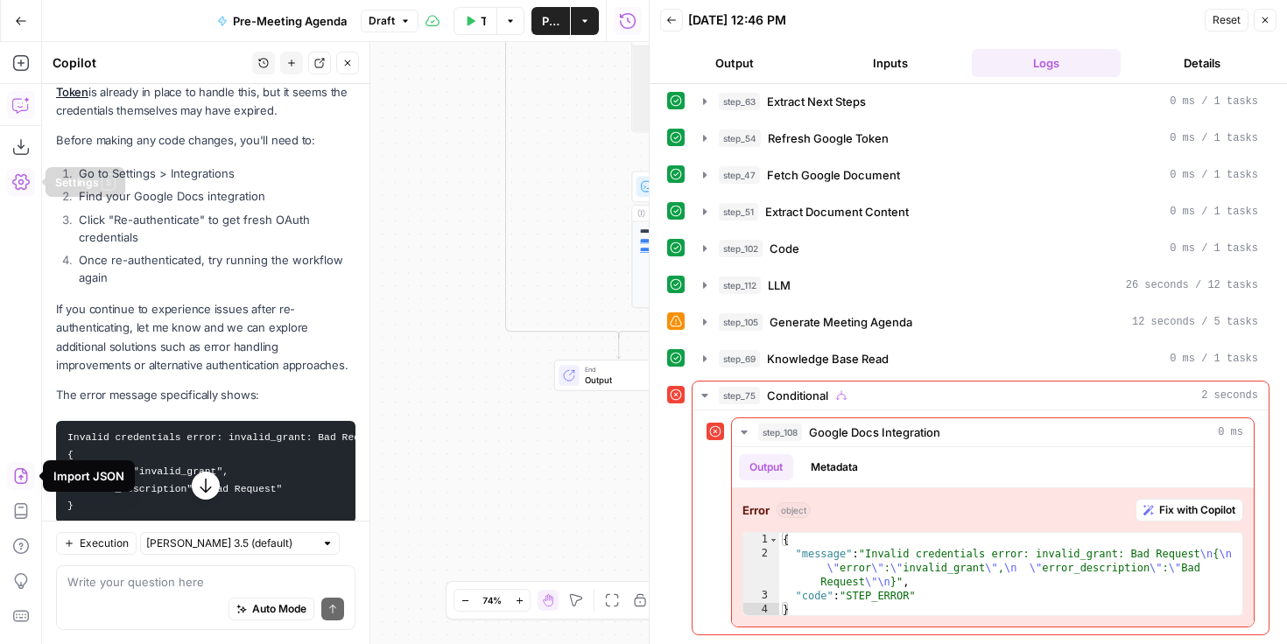
click at [19, 179] on icon "button" at bounding box center [21, 182] width 18 height 18
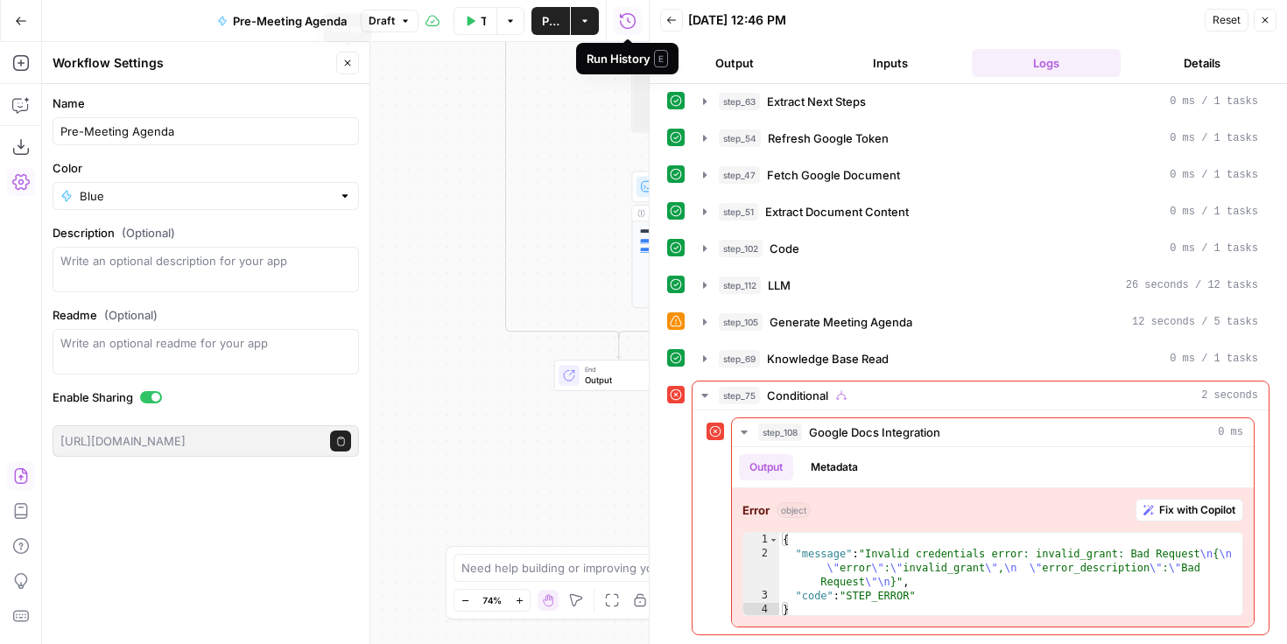
click at [353, 64] on button "Close" at bounding box center [347, 63] width 23 height 23
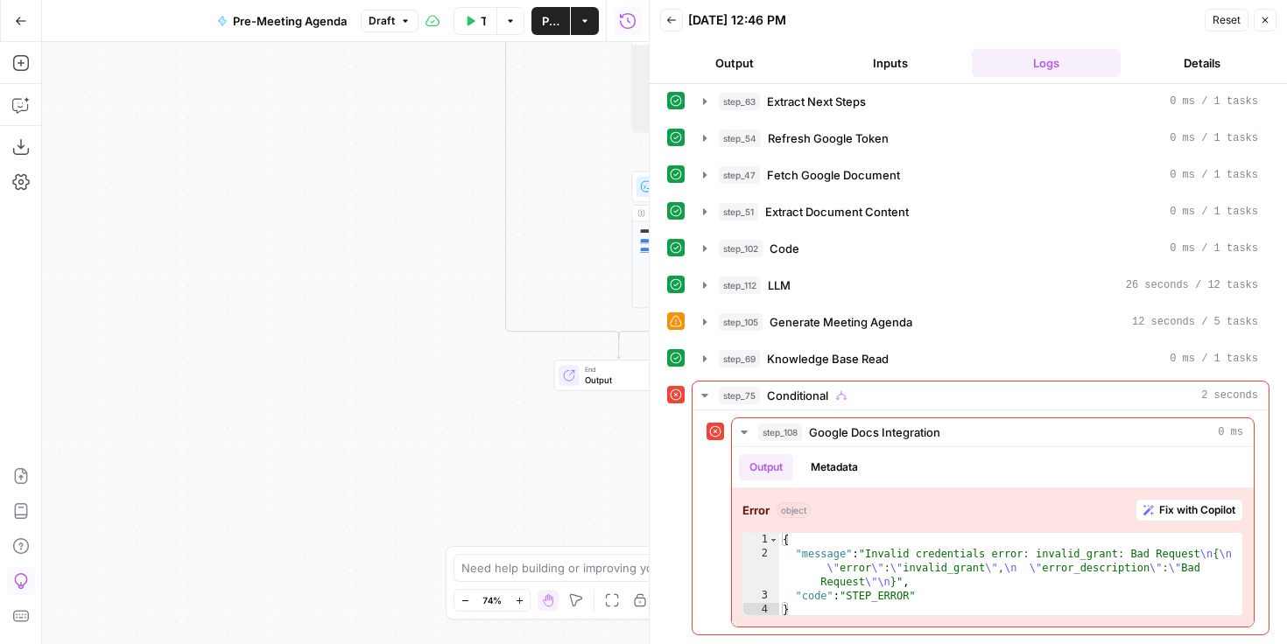
click at [19, 584] on icon "button" at bounding box center [20, 581] width 13 height 16
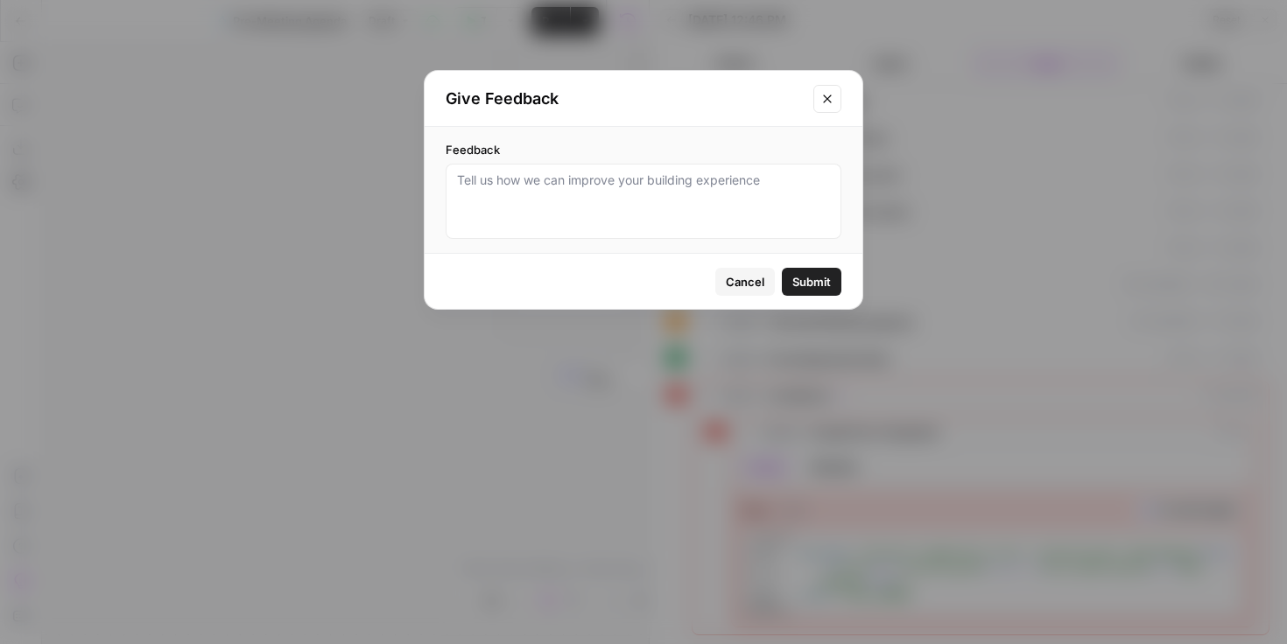
click at [823, 95] on icon "Close modal" at bounding box center [827, 99] width 8 height 8
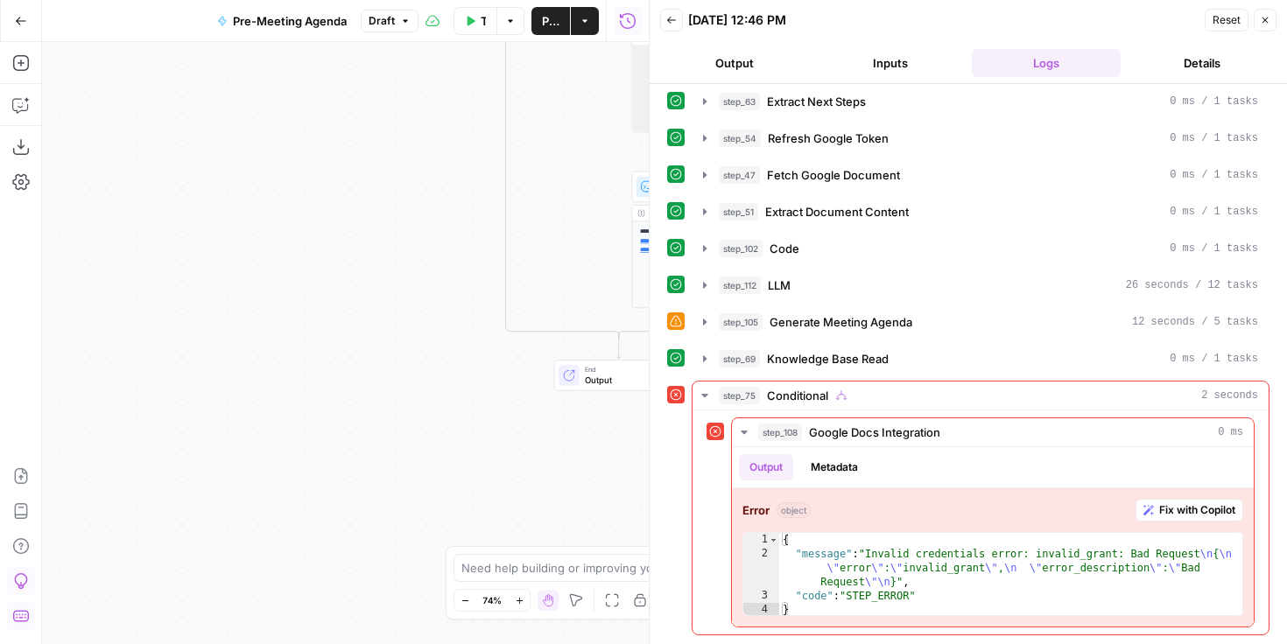
click at [19, 623] on icon "button" at bounding box center [21, 617] width 18 height 18
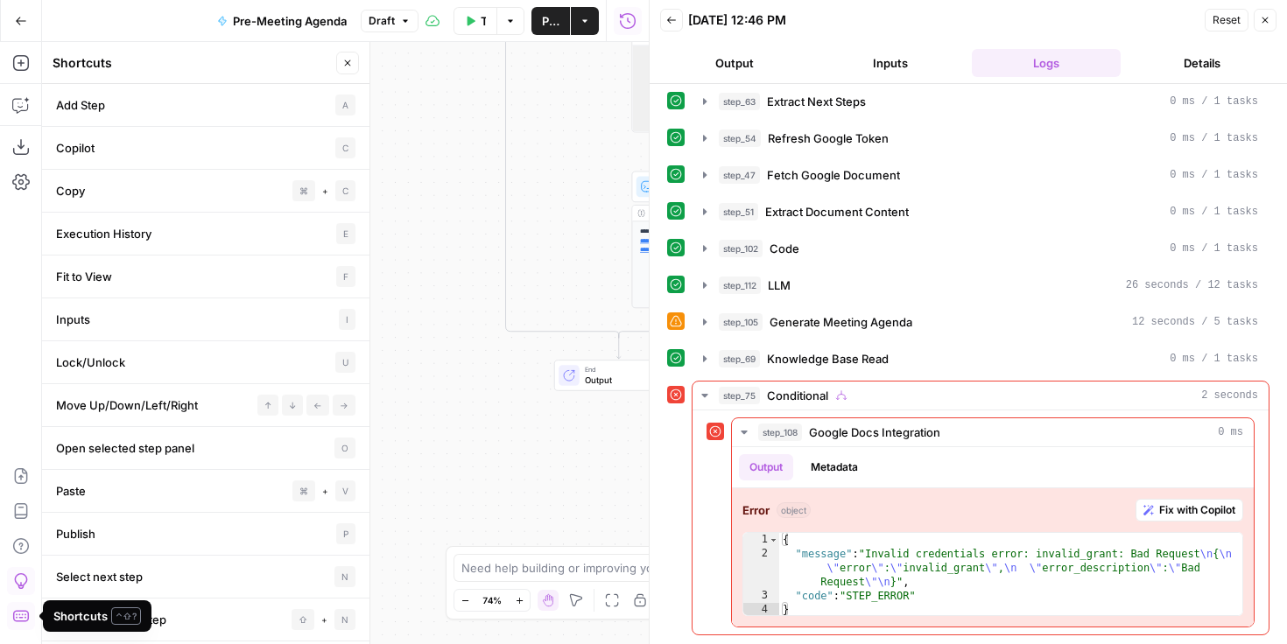
click at [19, 623] on icon "button" at bounding box center [21, 617] width 18 height 18
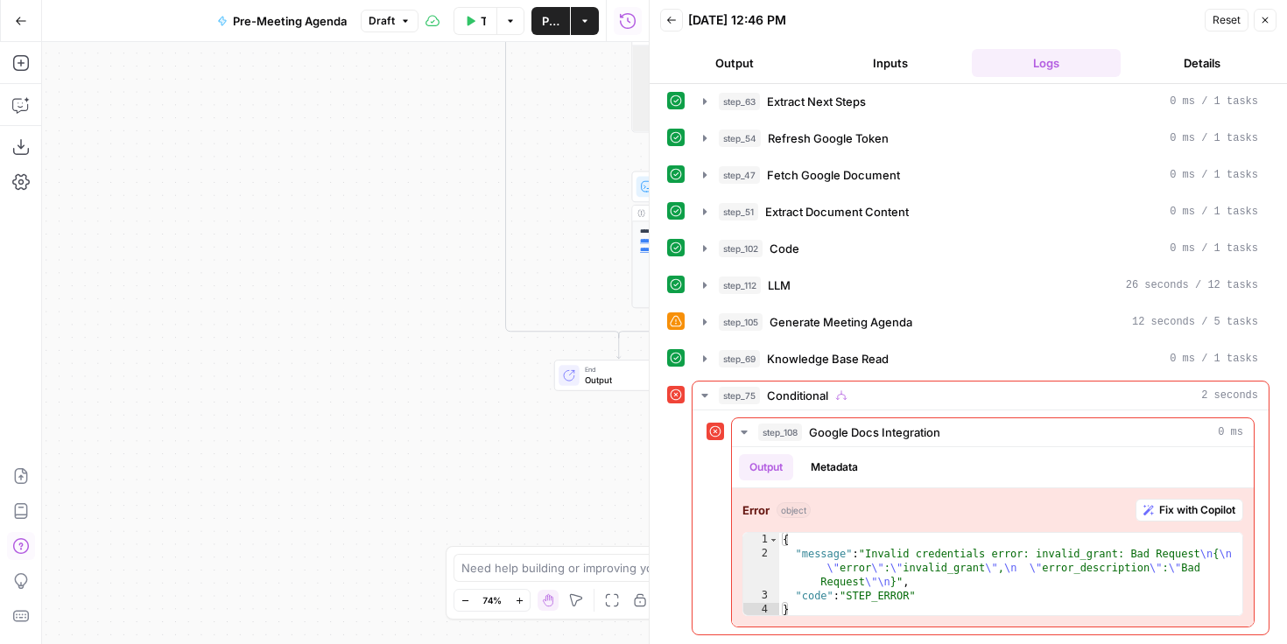
click at [23, 542] on icon "button" at bounding box center [21, 547] width 18 height 18
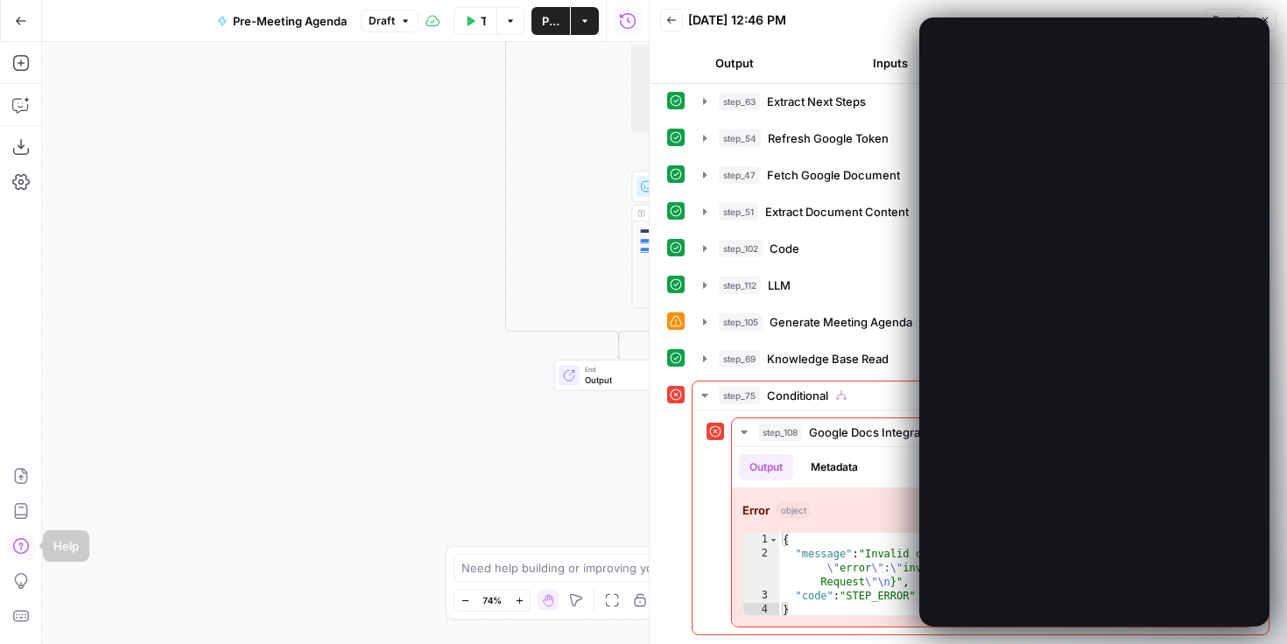
scroll to position [0, 0]
click at [23, 509] on icon "button" at bounding box center [21, 512] width 18 height 18
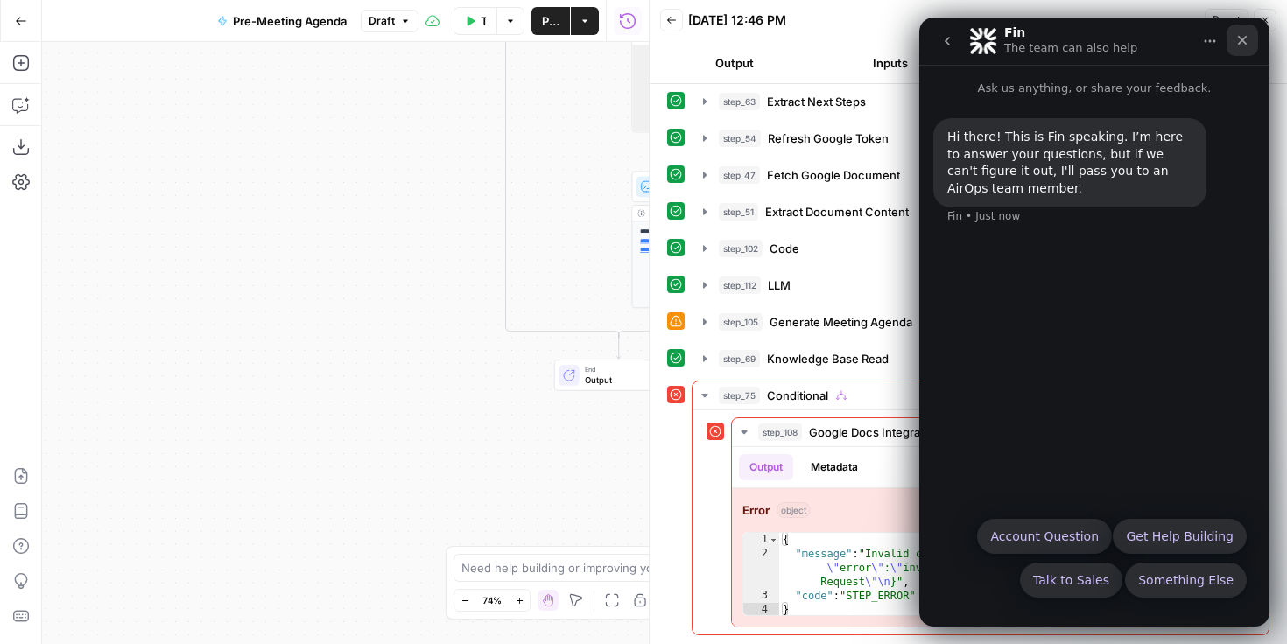
click at [1236, 46] on icon "Close" at bounding box center [1242, 40] width 14 height 14
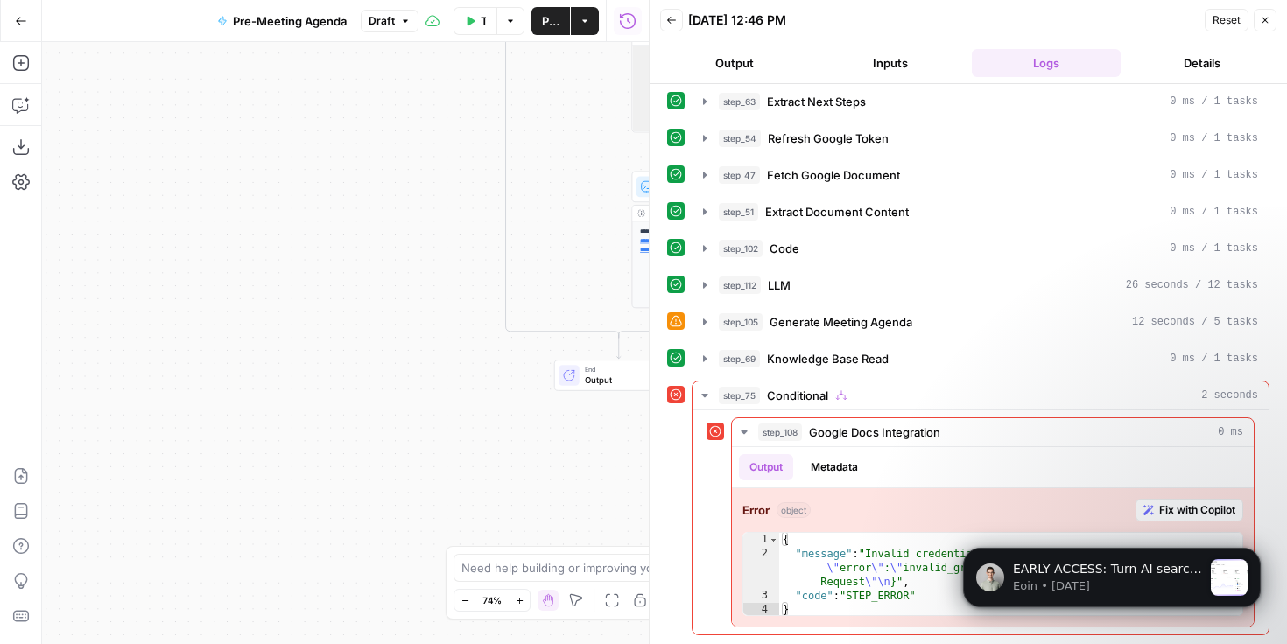
click at [1258, 18] on button "Close" at bounding box center [1265, 20] width 23 height 23
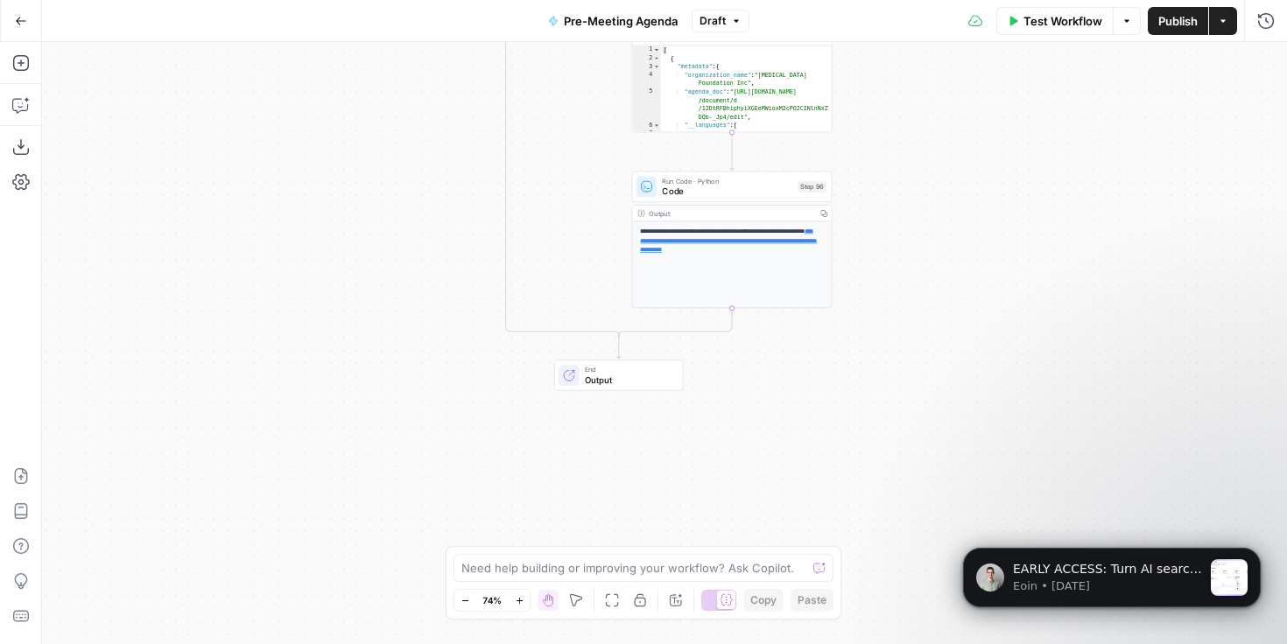
click at [5, 24] on button "Go Back" at bounding box center [21, 21] width 32 height 32
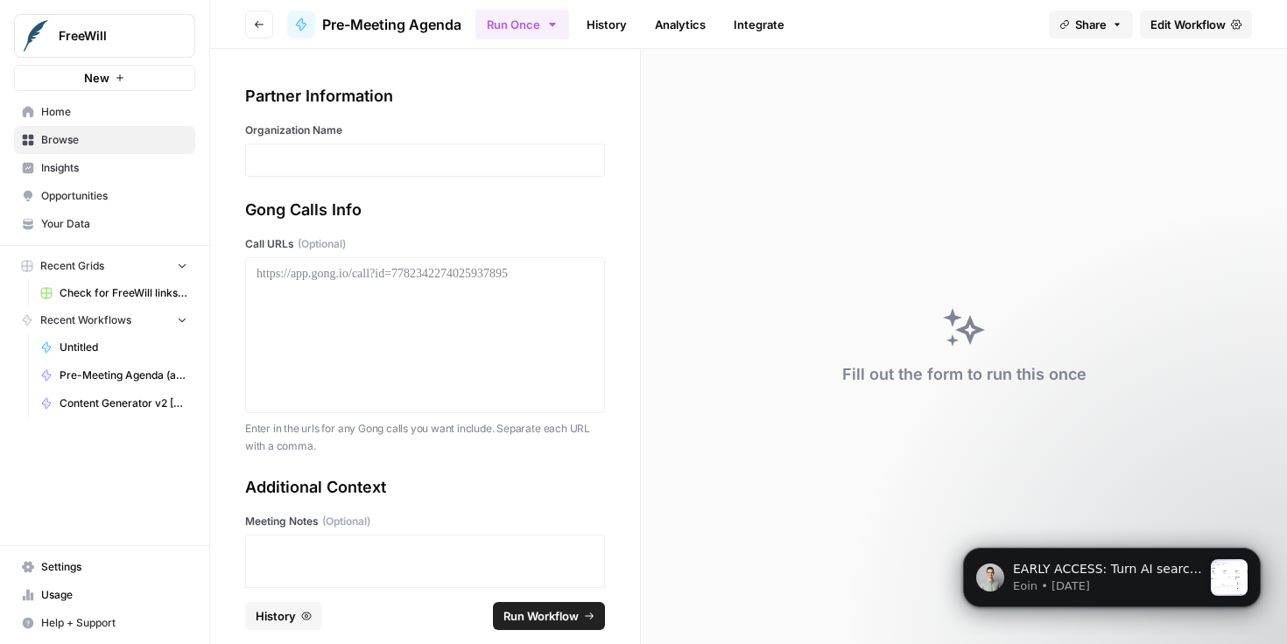
click at [130, 571] on span "Settings" at bounding box center [114, 567] width 146 height 16
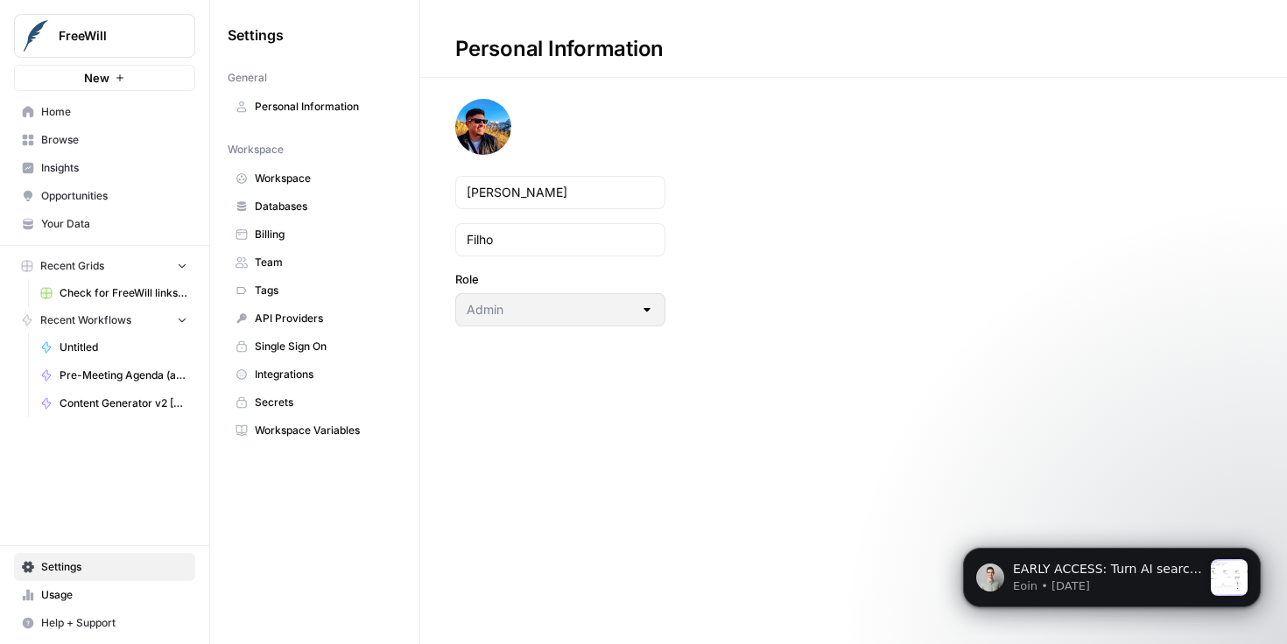
click at [317, 378] on span "Integrations" at bounding box center [324, 375] width 139 height 16
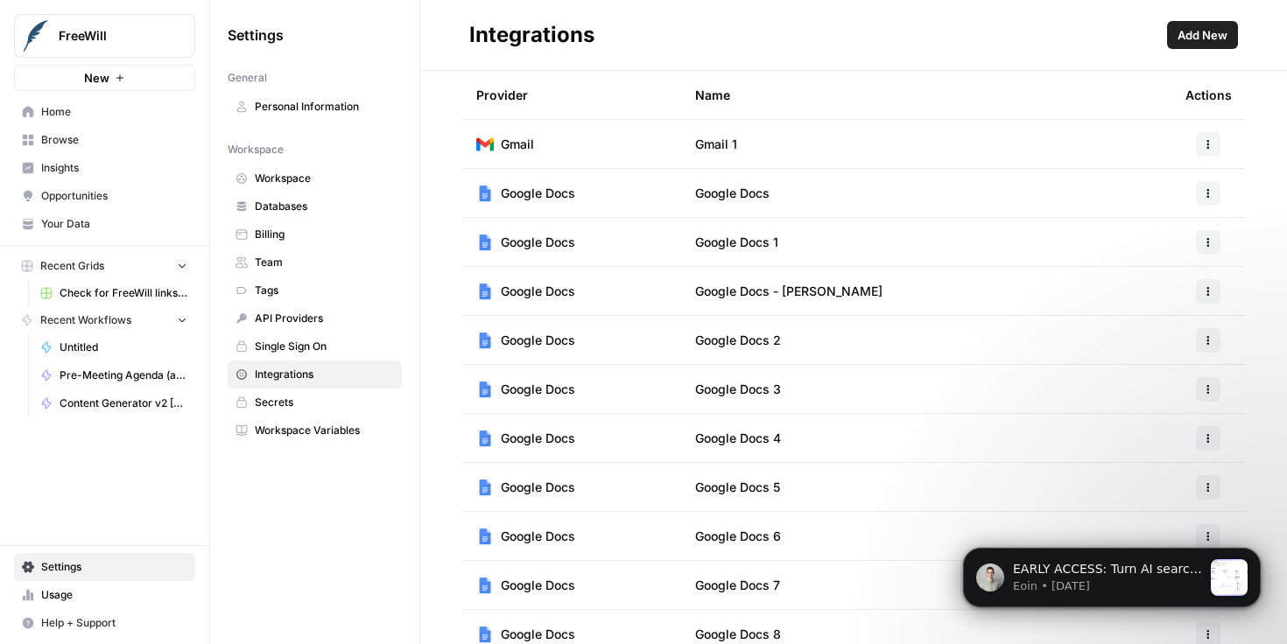
click at [996, 179] on td "Google Docs" at bounding box center [926, 193] width 490 height 48
click at [1206, 189] on icon "button" at bounding box center [1208, 193] width 11 height 11
click at [1113, 182] on td "Google Docs" at bounding box center [926, 193] width 490 height 48
